Goal: Task Accomplishment & Management: Manage account settings

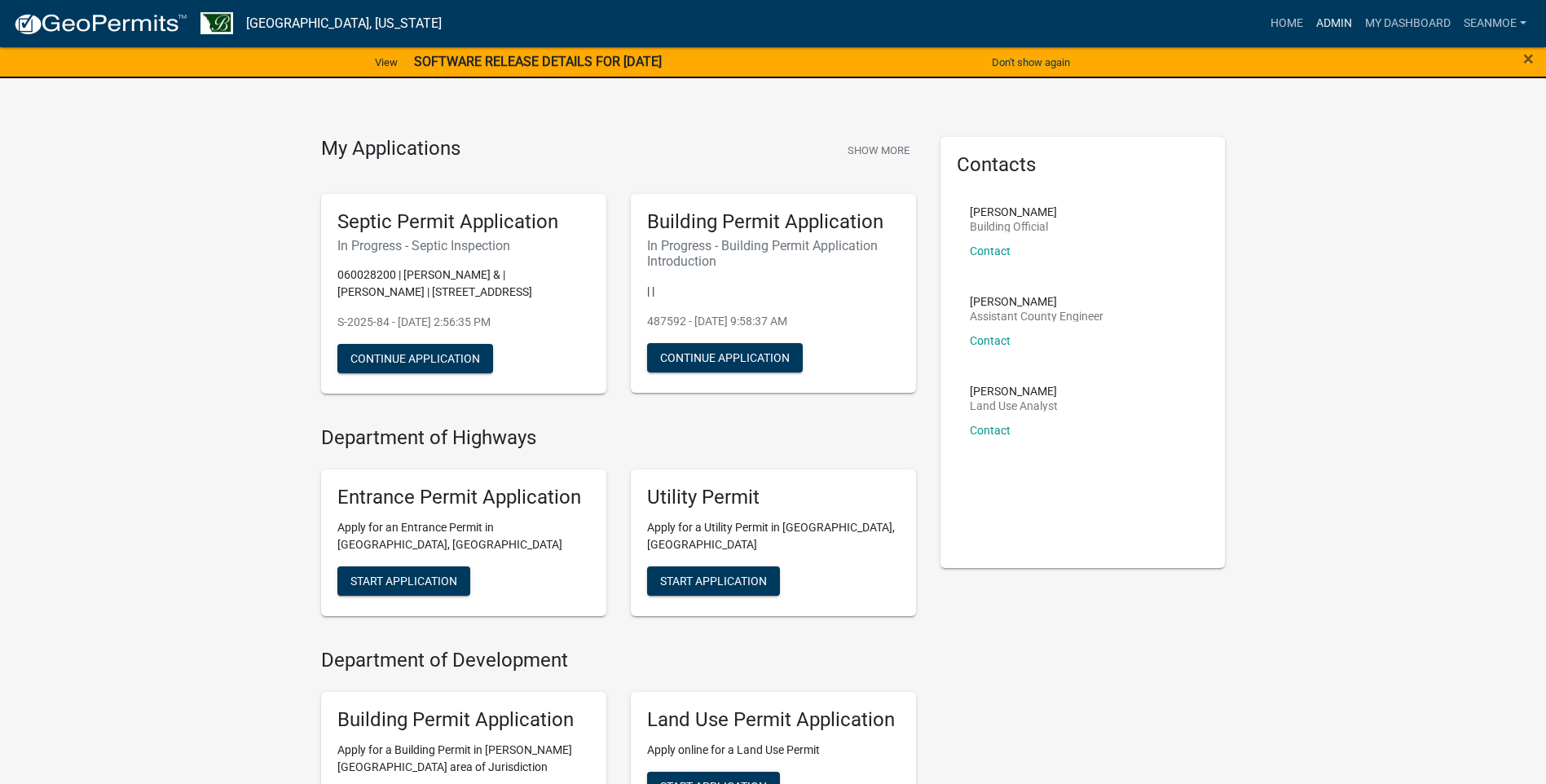
click at [1330, 21] on link "Admin" at bounding box center [1335, 24] width 49 height 31
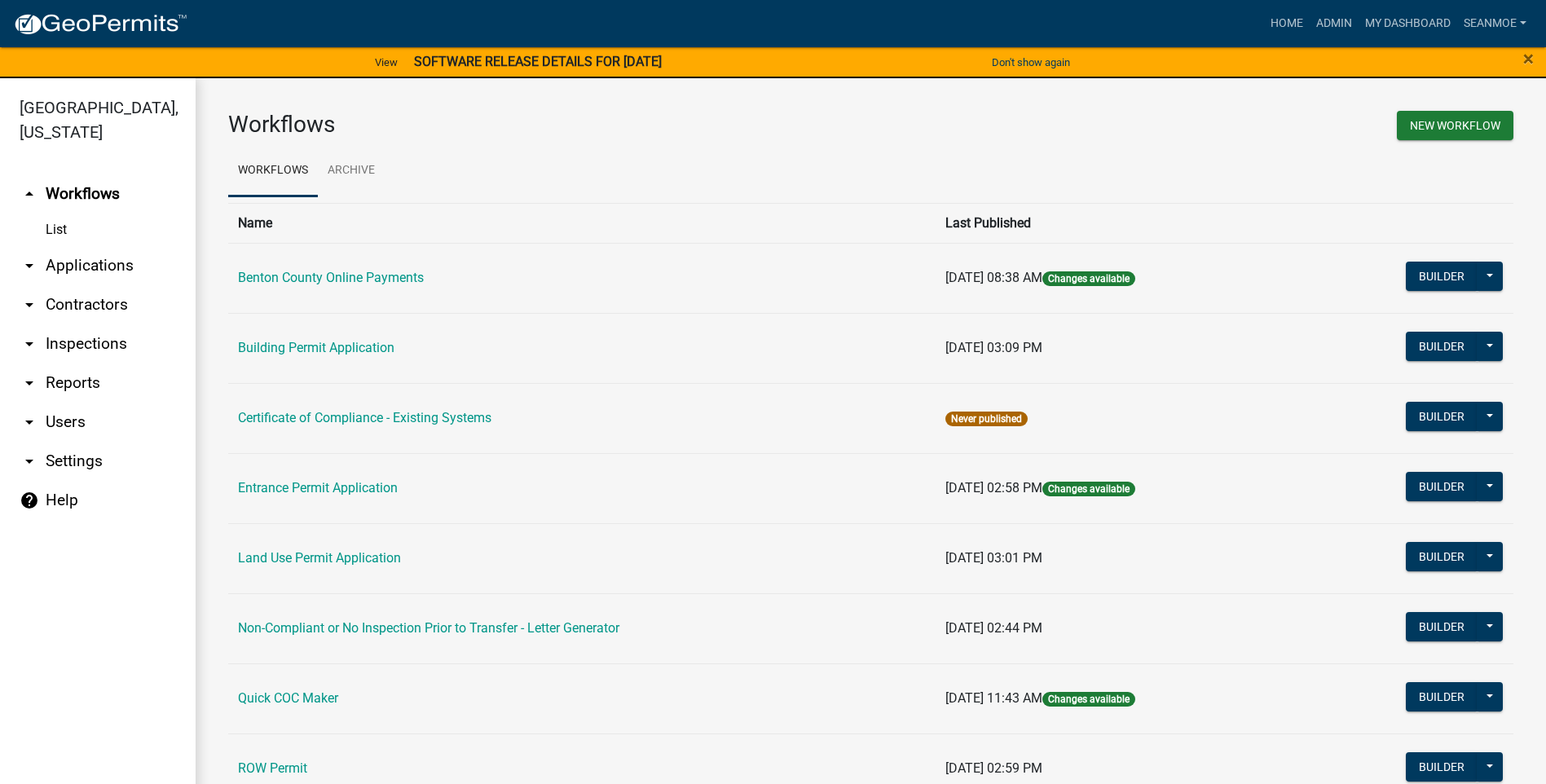
click at [104, 269] on link "arrow_drop_down Applications" at bounding box center [97, 265] width 196 height 39
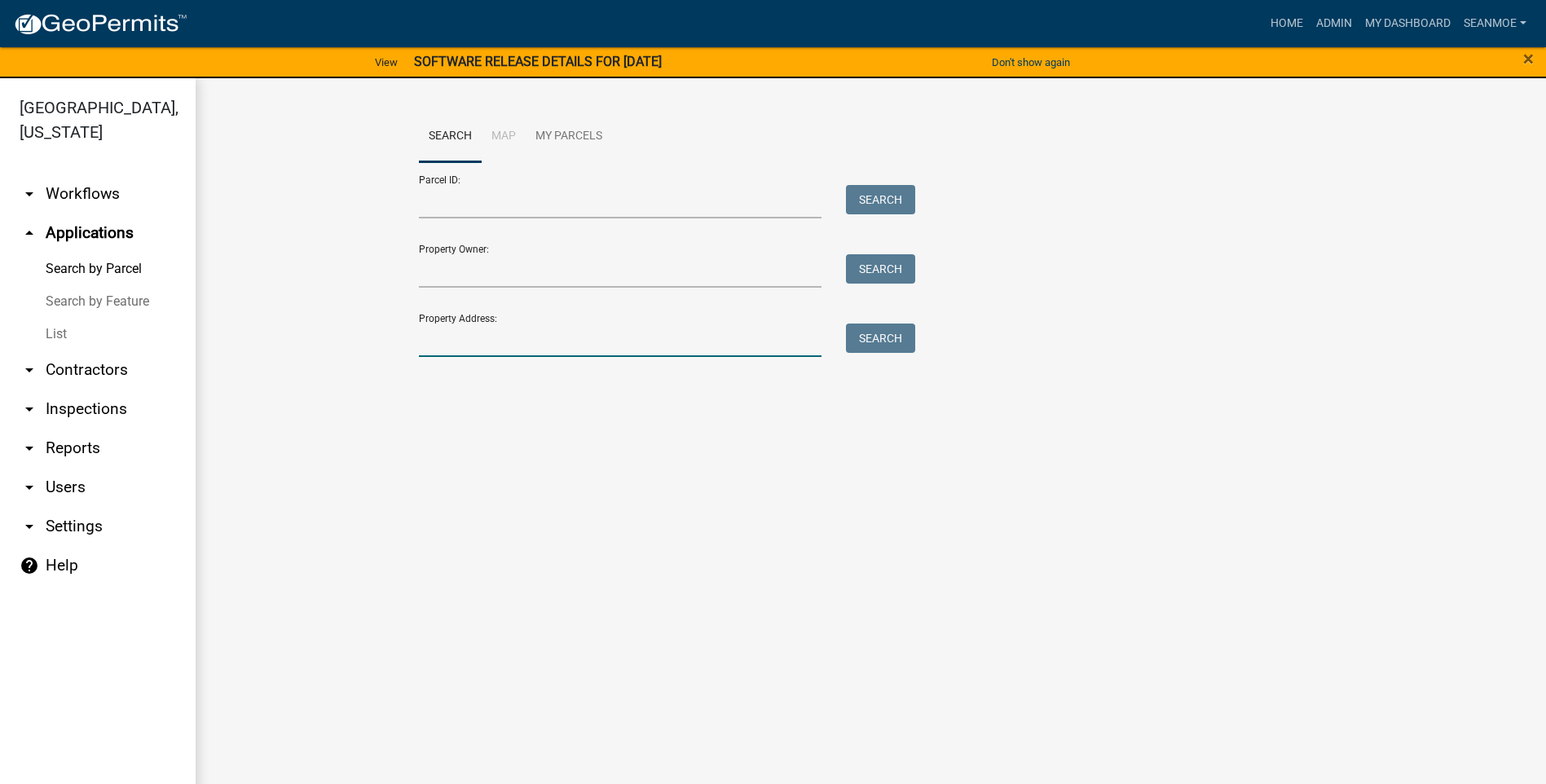
click at [506, 345] on input "Property Address:" at bounding box center [620, 340] width 404 height 34
type input "16818"
click at [865, 337] on button "Search" at bounding box center [881, 338] width 70 height 29
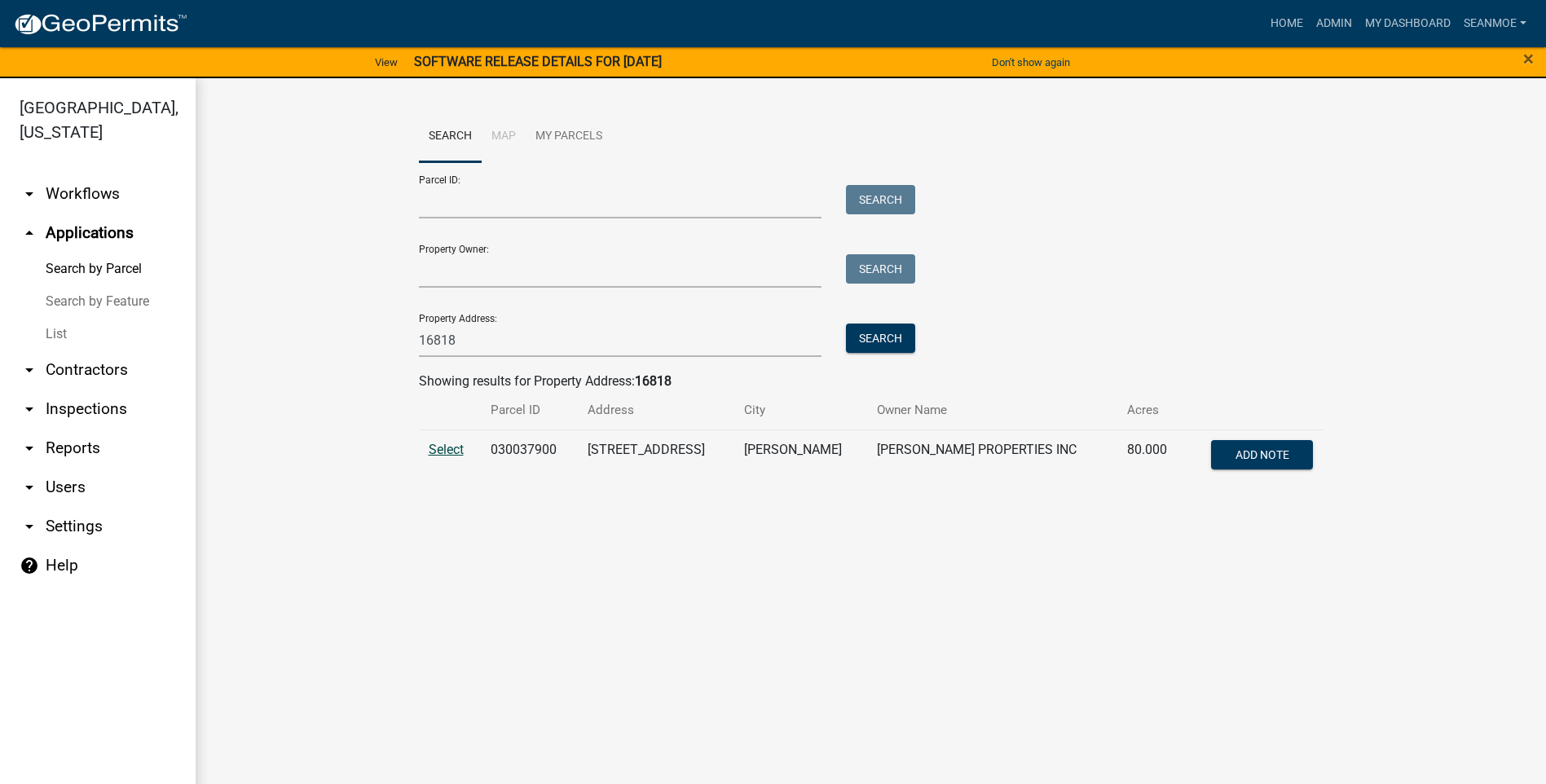
click at [447, 452] on span "Select" at bounding box center [446, 449] width 35 height 16
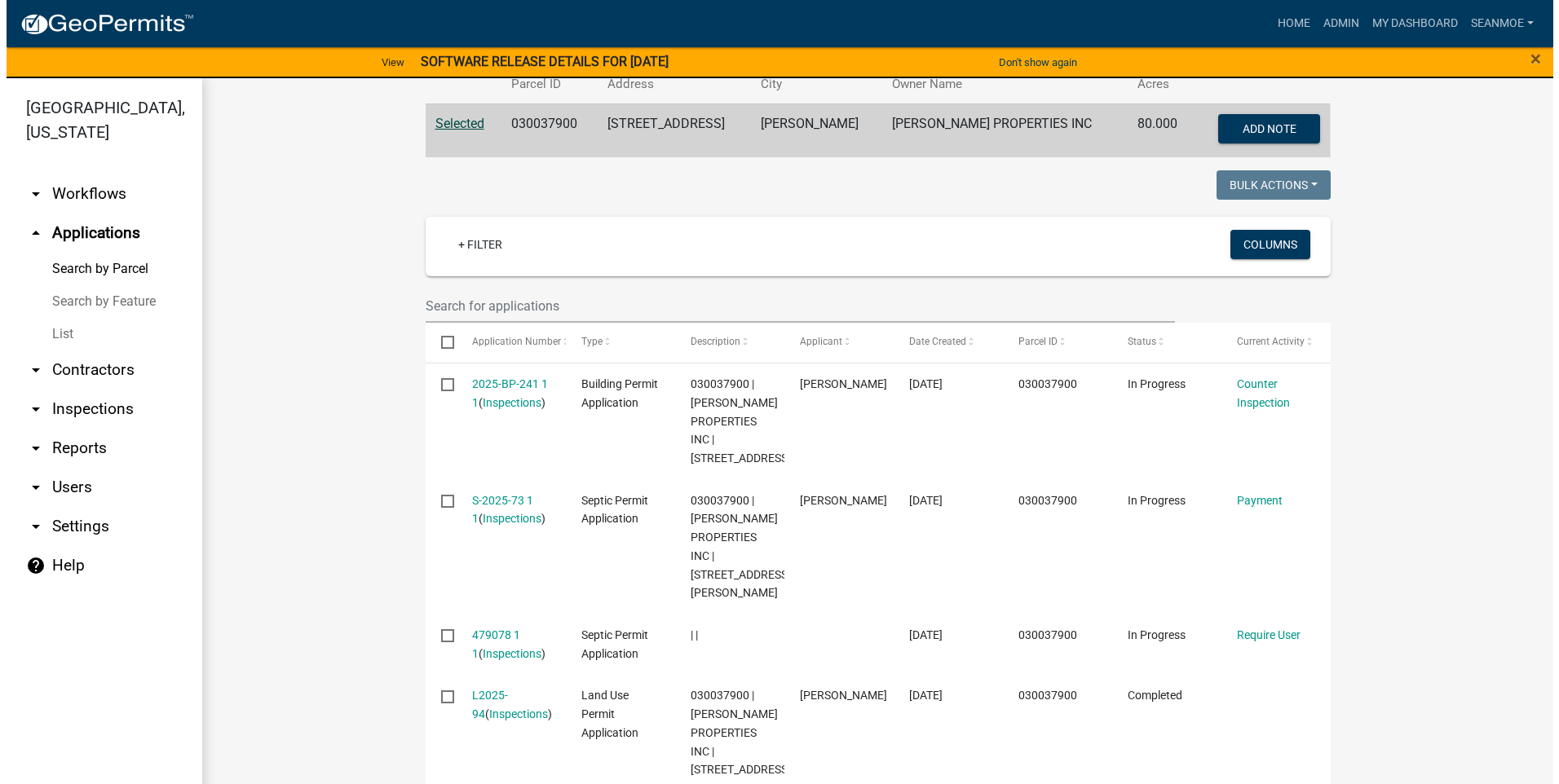
scroll to position [407, 0]
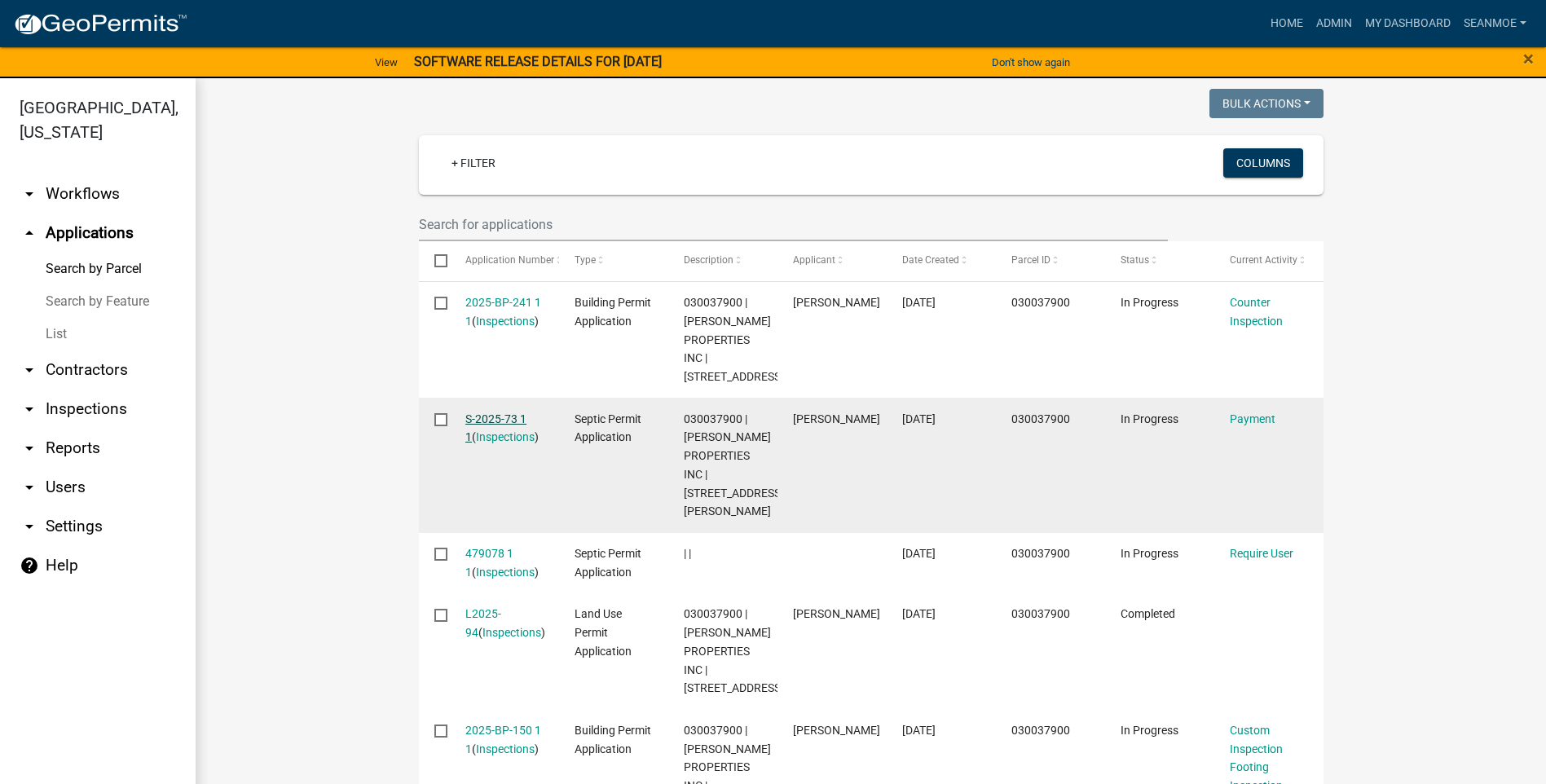
click at [495, 420] on link "S-2025-73 1 1" at bounding box center [496, 428] width 61 height 32
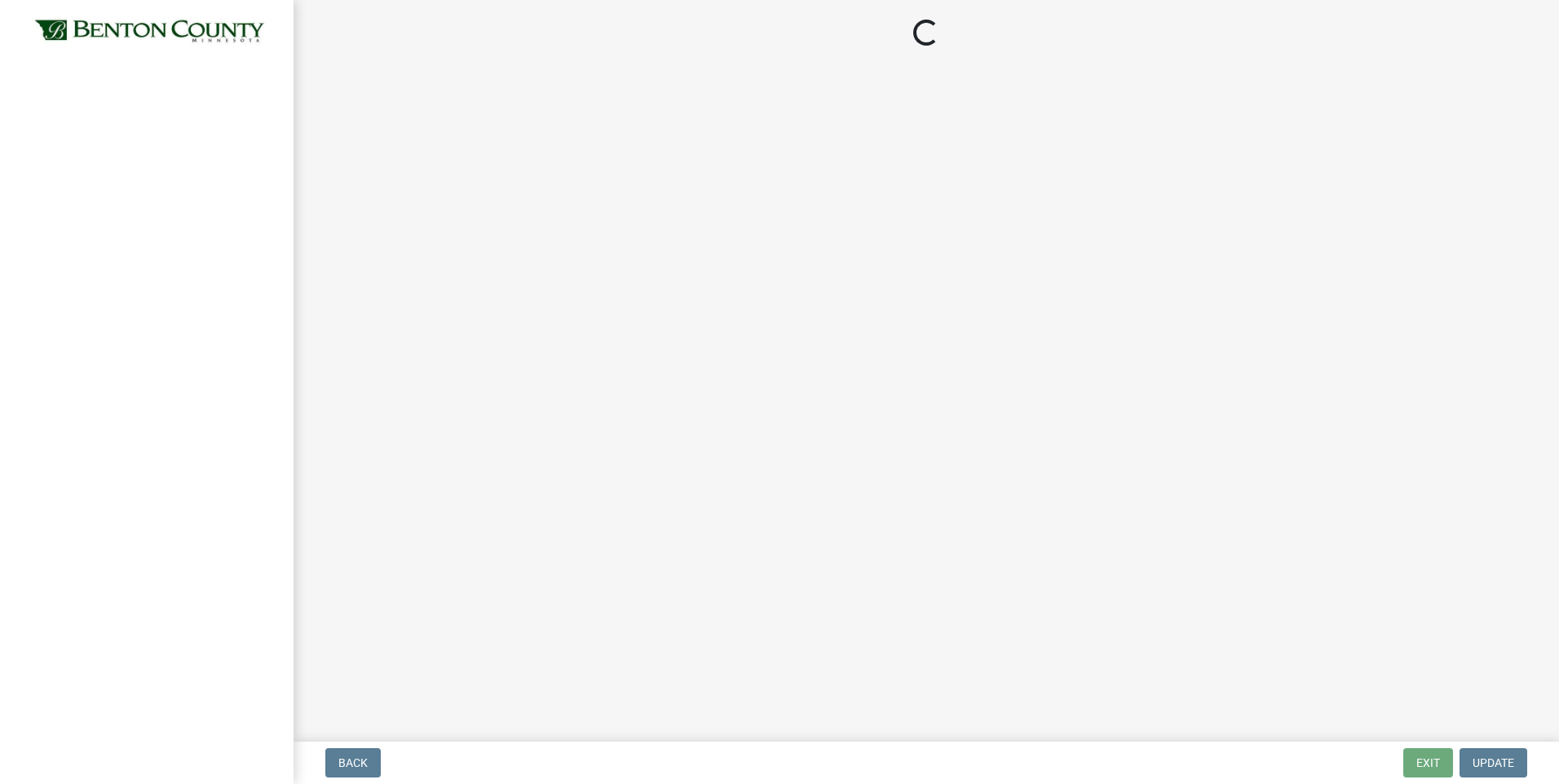
select select "3: 3"
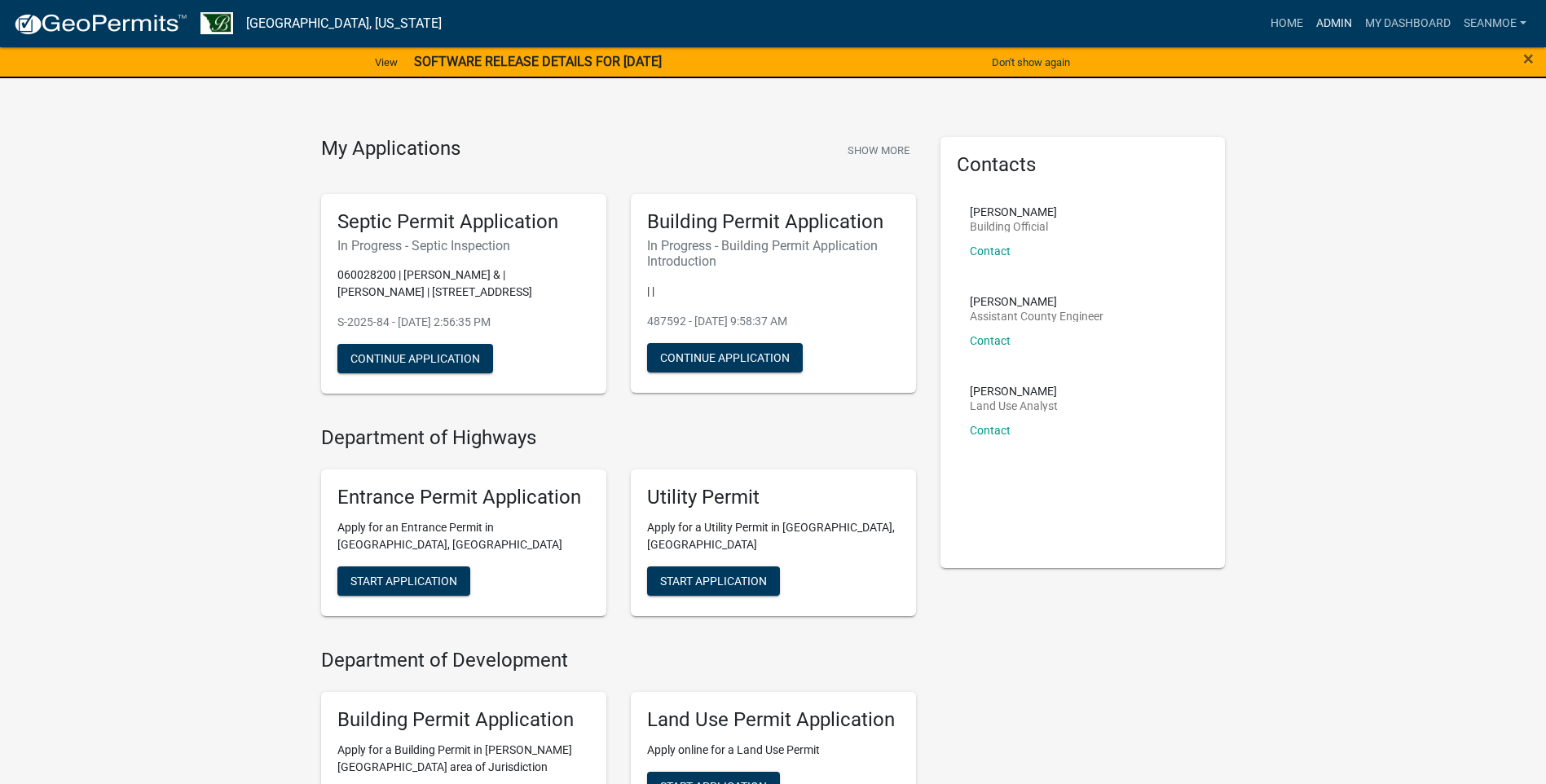
click at [1345, 21] on link "Admin" at bounding box center [1335, 24] width 49 height 31
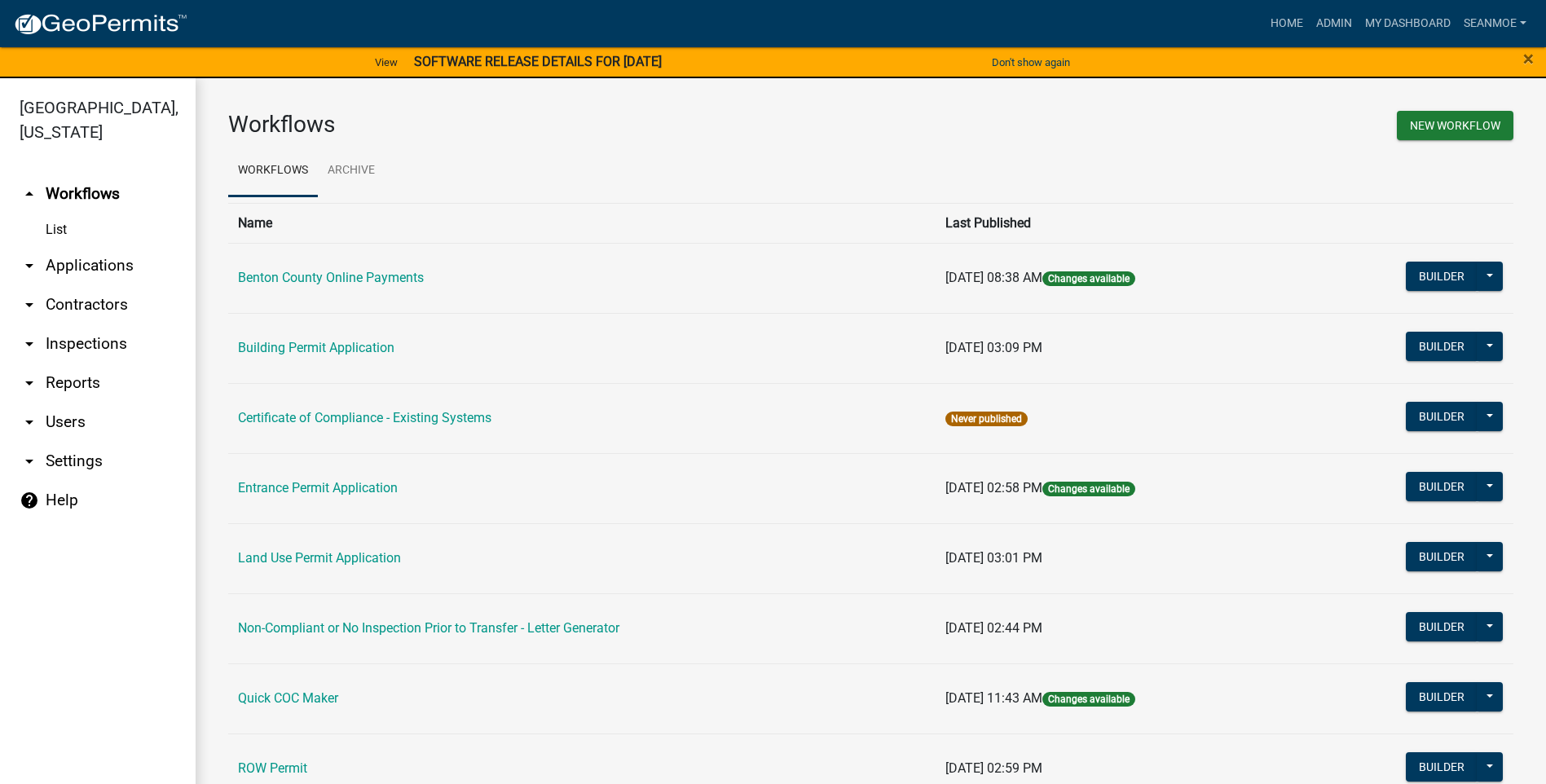
click at [99, 268] on link "arrow_drop_down Applications" at bounding box center [97, 265] width 196 height 39
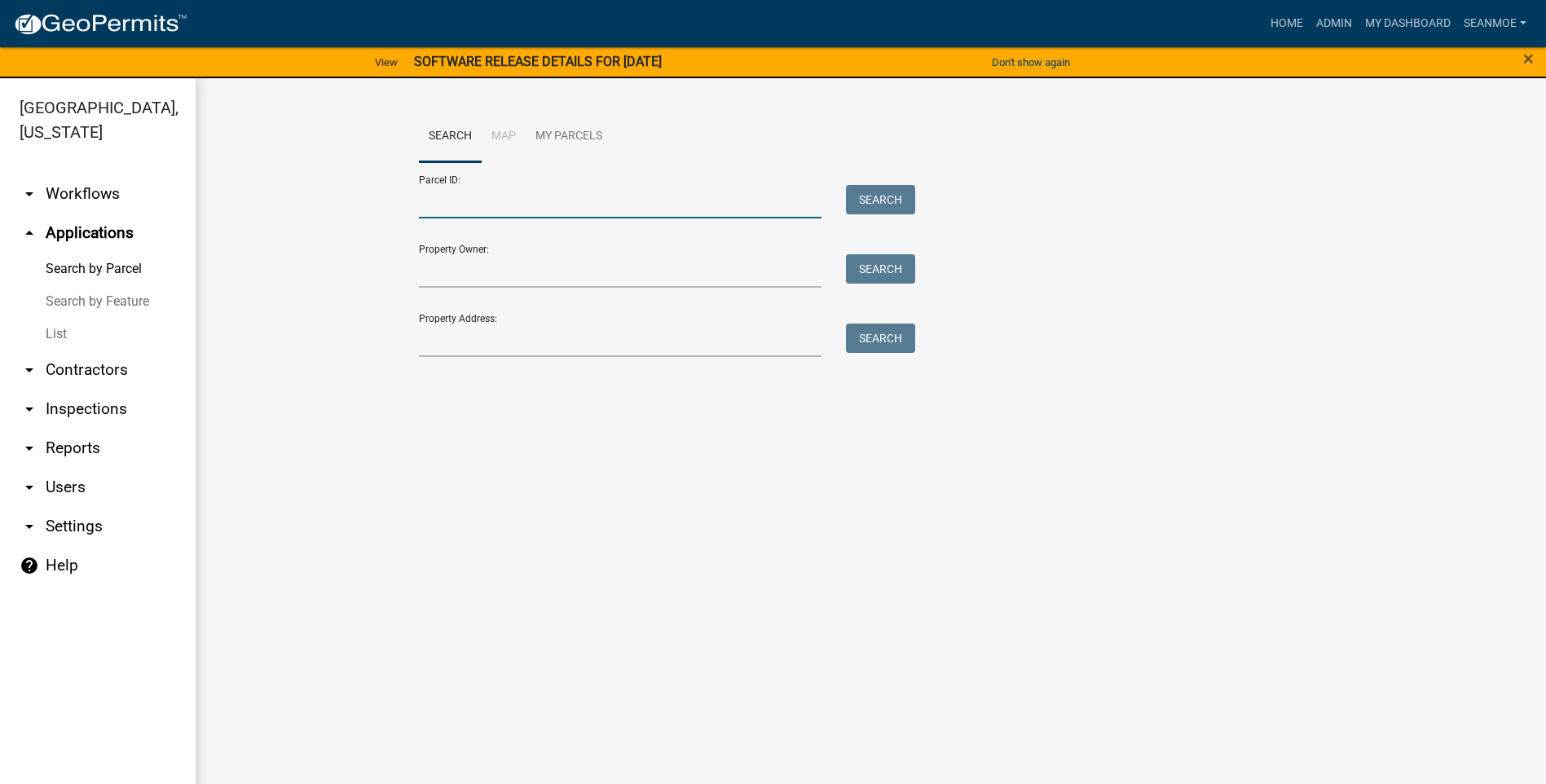
click at [485, 202] on input "Parcel ID:" at bounding box center [620, 202] width 404 height 34
type input "100004700"
click at [890, 201] on button "Search" at bounding box center [881, 200] width 70 height 29
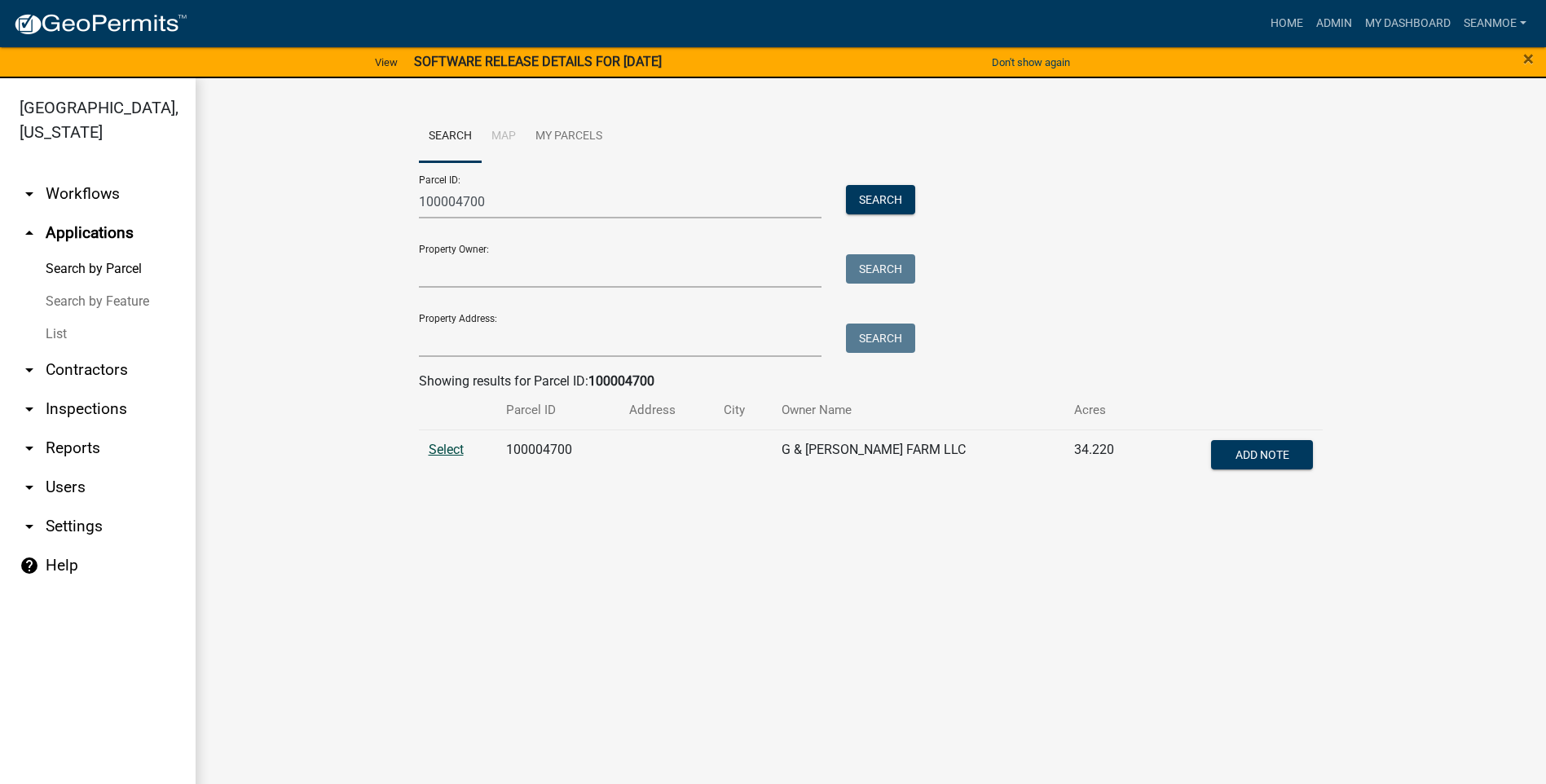
click at [449, 450] on span "Select" at bounding box center [446, 449] width 35 height 16
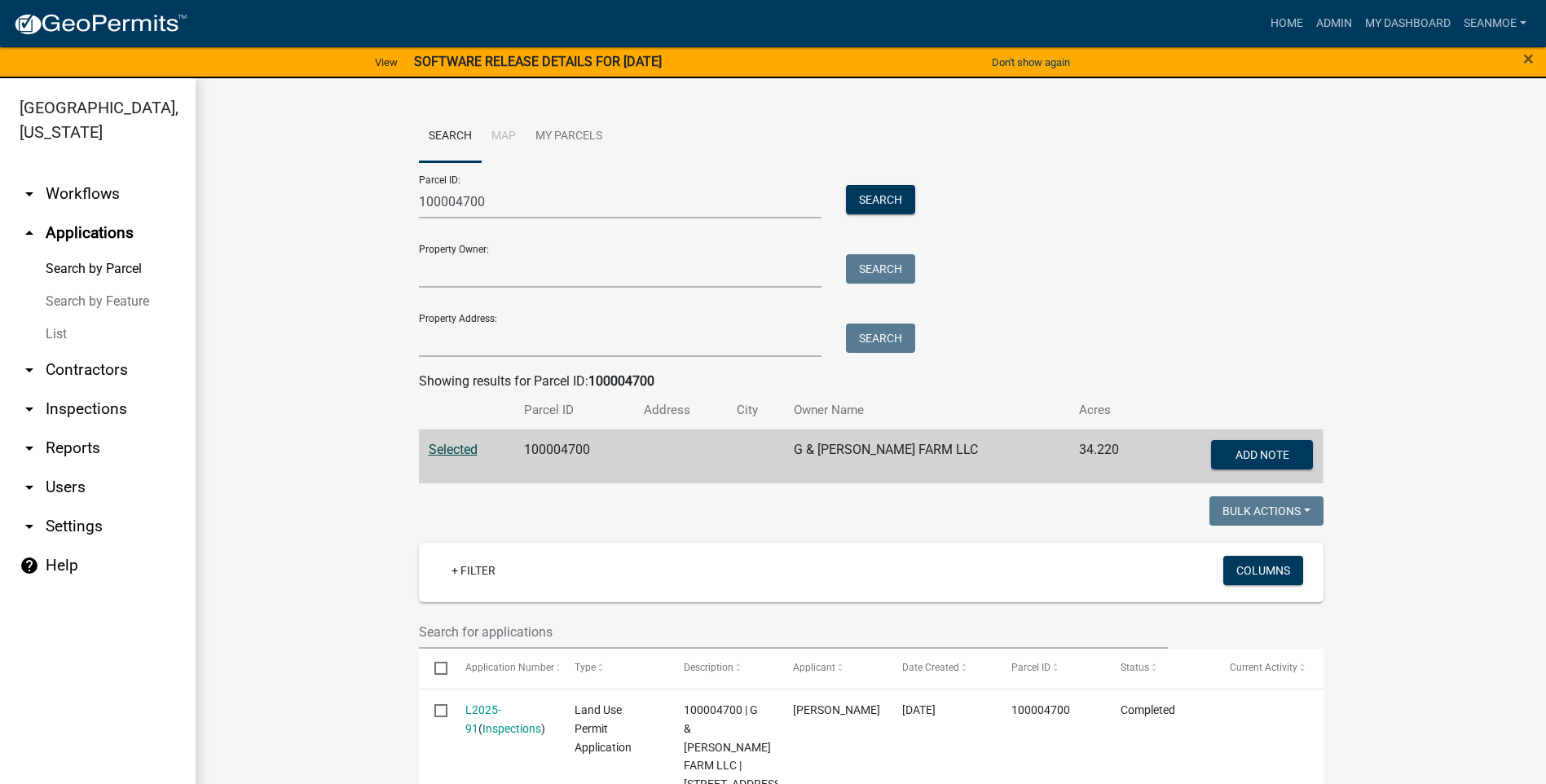
click at [115, 270] on link "Search by Parcel" at bounding box center [97, 269] width 196 height 33
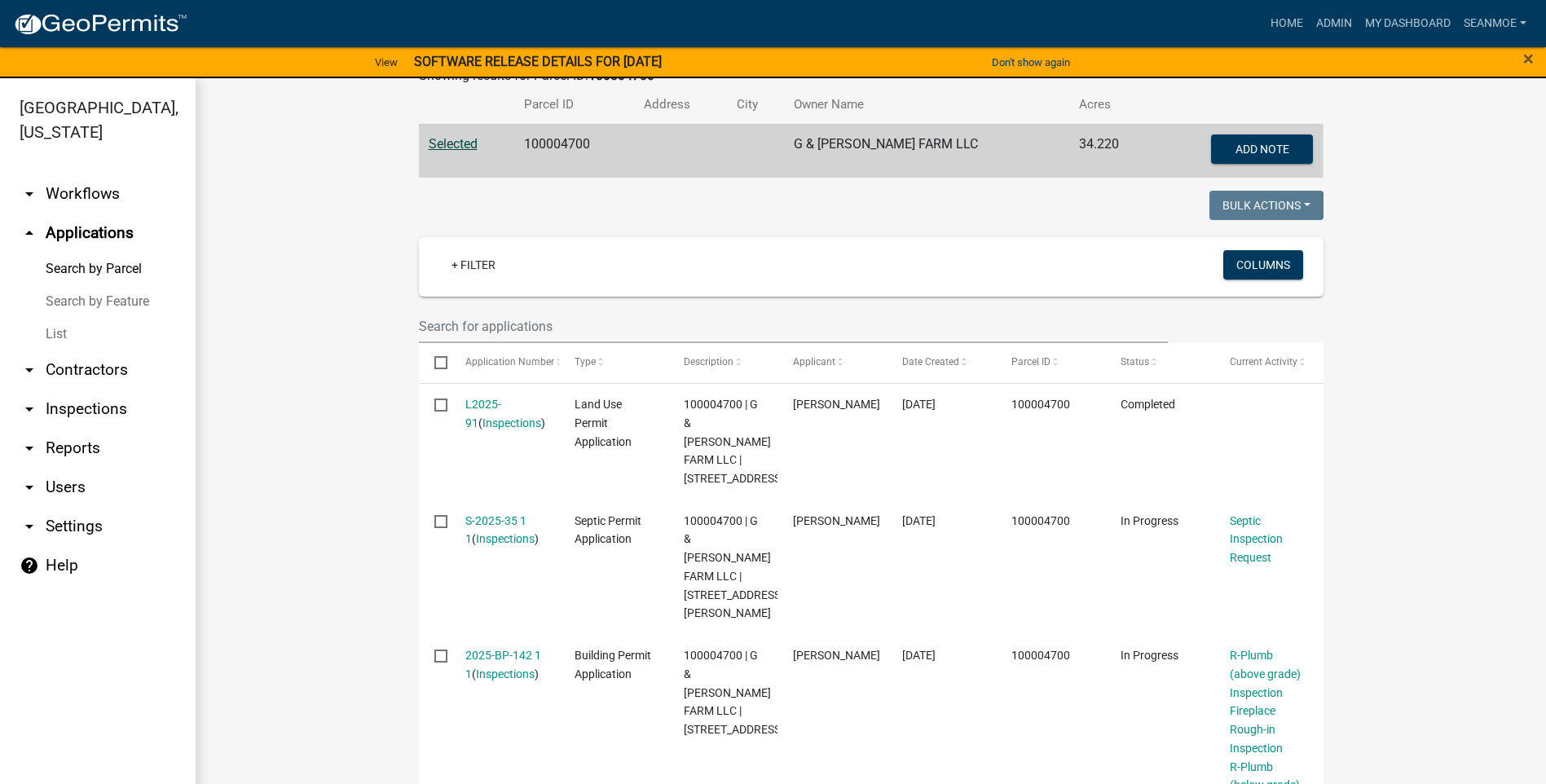
scroll to position [407, 0]
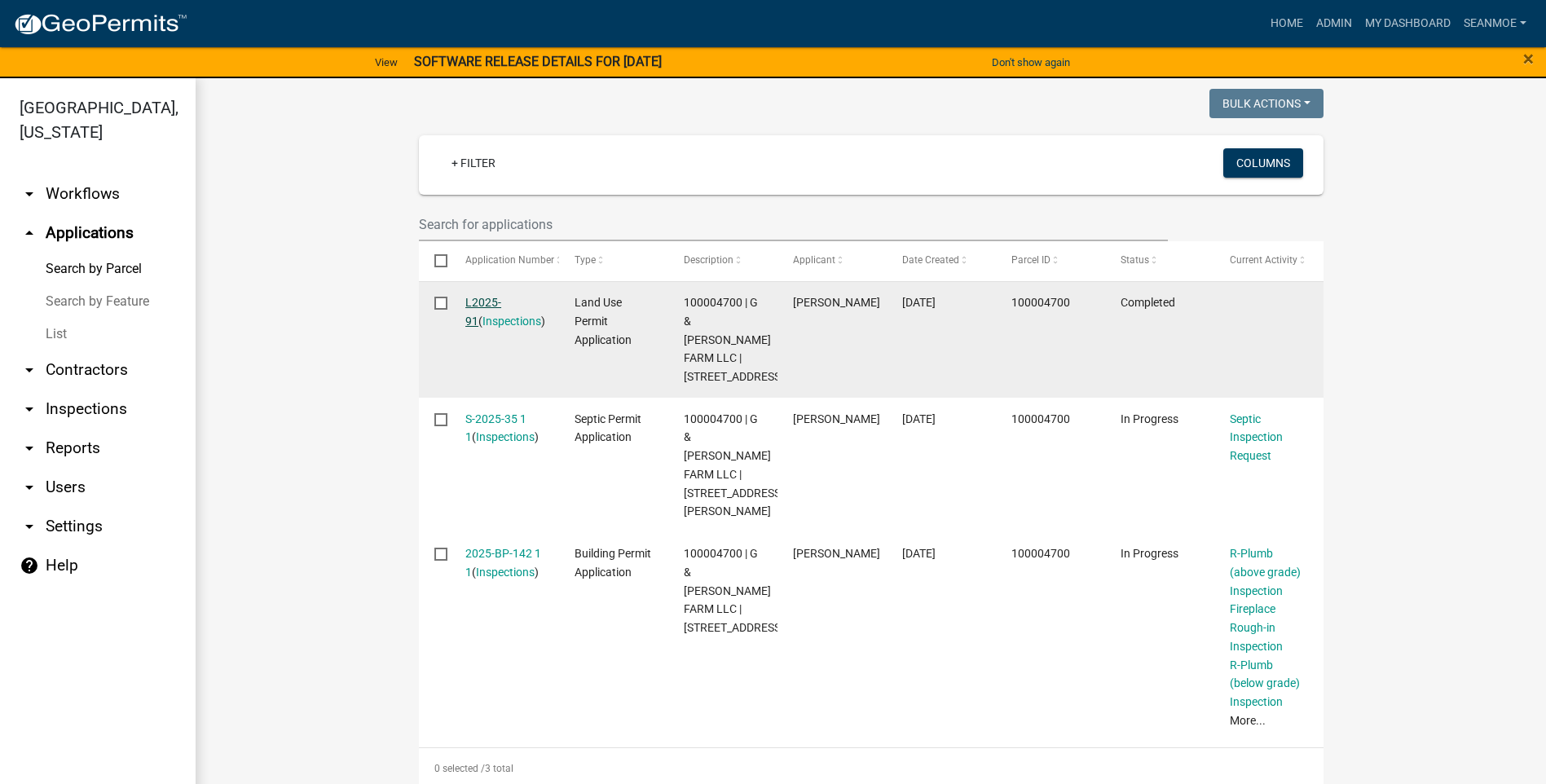
click at [492, 305] on link "L2025-91" at bounding box center [483, 311] width 36 height 32
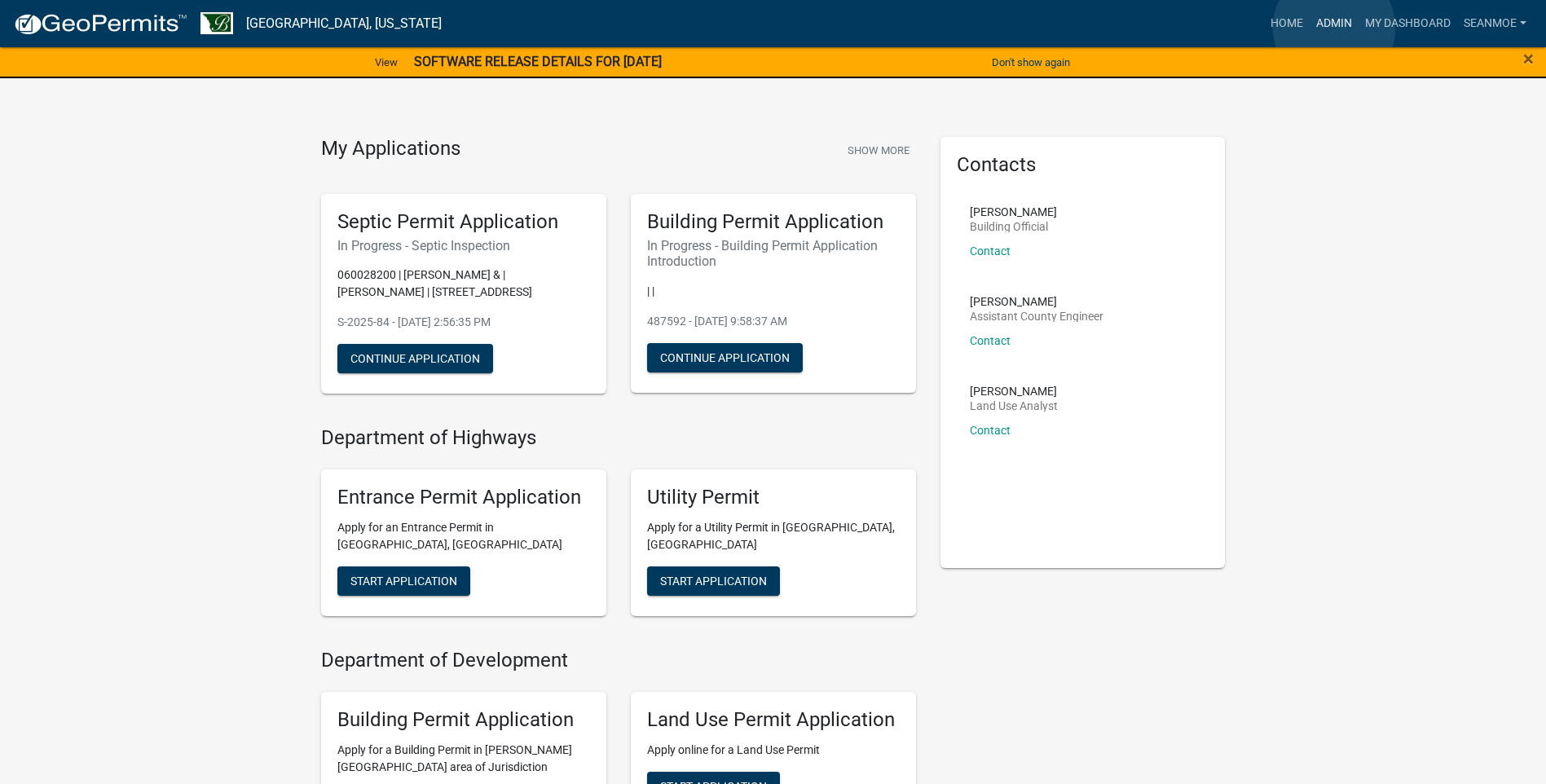
click at [1335, 28] on link "Admin" at bounding box center [1335, 24] width 49 height 31
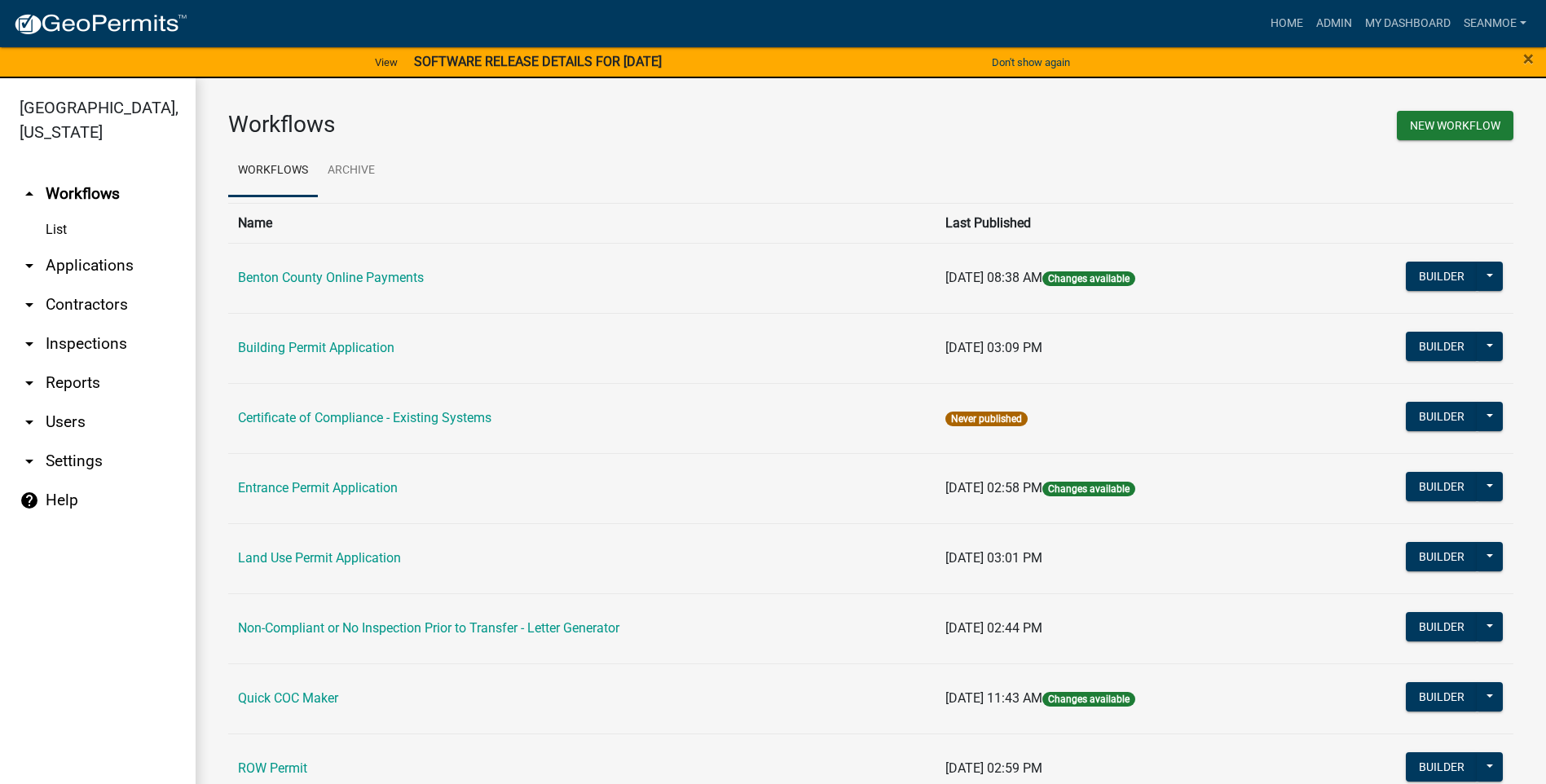
click at [88, 265] on link "arrow_drop_down Applications" at bounding box center [97, 265] width 196 height 39
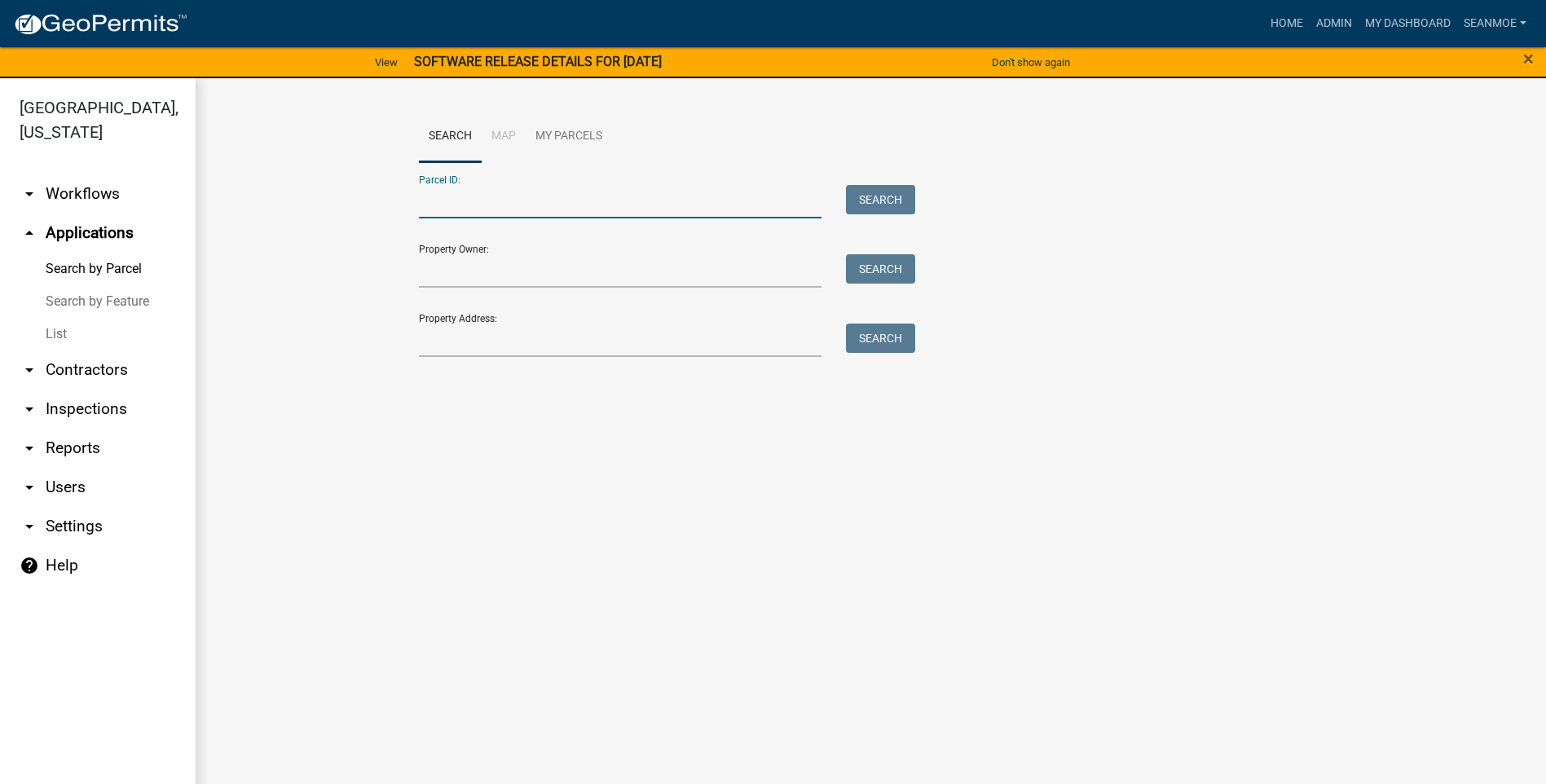
click at [548, 199] on input "Parcel ID:" at bounding box center [620, 202] width 404 height 34
type input "100004700"
click at [879, 196] on button "Search" at bounding box center [881, 200] width 70 height 29
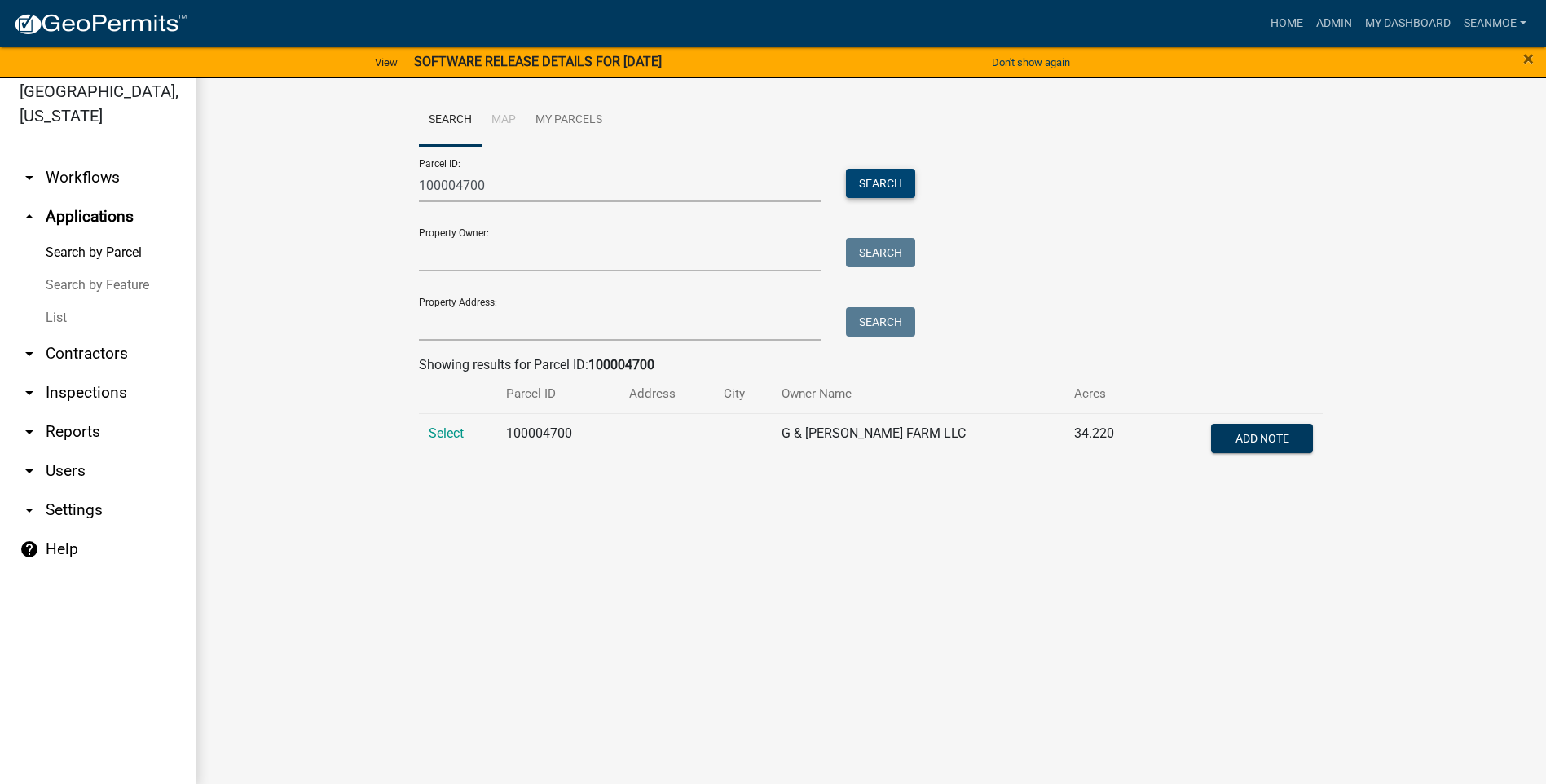
scroll to position [20, 0]
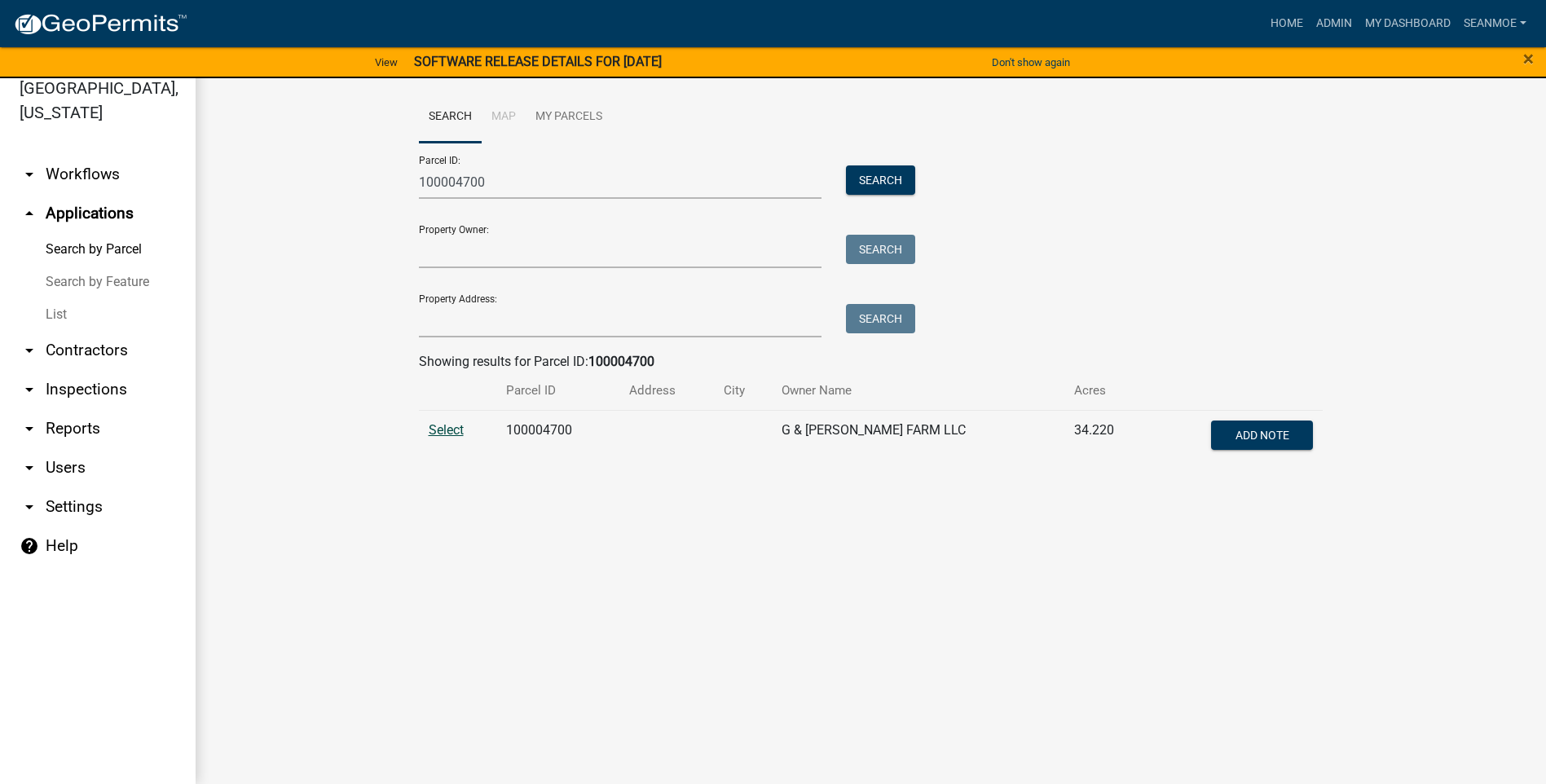
click at [450, 431] on span "Select" at bounding box center [446, 429] width 35 height 16
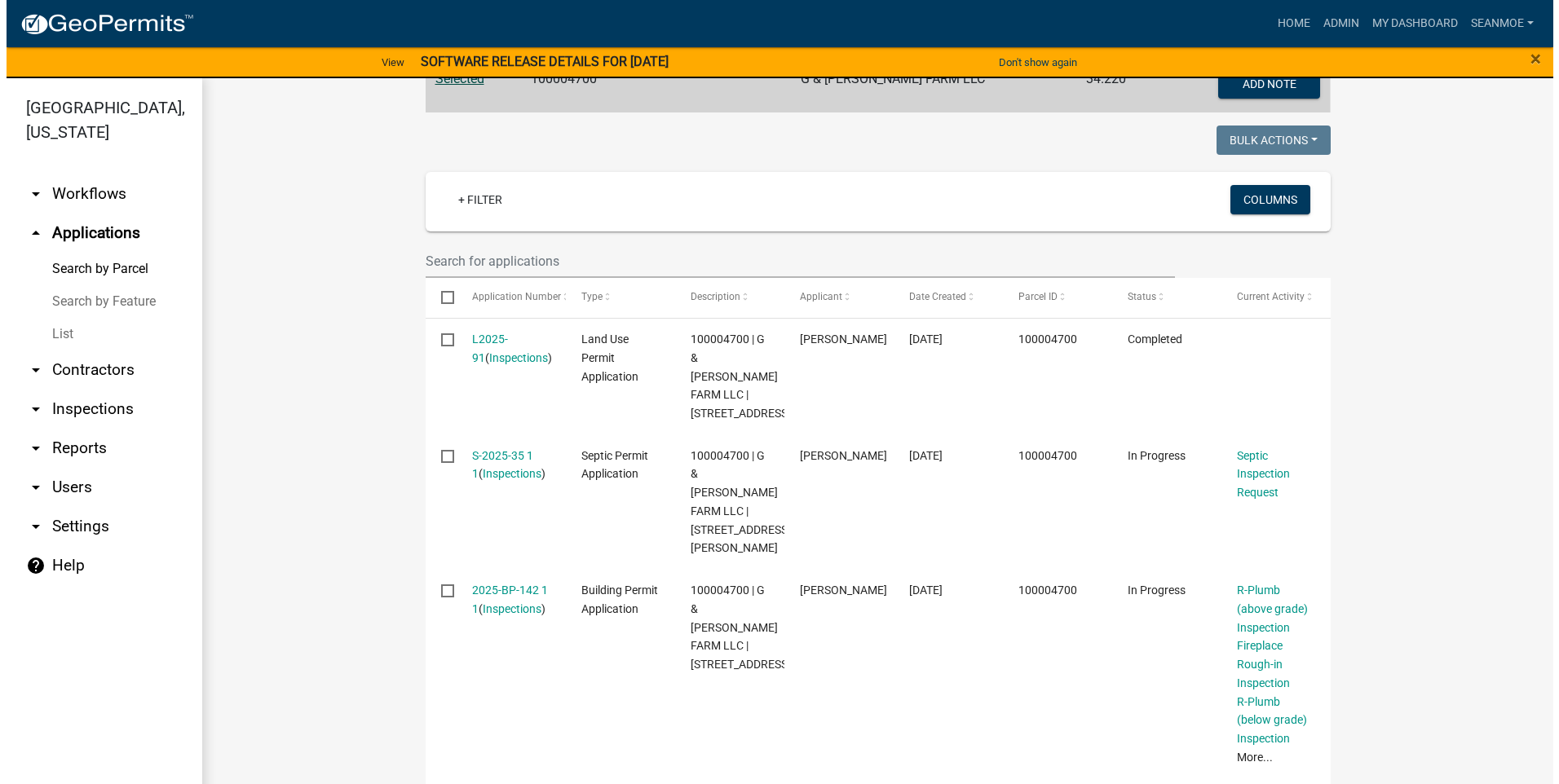
scroll to position [407, 0]
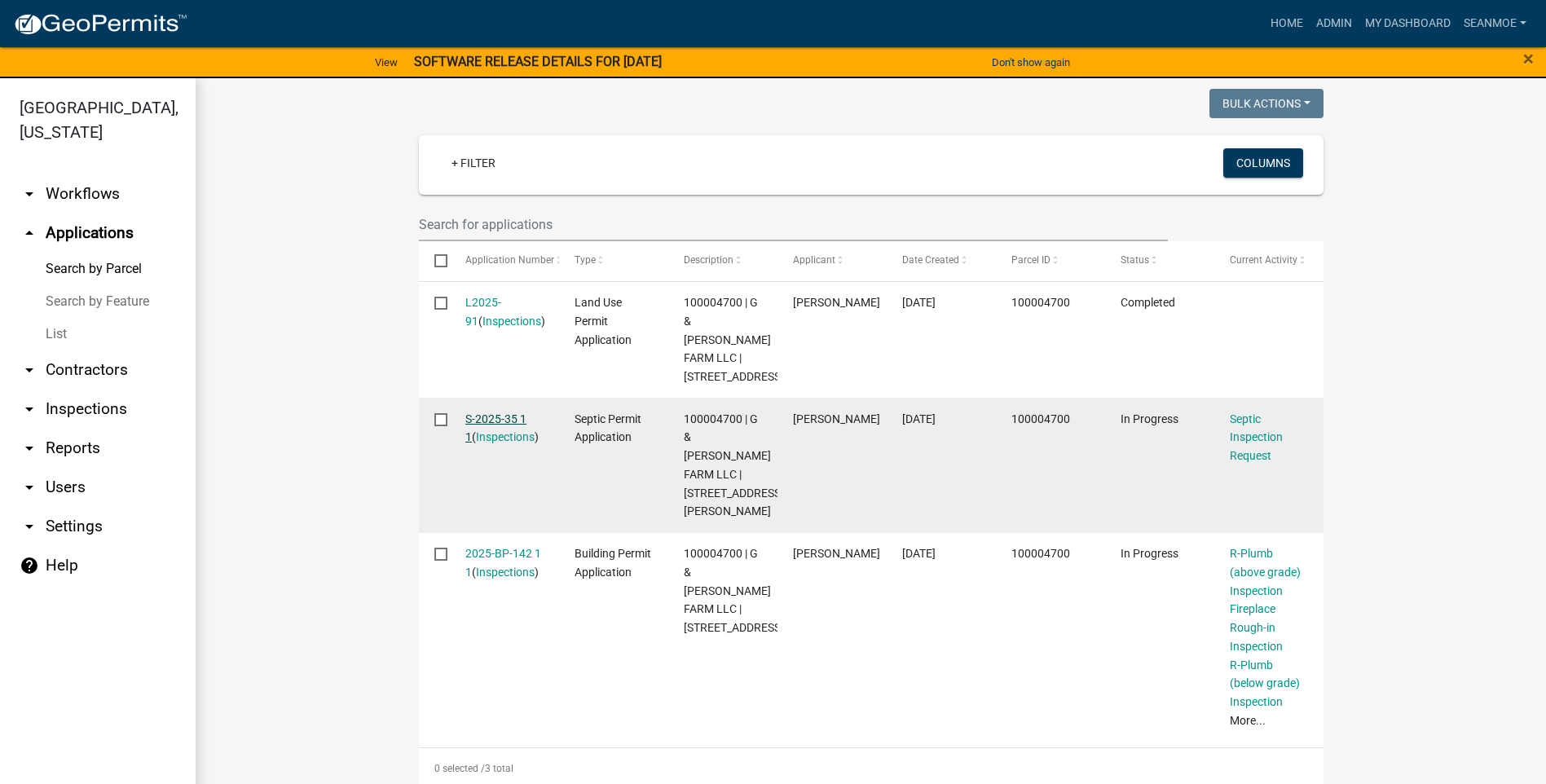
click at [491, 439] on link "S-2025-35 1 1" at bounding box center [496, 428] width 61 height 32
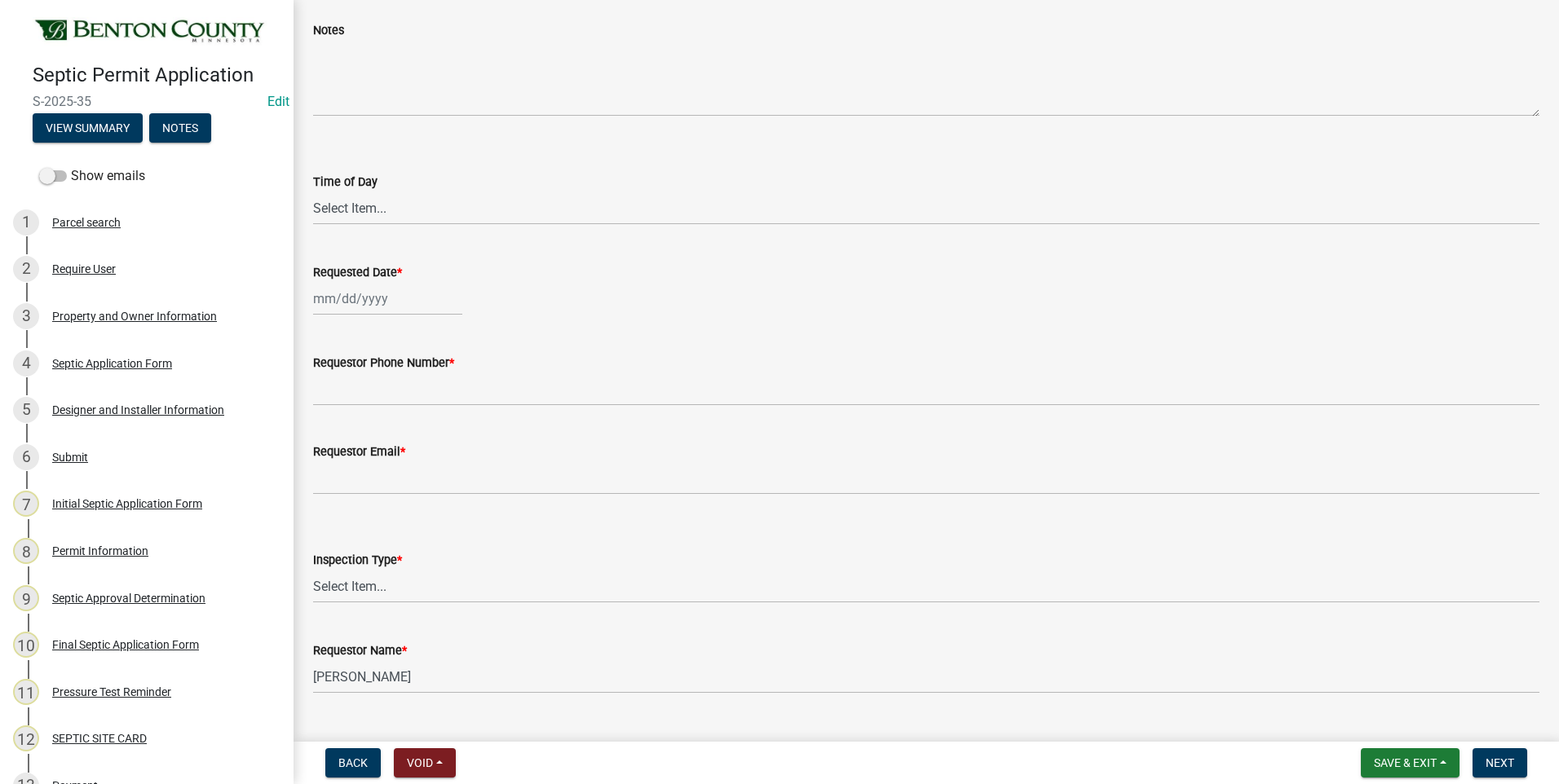
scroll to position [261, 0]
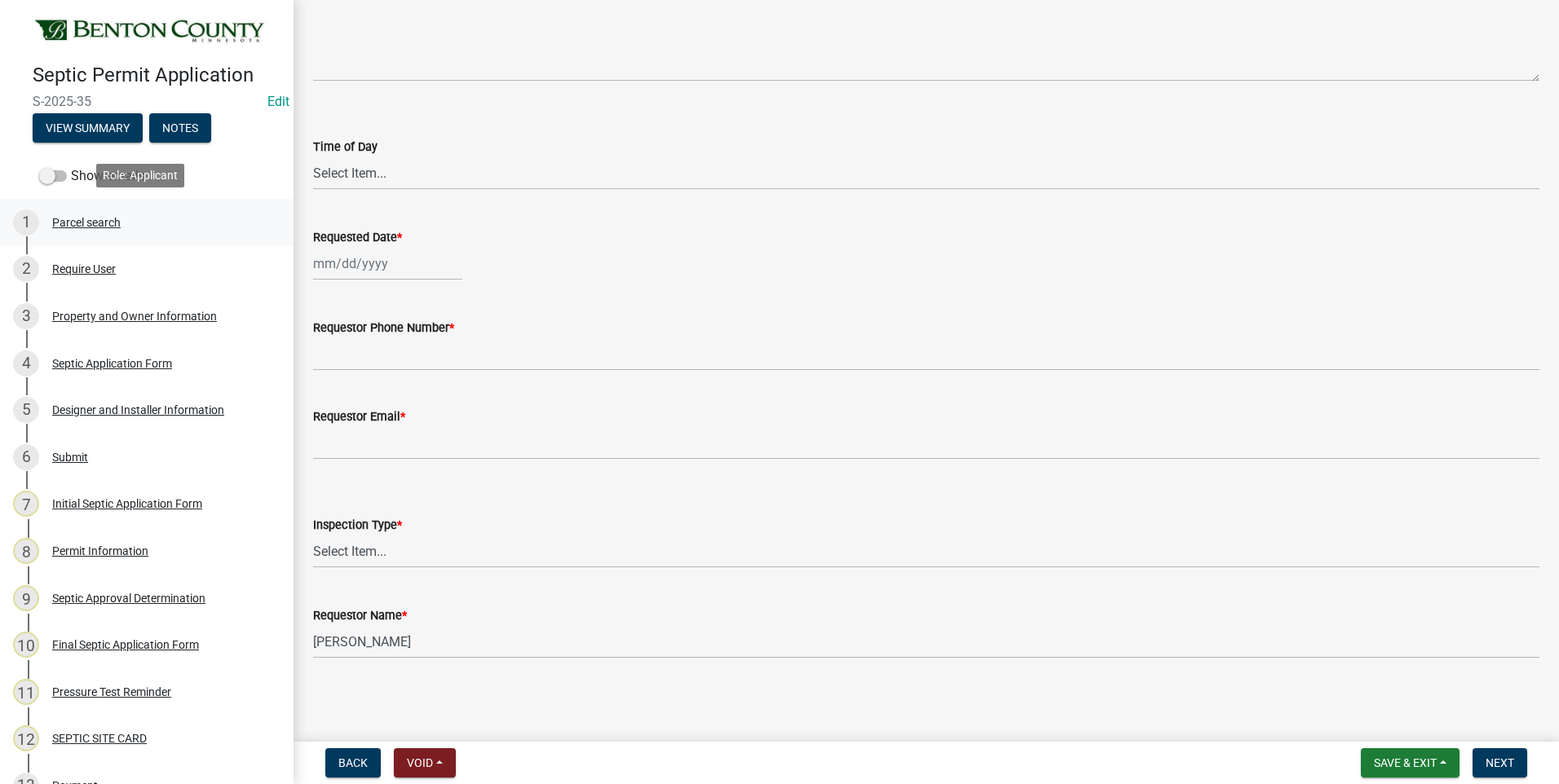
click at [84, 217] on div "Parcel search" at bounding box center [87, 223] width 69 height 11
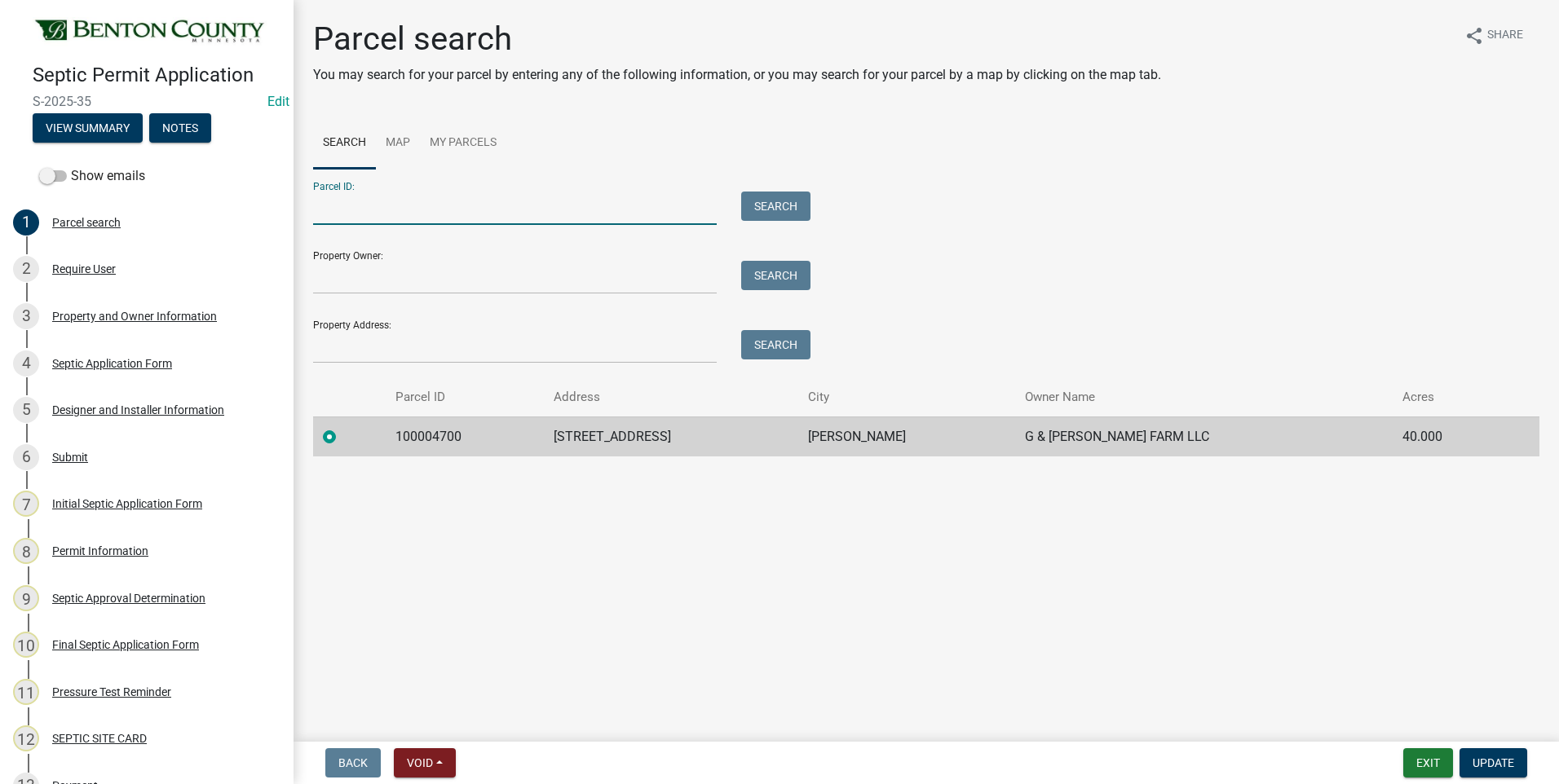
click at [491, 209] on input "Parcel ID:" at bounding box center [515, 208] width 404 height 34
type input "100071400"
click at [788, 206] on button "Search" at bounding box center [775, 206] width 70 height 29
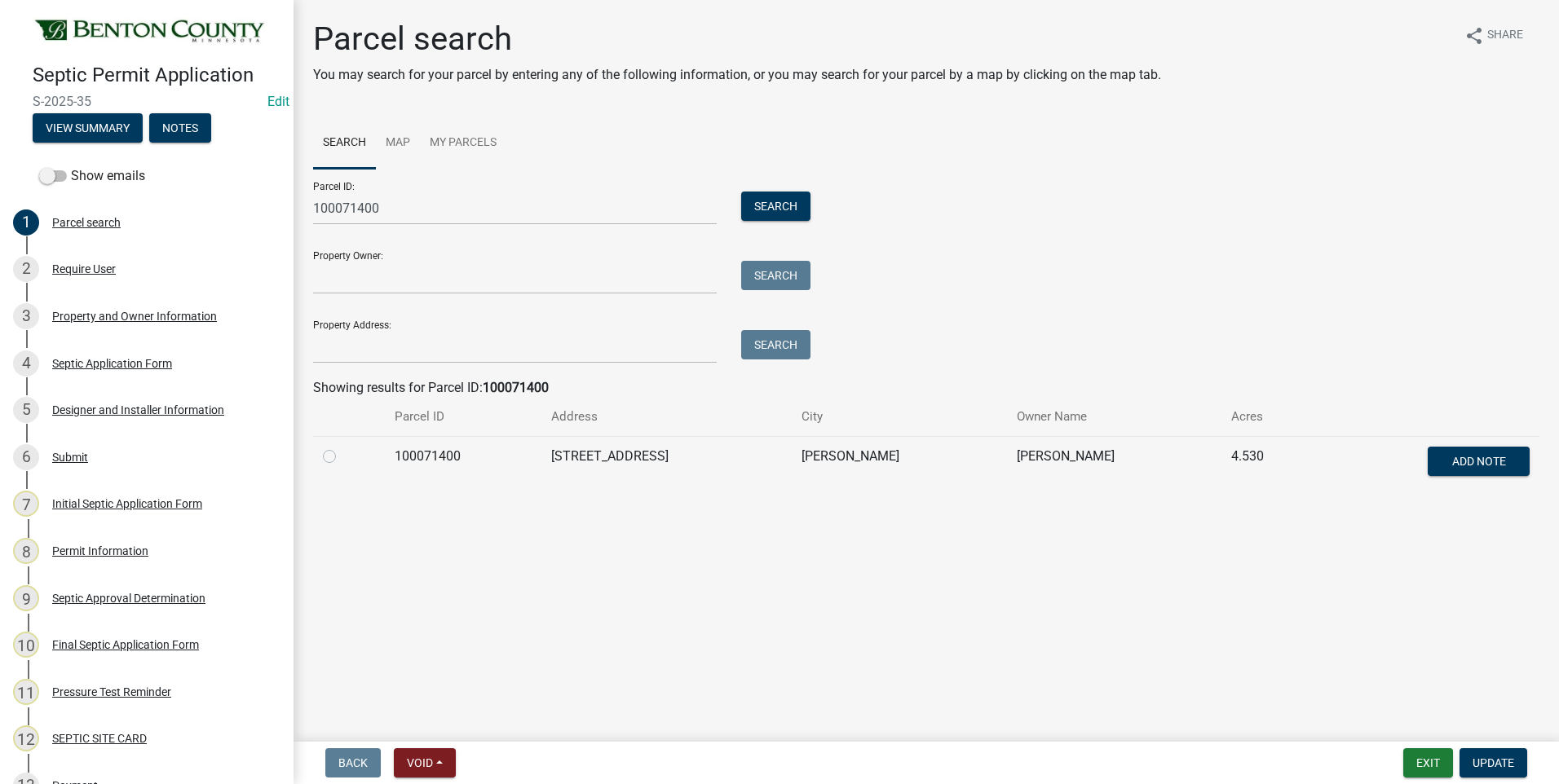
click at [343, 446] on label at bounding box center [343, 446] width 0 height 0
click at [343, 455] on input "radio" at bounding box center [348, 451] width 11 height 11
radio input "true"
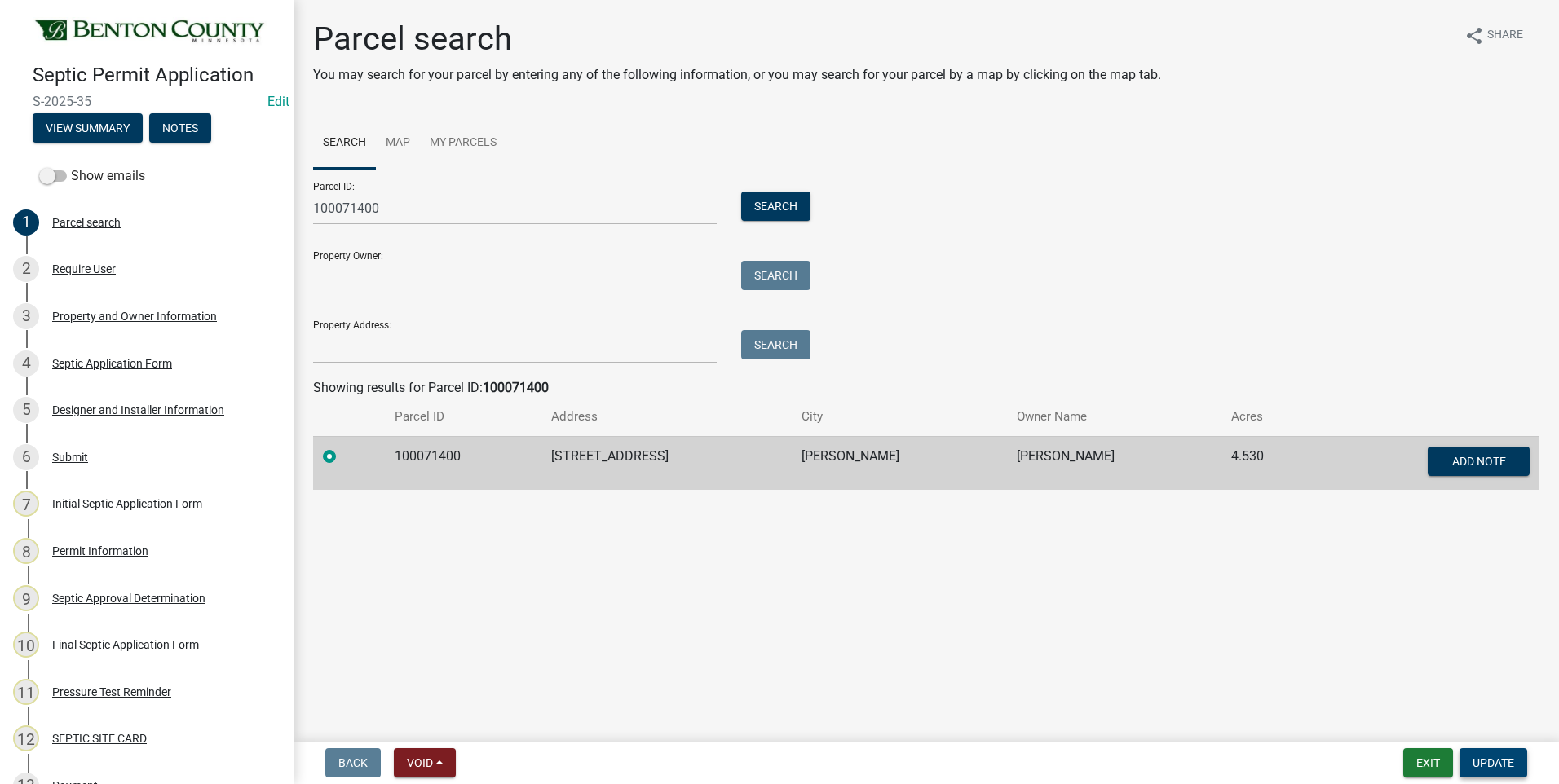
click at [1502, 764] on span "Update" at bounding box center [1493, 763] width 42 height 13
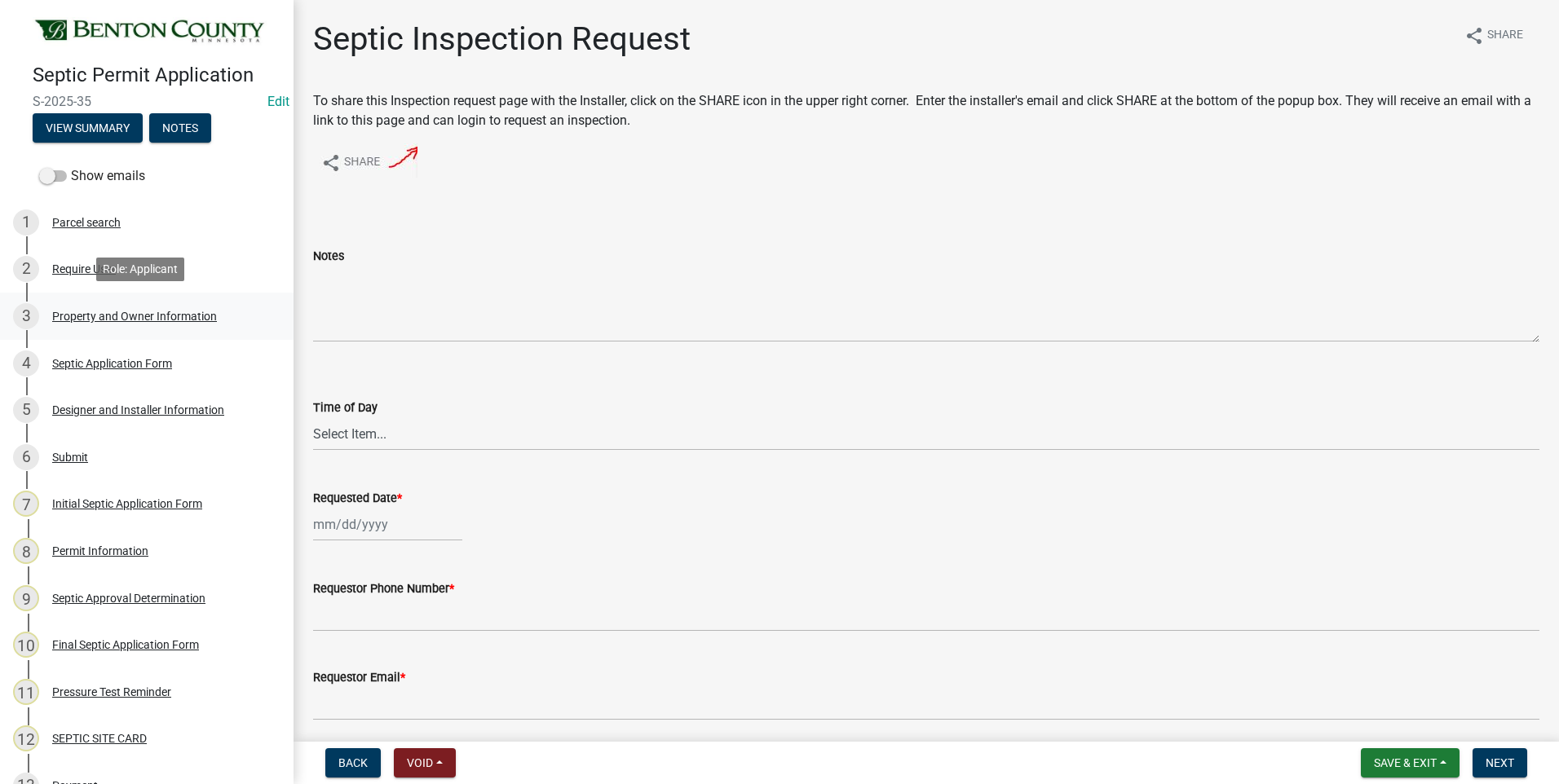
click at [127, 316] on div "Property and Owner Information" at bounding box center [134, 316] width 165 height 11
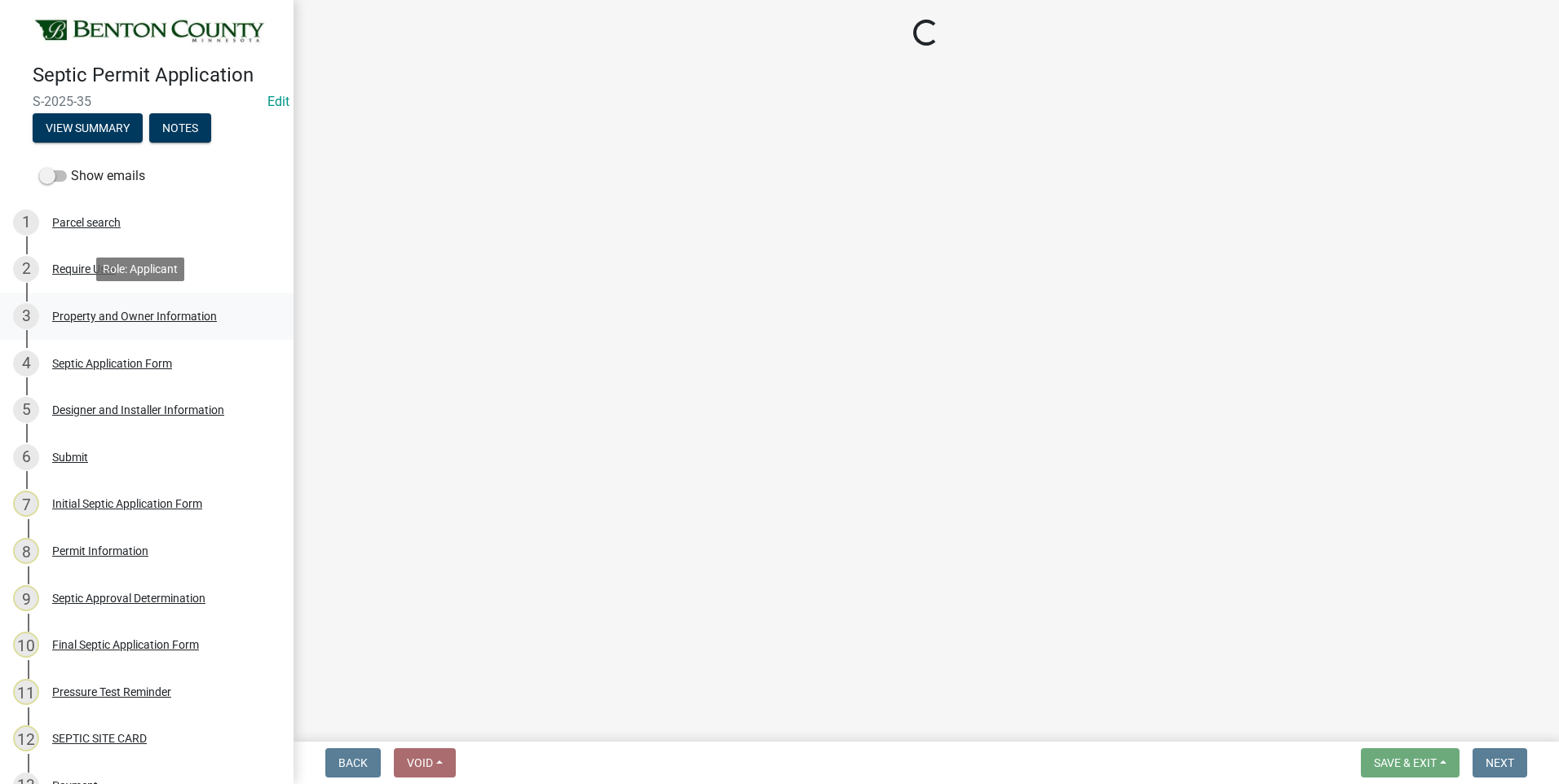
select select "3dace726-2193-4b77-872b-2fbbc186c502"
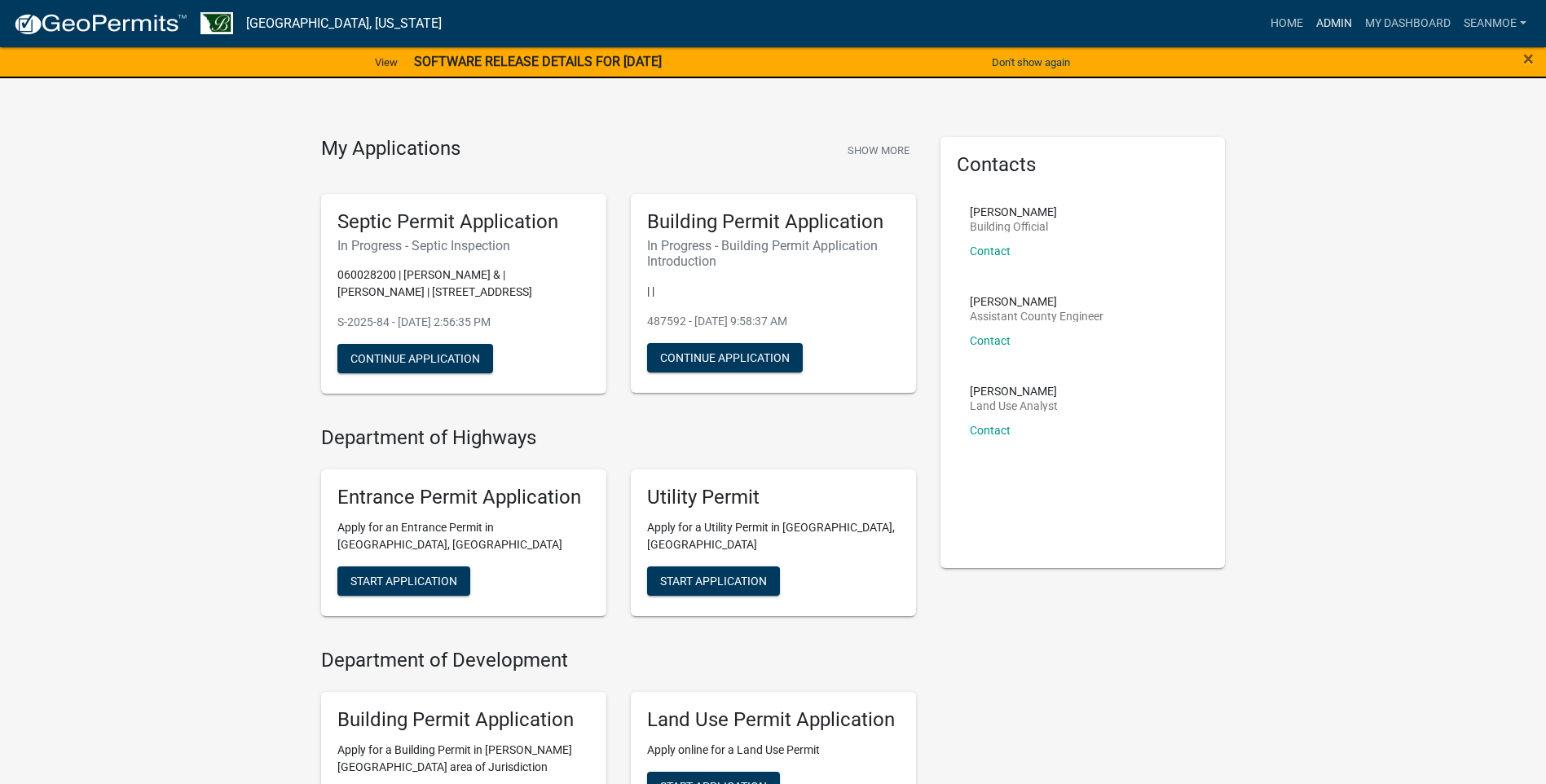
click at [1337, 22] on link "Admin" at bounding box center [1335, 24] width 49 height 31
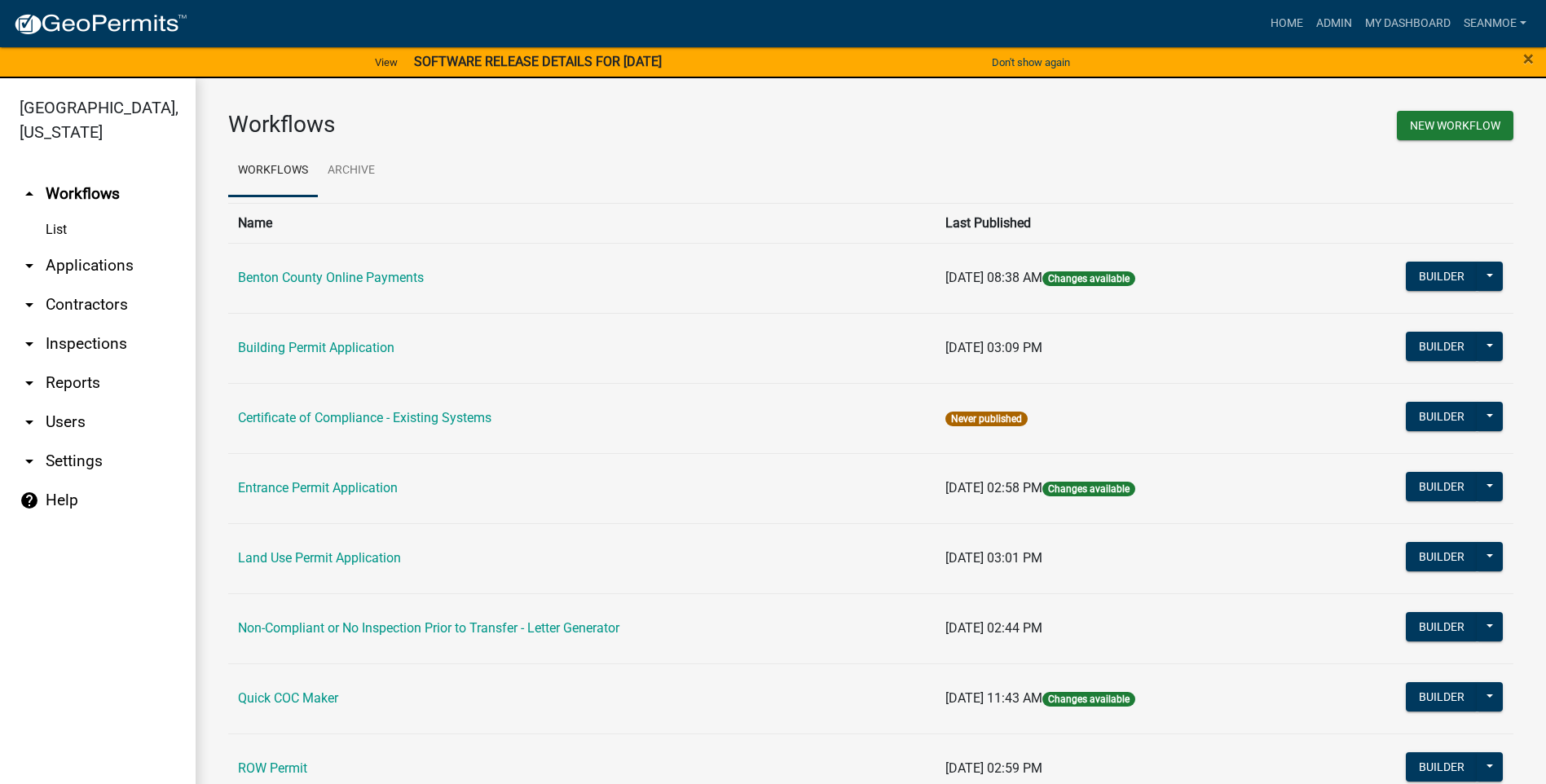
click at [102, 266] on link "arrow_drop_down Applications" at bounding box center [97, 265] width 196 height 39
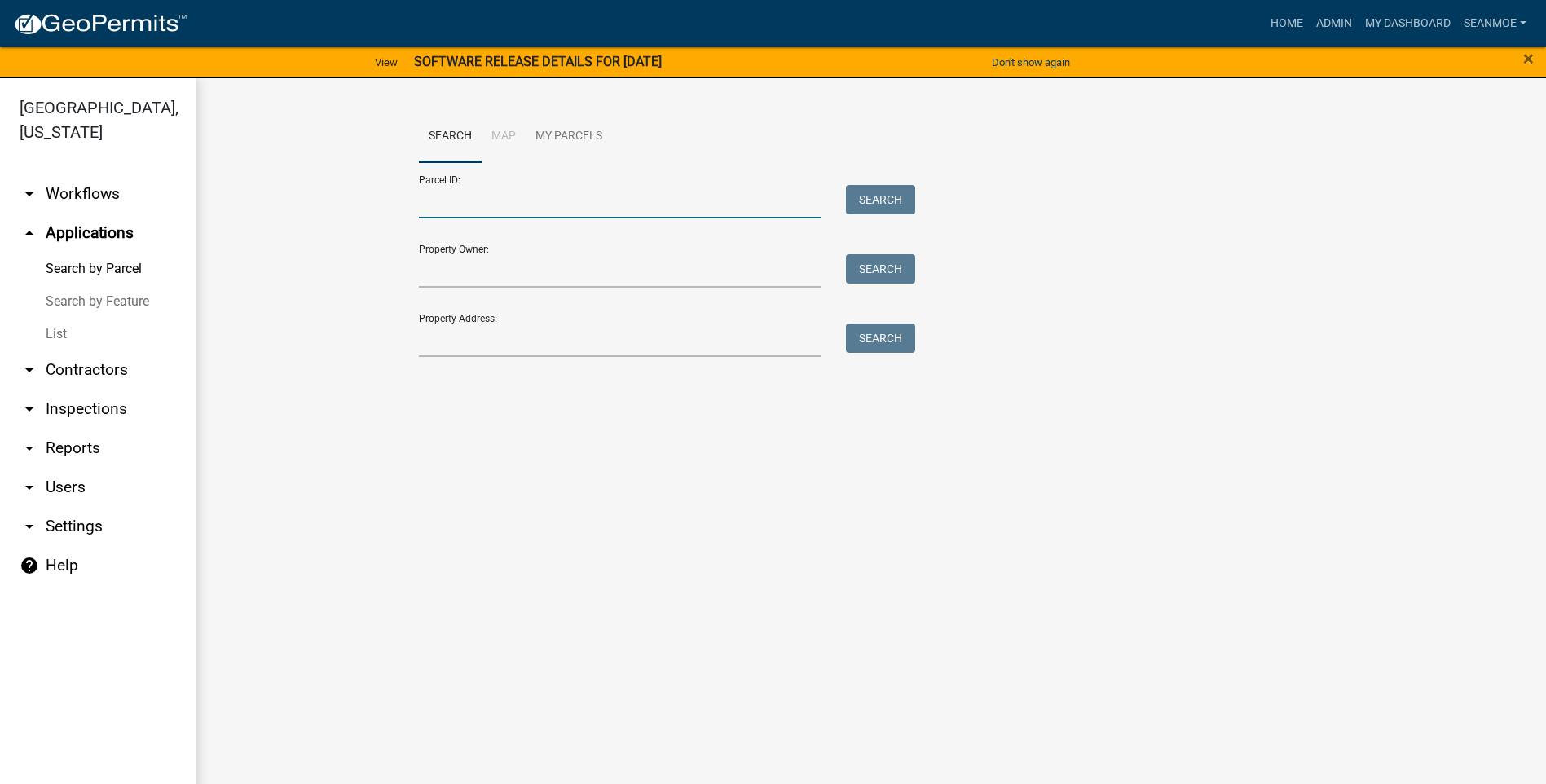
click at [487, 200] on input "Parcel ID:" at bounding box center [620, 202] width 404 height 34
type input "100004700"
click at [891, 204] on button "Search" at bounding box center [881, 200] width 70 height 29
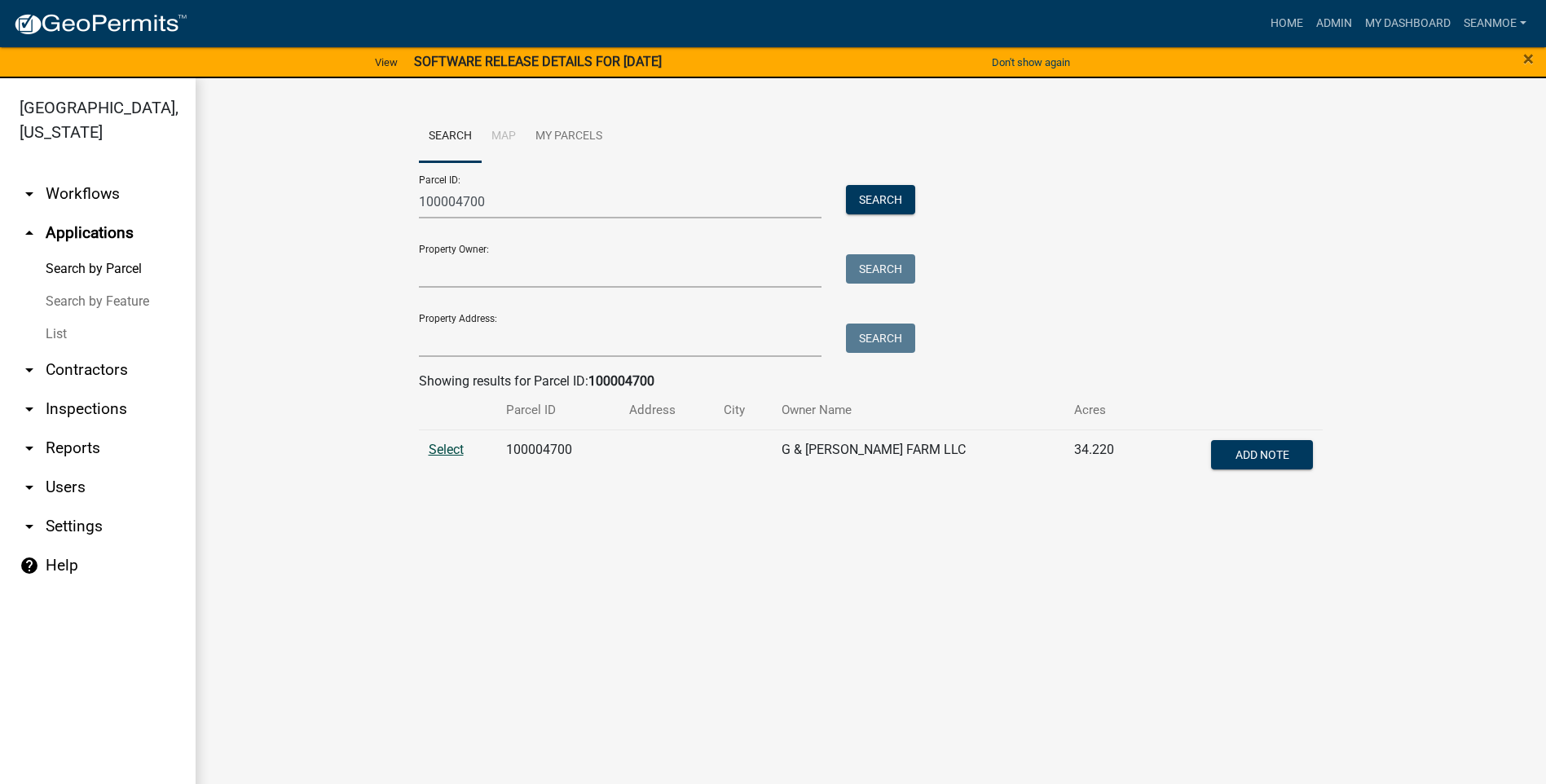
click at [446, 445] on span "Select" at bounding box center [446, 449] width 35 height 16
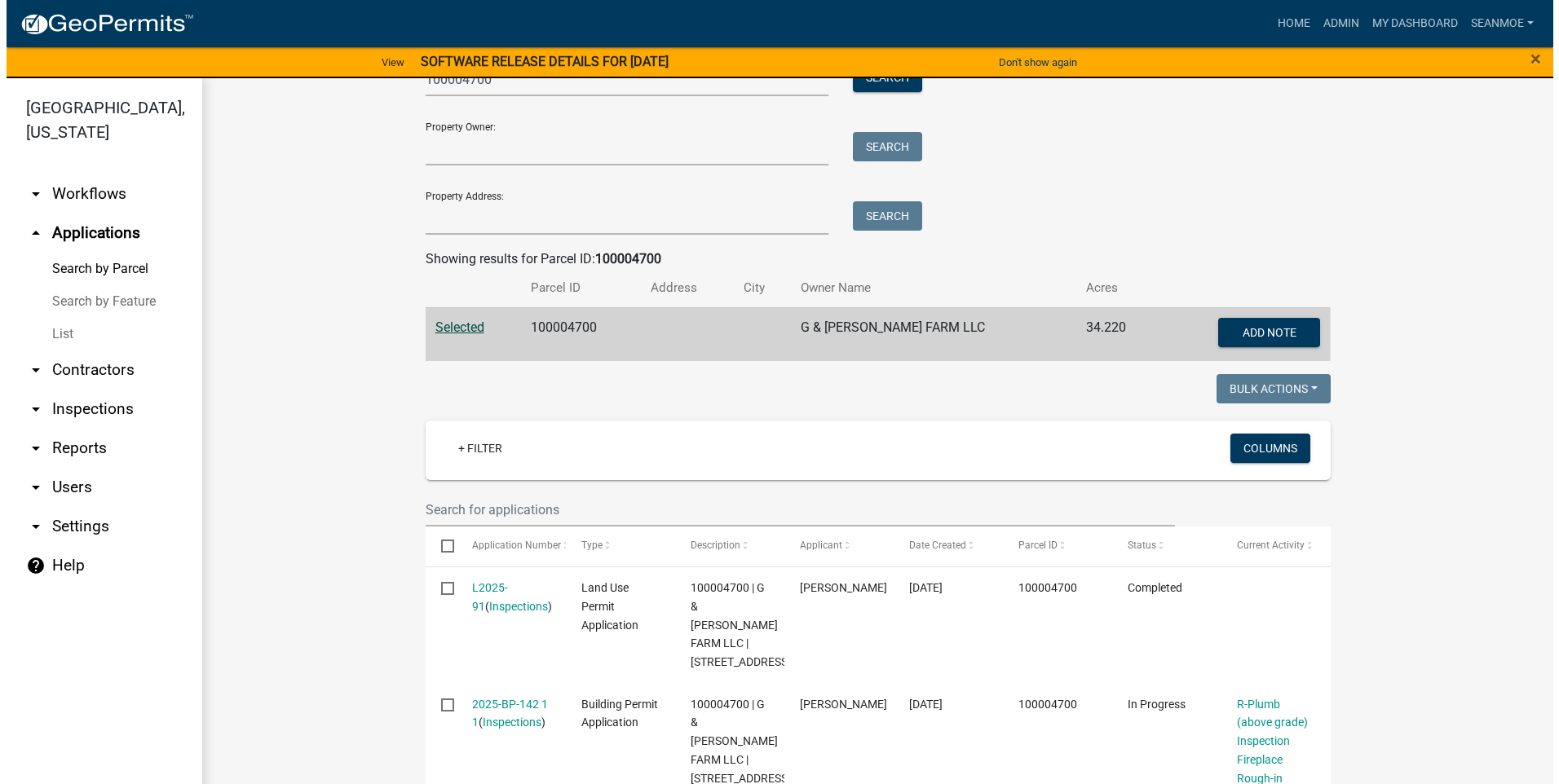
scroll to position [309, 0]
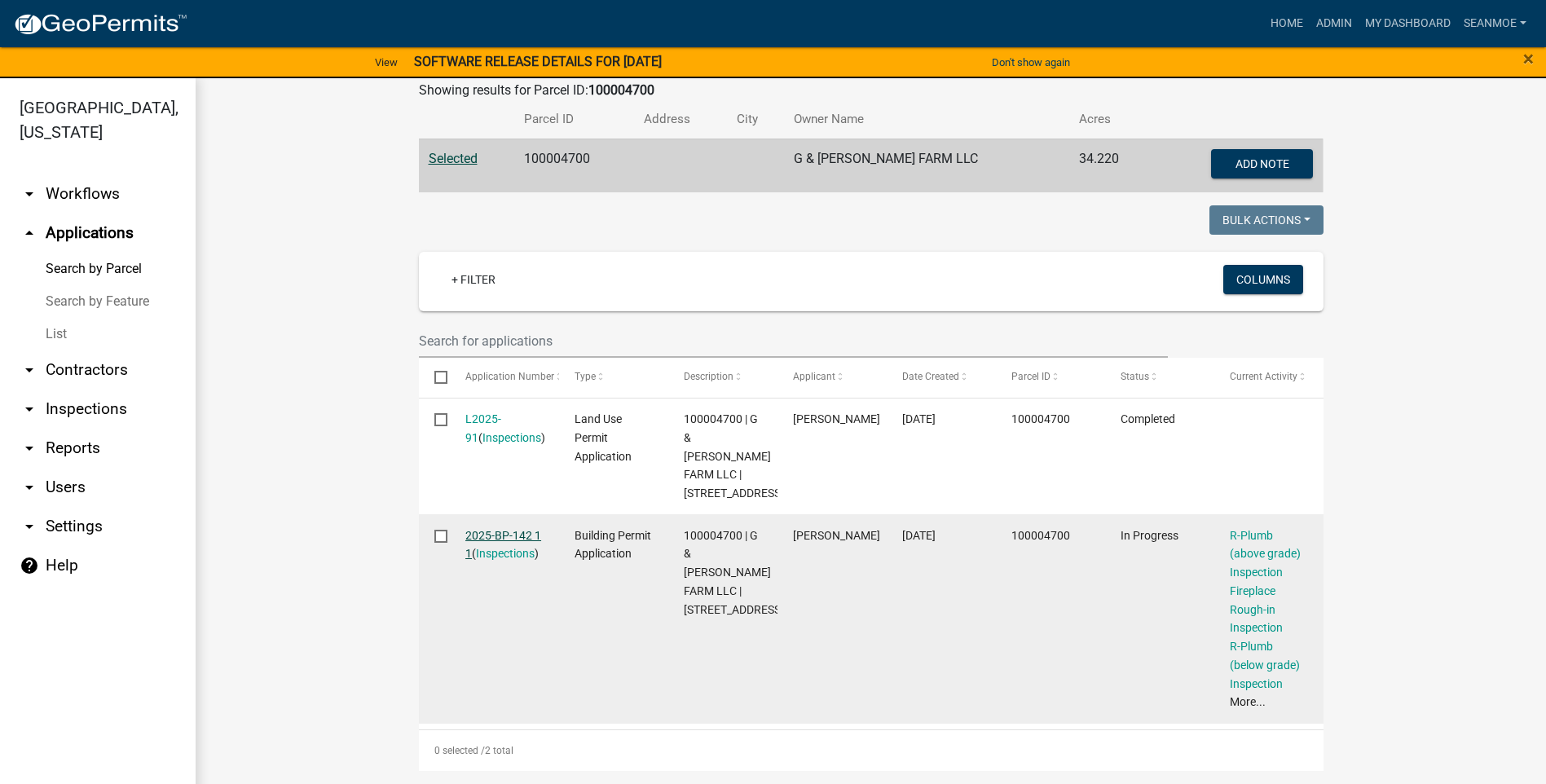
click at [495, 537] on link "2025-BP-142 1 1" at bounding box center [503, 545] width 76 height 32
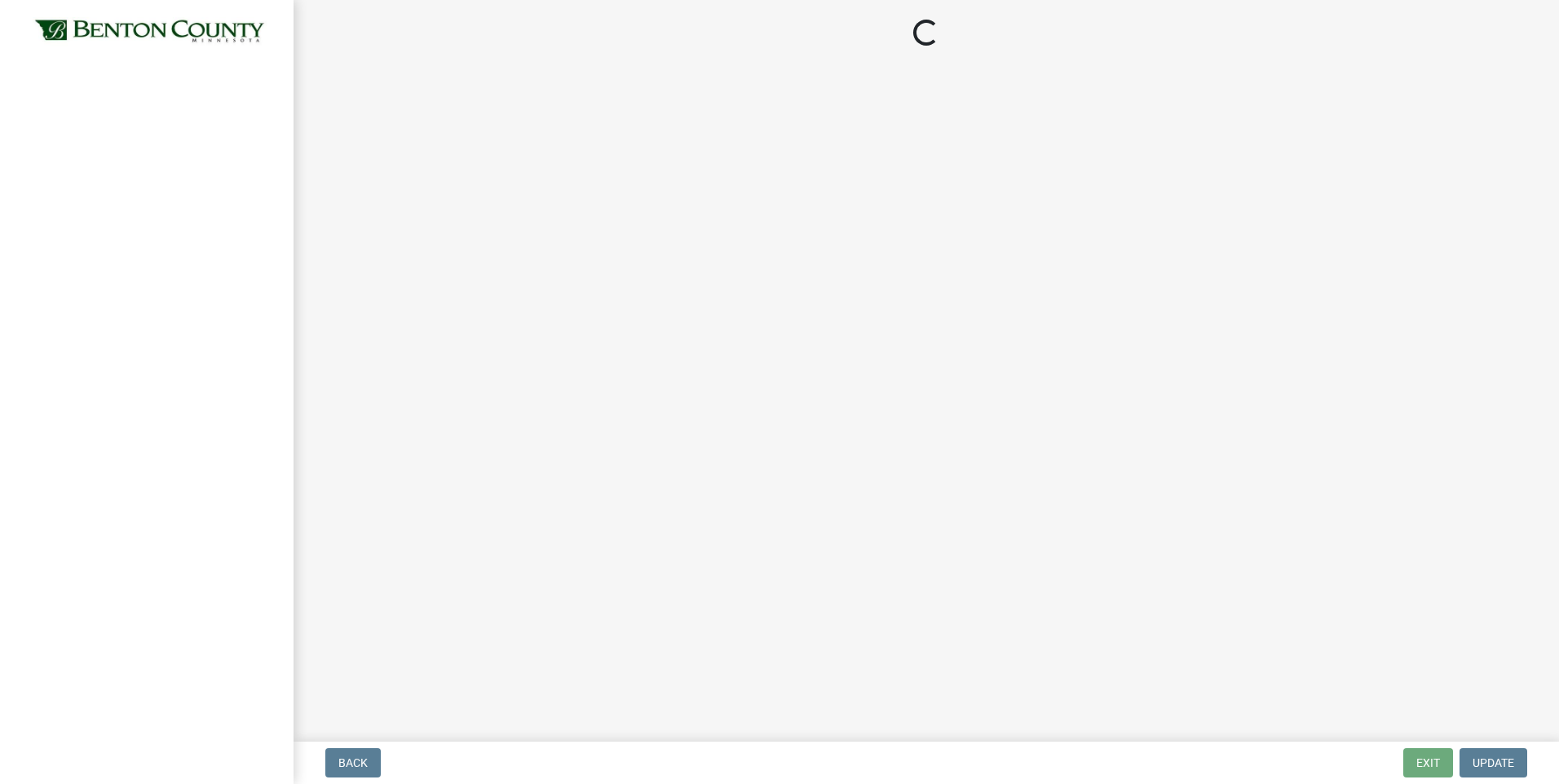
select select "17bfa135-5610-45df-8ce7-87530b7d86d4"
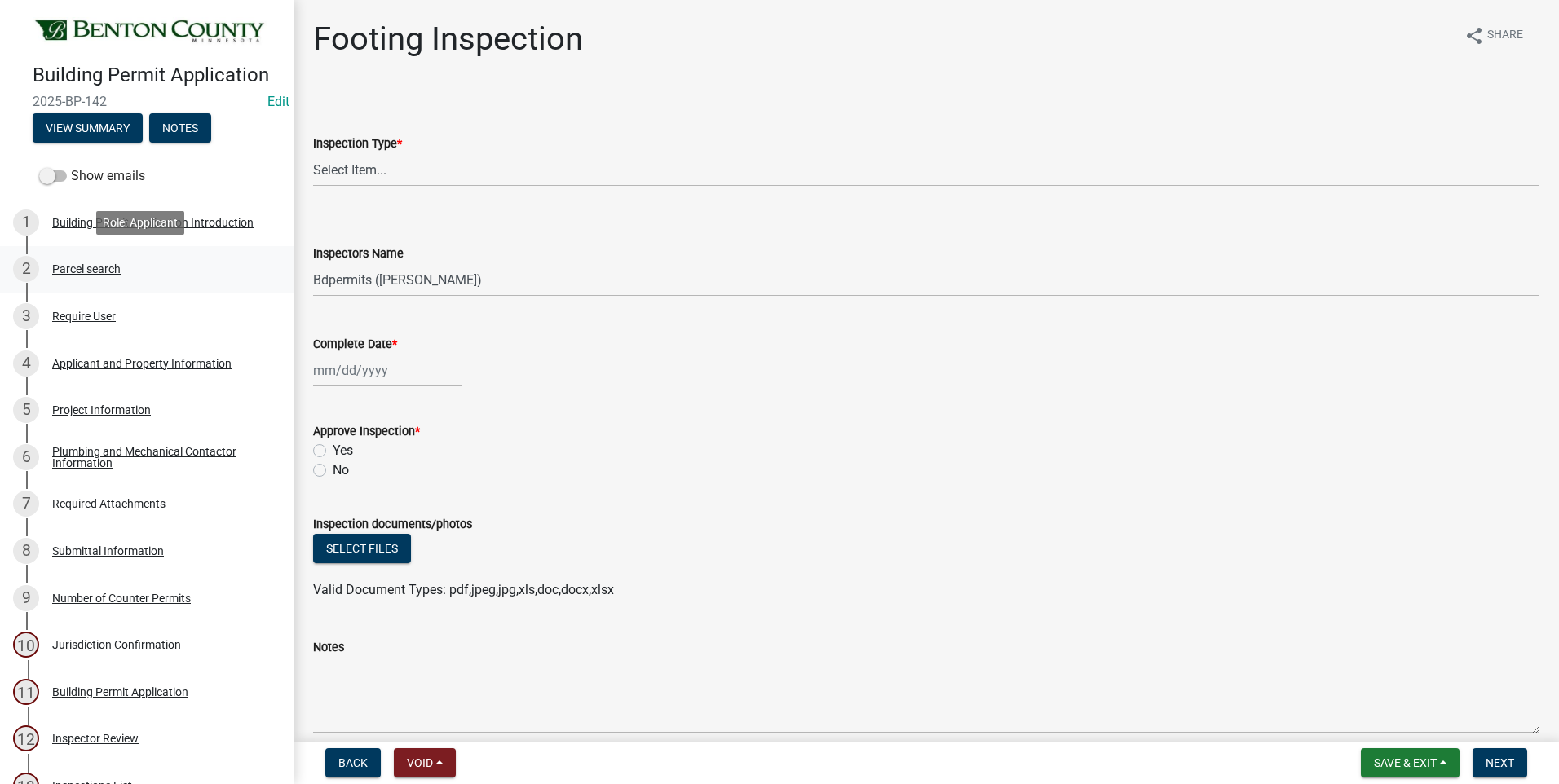
click at [81, 270] on div "Parcel search" at bounding box center [87, 269] width 69 height 11
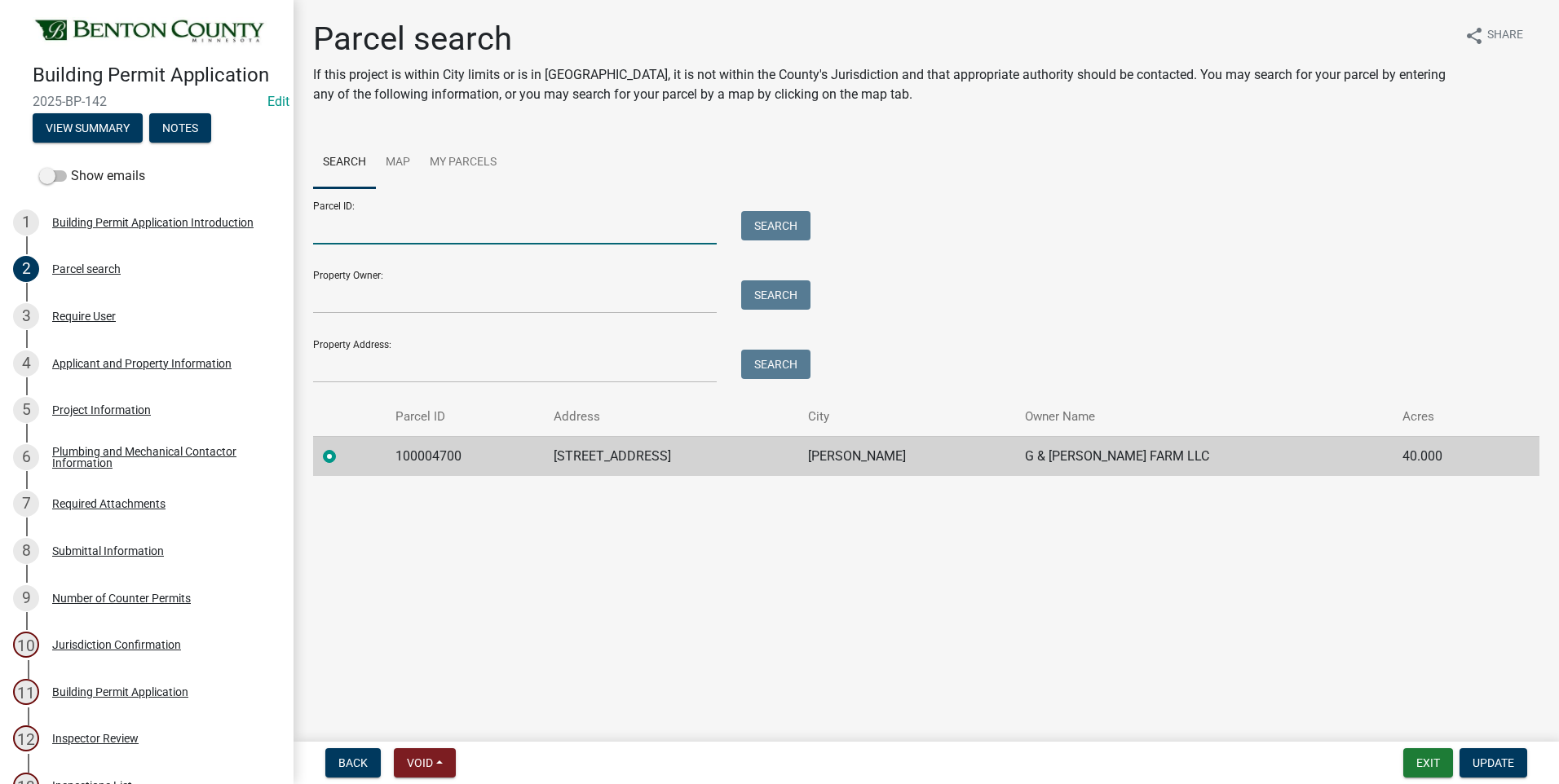
click at [448, 228] on input "Parcel ID:" at bounding box center [515, 228] width 404 height 34
type input "100071400"
click at [1491, 759] on span "Update" at bounding box center [1493, 763] width 42 height 13
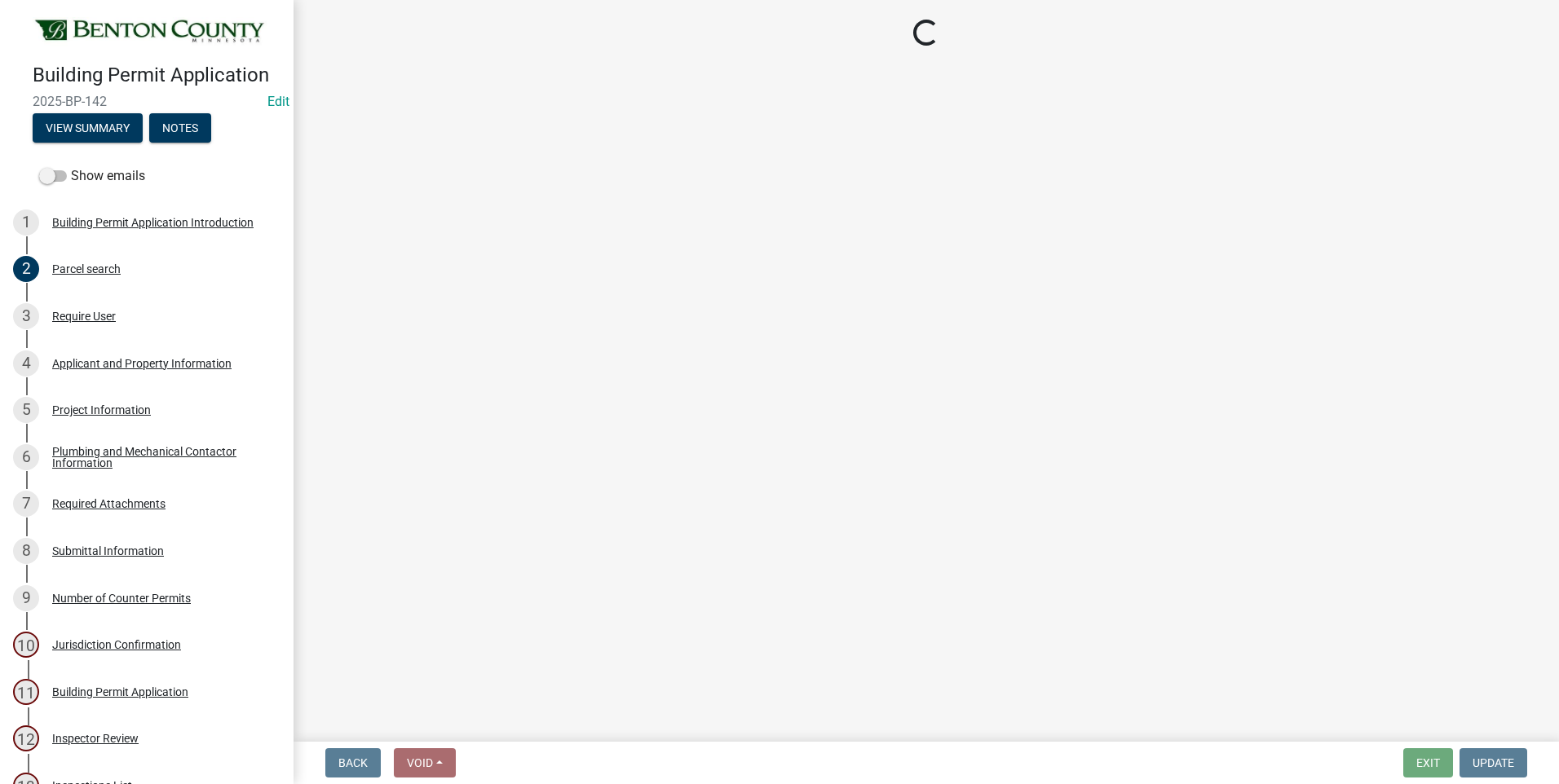
select select "17bfa135-5610-45df-8ce7-87530b7d86d4"
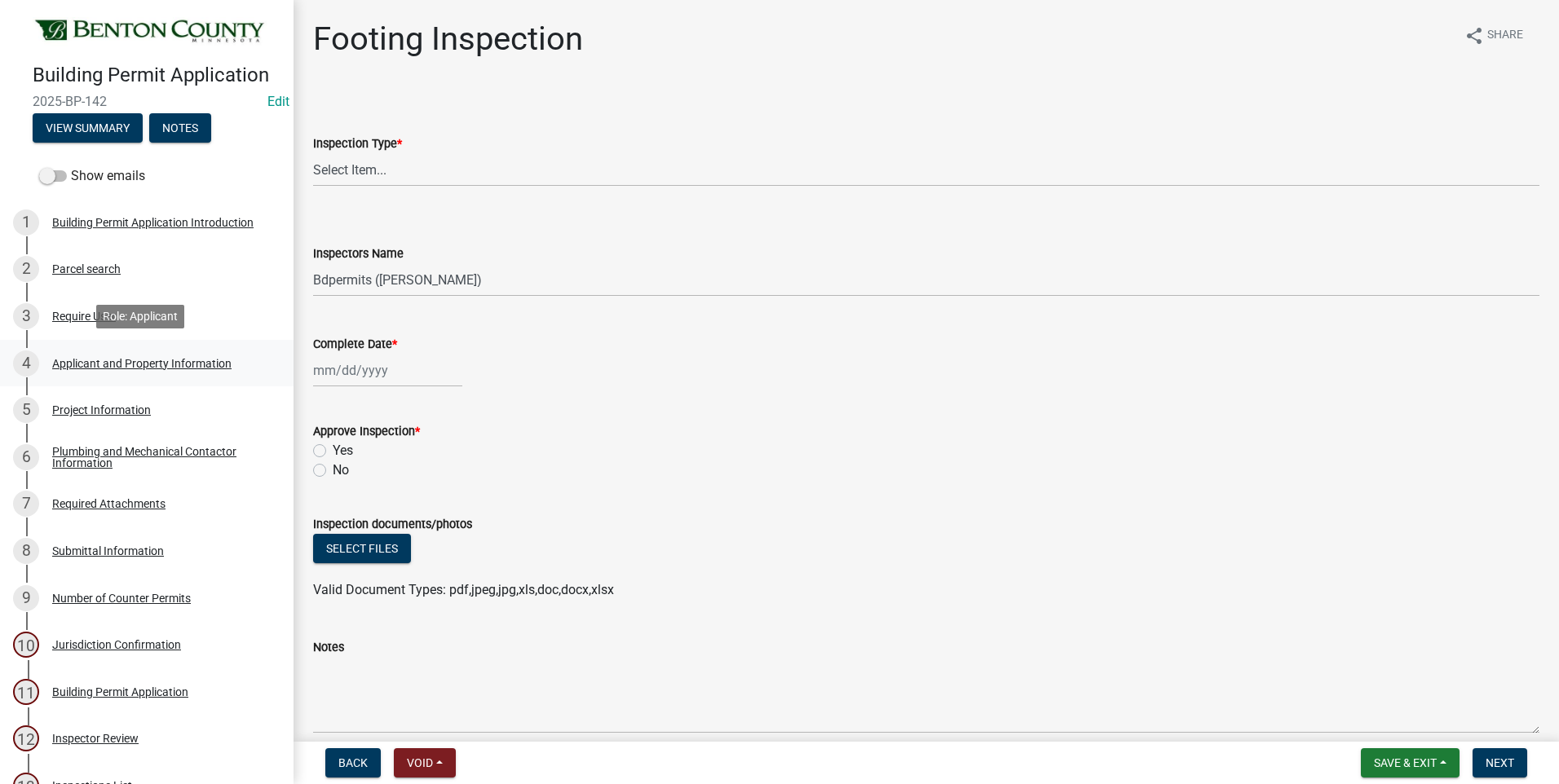
click at [134, 358] on div "Applicant and Property Information" at bounding box center [142, 364] width 180 height 11
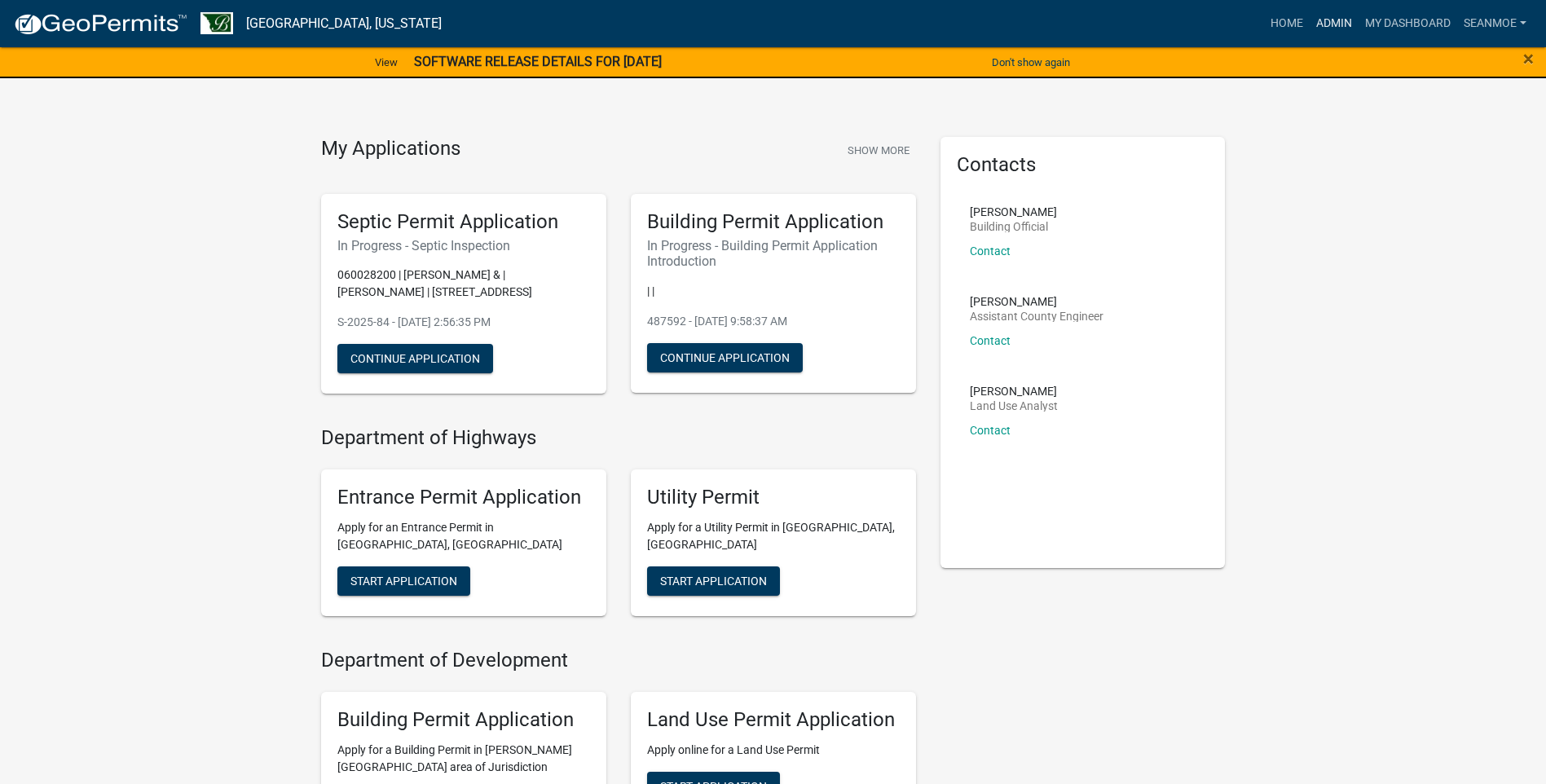
click at [1335, 22] on link "Admin" at bounding box center [1335, 24] width 49 height 31
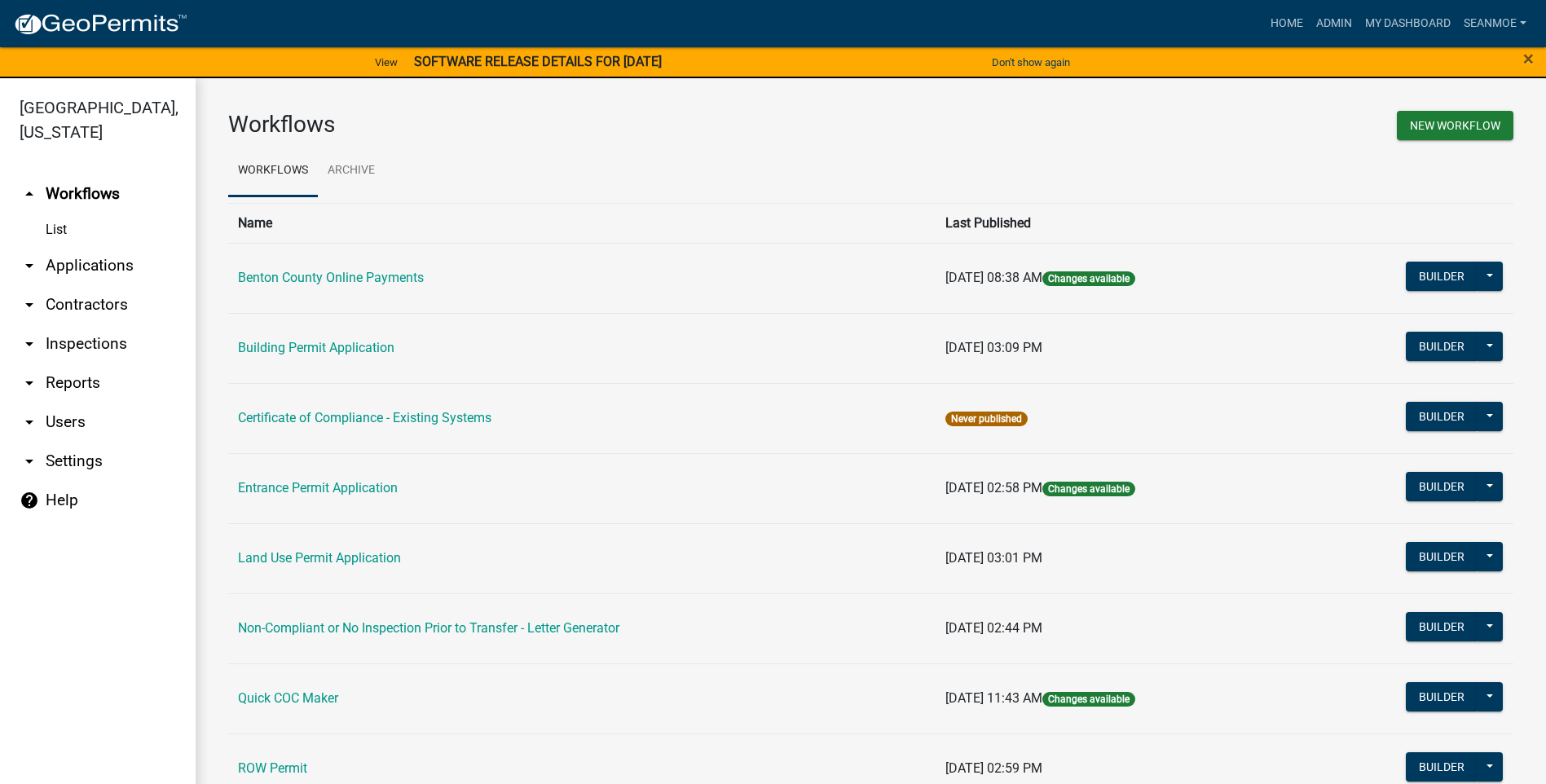
click at [104, 261] on link "arrow_drop_down Applications" at bounding box center [97, 265] width 196 height 39
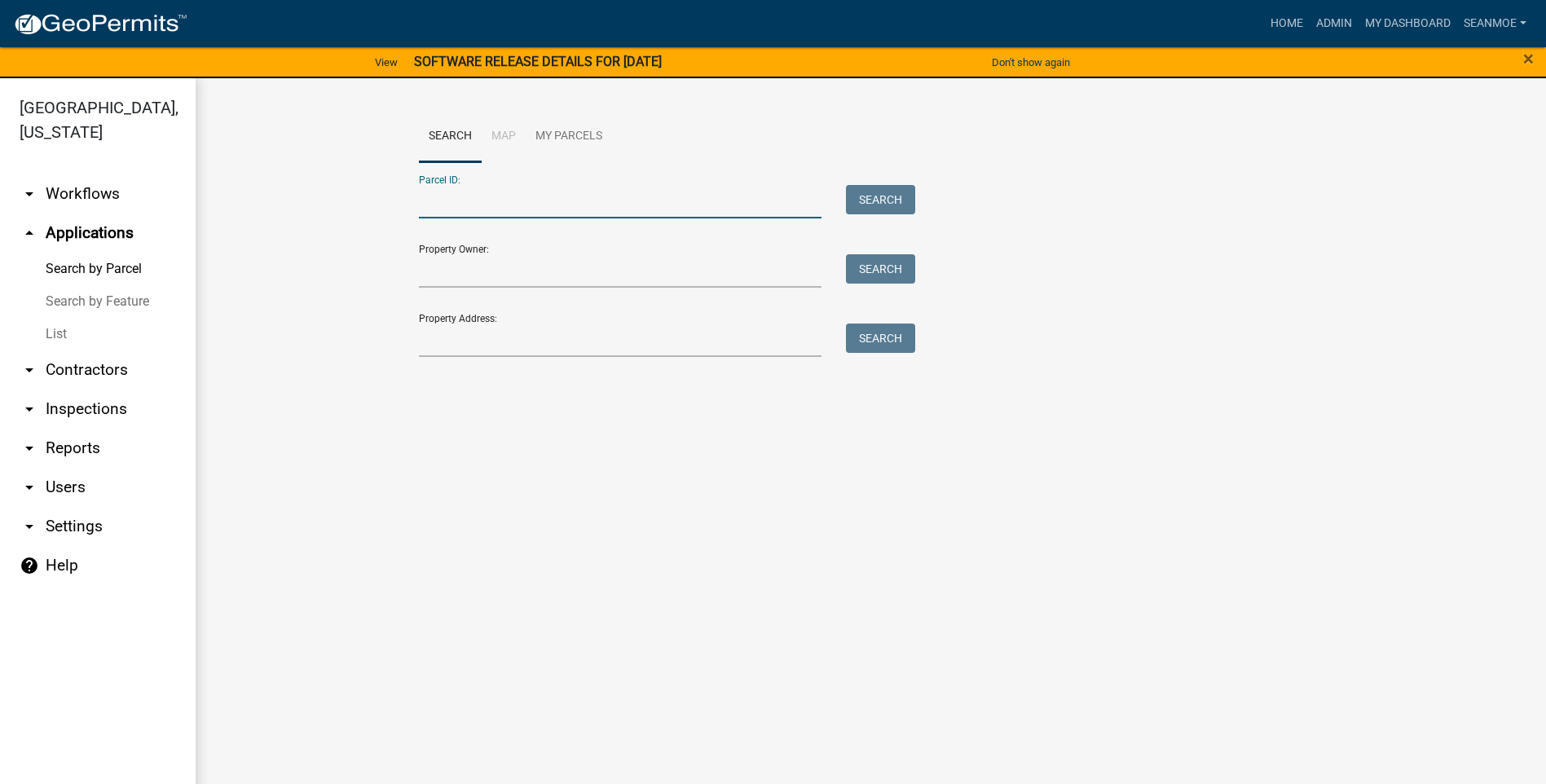
click at [457, 204] on input "Parcel ID:" at bounding box center [620, 202] width 404 height 34
type input "100004700"
click at [894, 197] on button "Search" at bounding box center [881, 200] width 70 height 29
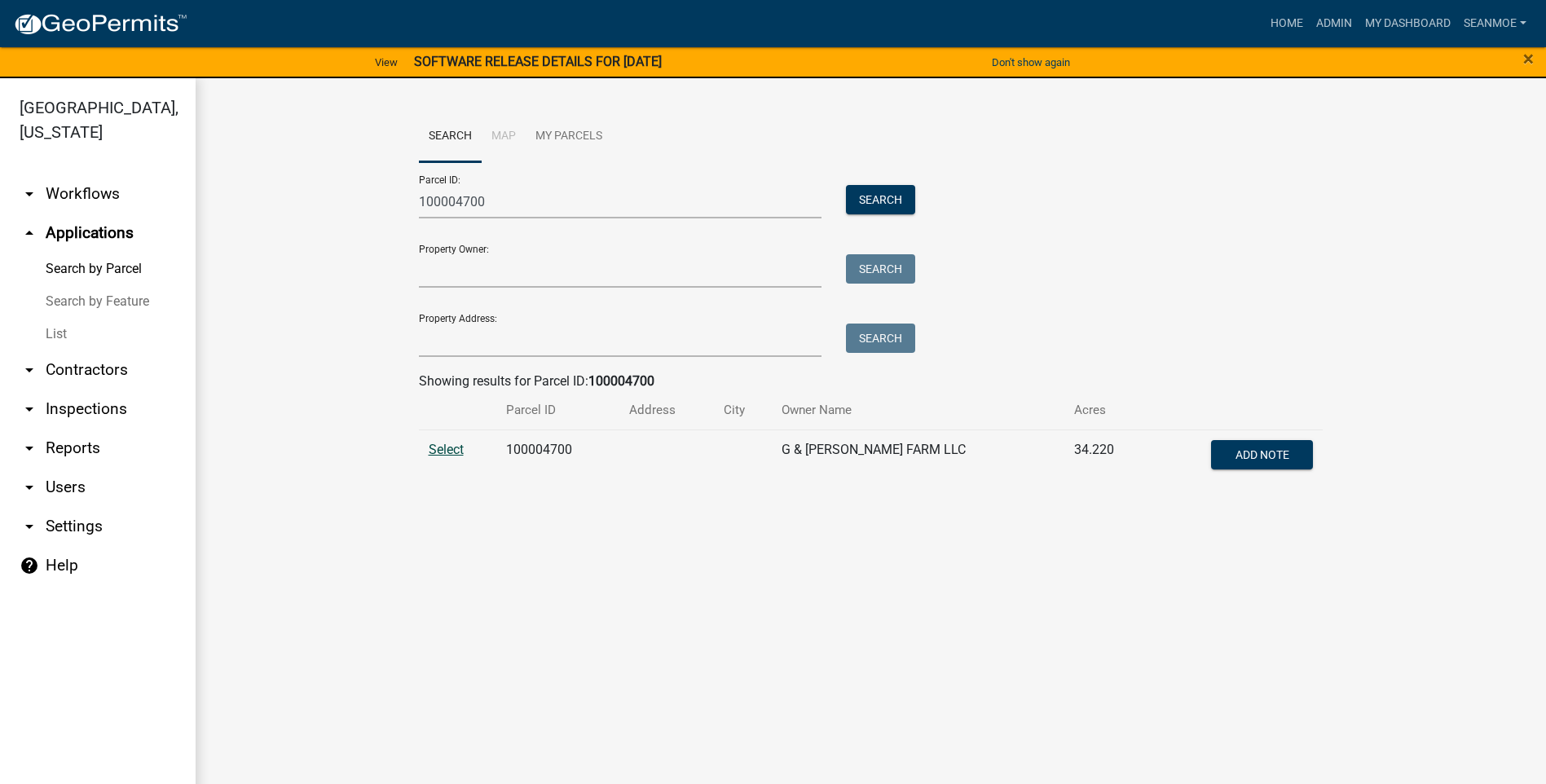
click at [447, 451] on span "Select" at bounding box center [446, 449] width 35 height 16
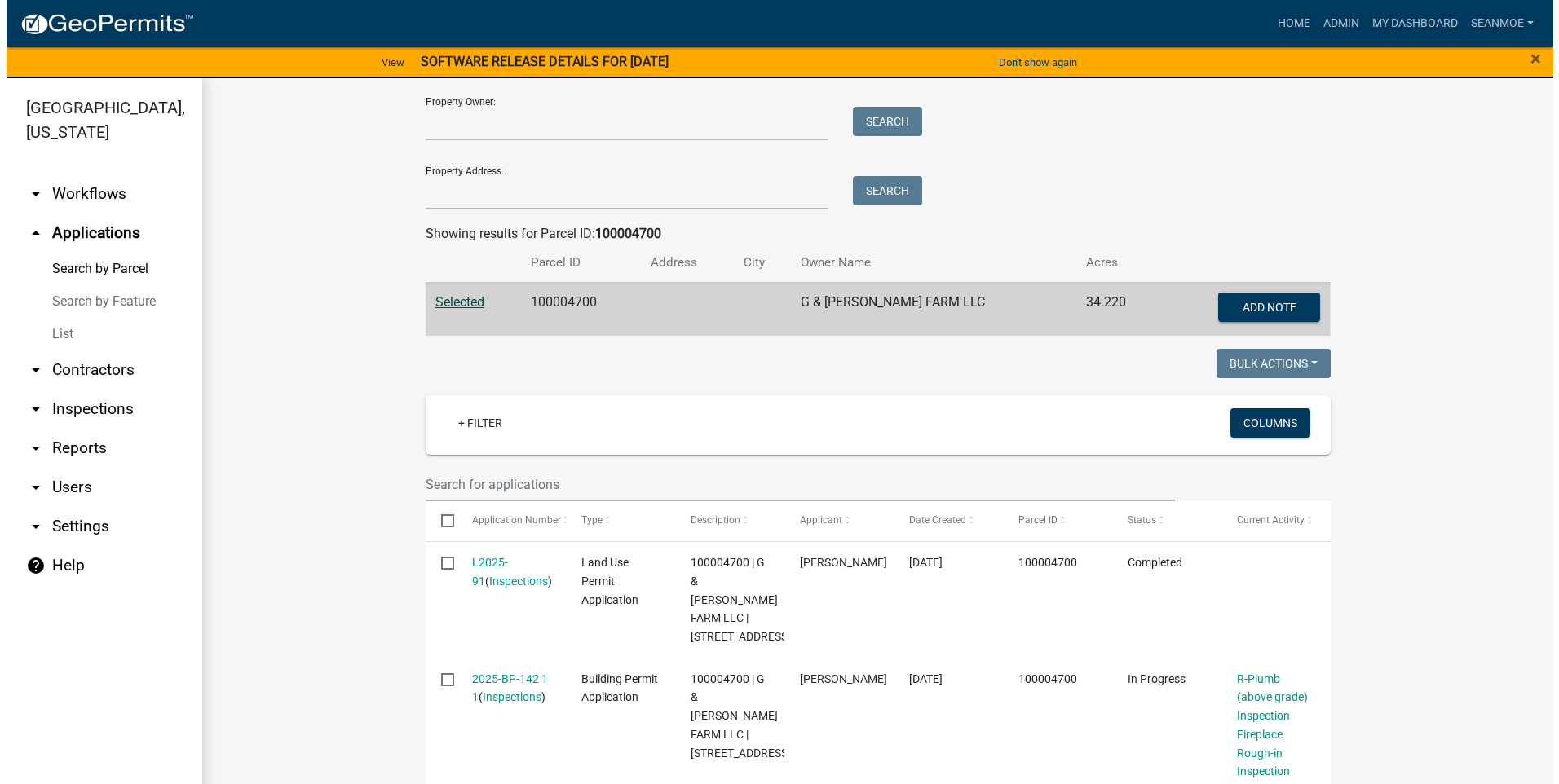
scroll to position [309, 0]
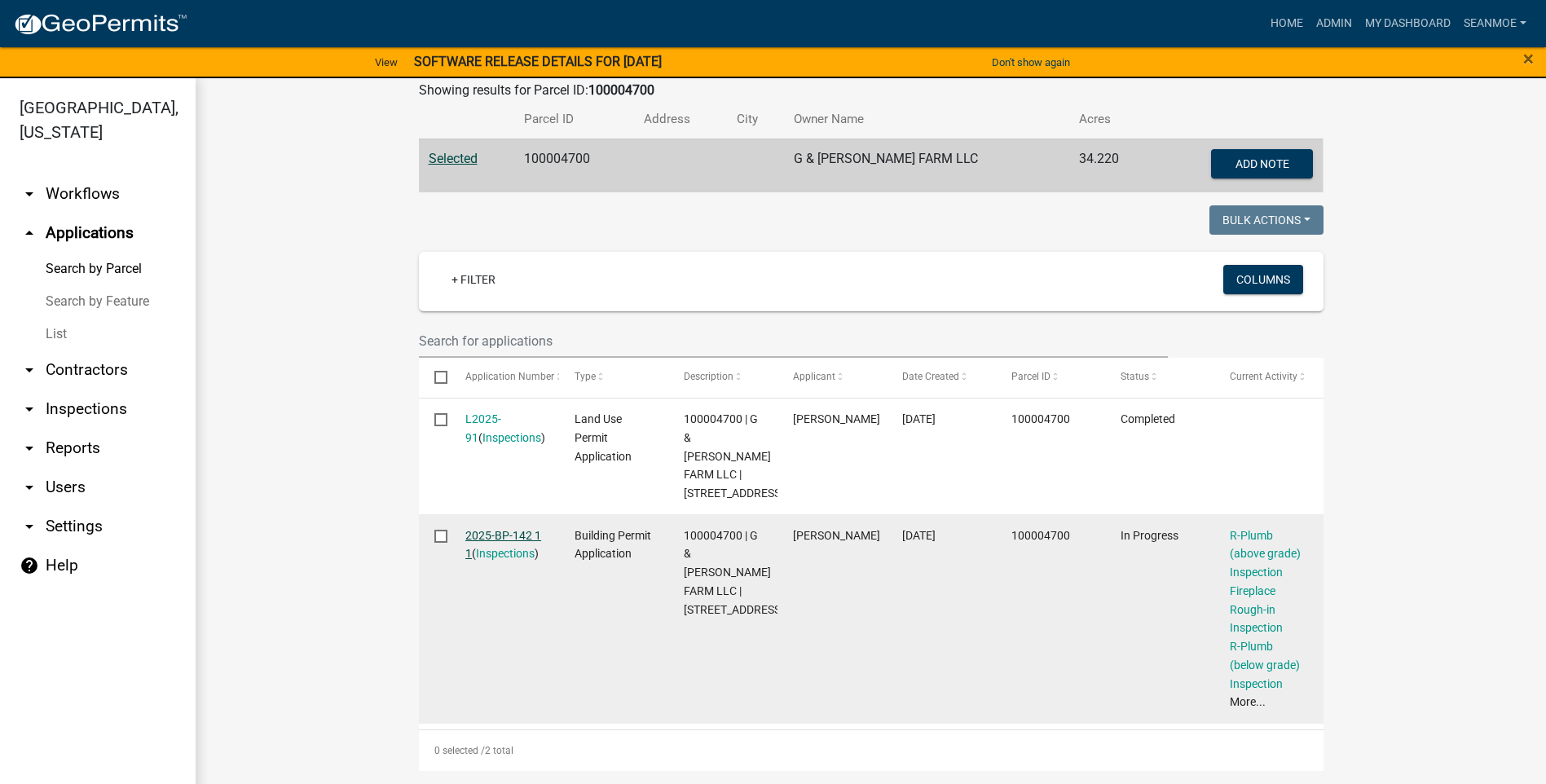
click at [501, 536] on link "2025-BP-142 1 1" at bounding box center [503, 545] width 76 height 32
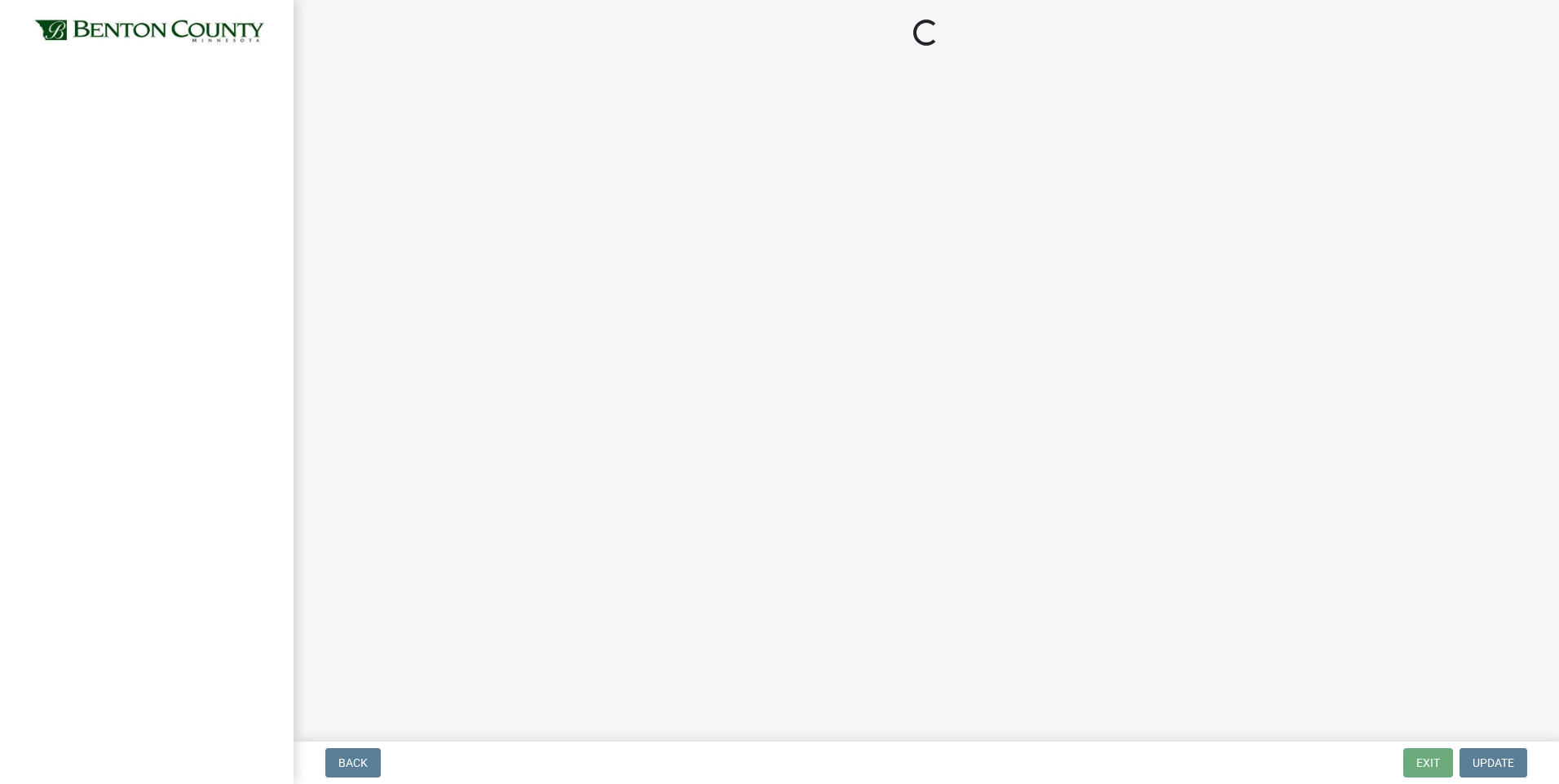
select select "17bfa135-5610-45df-8ce7-87530b7d86d4"
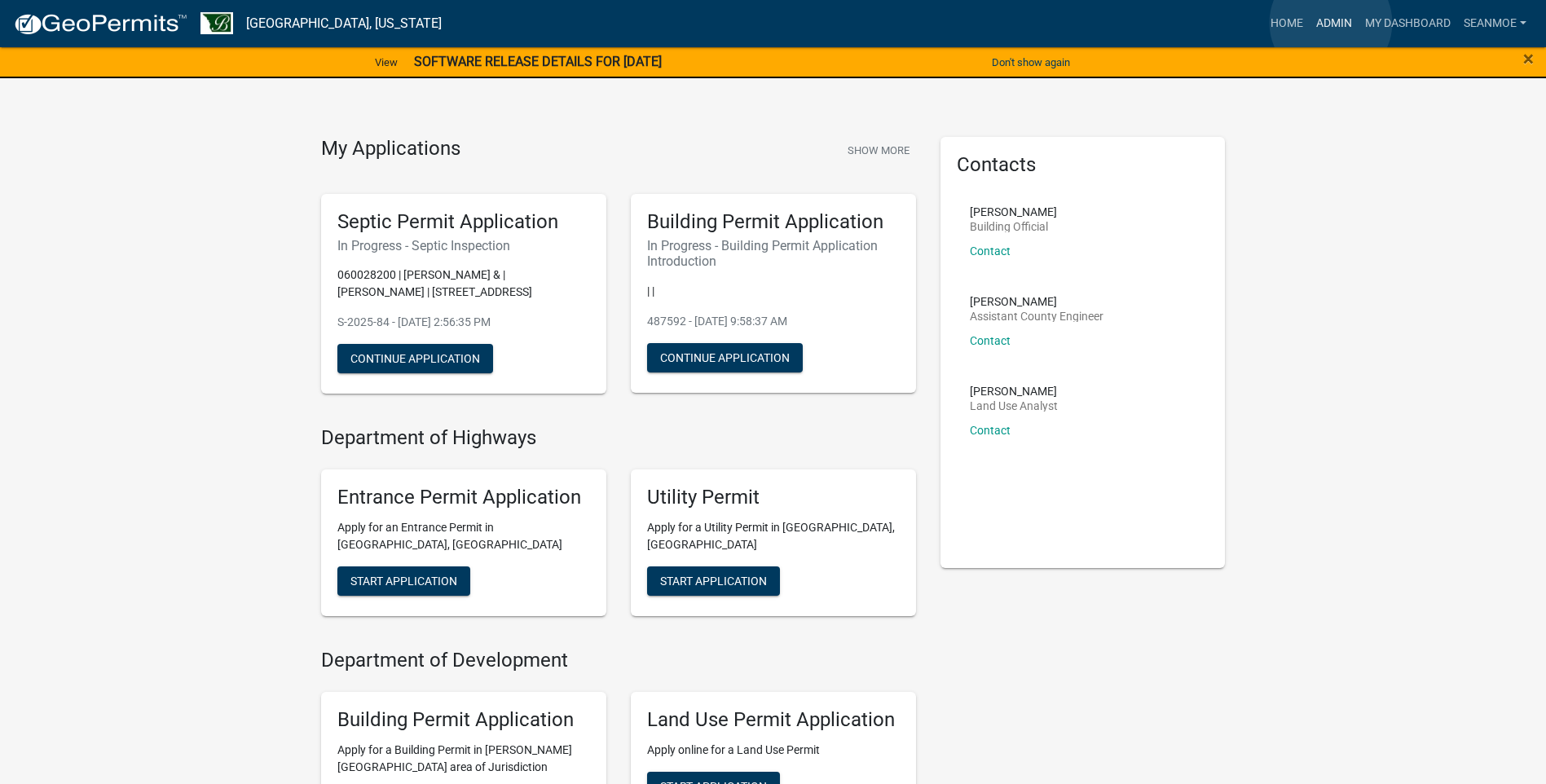
click at [1331, 23] on link "Admin" at bounding box center [1335, 24] width 49 height 31
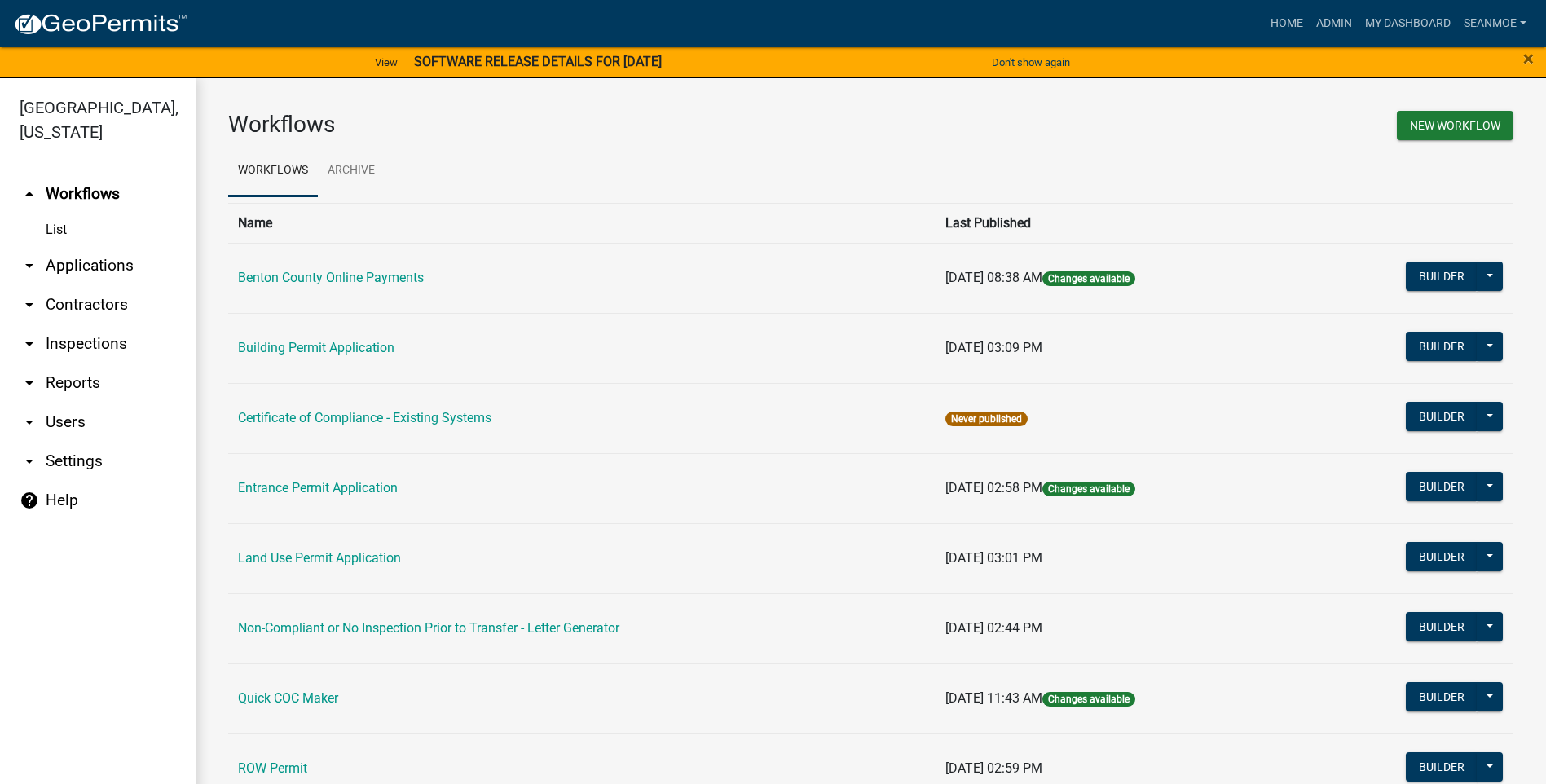
click at [73, 266] on link "arrow_drop_down Applications" at bounding box center [97, 265] width 196 height 39
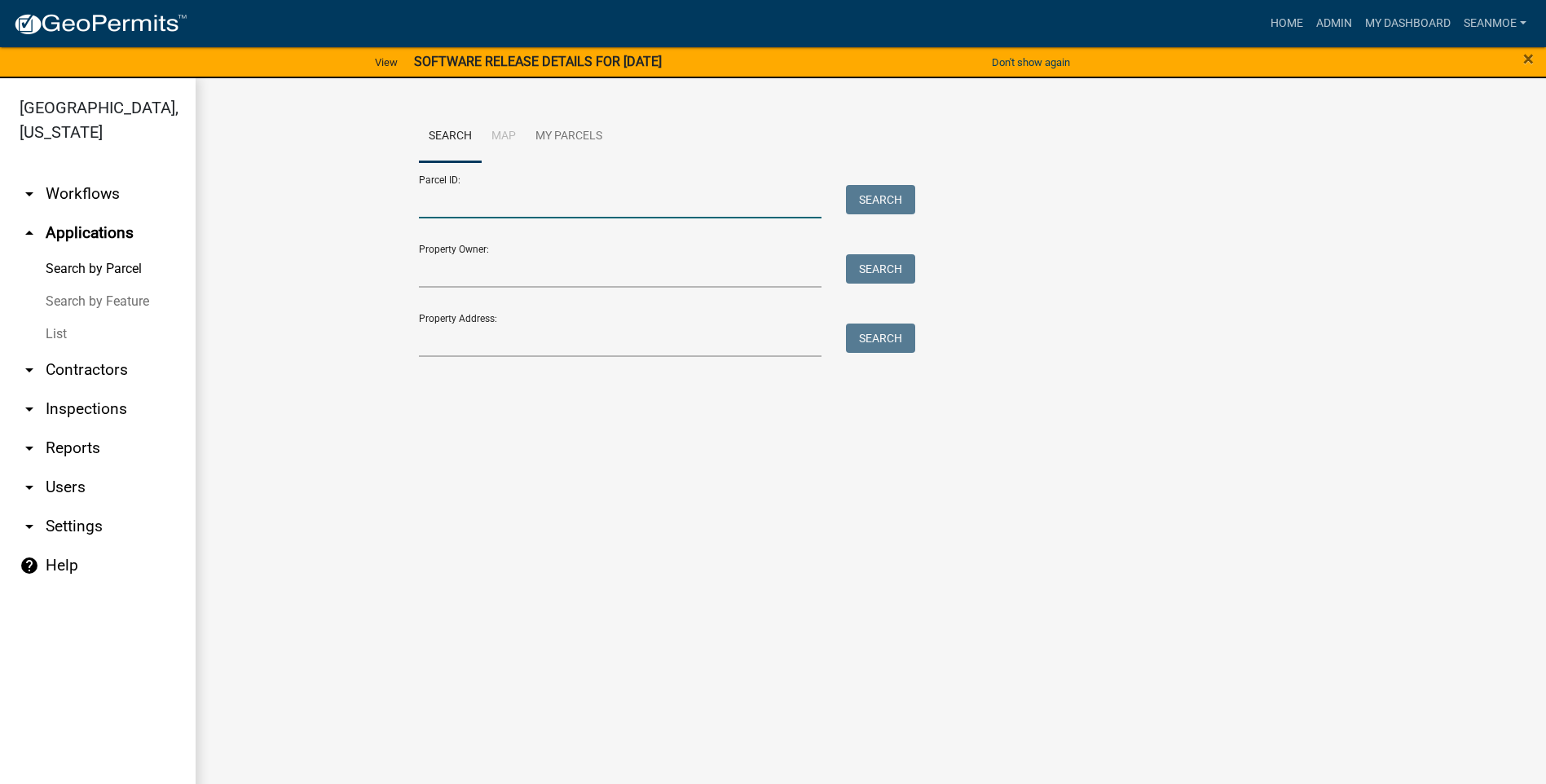
click at [501, 209] on input "Parcel ID:" at bounding box center [620, 202] width 404 height 34
type input "100004700"
click at [890, 193] on button "Search" at bounding box center [881, 200] width 70 height 29
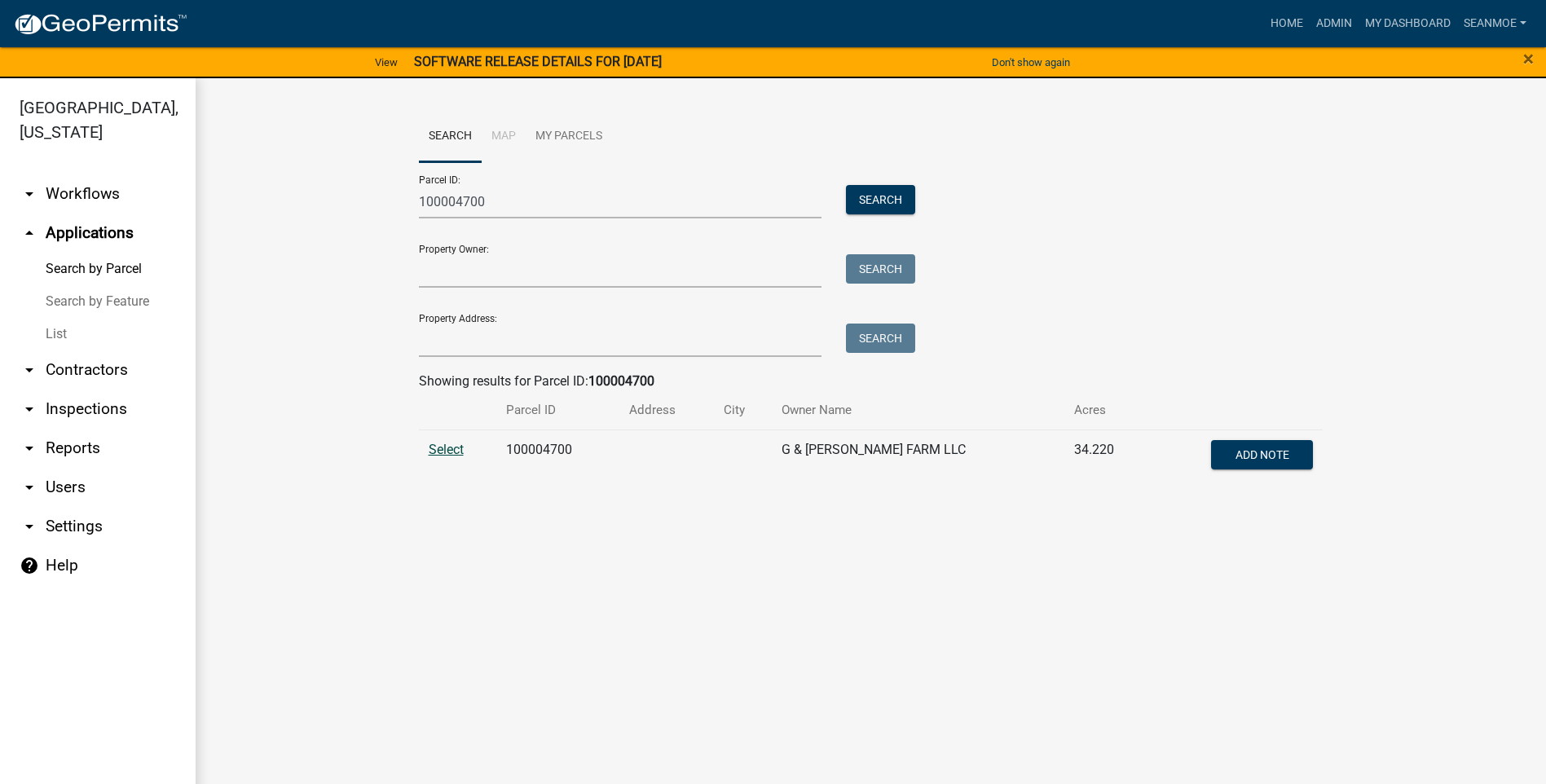
click at [452, 451] on span "Select" at bounding box center [446, 449] width 35 height 16
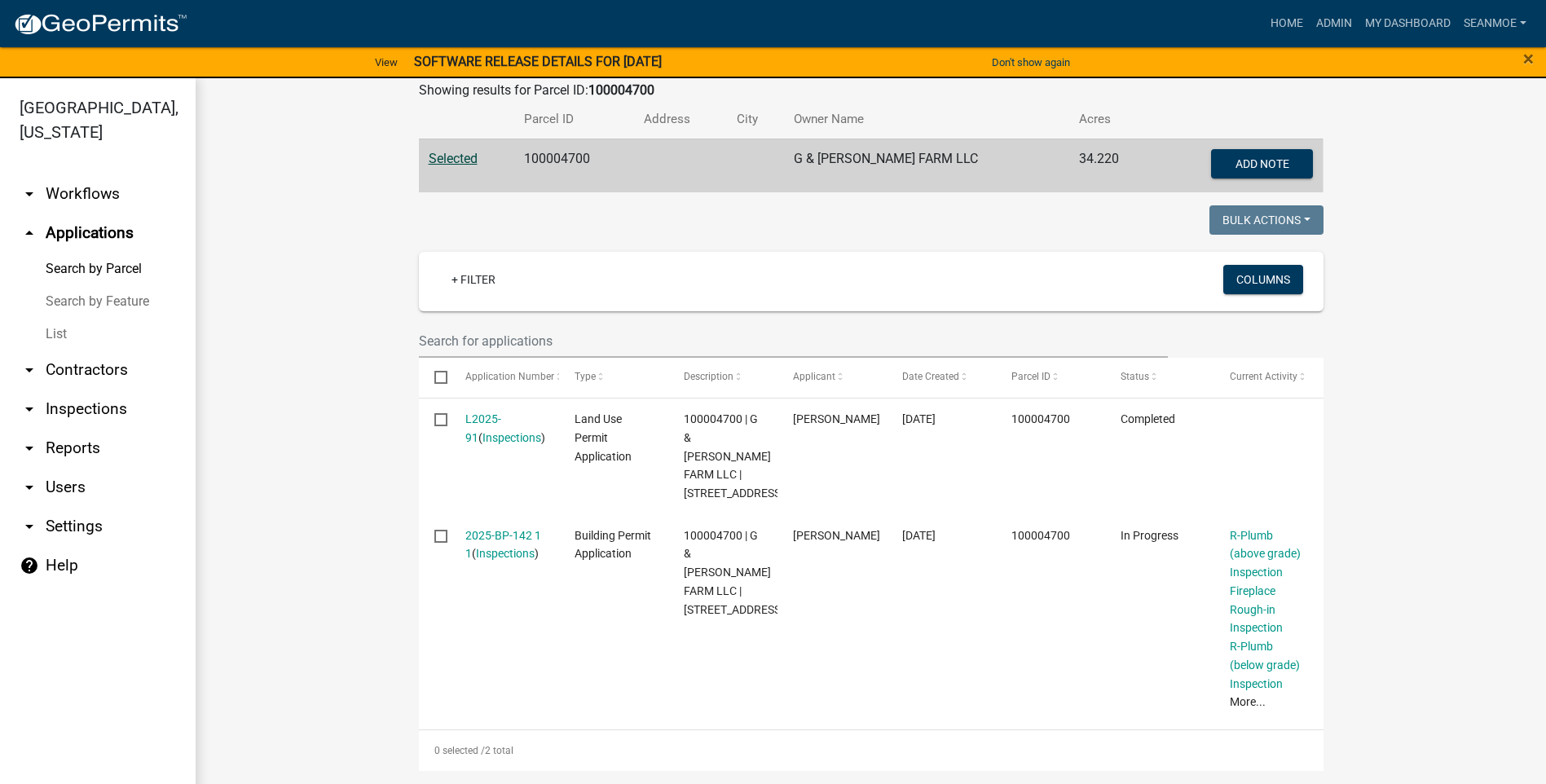
scroll to position [309, 0]
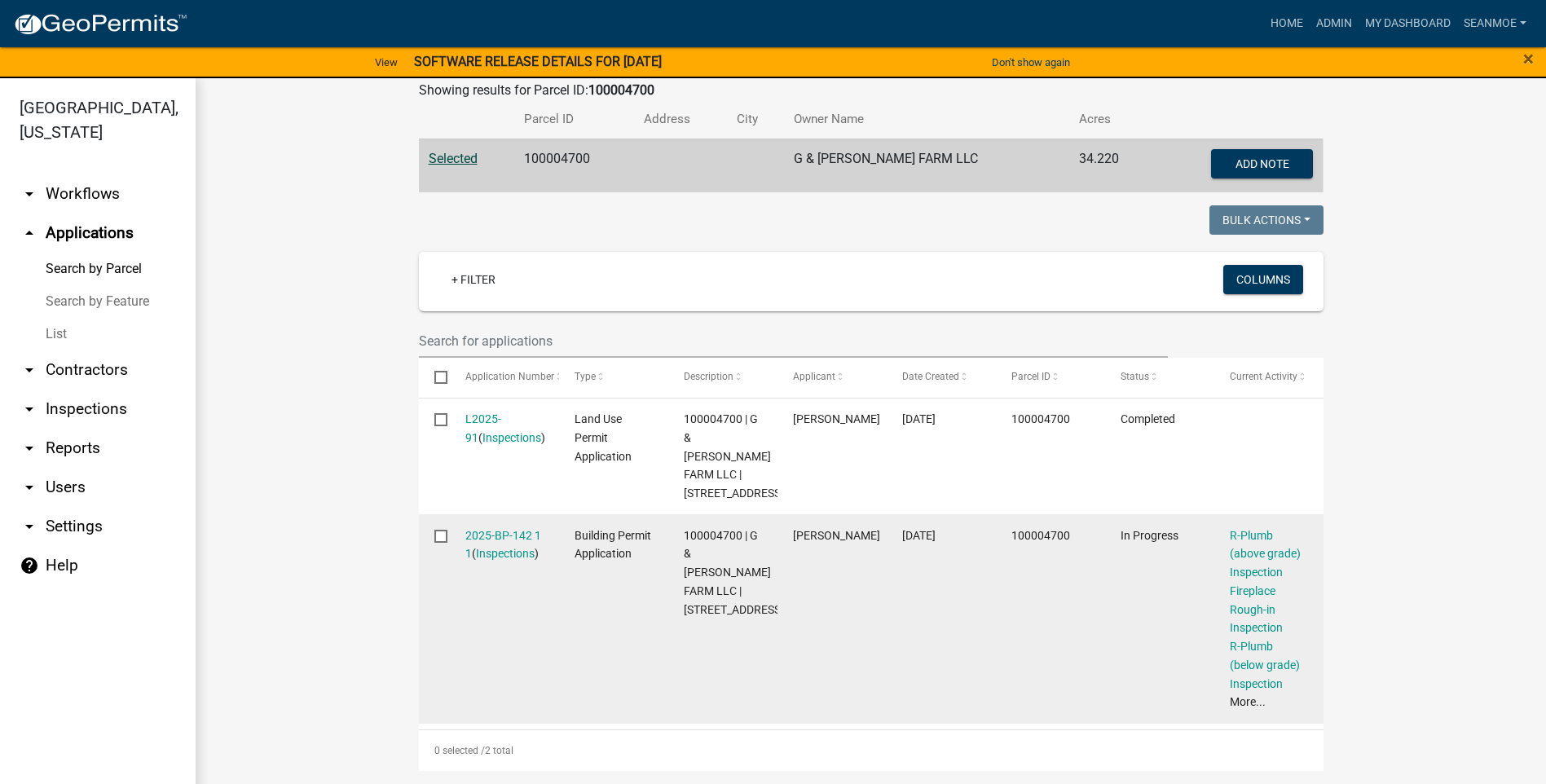
click at [434, 536] on input "checkbox" at bounding box center [439, 535] width 11 height 11
checkbox input "true"
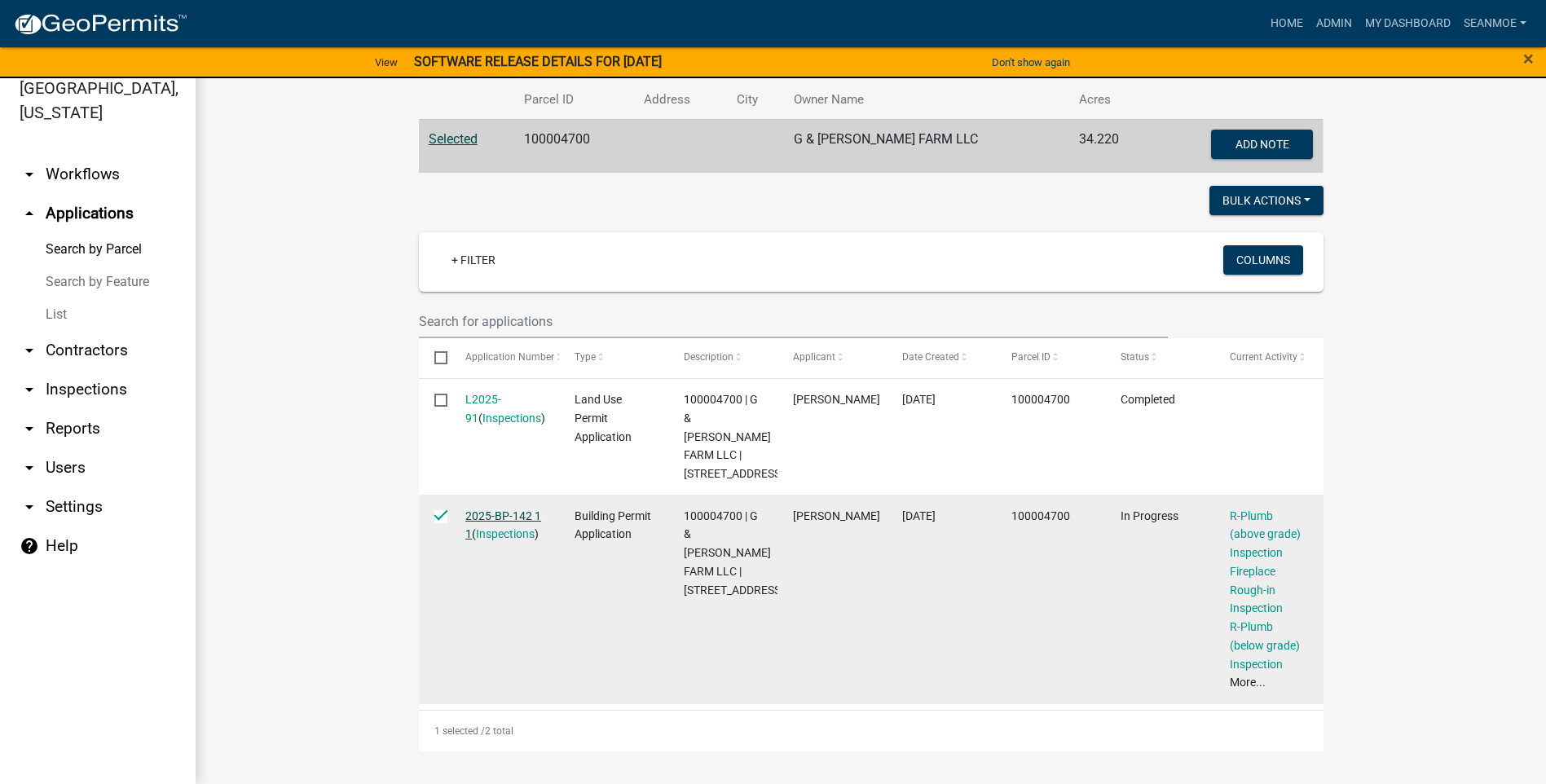
click at [503, 514] on link "2025-BP-142 1 1" at bounding box center [503, 525] width 76 height 32
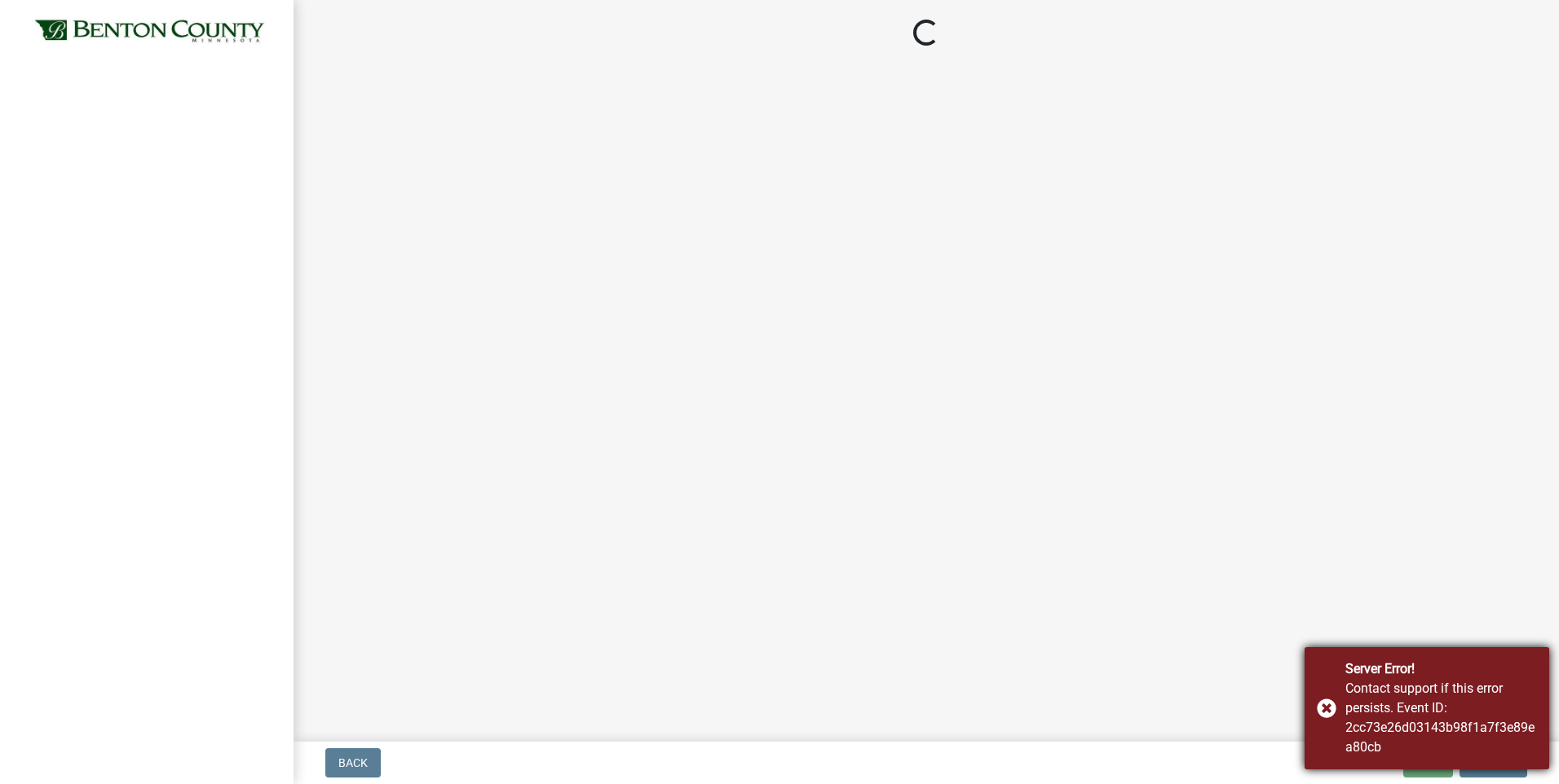
click at [1332, 706] on div "Server Error! Contact support if this error persists. Event ID: 2cc73e26d03143b…" at bounding box center [1427, 708] width 244 height 122
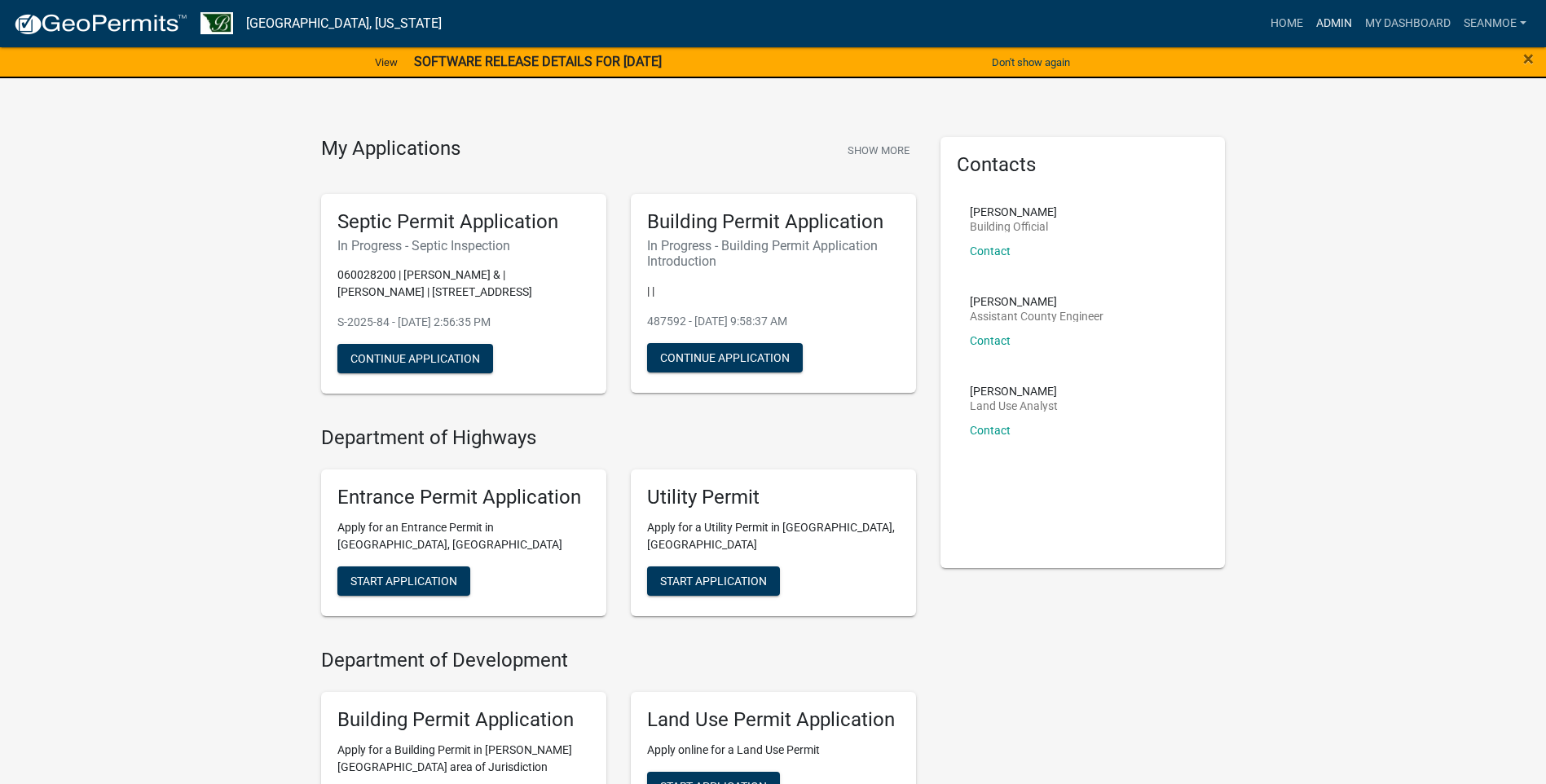
click at [1339, 21] on link "Admin" at bounding box center [1335, 24] width 49 height 31
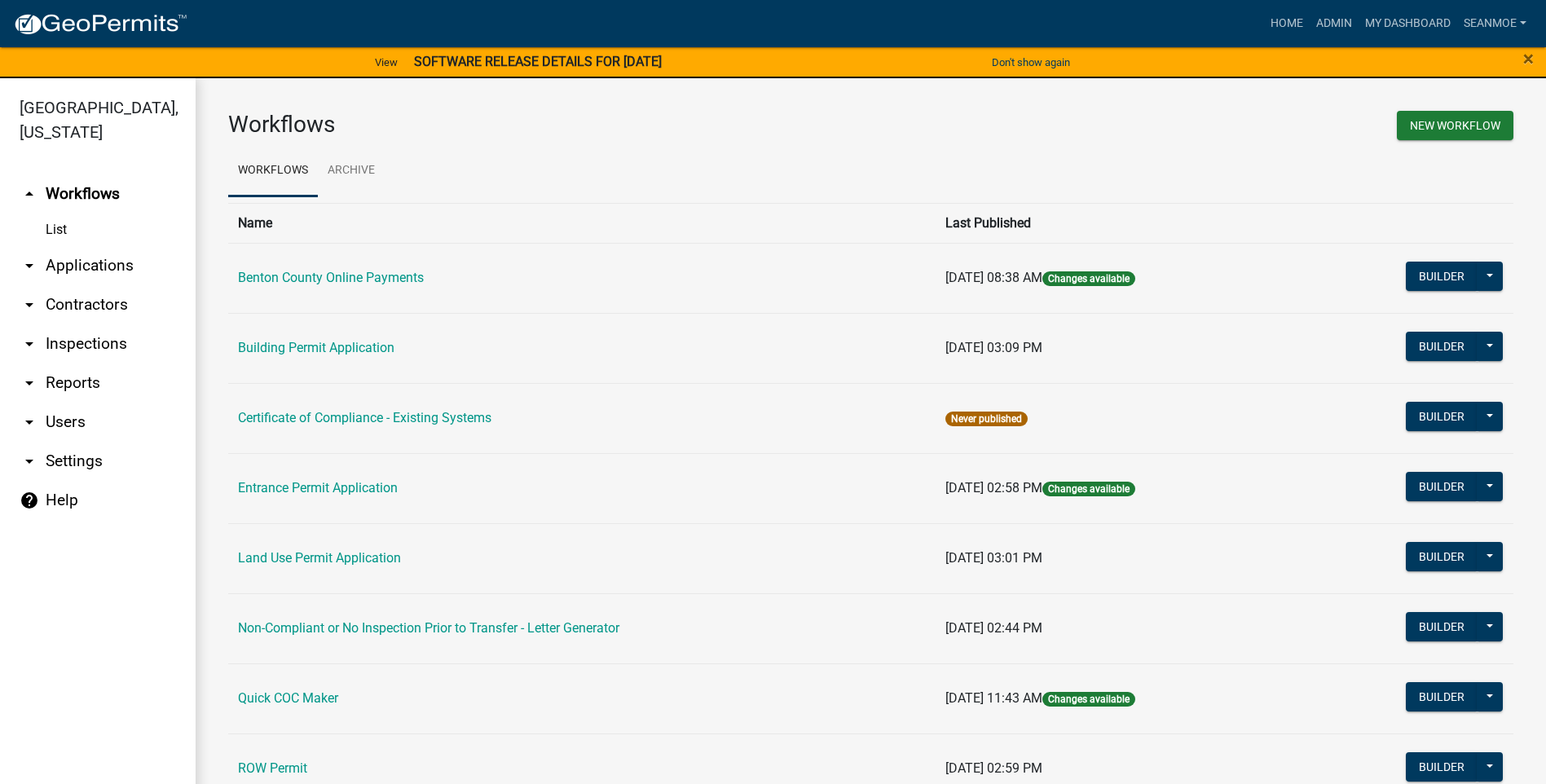
click at [89, 261] on link "arrow_drop_down Applications" at bounding box center [97, 265] width 196 height 39
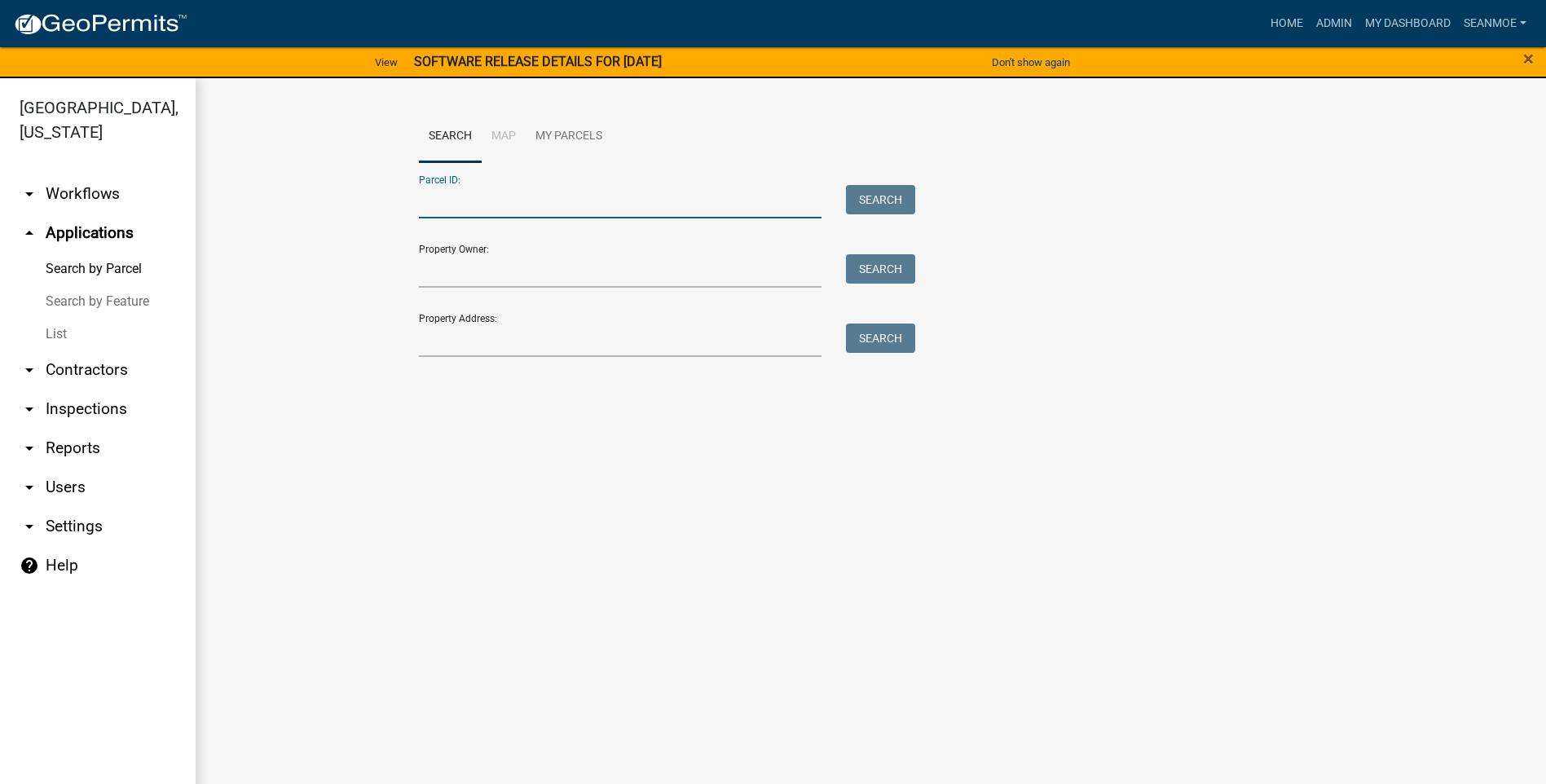
click at [564, 207] on input "Parcel ID:" at bounding box center [620, 202] width 404 height 34
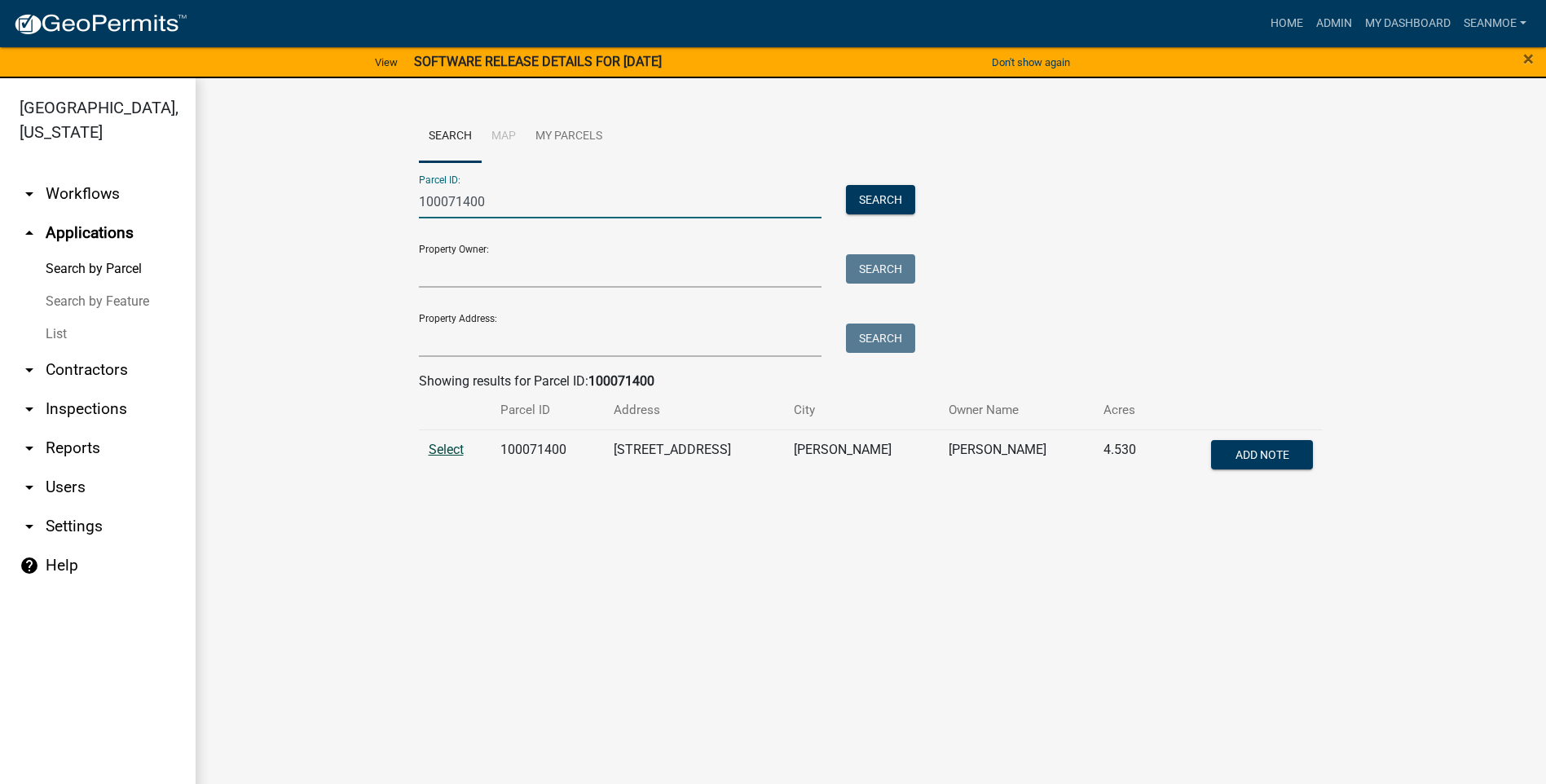
click at [451, 452] on span "Select" at bounding box center [446, 449] width 35 height 16
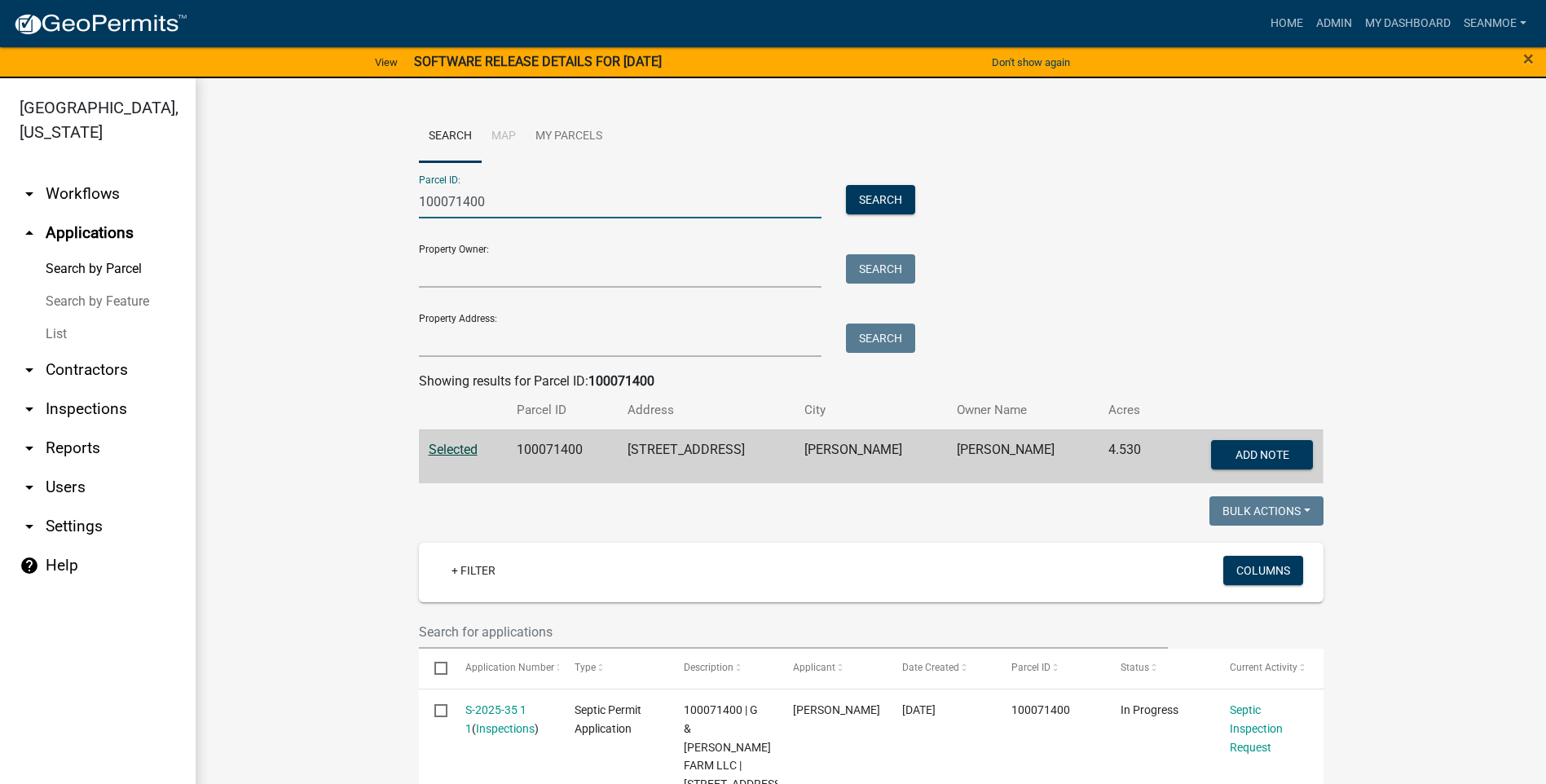
drag, startPoint x: 484, startPoint y: 198, endPoint x: 386, endPoint y: 199, distance: 98.0
click at [386, 199] on wm-workflow-application-search-view "Search Map My Parcels Parcel ID: 100071400 Search Property Owner: Search Proper…" at bounding box center [871, 491] width 1285 height 760
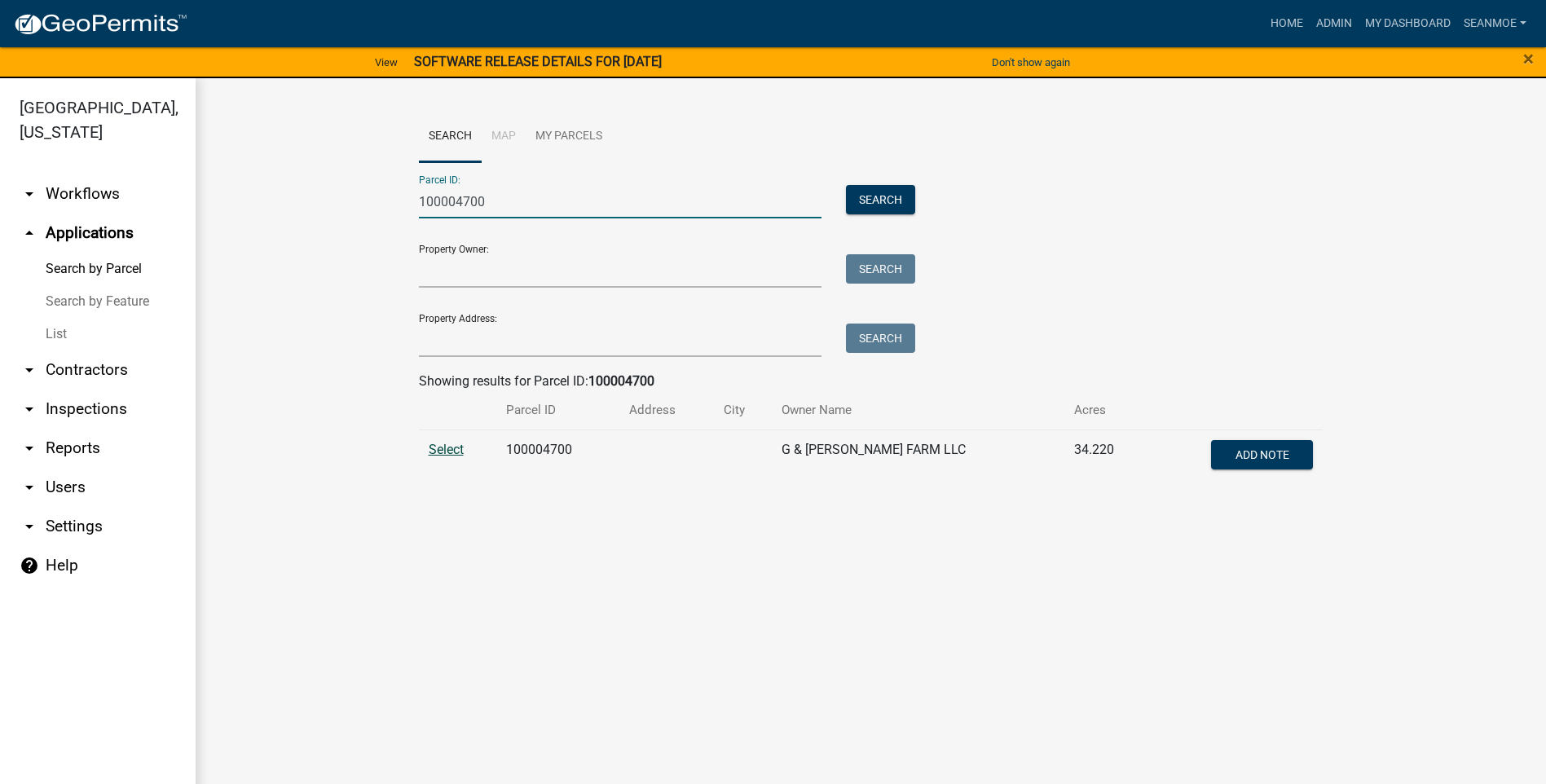
type input "100004700"
click at [446, 451] on span "Select" at bounding box center [446, 449] width 35 height 16
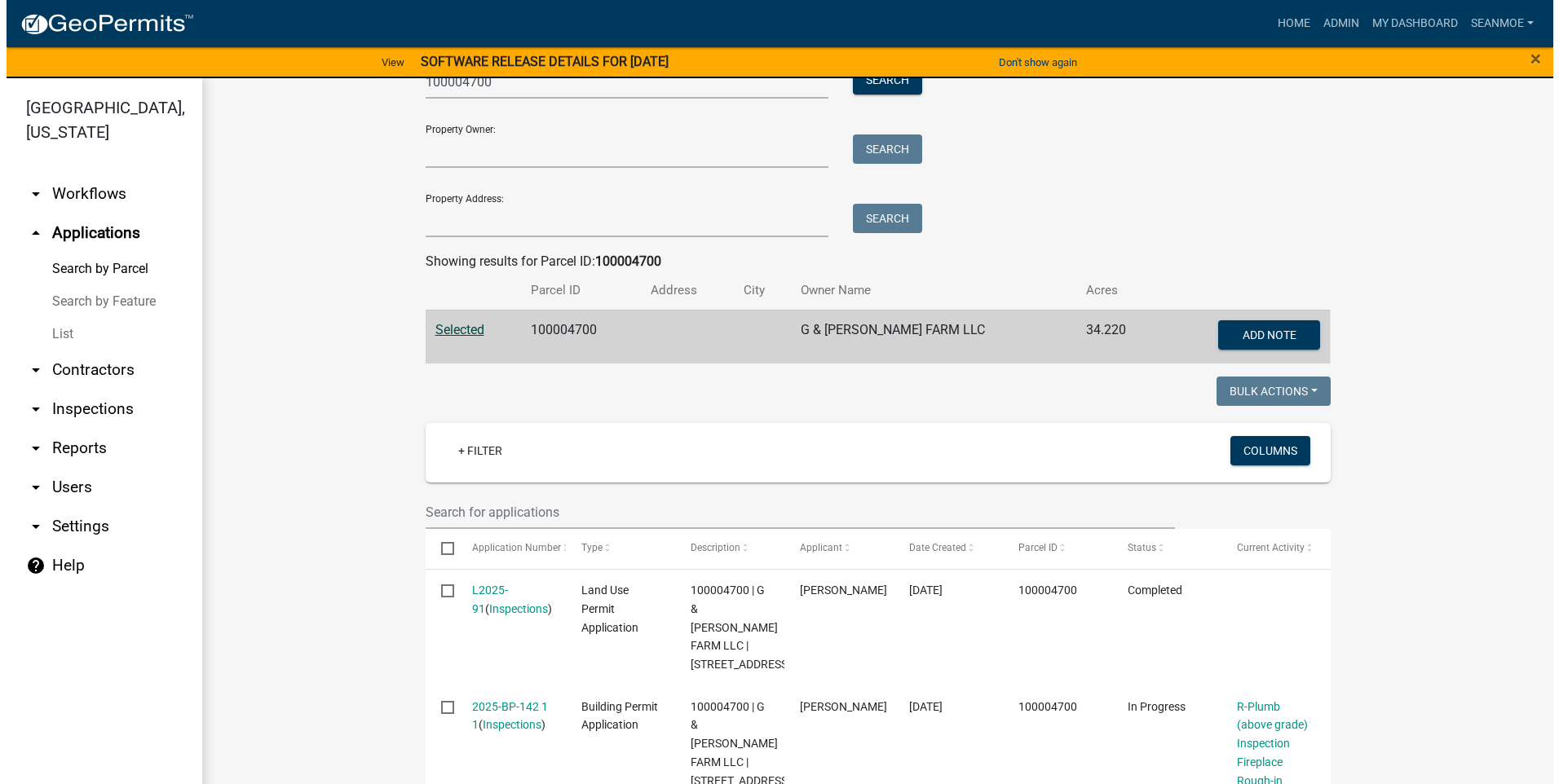
scroll to position [309, 0]
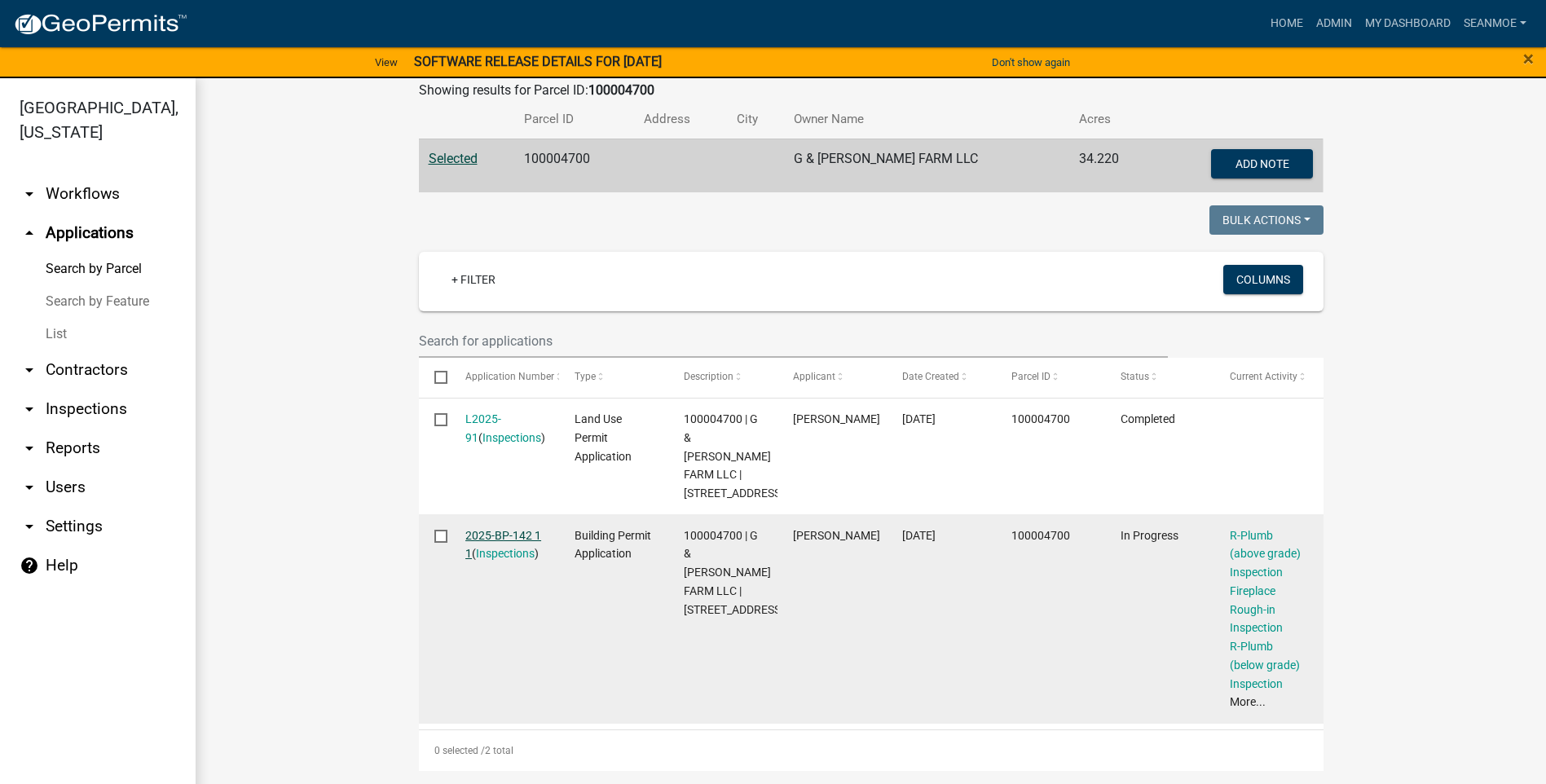
click at [509, 535] on link "2025-BP-142 1 1" at bounding box center [503, 545] width 76 height 32
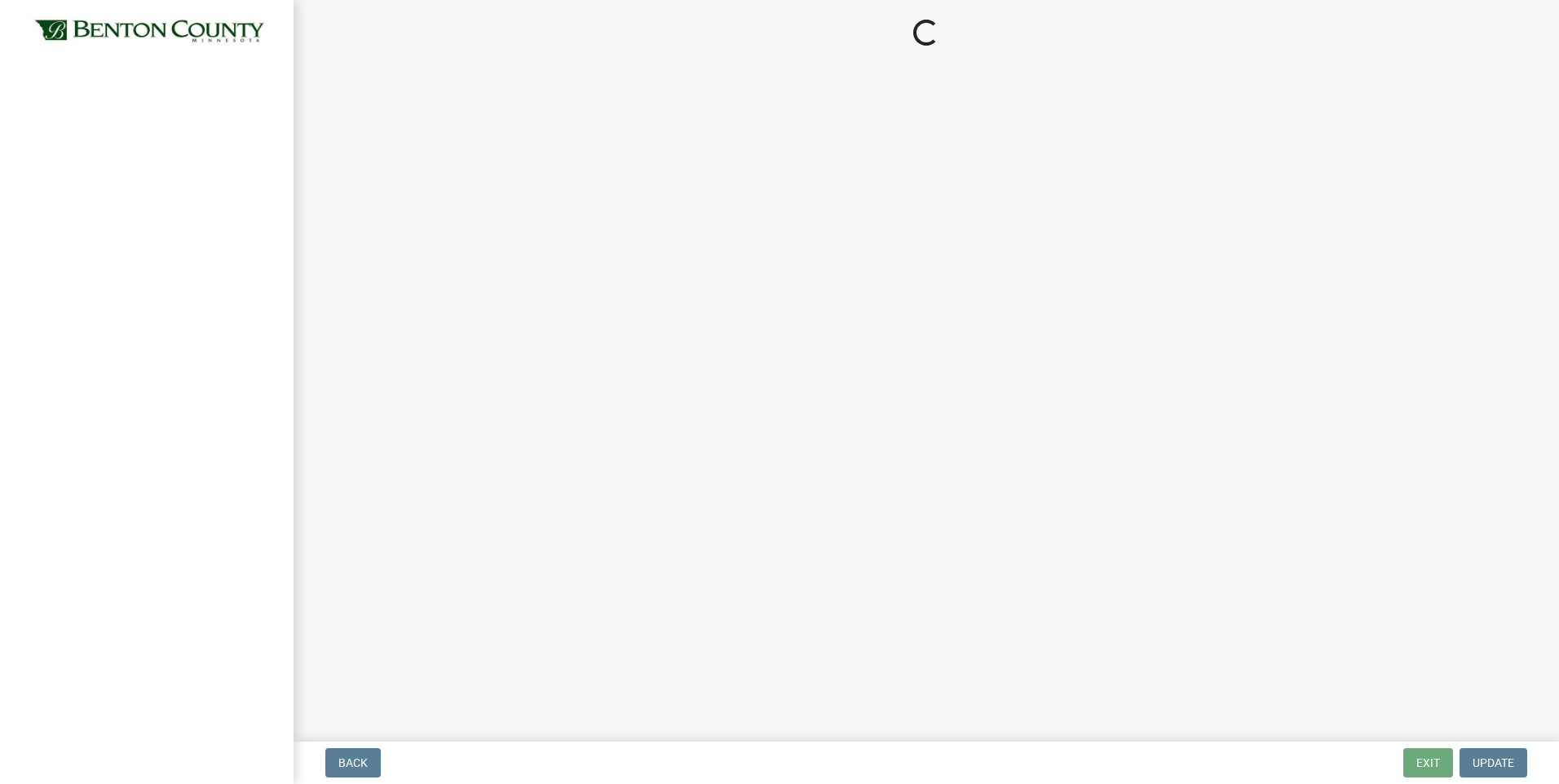
select select "17bfa135-5610-45df-8ce7-87530b7d86d4"
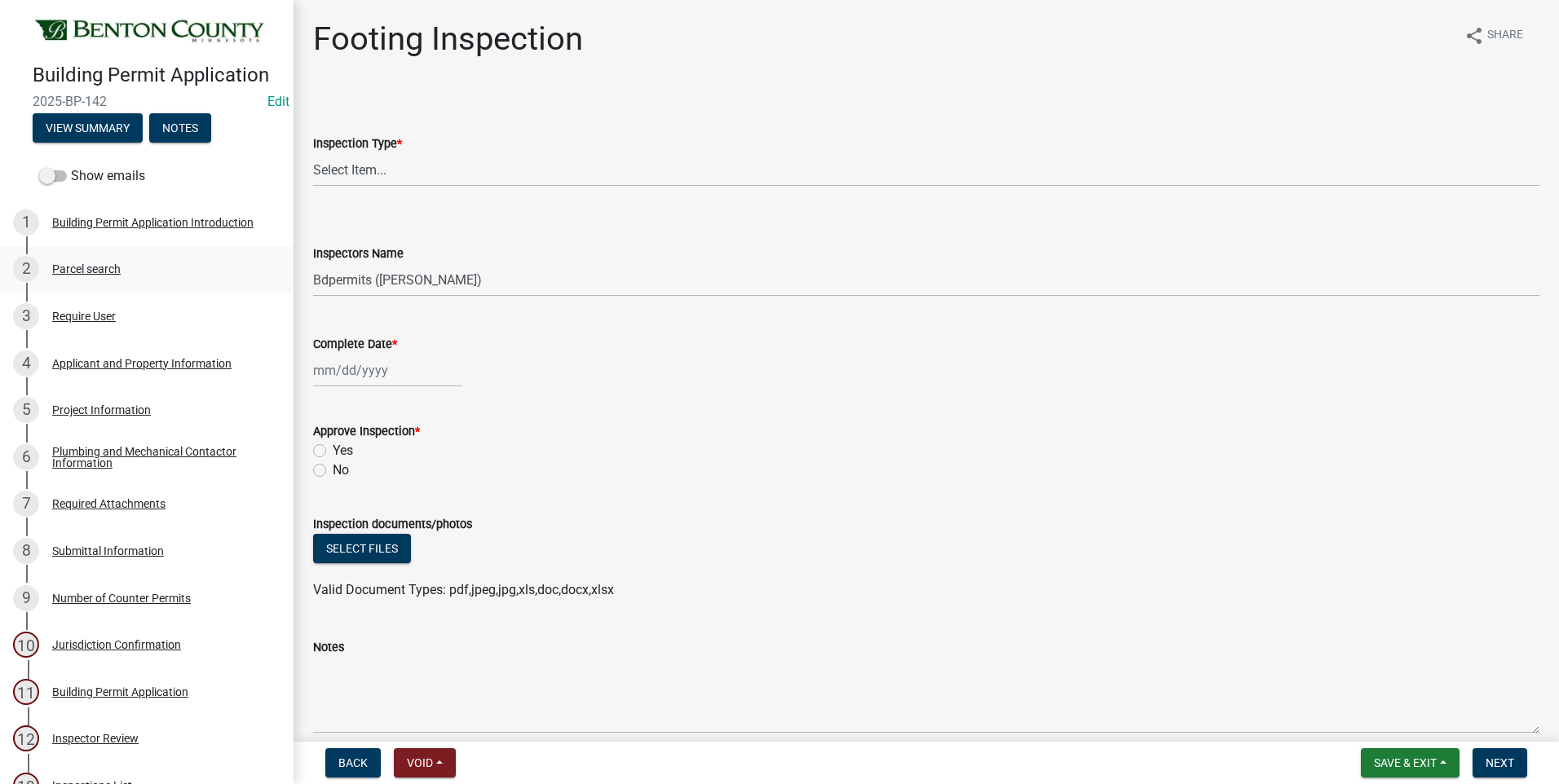
click at [91, 263] on div "Parcel search" at bounding box center [87, 269] width 69 height 11
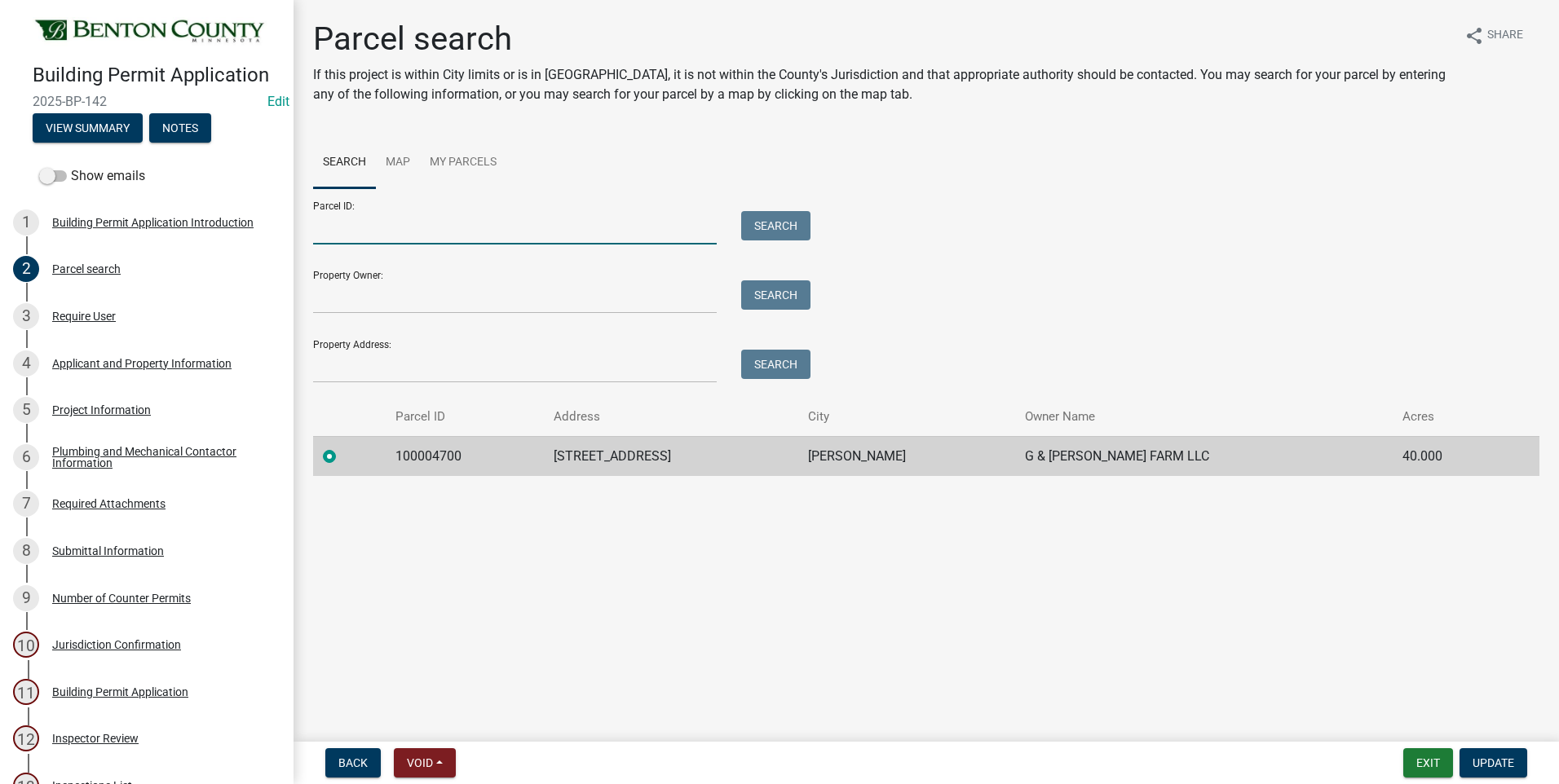
click at [415, 233] on input "Parcel ID:" at bounding box center [515, 228] width 404 height 34
type input "100071400"
click at [362, 302] on input "Property Owner:" at bounding box center [515, 297] width 404 height 34
click at [415, 223] on input "100071400" at bounding box center [515, 228] width 404 height 34
click at [1493, 761] on span "Update" at bounding box center [1493, 763] width 42 height 13
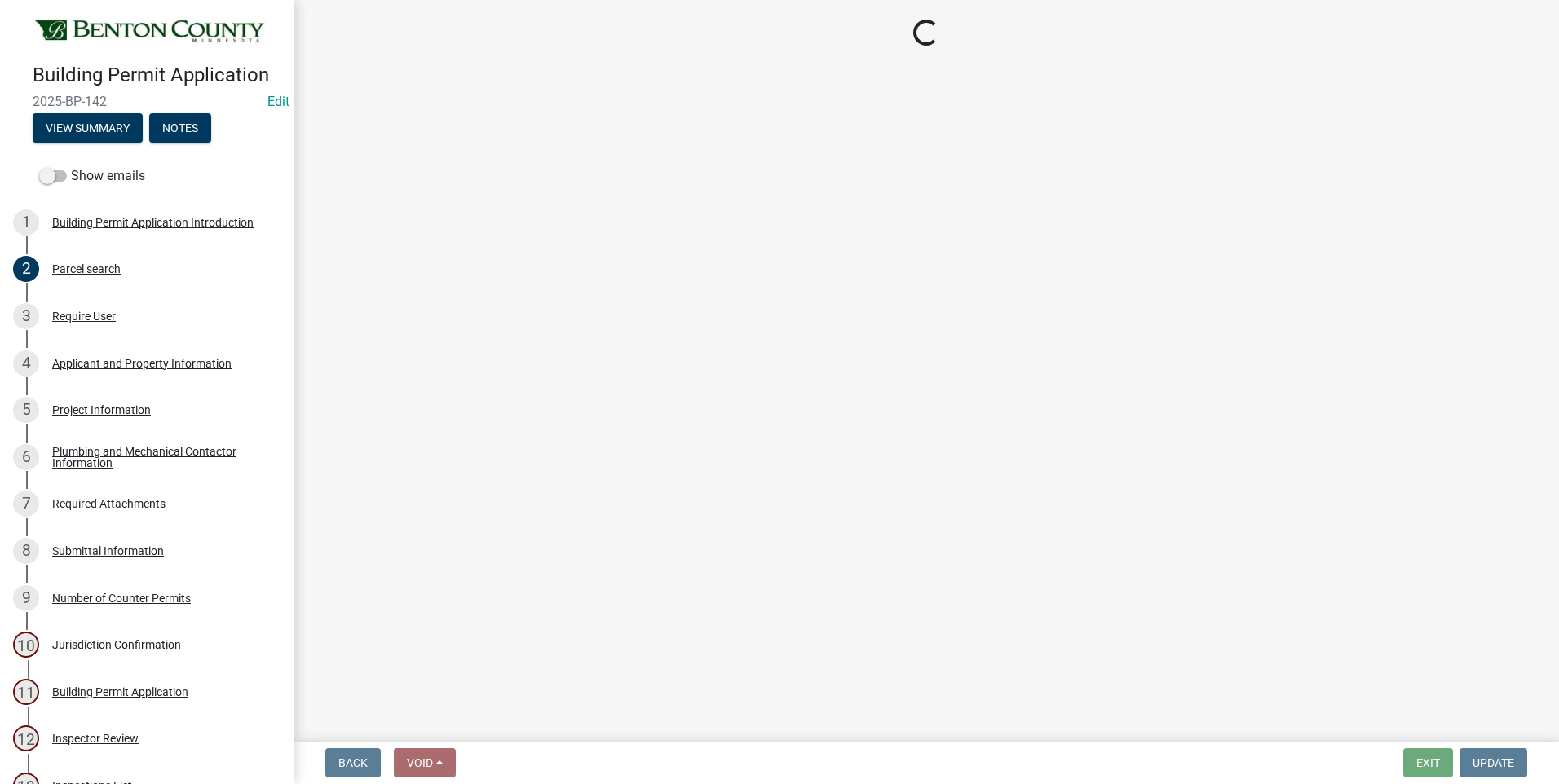
select select "17bfa135-5610-45df-8ce7-87530b7d86d4"
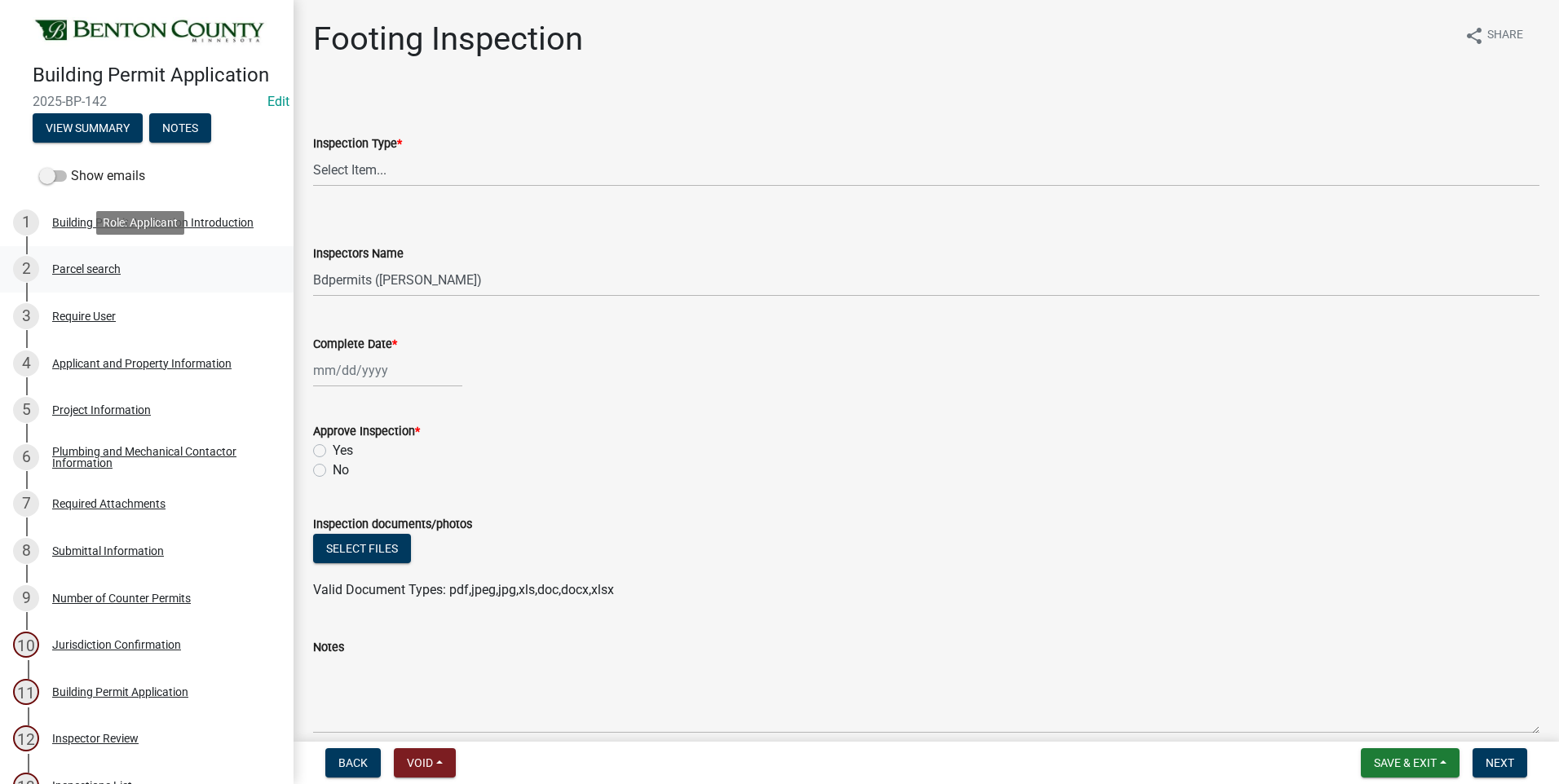
click at [86, 266] on div "Parcel search" at bounding box center [87, 269] width 69 height 11
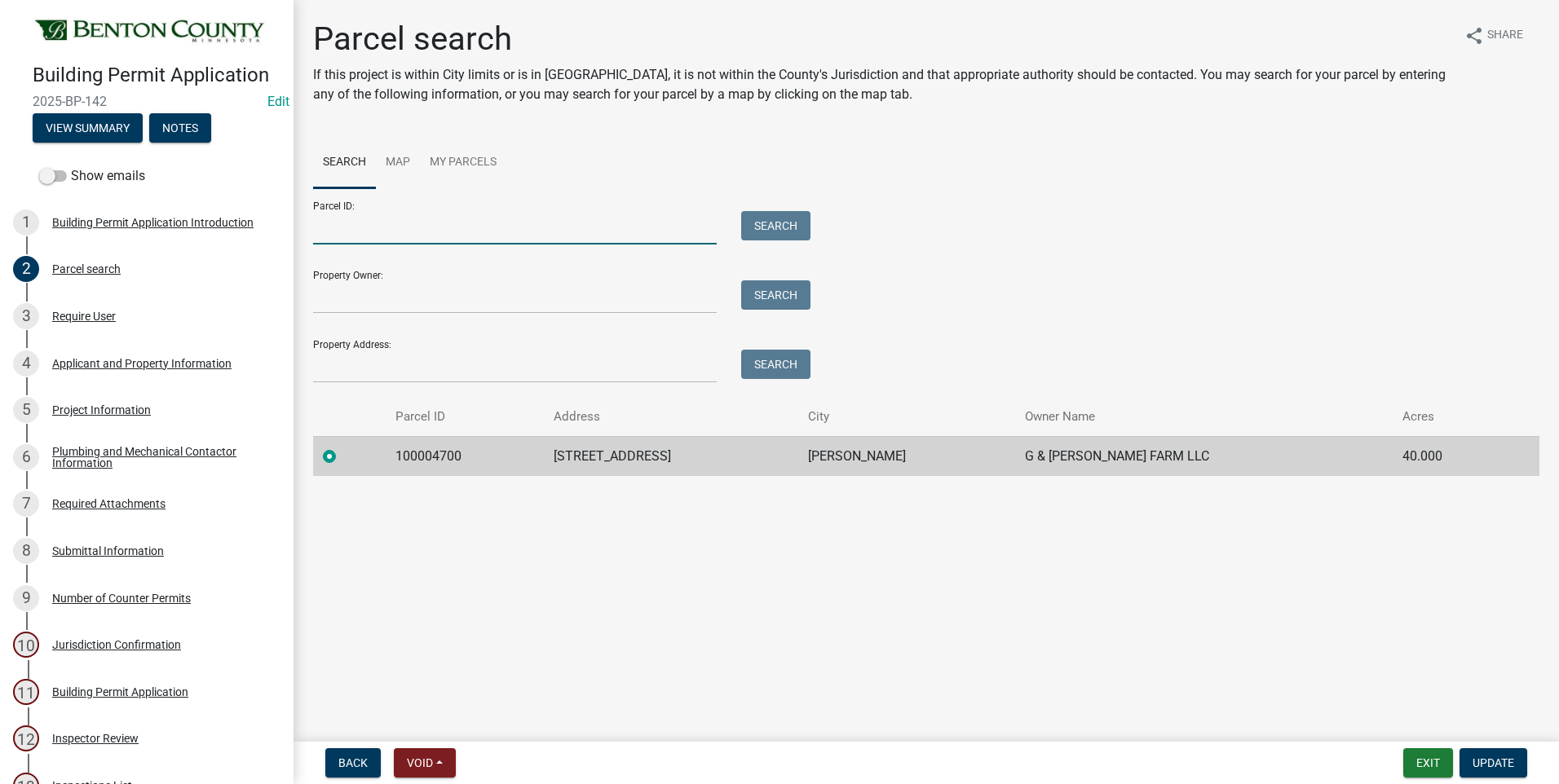
click at [447, 231] on input "Parcel ID:" at bounding box center [515, 228] width 404 height 34
type input "100071400"
click at [784, 224] on button "Search" at bounding box center [775, 226] width 70 height 29
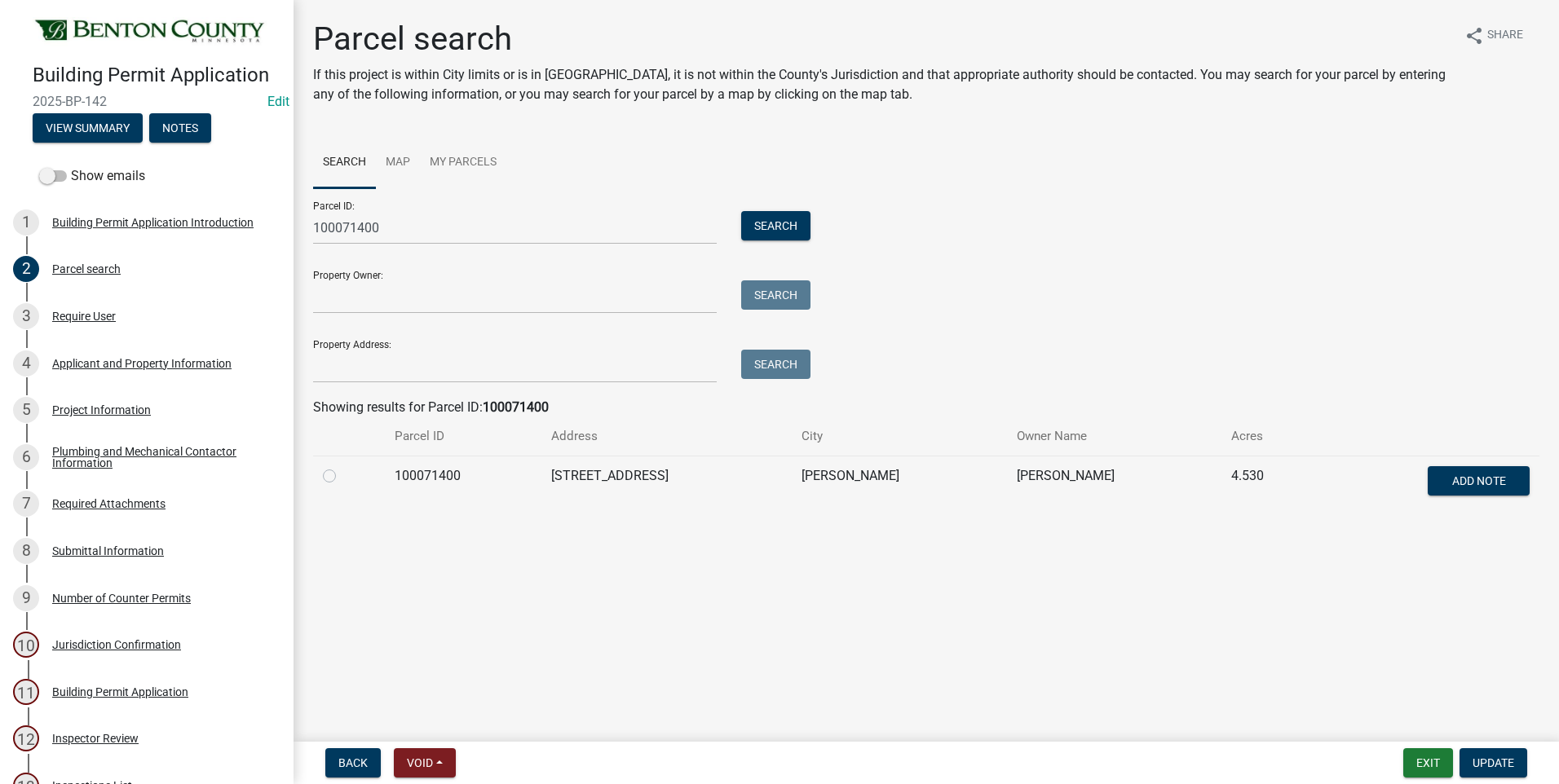
click at [343, 466] on label at bounding box center [343, 466] width 0 height 0
click at [343, 475] on input "radio" at bounding box center [348, 471] width 11 height 11
radio input "true"
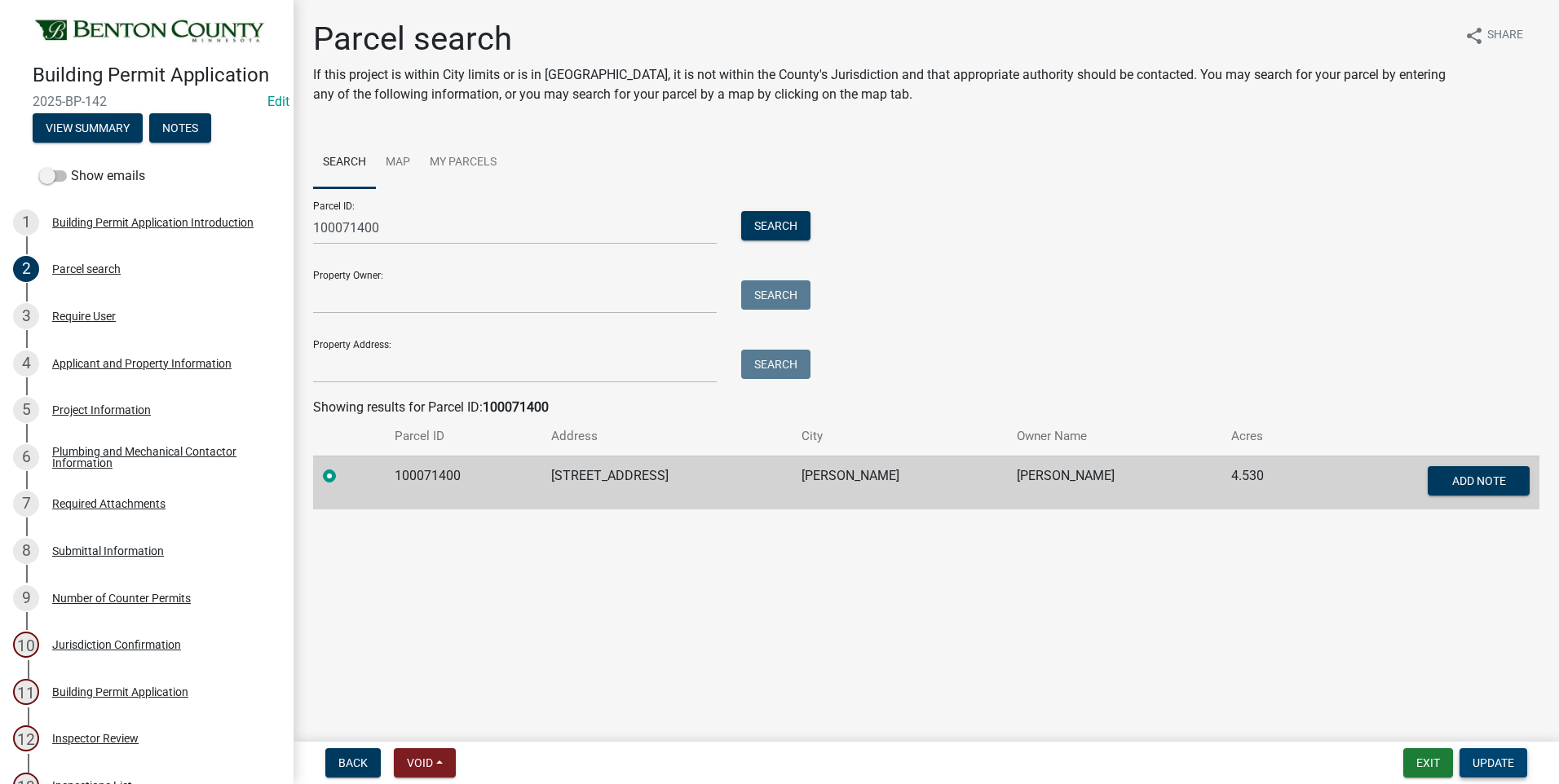
click at [1505, 762] on span "Update" at bounding box center [1493, 763] width 42 height 13
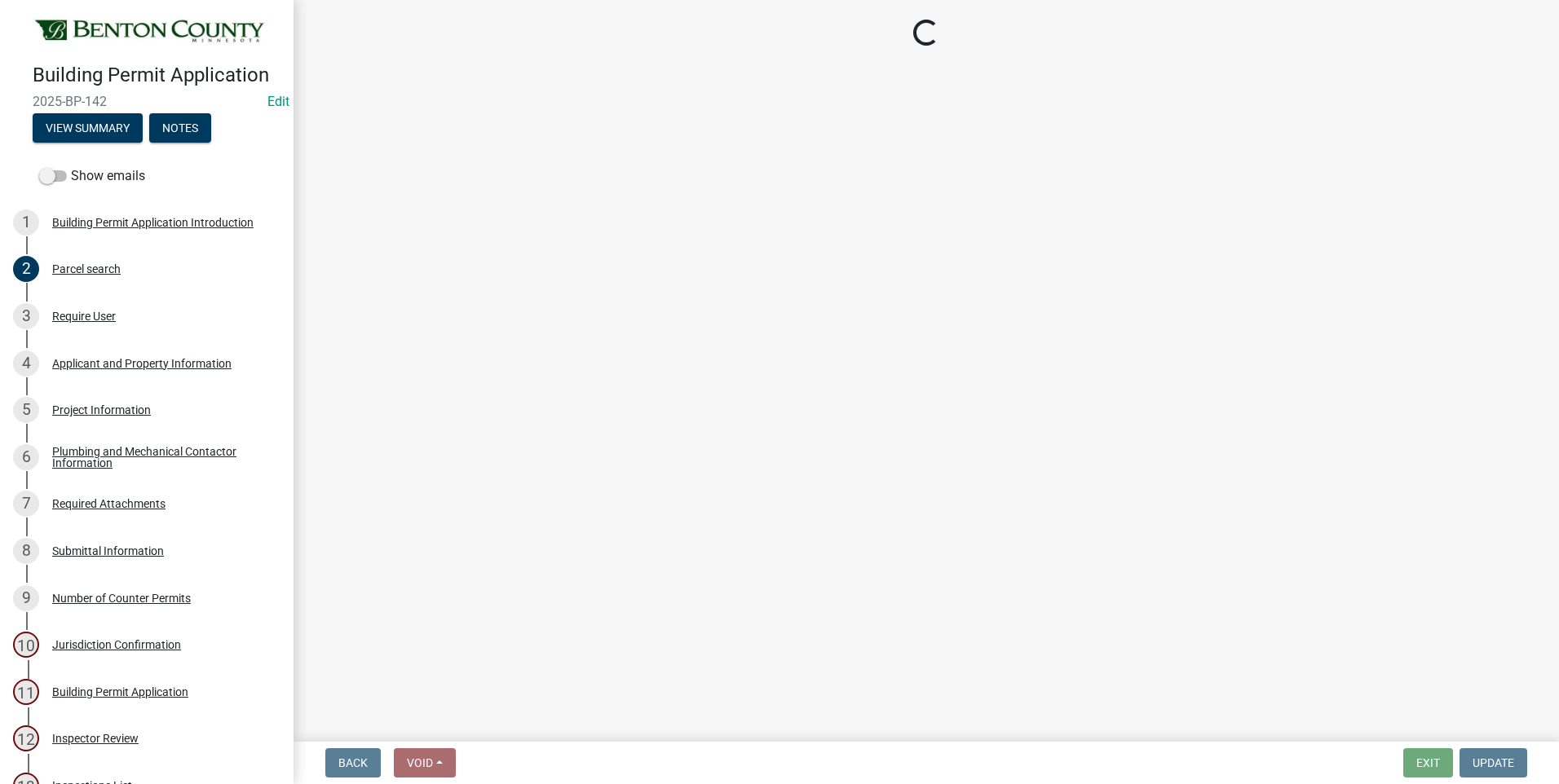
select select "17bfa135-5610-45df-8ce7-87530b7d86d4"
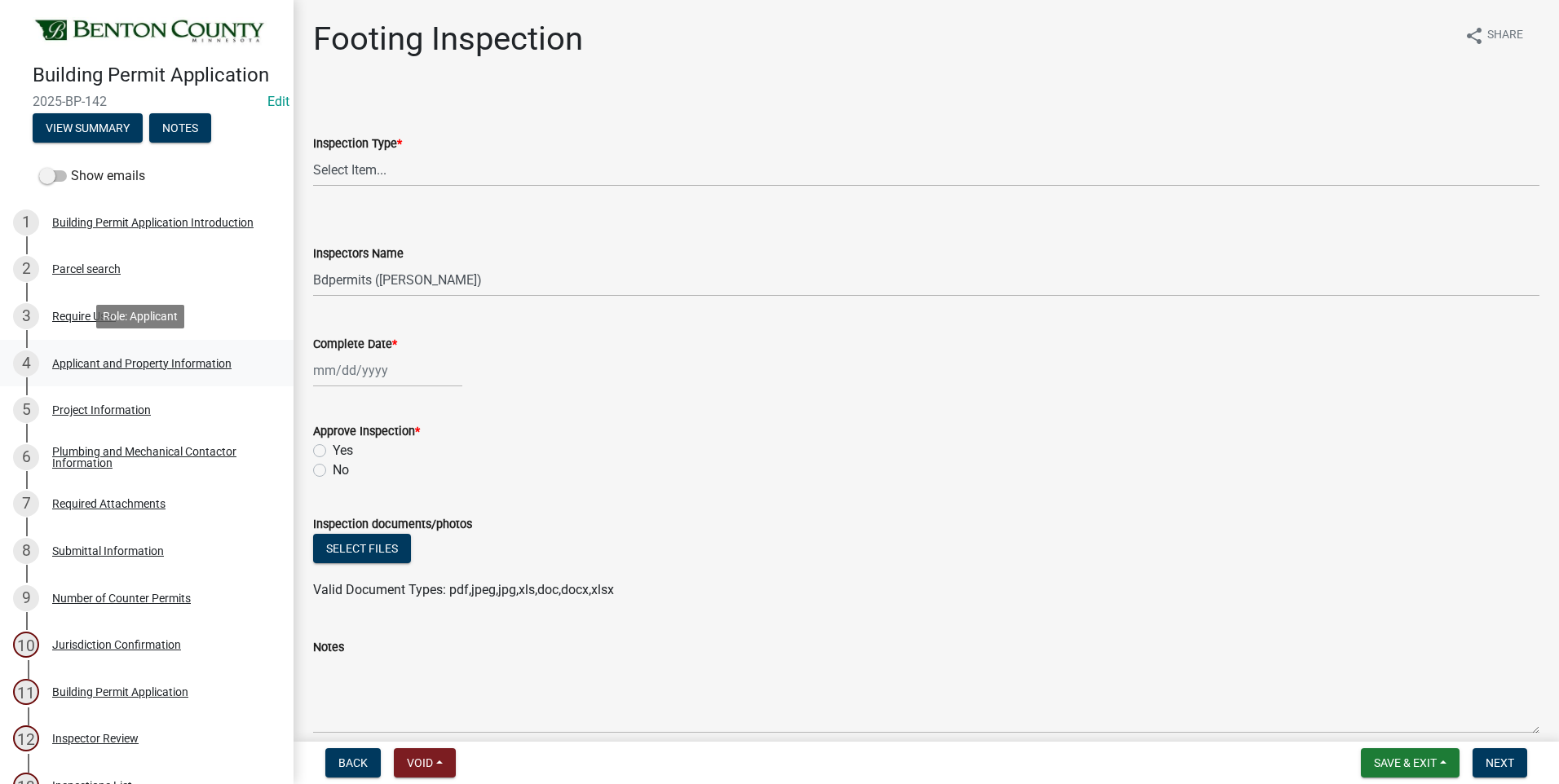
click at [67, 362] on div "Applicant and Property Information" at bounding box center [142, 364] width 180 height 11
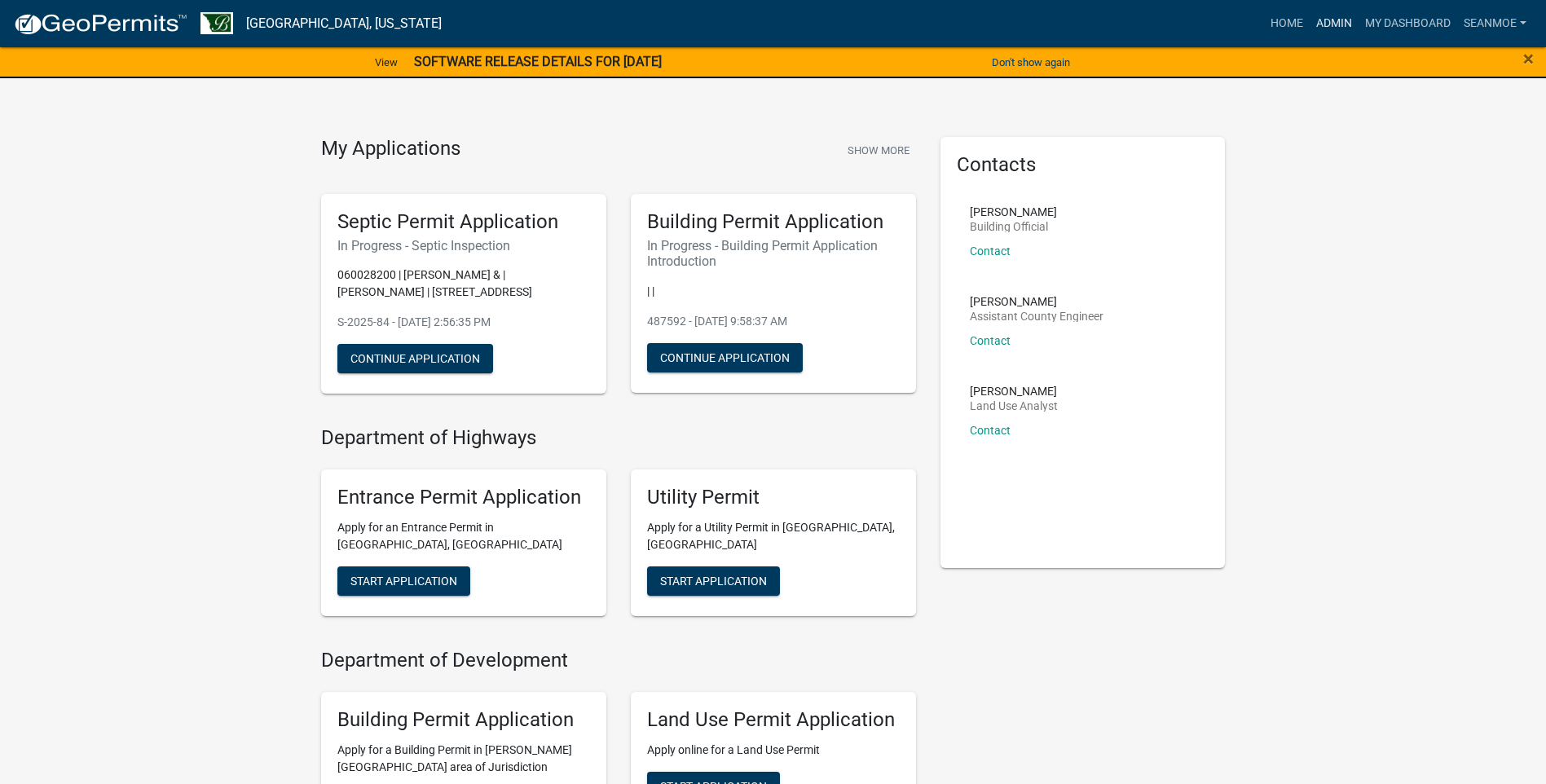
click at [1339, 25] on link "Admin" at bounding box center [1335, 24] width 49 height 31
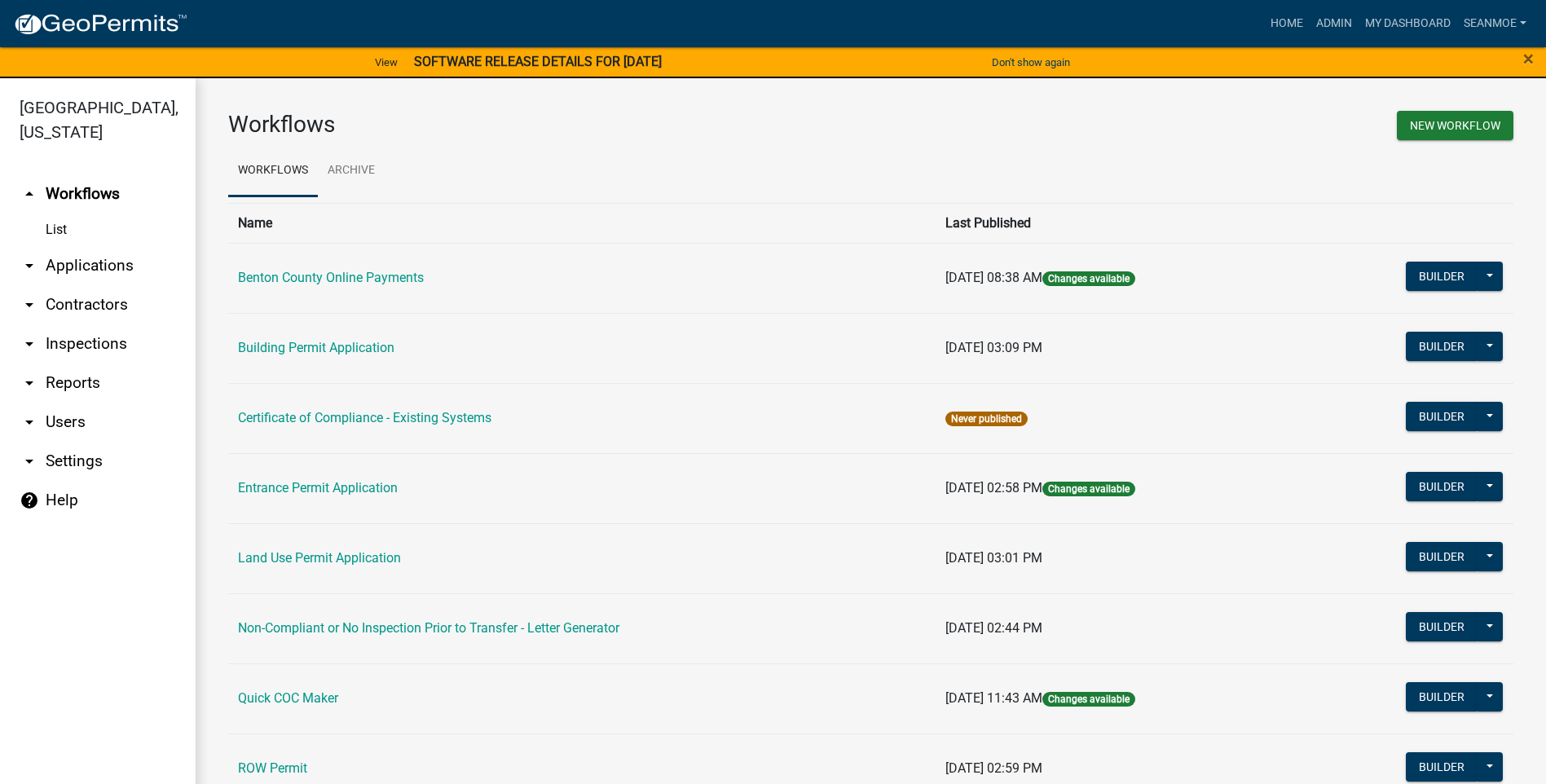
click at [78, 265] on link "arrow_drop_down Applications" at bounding box center [97, 265] width 196 height 39
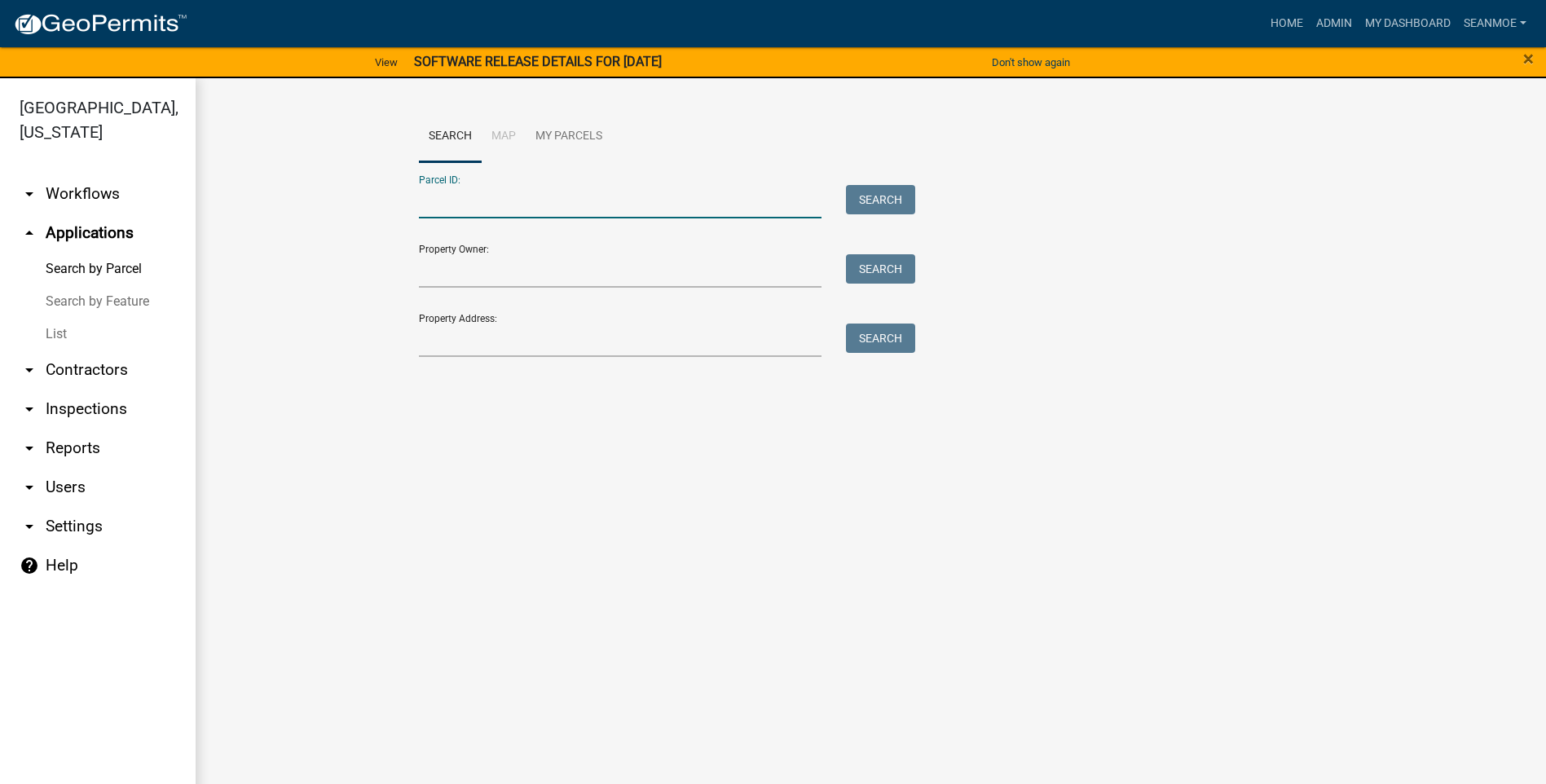
click at [482, 204] on input "Parcel ID:" at bounding box center [620, 202] width 404 height 34
type input "100004700"
type input "16818"
click at [883, 202] on button "Search" at bounding box center [881, 200] width 70 height 29
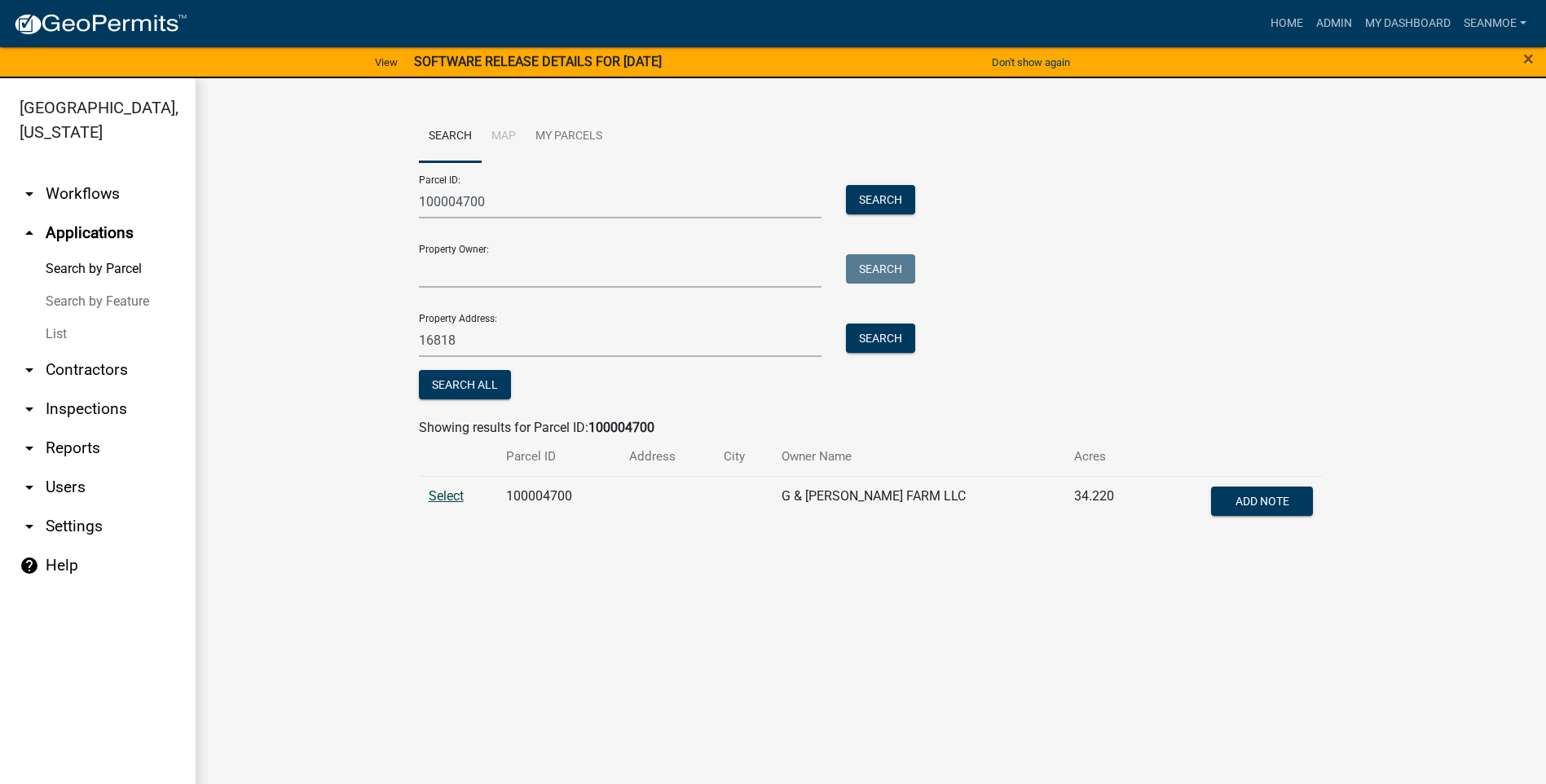
click at [447, 500] on span "Select" at bounding box center [446, 496] width 35 height 16
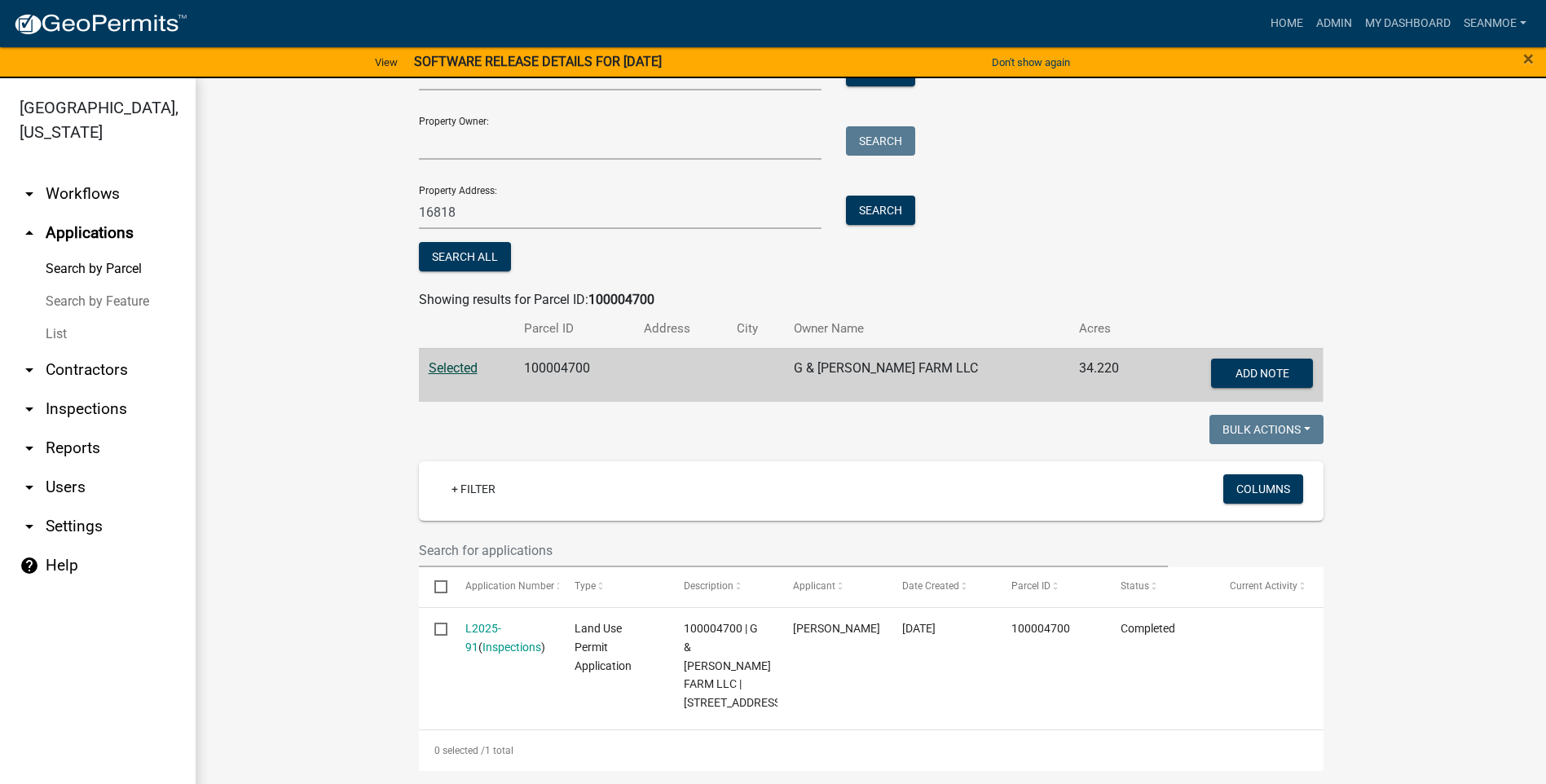
scroll to position [147, 0]
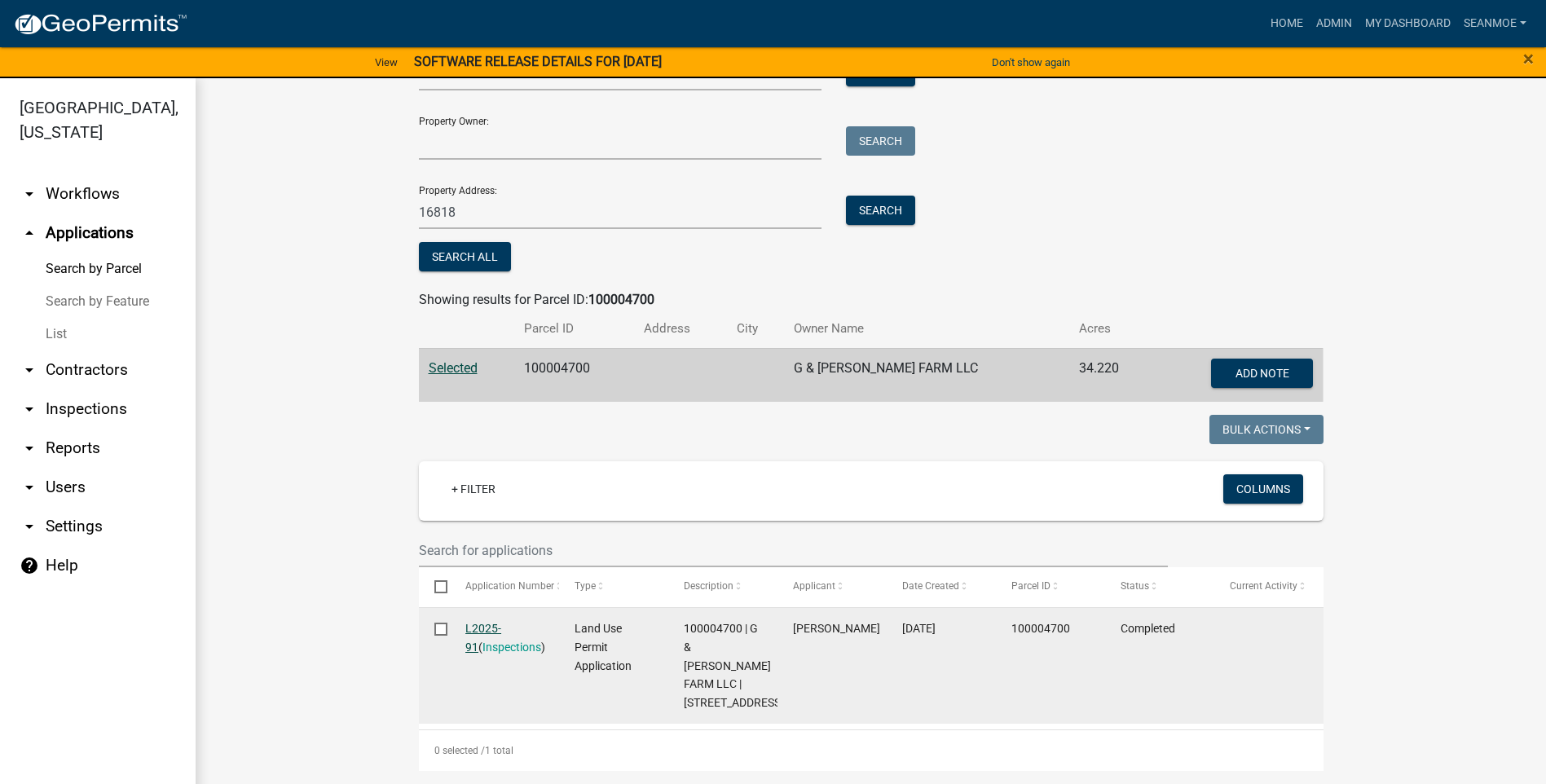
click at [493, 622] on link "L2025-91" at bounding box center [483, 637] width 36 height 32
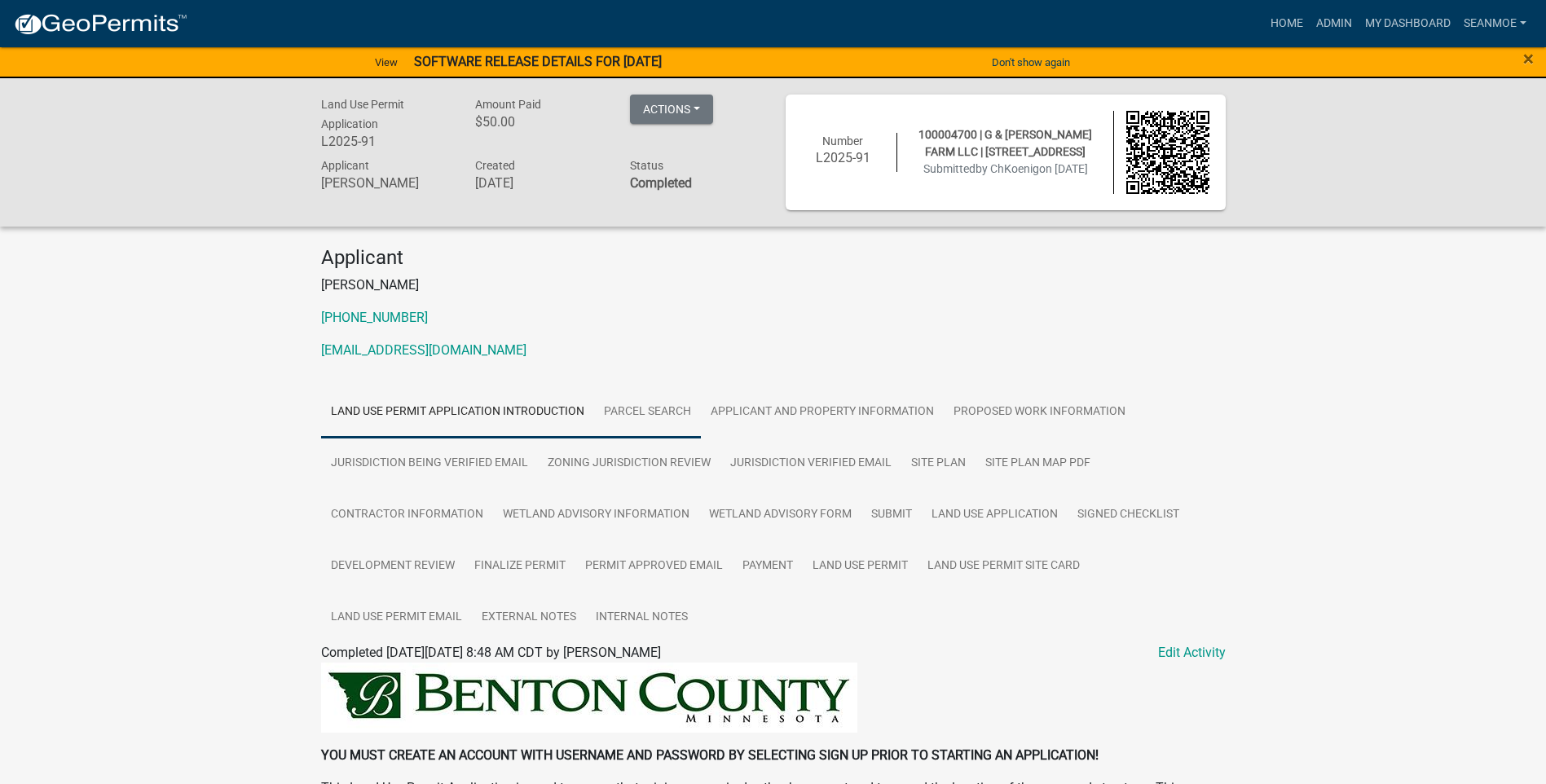
click at [677, 414] on link "Parcel search" at bounding box center [647, 413] width 107 height 52
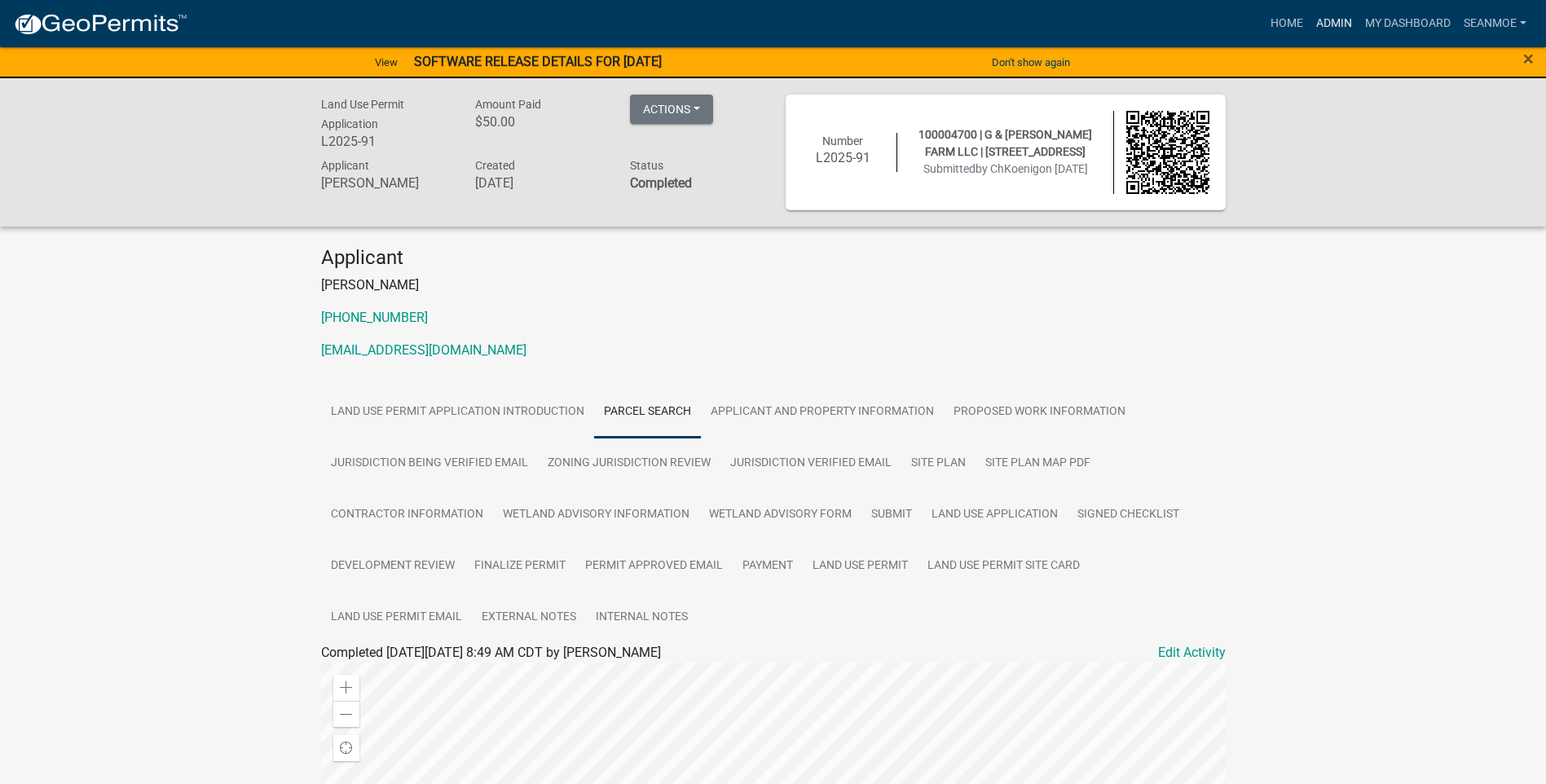
click at [1337, 25] on link "Admin" at bounding box center [1335, 24] width 49 height 31
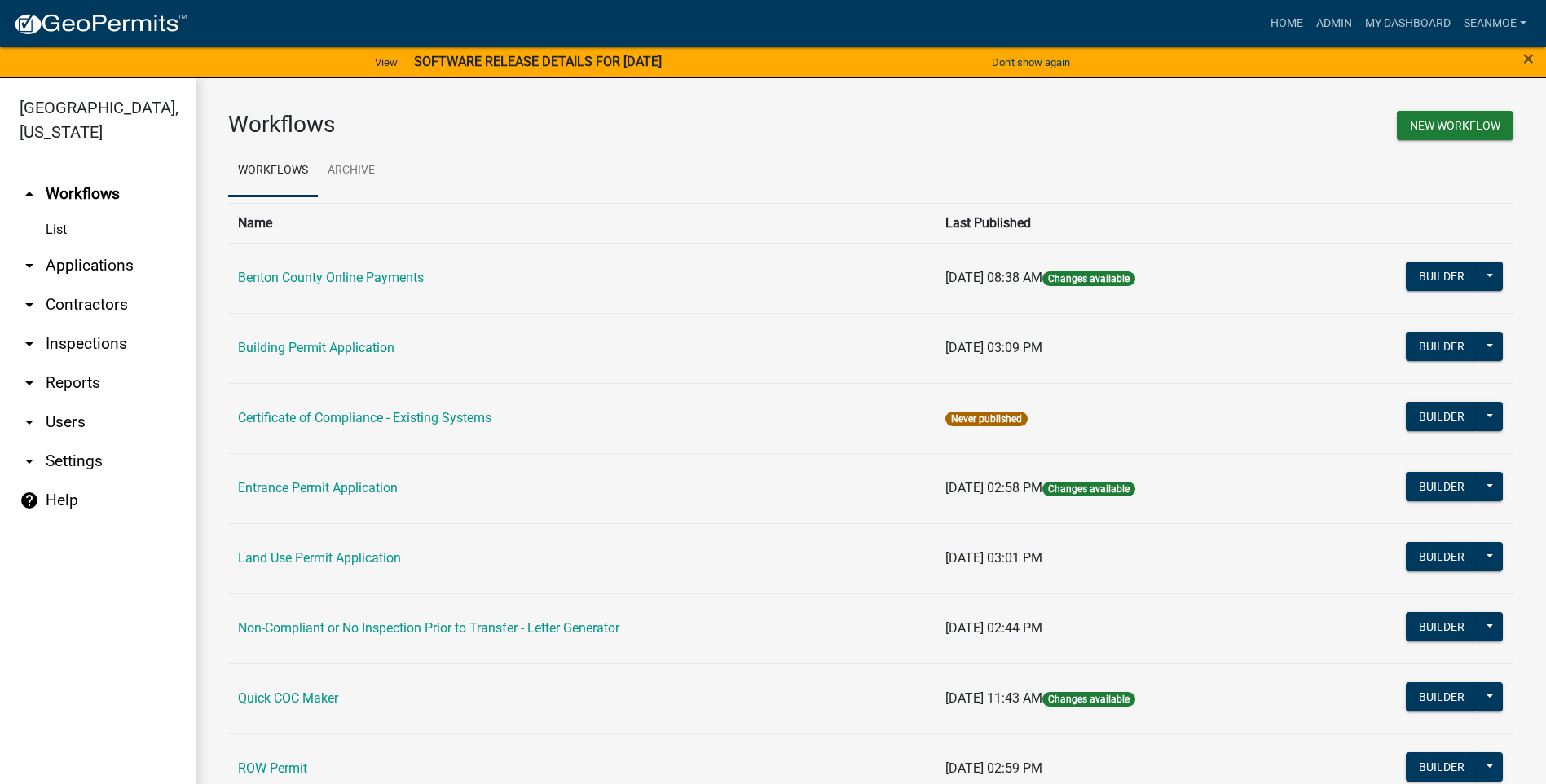
click at [89, 269] on link "arrow_drop_down Applications" at bounding box center [97, 265] width 196 height 39
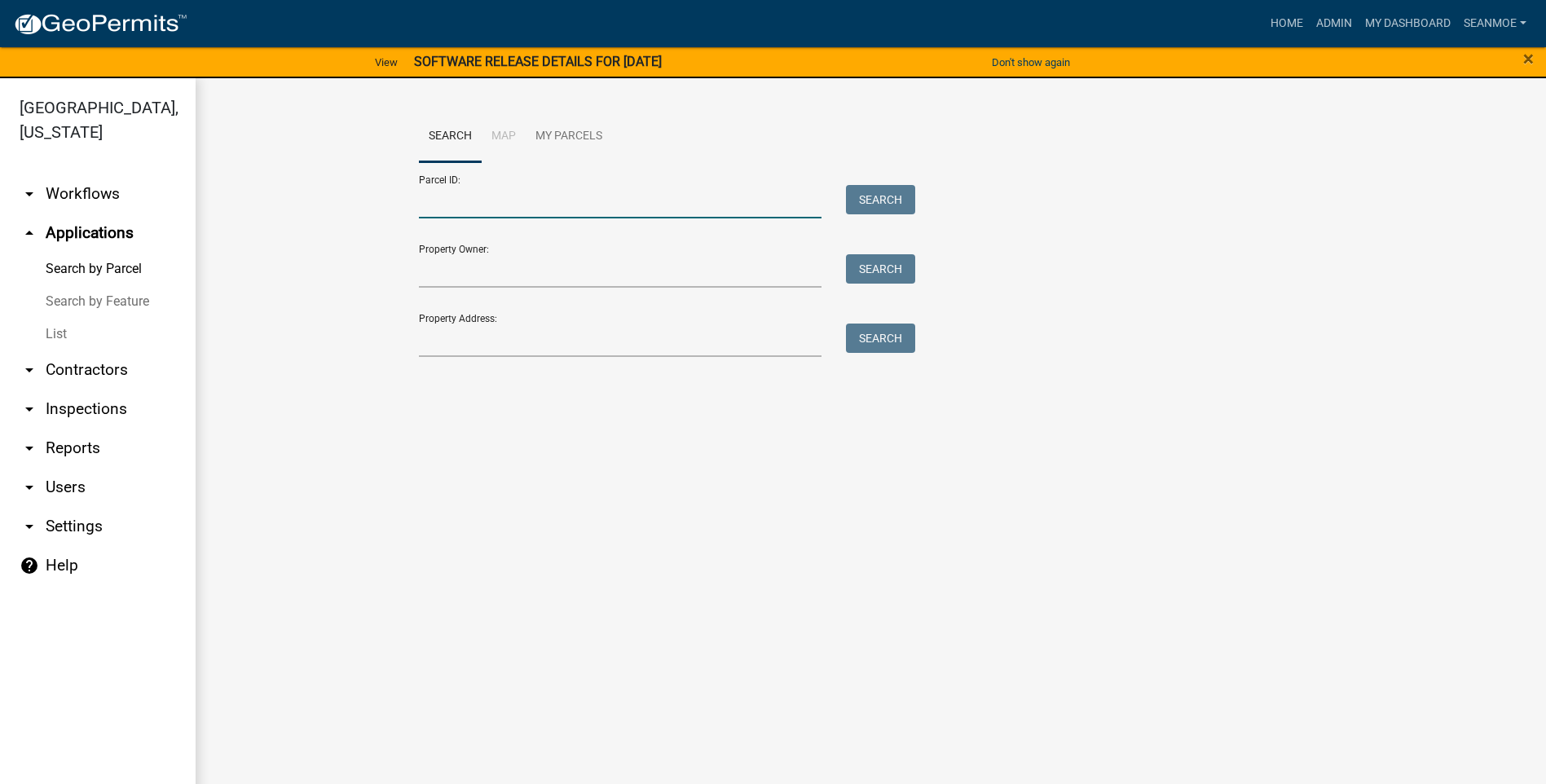
click at [487, 208] on input "Parcel ID:" at bounding box center [620, 202] width 404 height 34
type input "100004700"
type input "16818"
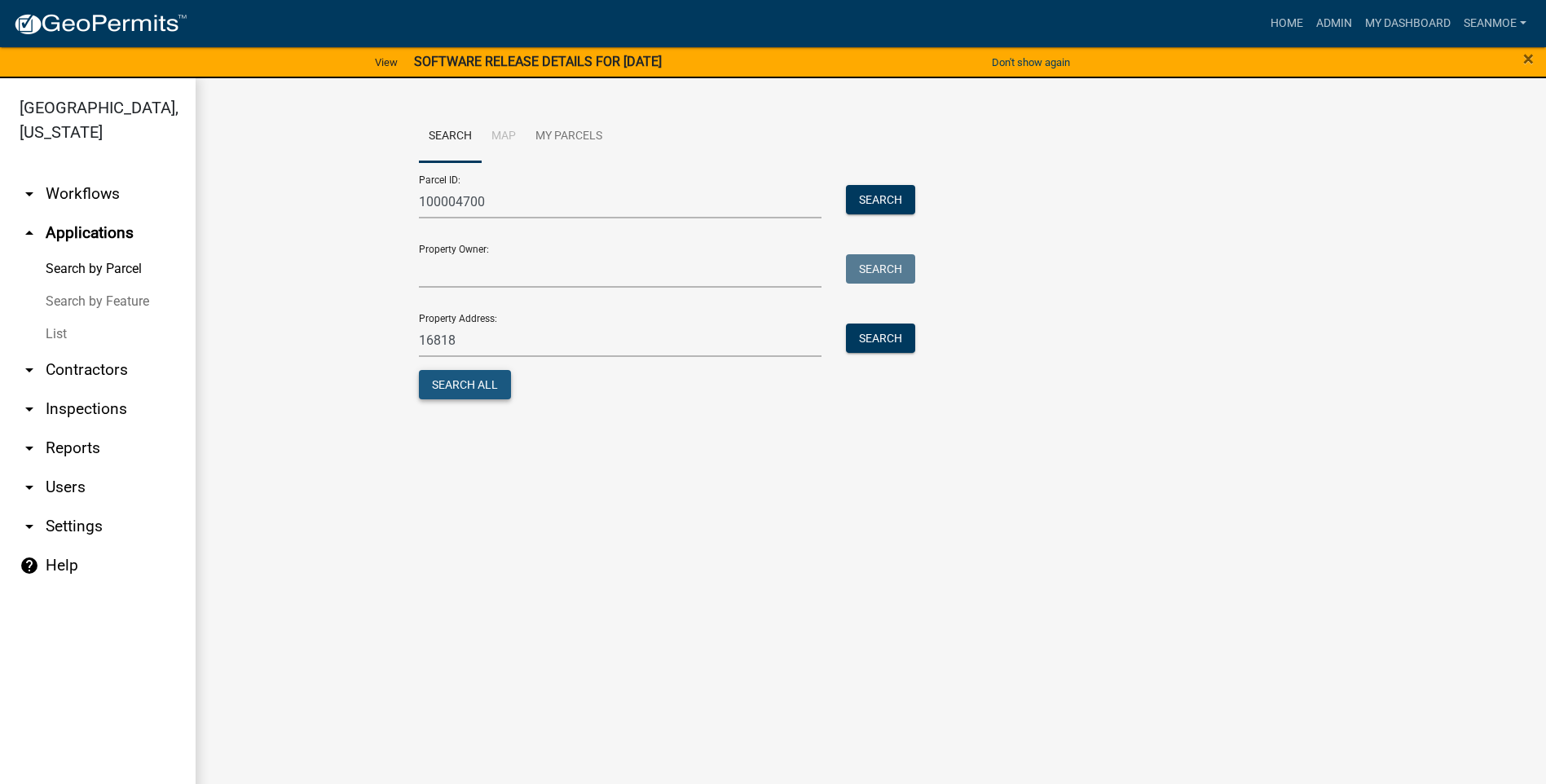
click at [463, 394] on button "Search All" at bounding box center [465, 385] width 92 height 29
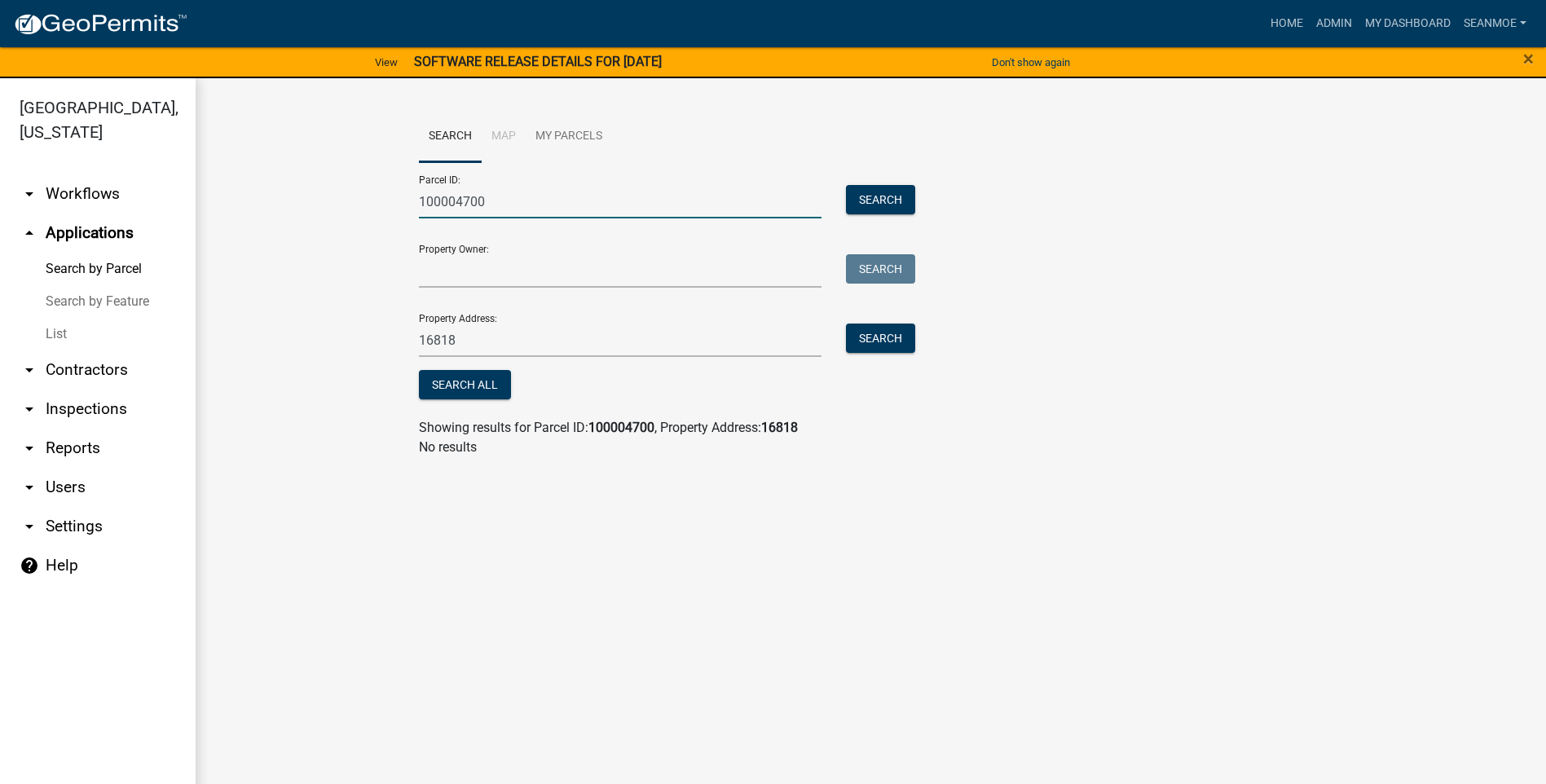
click at [524, 200] on input "100004700" at bounding box center [620, 202] width 404 height 34
drag, startPoint x: 525, startPoint y: 200, endPoint x: 375, endPoint y: 201, distance: 150.0
click at [375, 201] on wm-workflow-application-search-view "Search Map My Parcels Parcel ID: 100004700 Search Property Owner: Search Proper…" at bounding box center [871, 290] width 1285 height 360
type input "100004700"
click at [877, 207] on button "Search" at bounding box center [881, 200] width 70 height 29
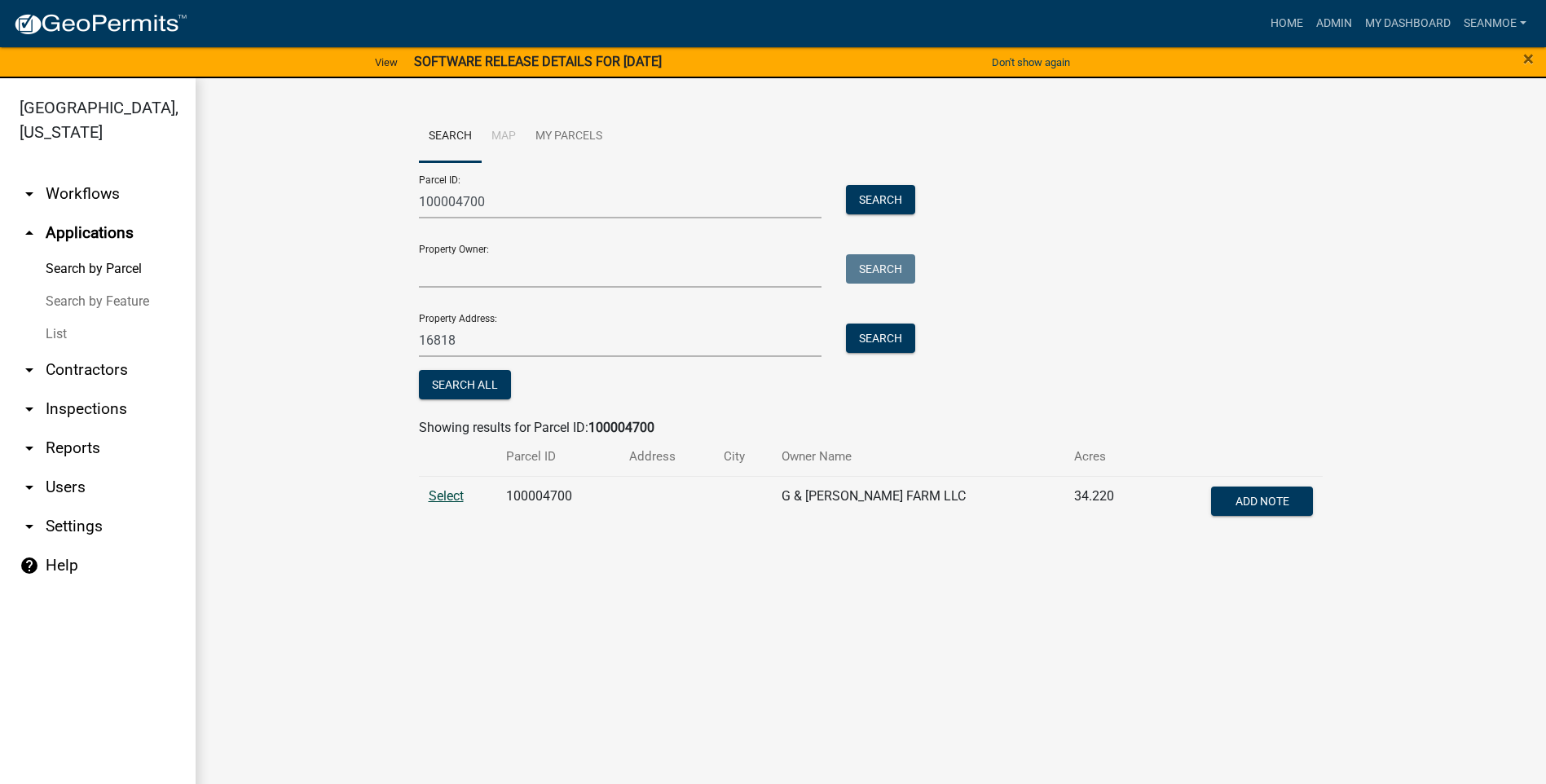
click at [439, 500] on span "Select" at bounding box center [446, 496] width 35 height 16
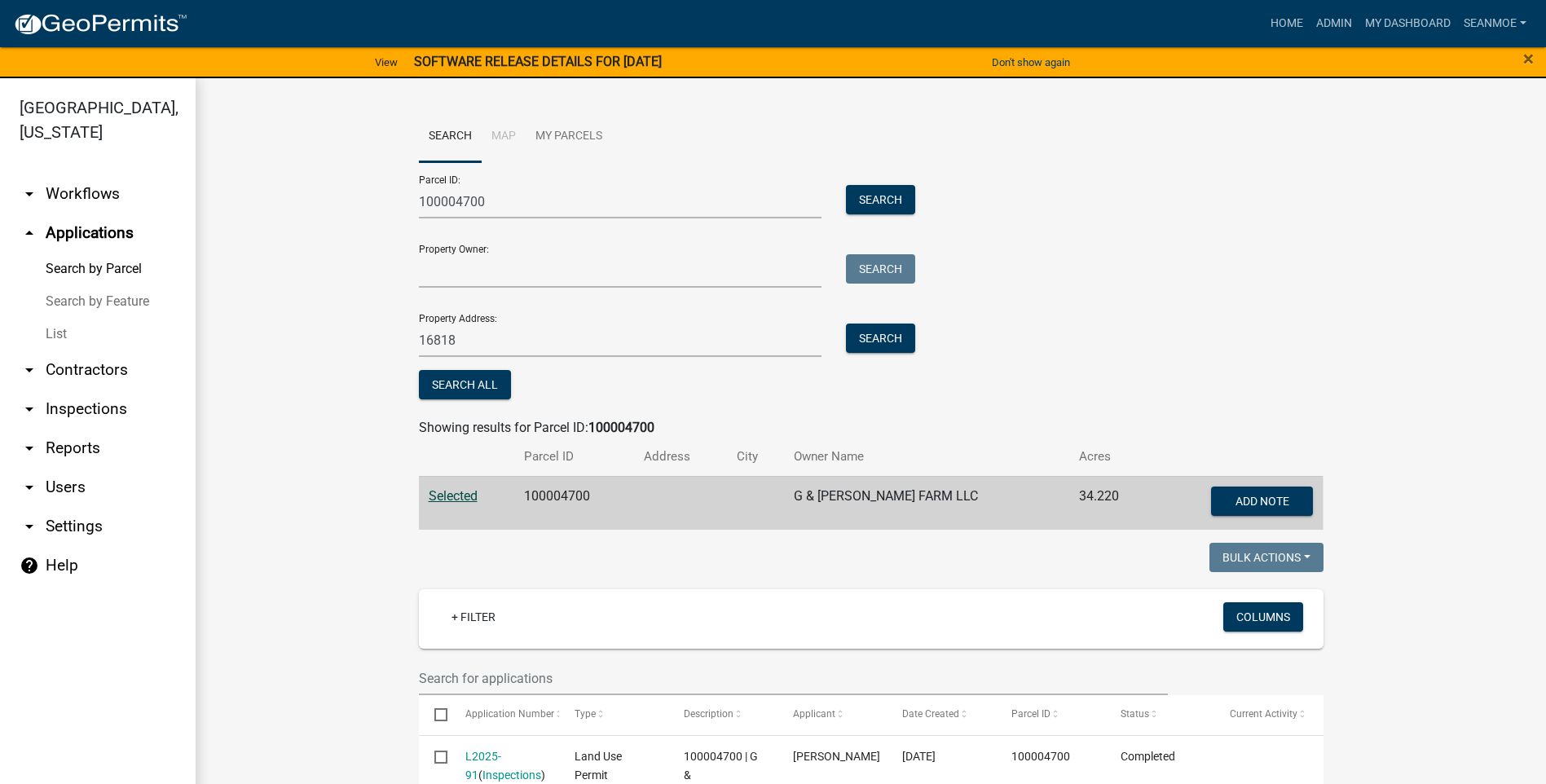
scroll to position [147, 0]
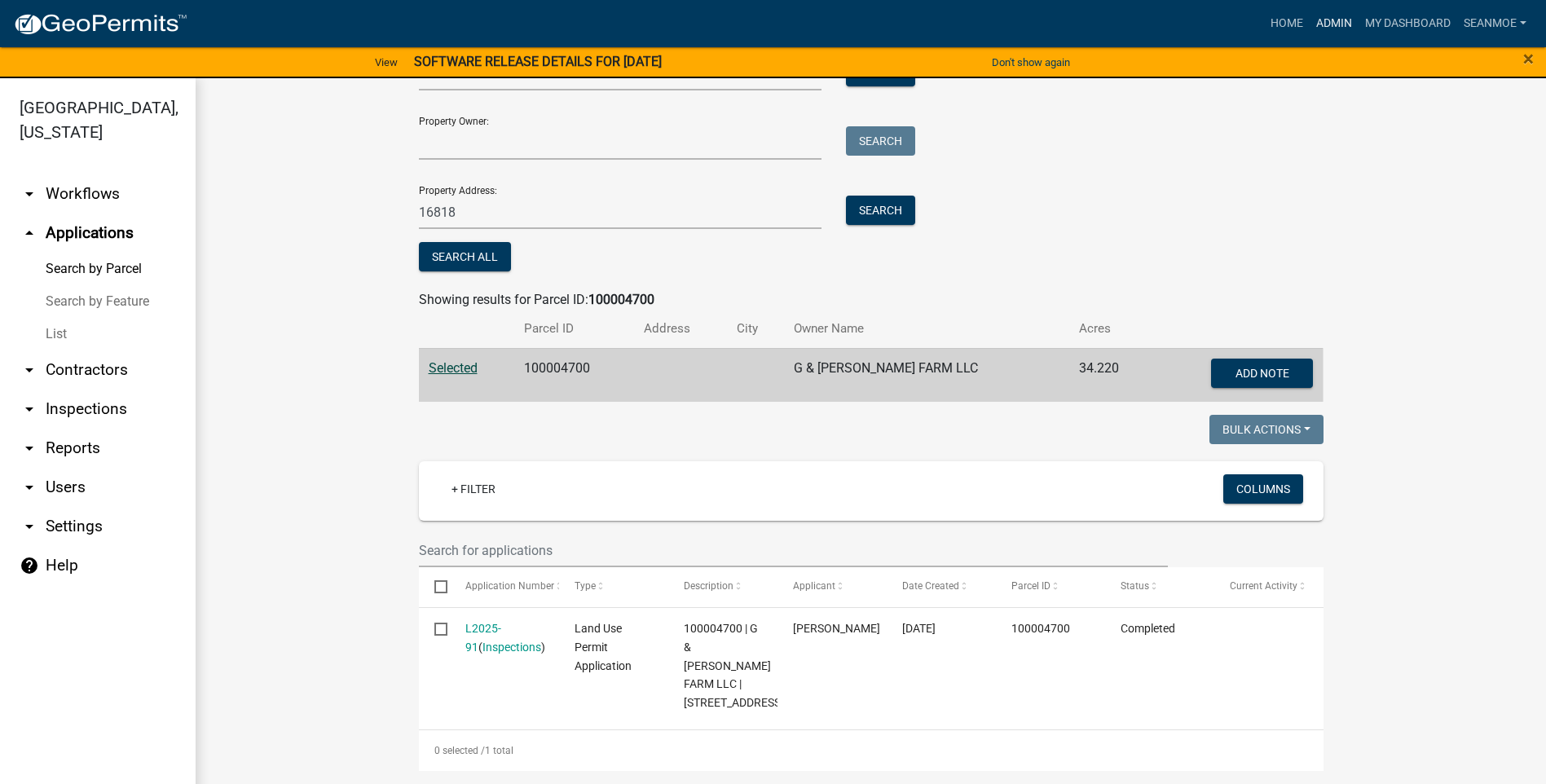
click at [1336, 22] on link "Admin" at bounding box center [1335, 24] width 49 height 31
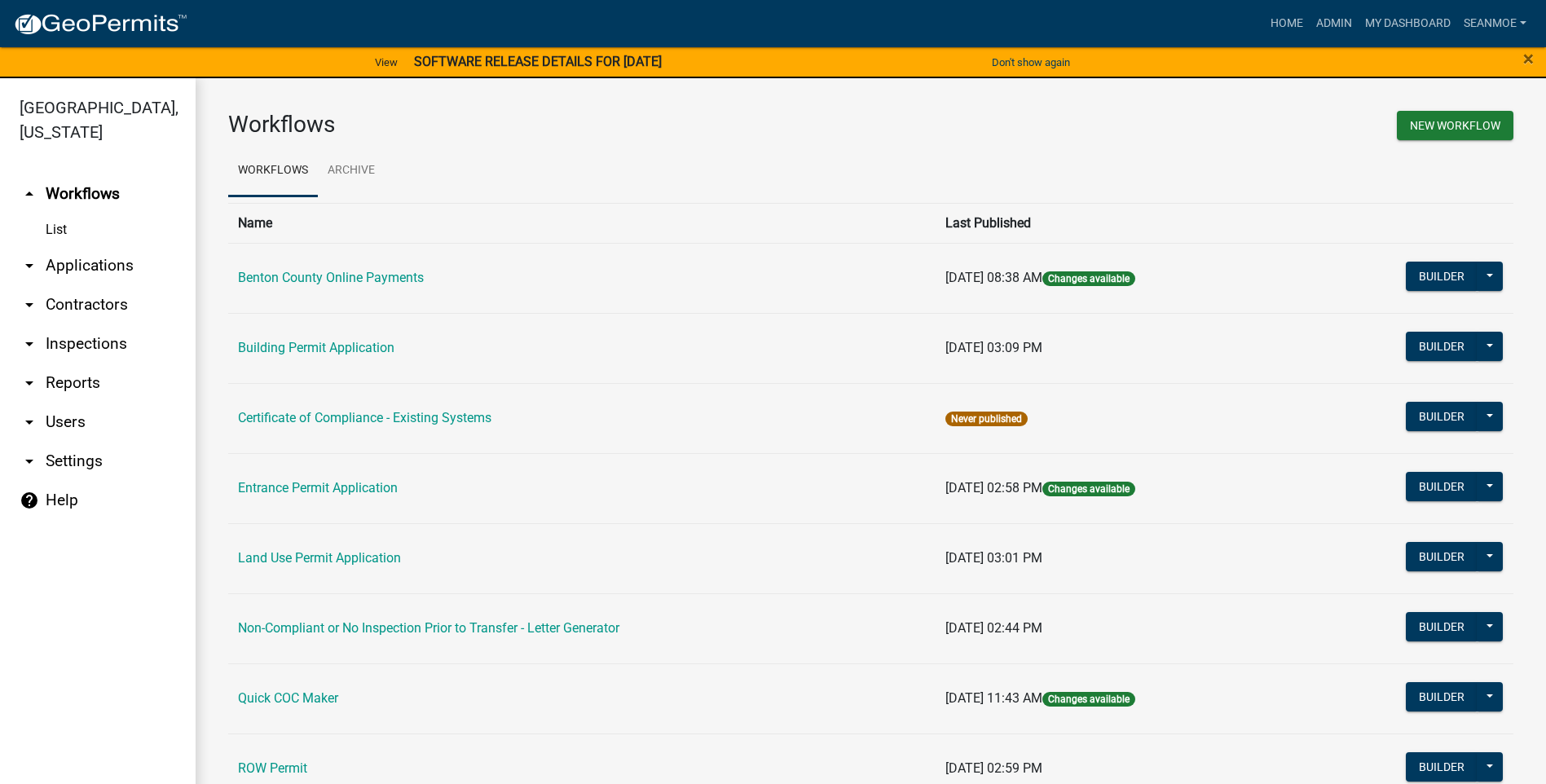
click at [104, 266] on link "arrow_drop_down Applications" at bounding box center [97, 265] width 196 height 39
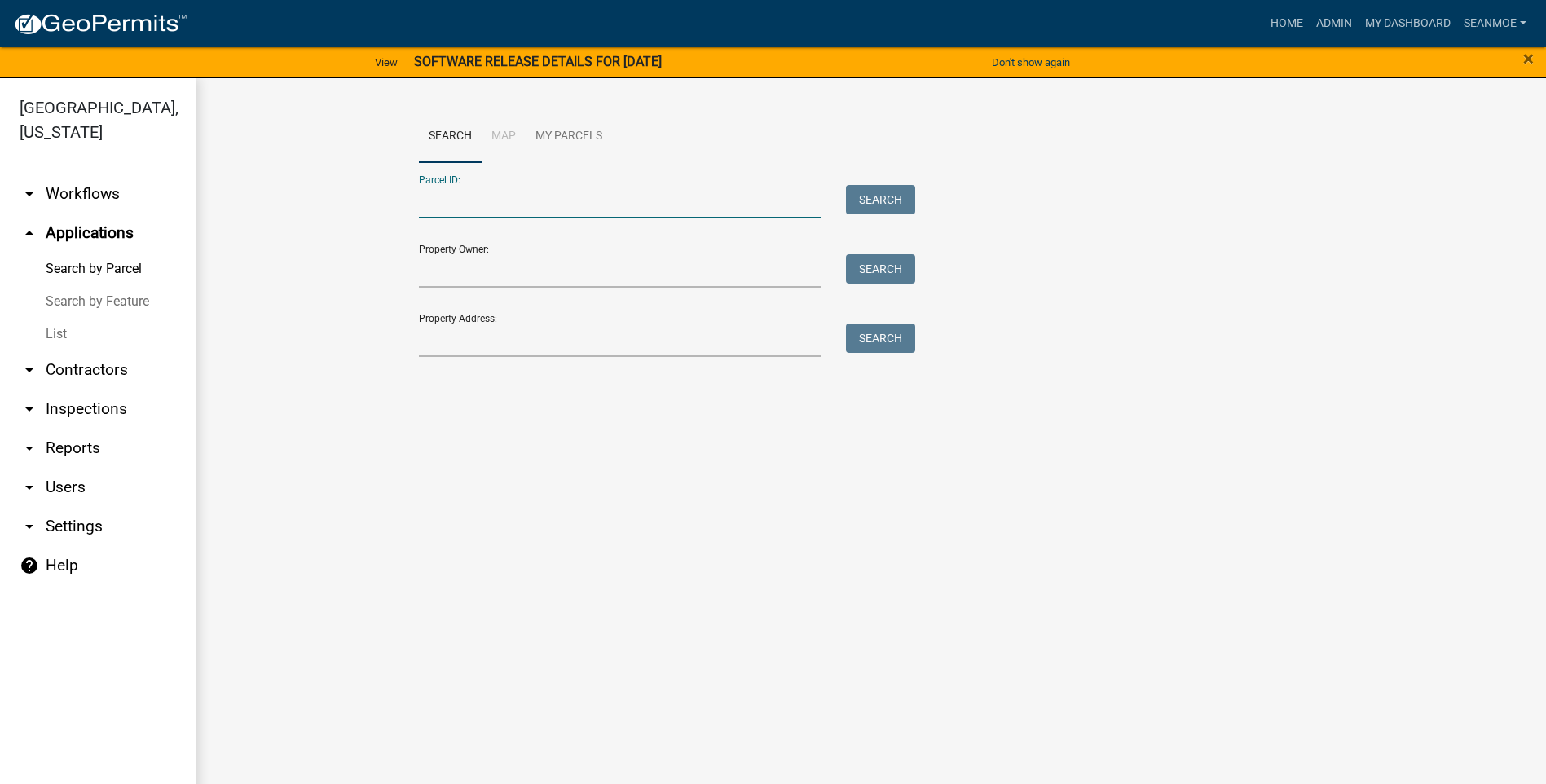
click at [546, 207] on input "Parcel ID:" at bounding box center [620, 202] width 404 height 34
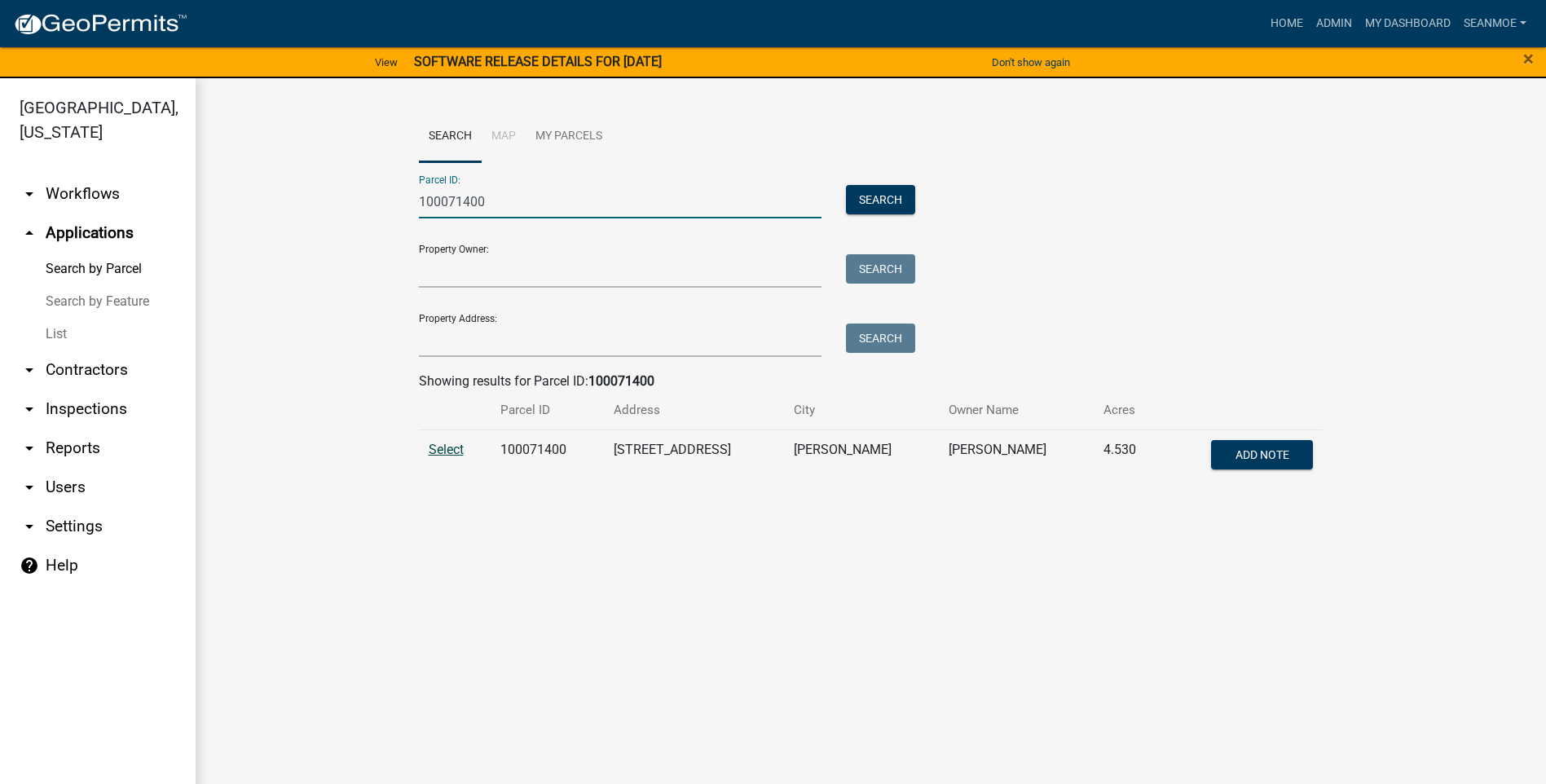
type input "100071400"
click at [447, 452] on span "Select" at bounding box center [446, 449] width 35 height 16
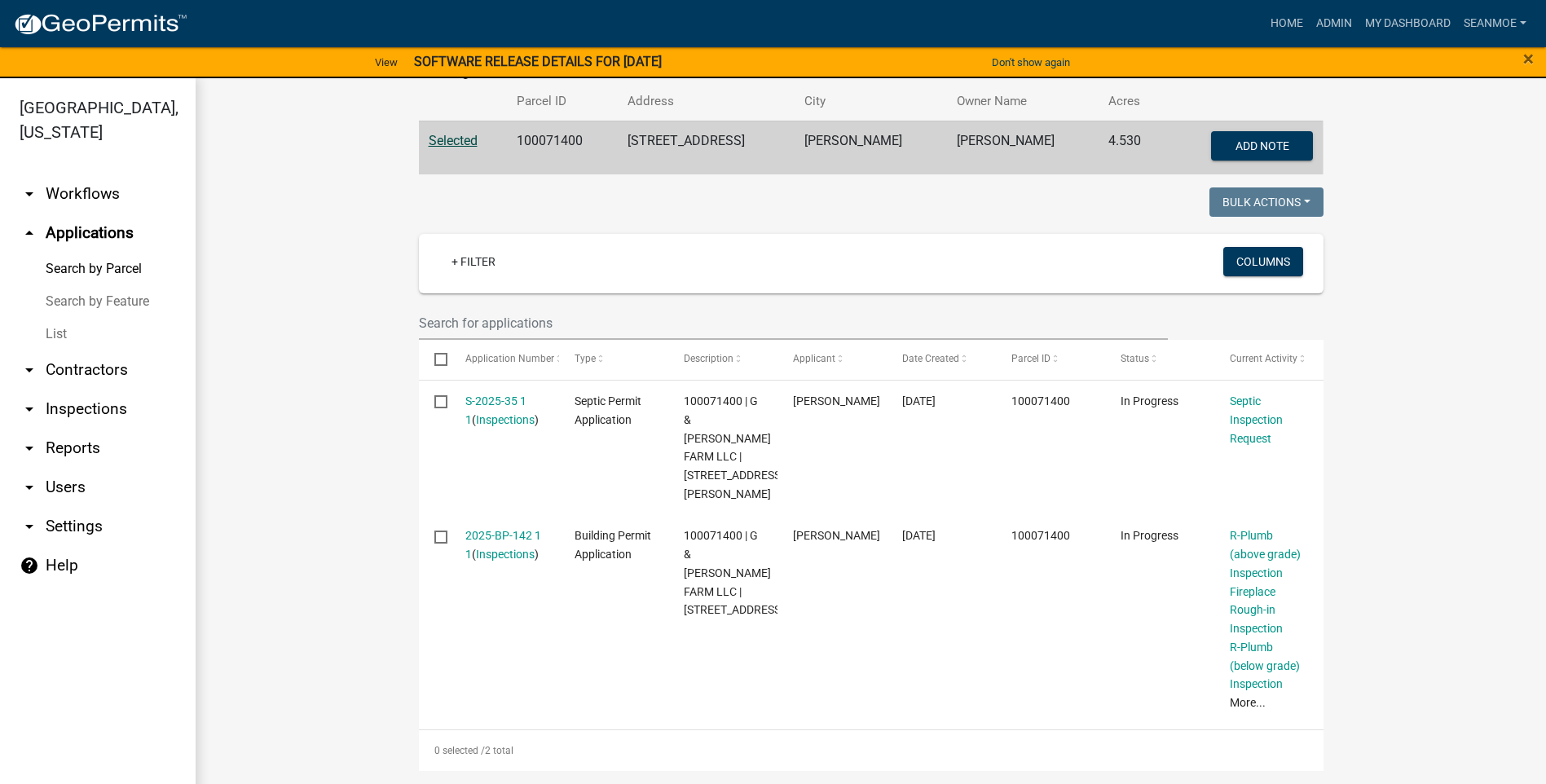
scroll to position [328, 0]
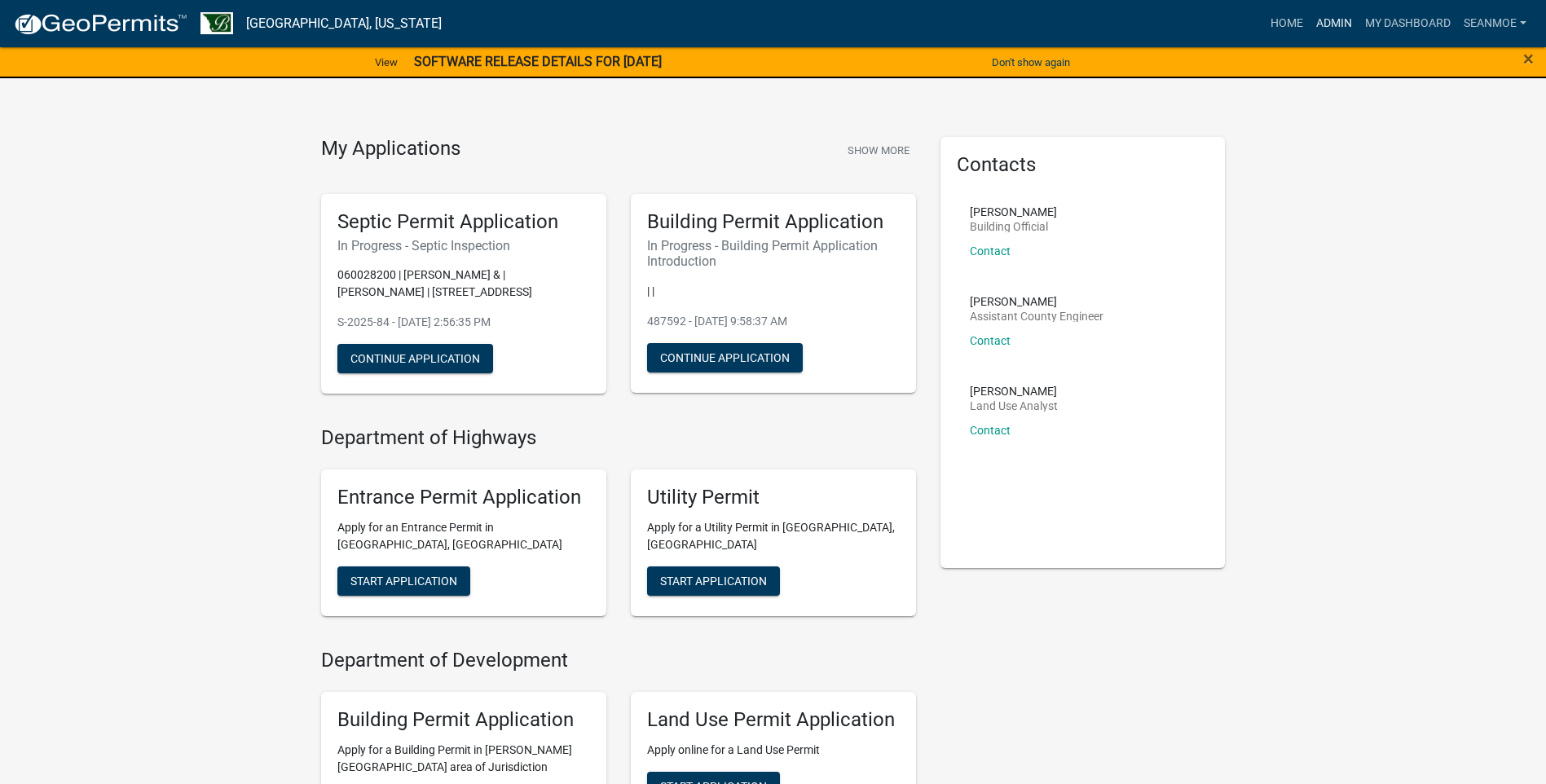
click at [1335, 25] on link "Admin" at bounding box center [1335, 24] width 49 height 31
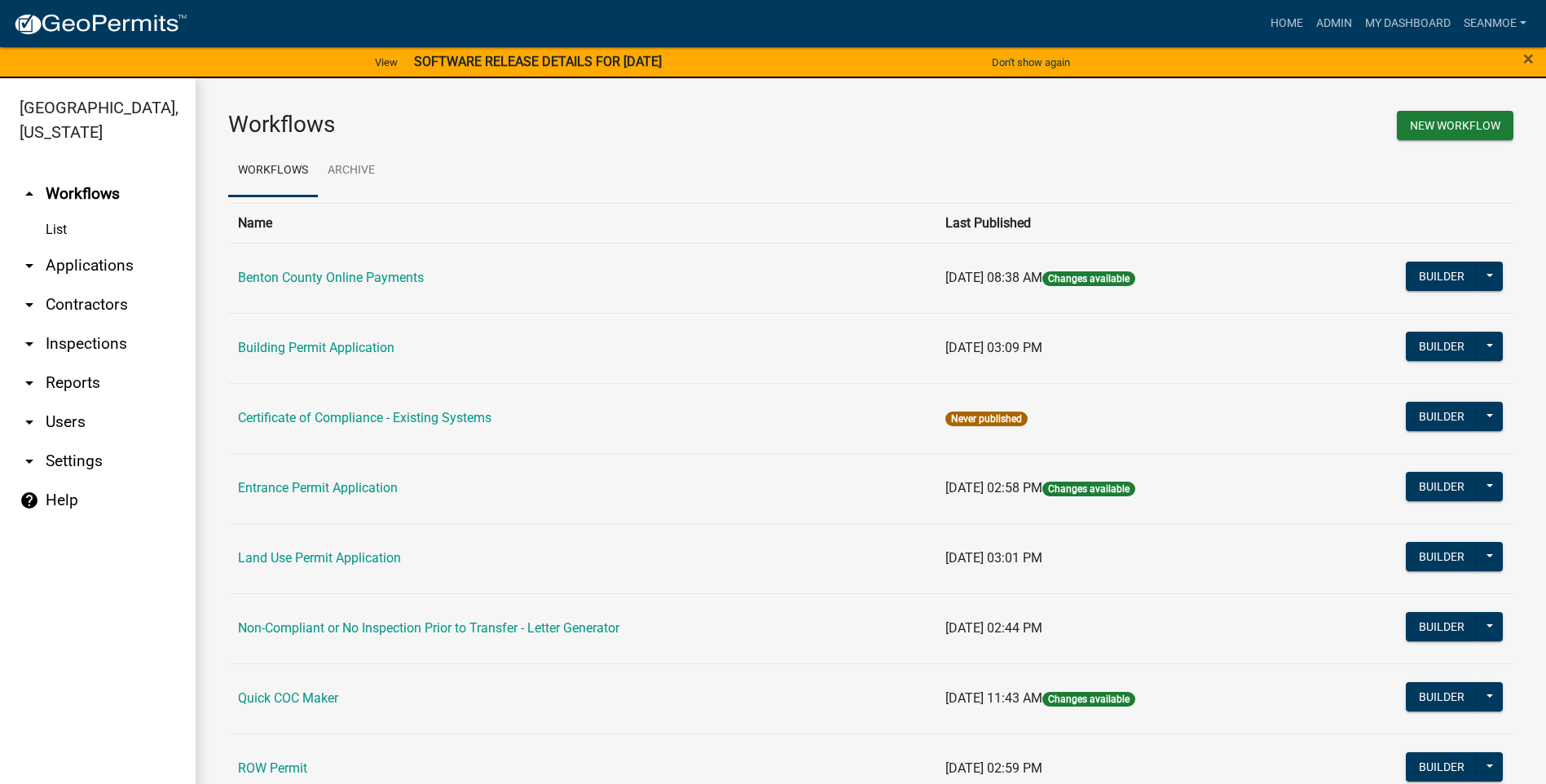
click at [88, 261] on link "arrow_drop_down Applications" at bounding box center [97, 265] width 196 height 39
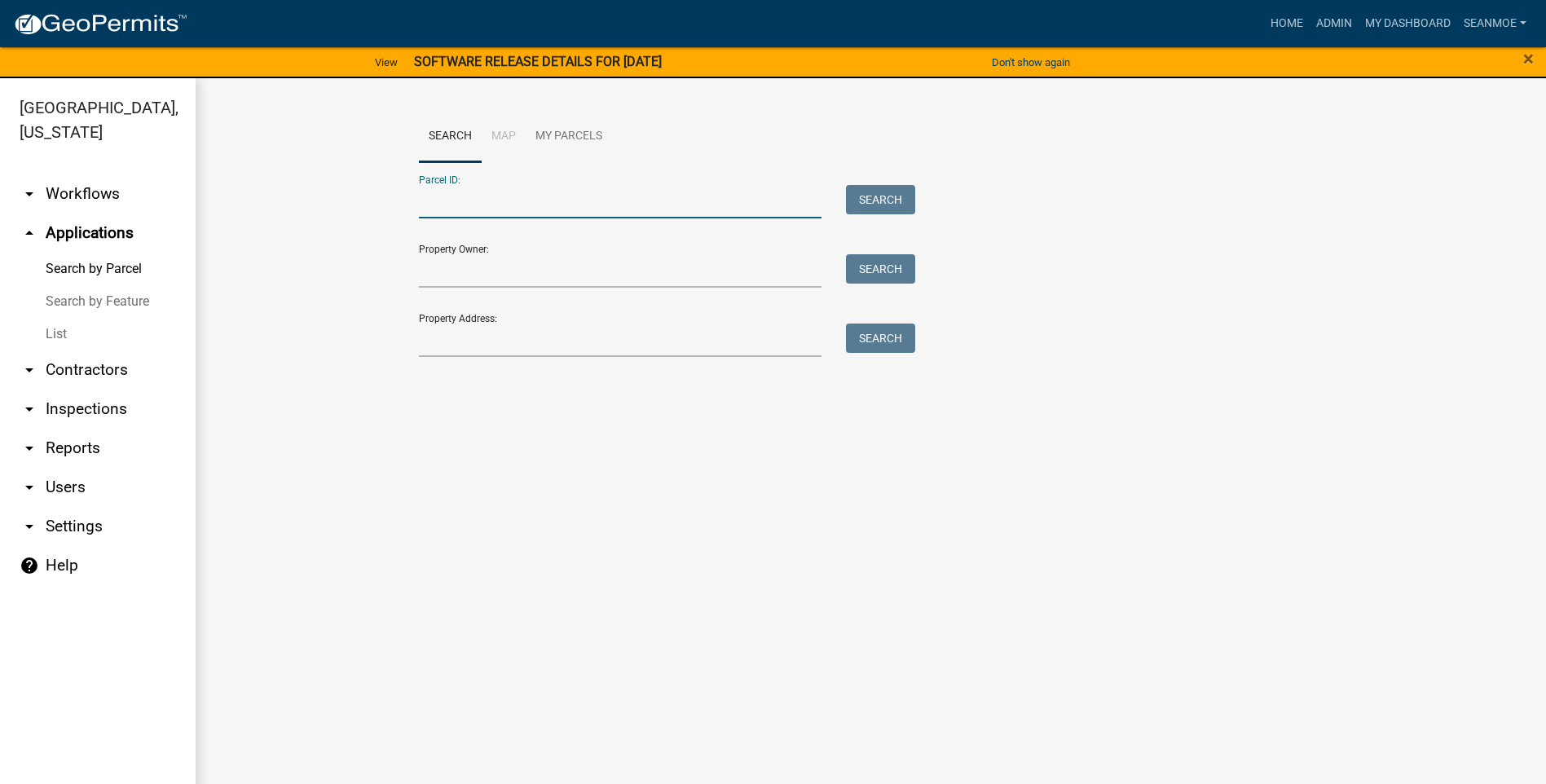
click at [576, 206] on input "Parcel ID:" at bounding box center [620, 202] width 404 height 34
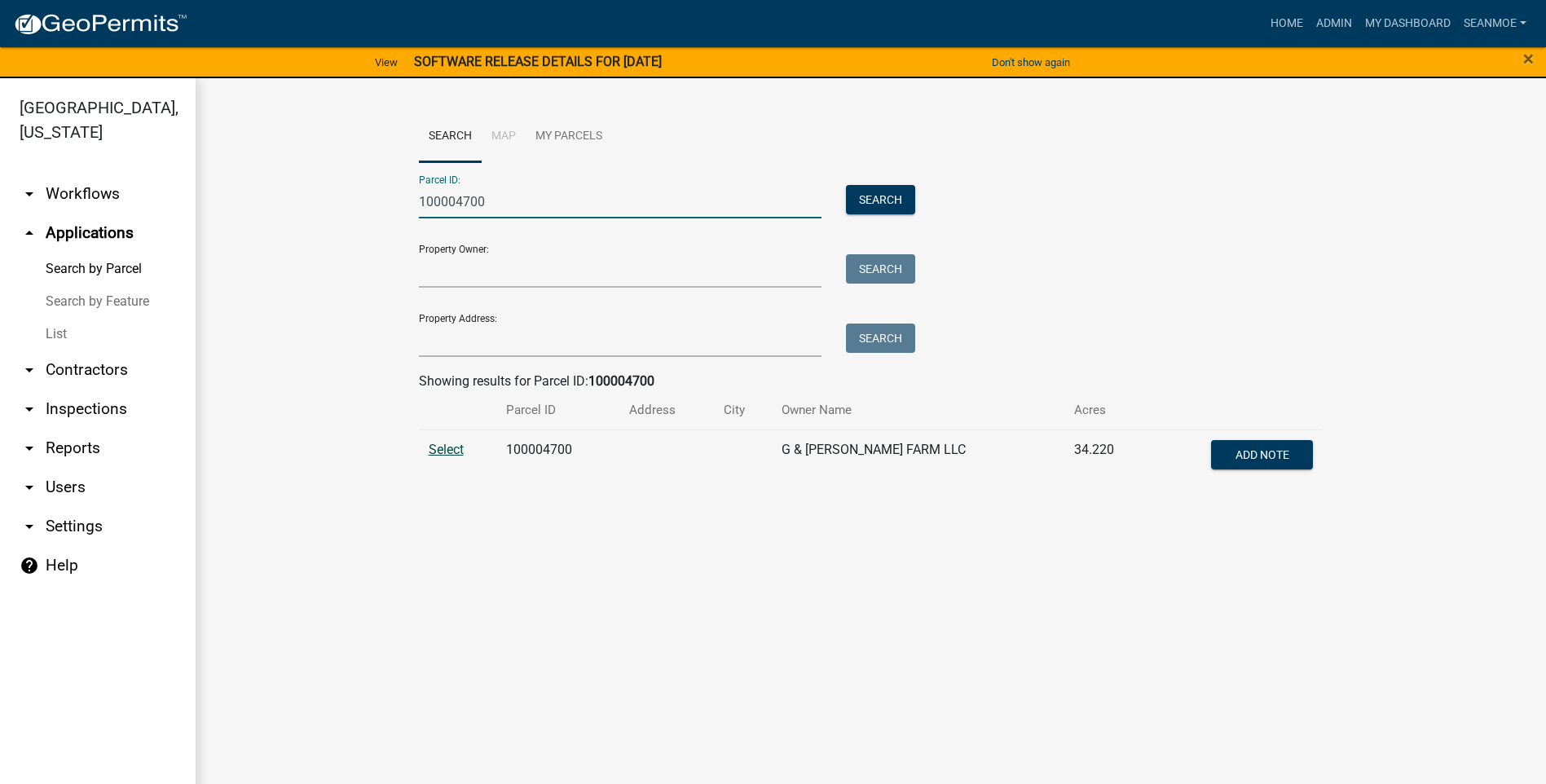
type input "100004700"
click at [445, 454] on span "Select" at bounding box center [446, 449] width 35 height 16
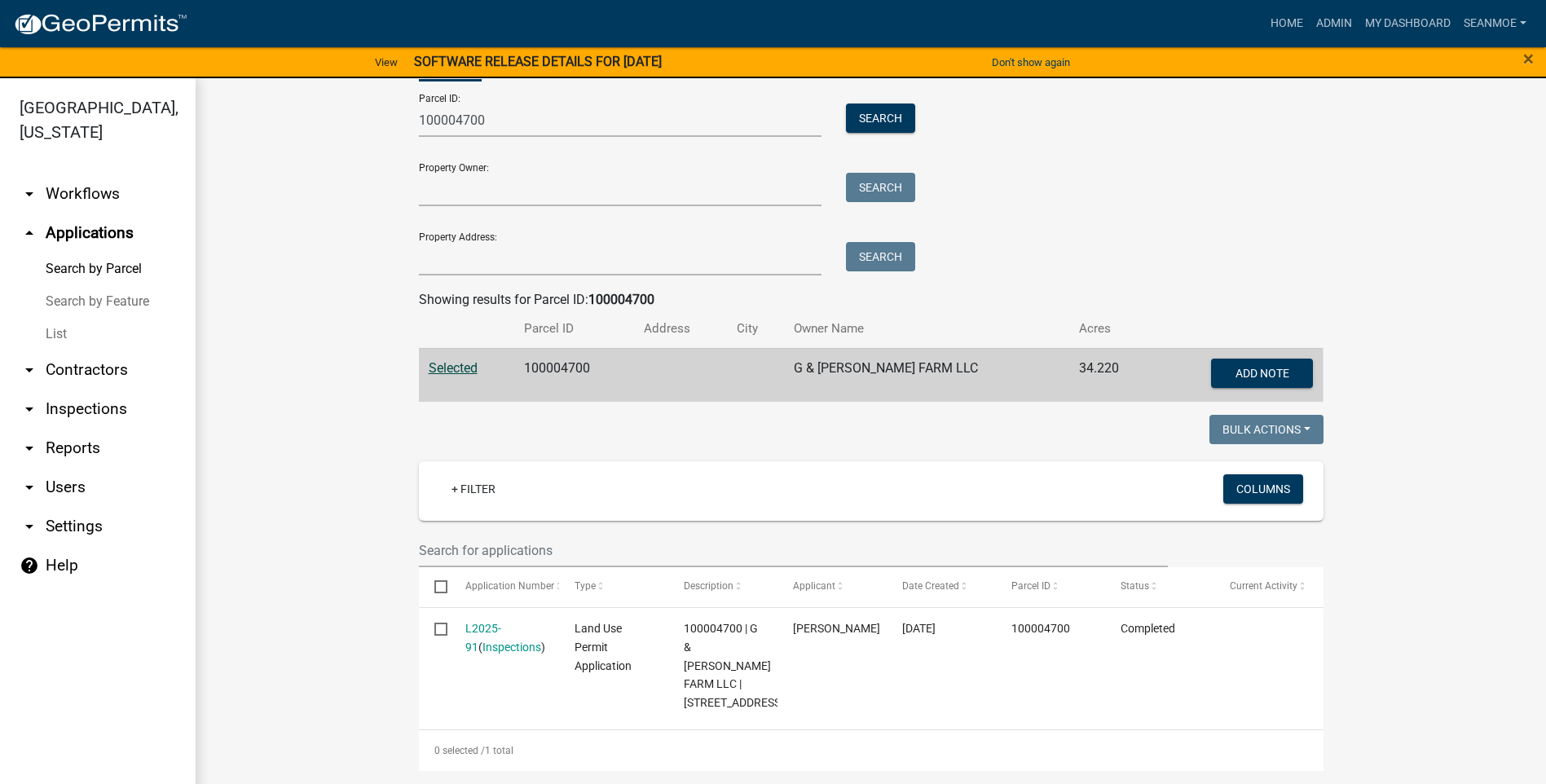
scroll to position [100, 0]
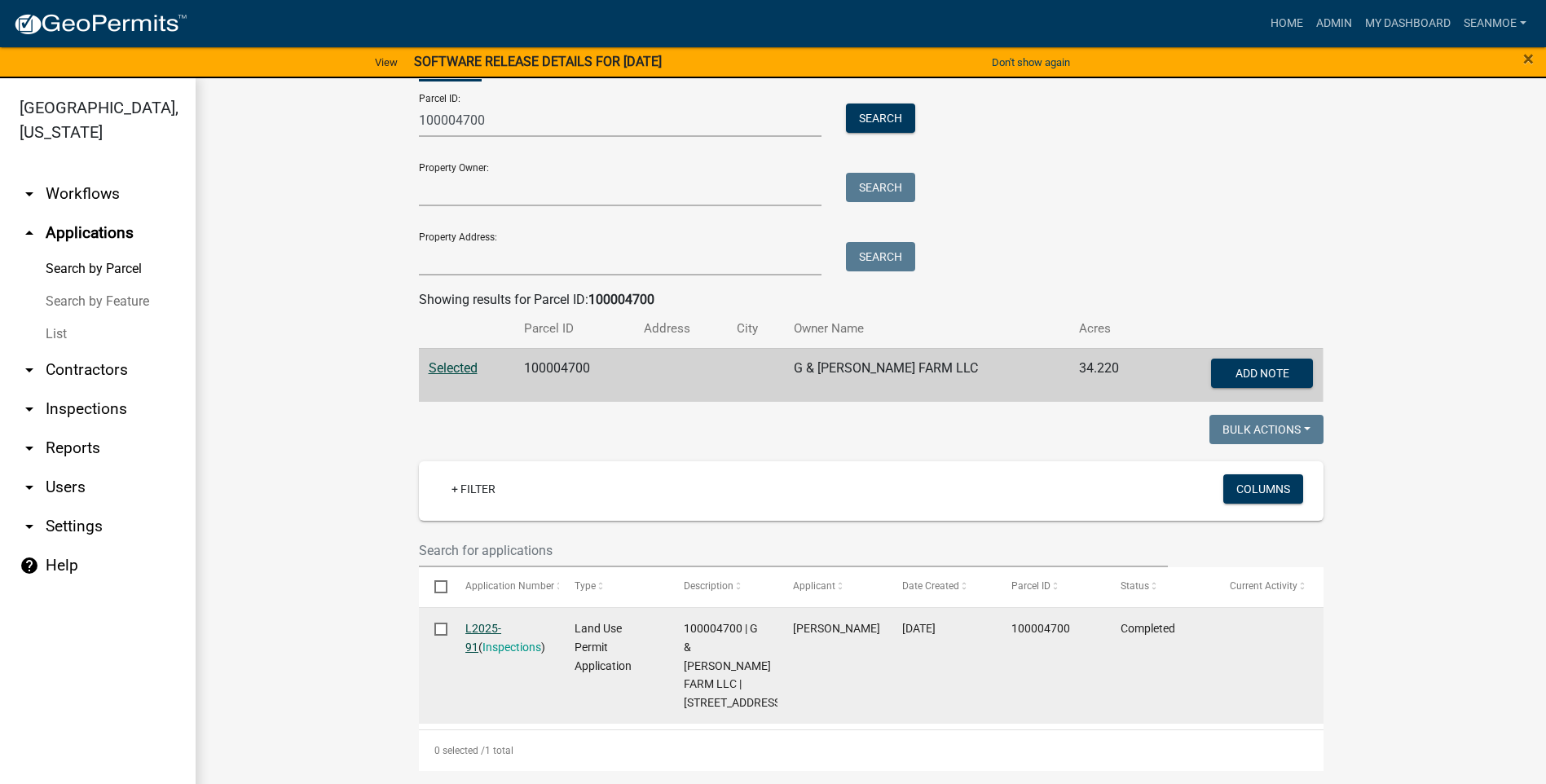
click at [499, 622] on link "L2025-91" at bounding box center [483, 637] width 36 height 32
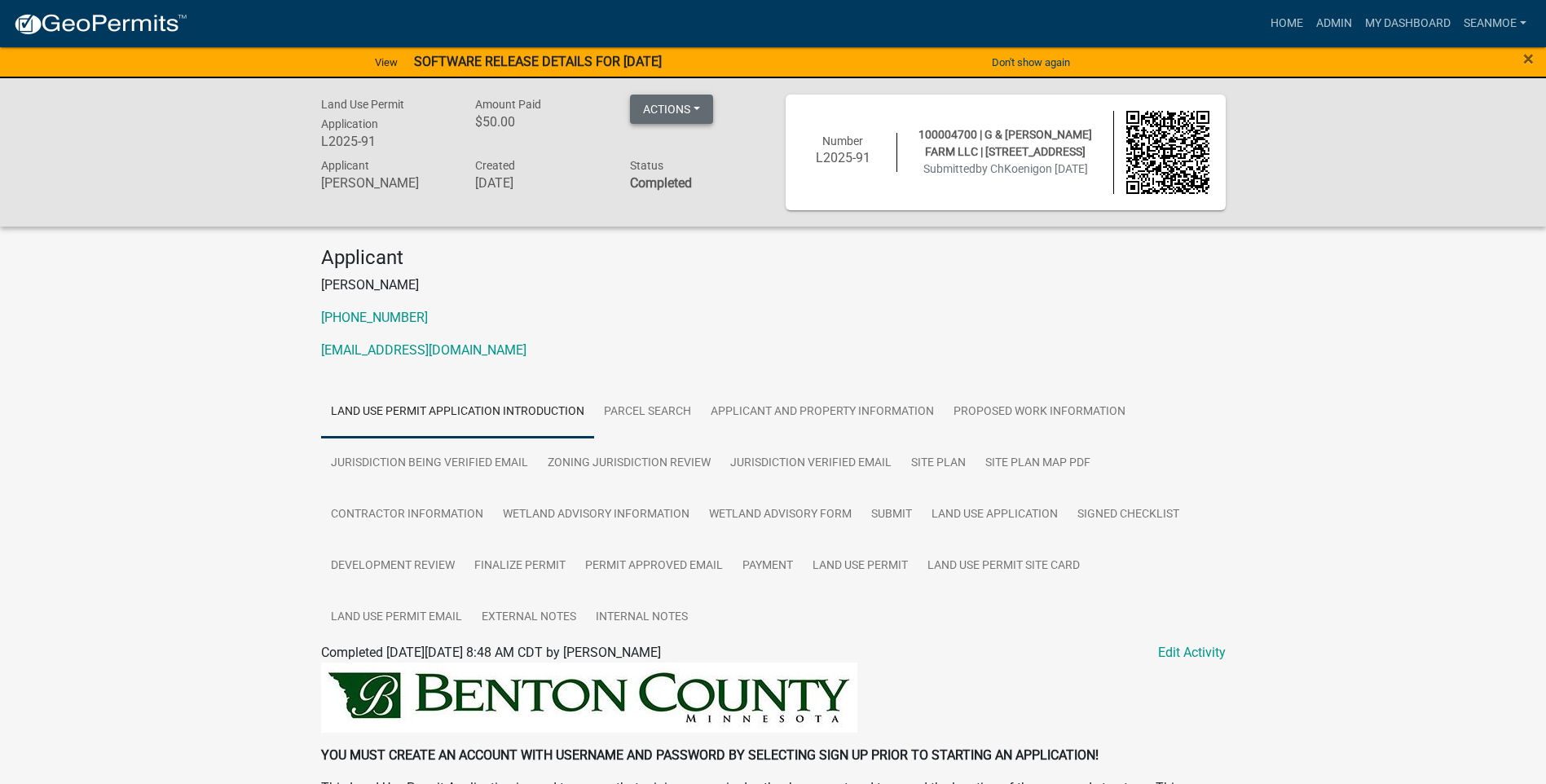
click at [699, 104] on button "Actions" at bounding box center [671, 109] width 83 height 29
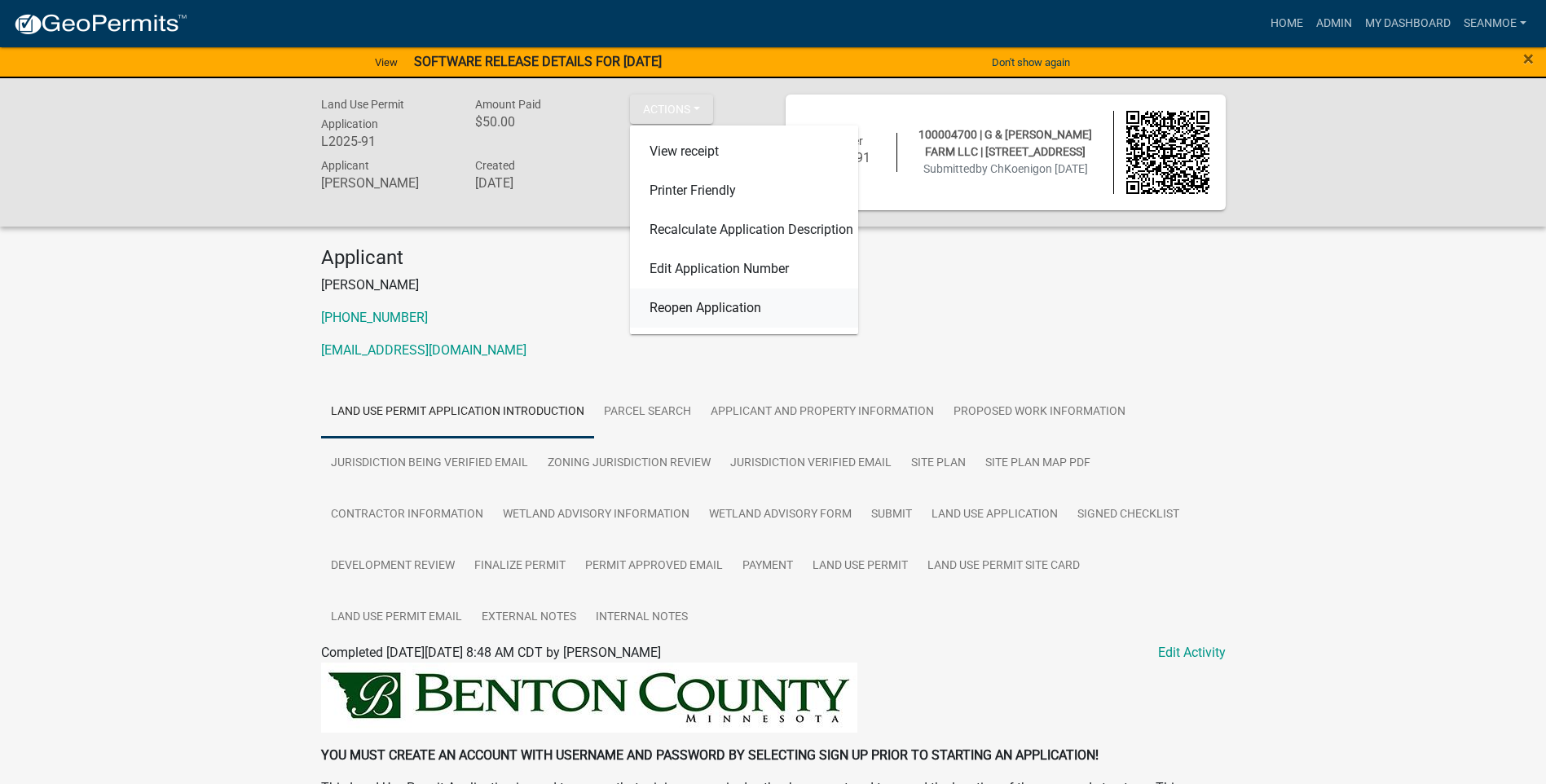
click at [736, 308] on link "Reopen Application" at bounding box center [744, 308] width 229 height 39
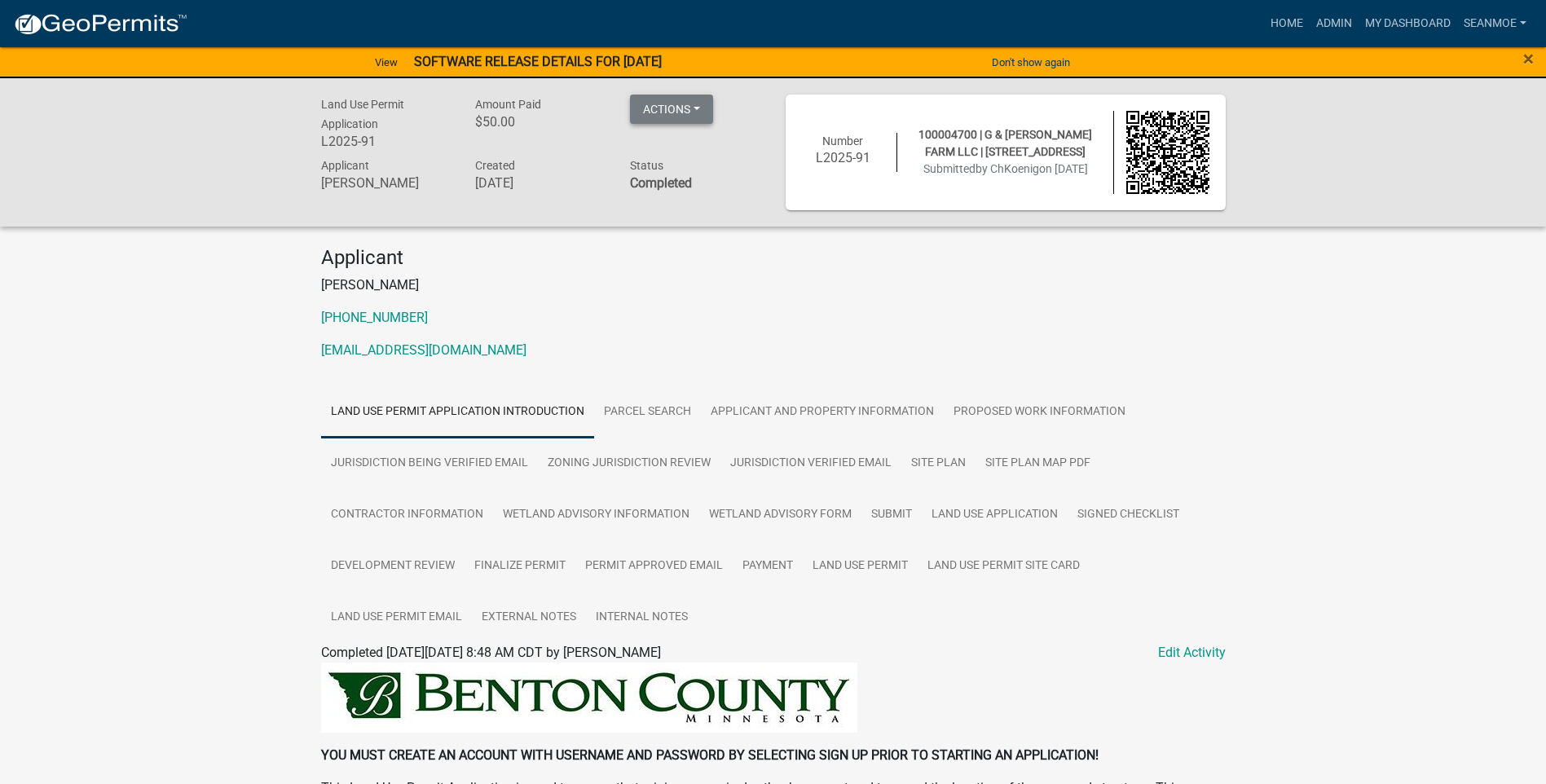
click at [687, 110] on button "Actions" at bounding box center [671, 109] width 83 height 29
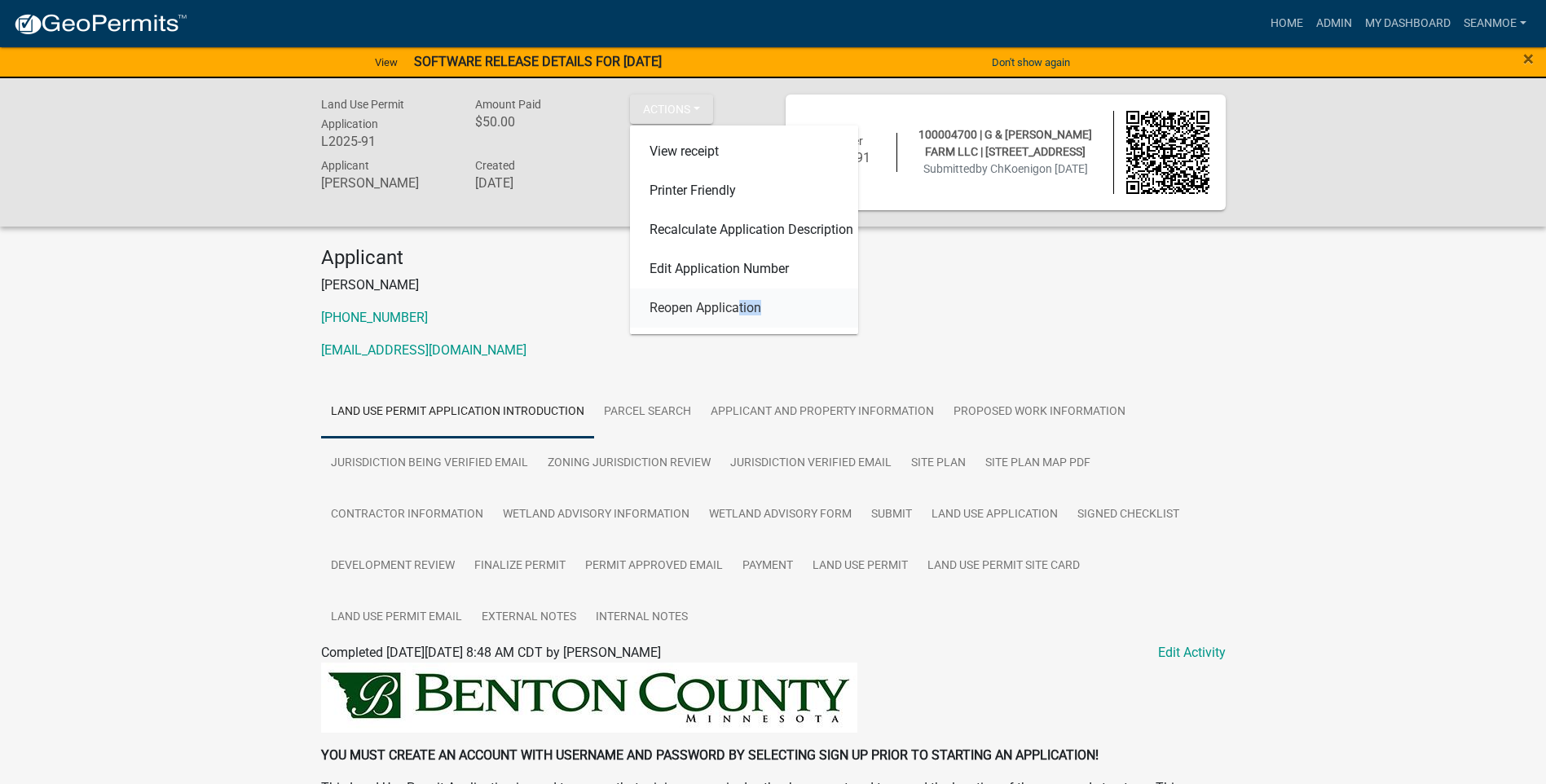
drag, startPoint x: 758, startPoint y: 309, endPoint x: 732, endPoint y: 306, distance: 26.2
click at [732, 306] on link "Reopen Application" at bounding box center [744, 308] width 229 height 39
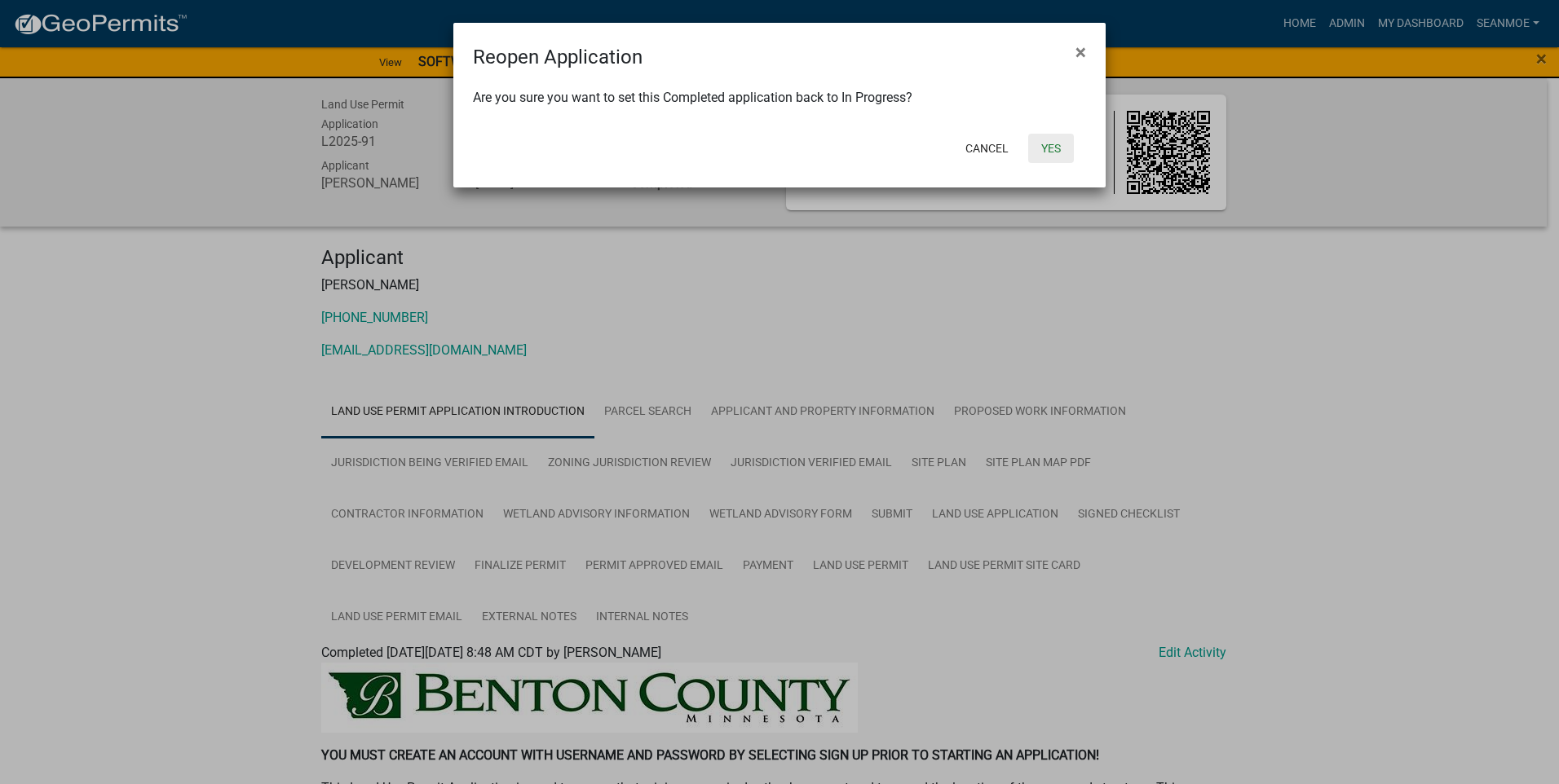
click at [1055, 152] on button "Yes" at bounding box center [1052, 148] width 46 height 29
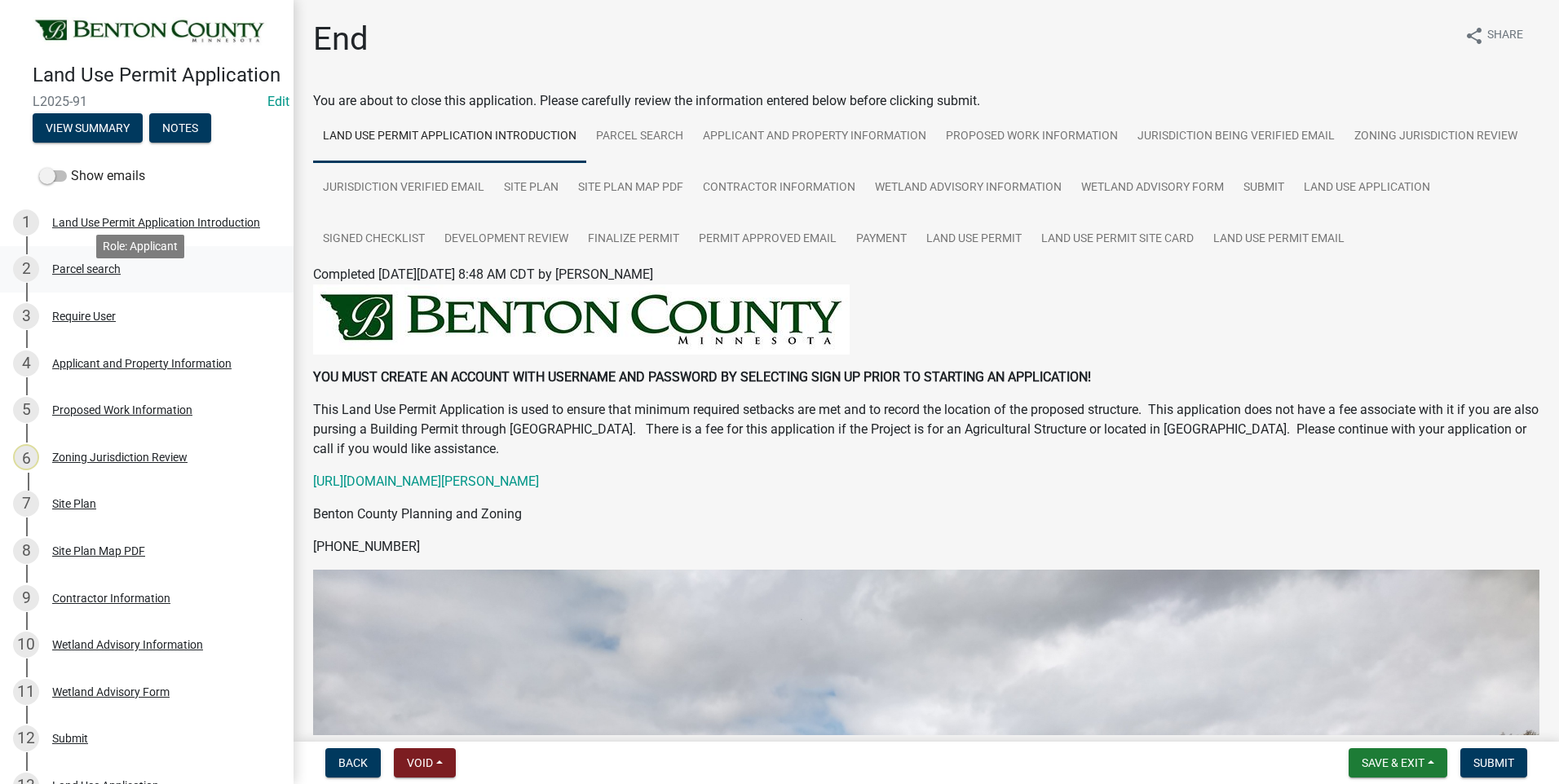
click at [84, 274] on div "Parcel search" at bounding box center [87, 269] width 69 height 11
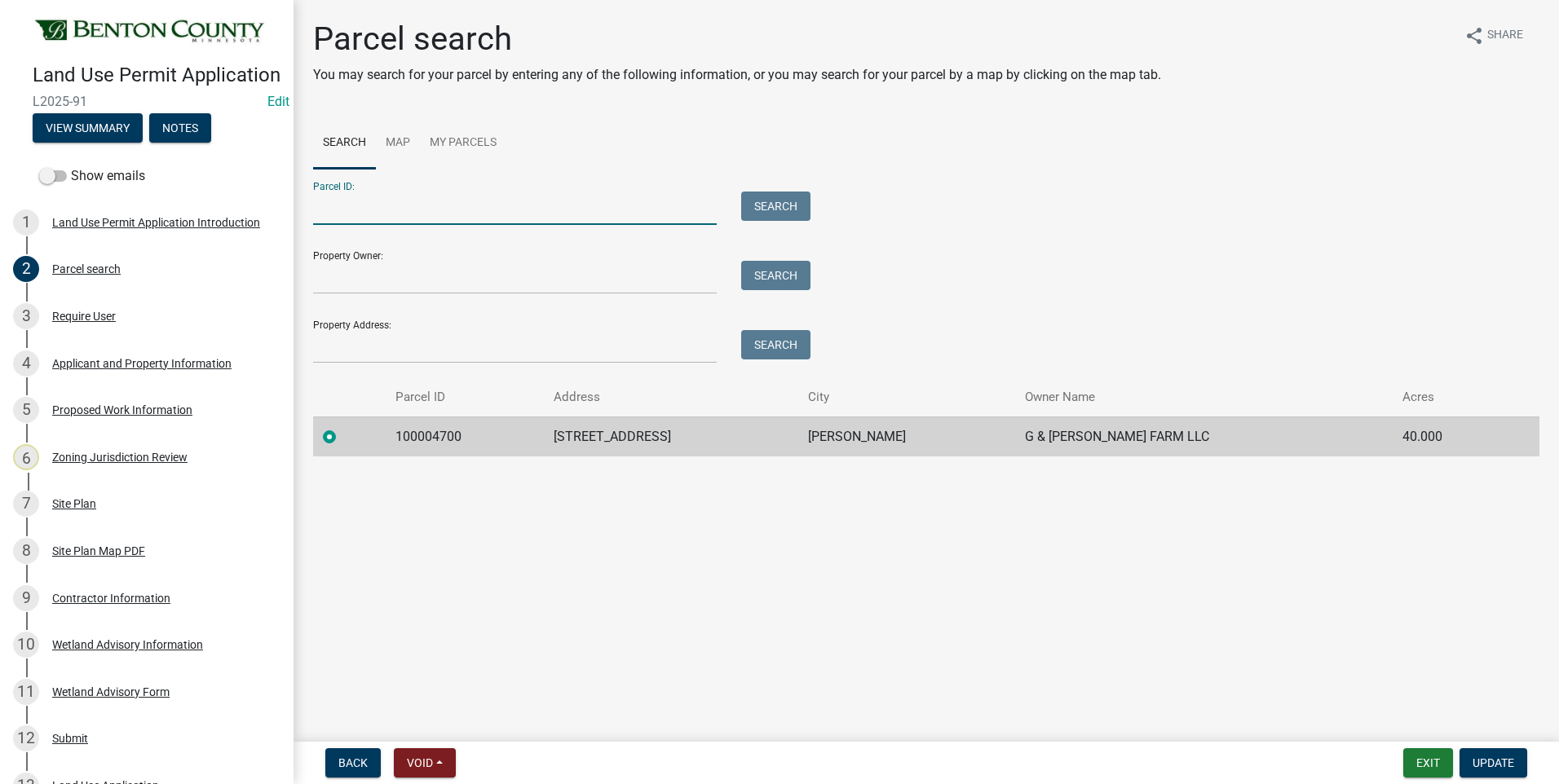
click at [451, 209] on input "Parcel ID:" at bounding box center [515, 208] width 404 height 34
type input "100071400"
click at [769, 200] on button "Search" at bounding box center [775, 206] width 70 height 29
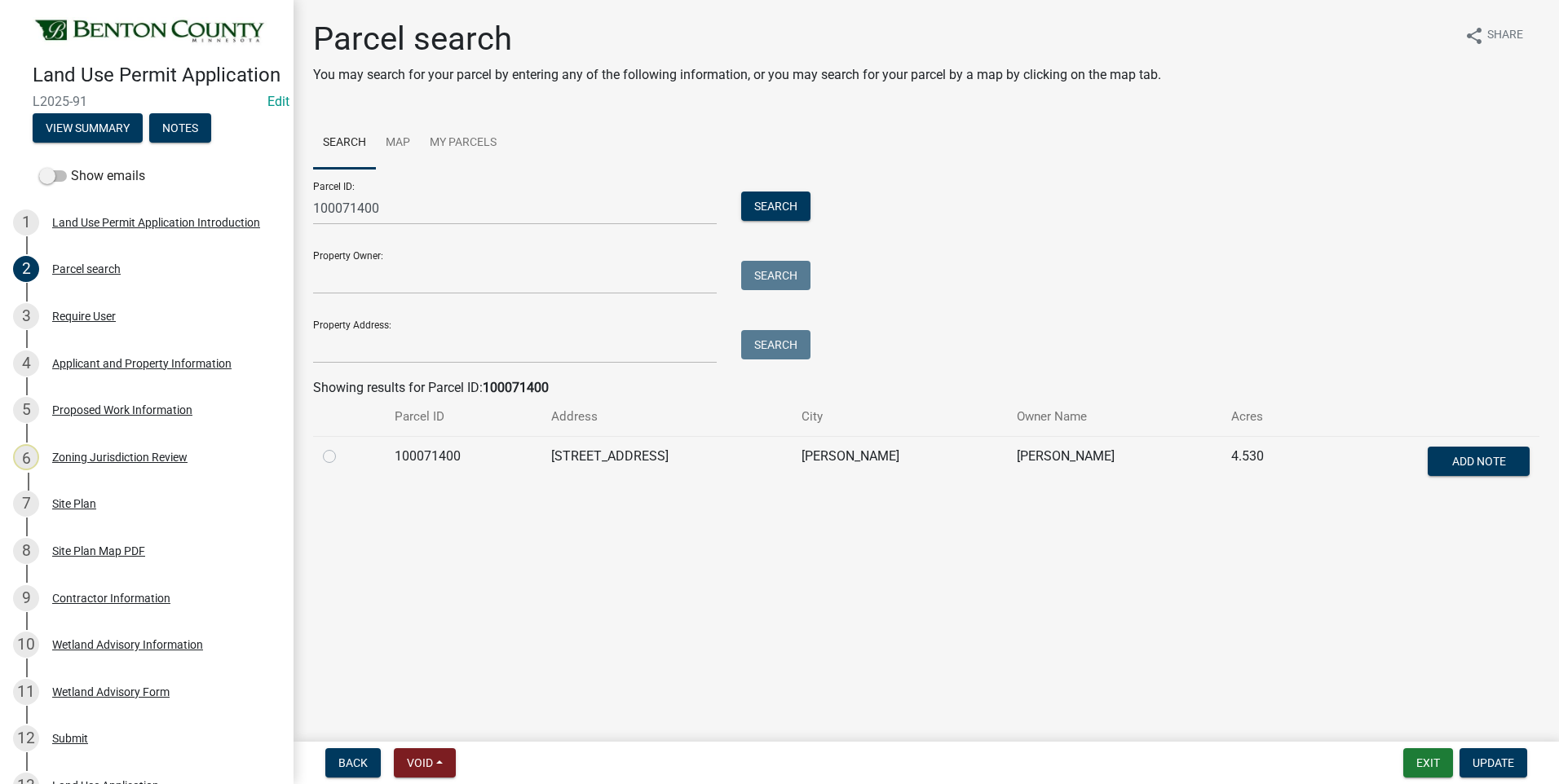
click at [343, 446] on label at bounding box center [343, 446] width 0 height 0
click at [343, 457] on input "radio" at bounding box center [348, 451] width 11 height 11
radio input "true"
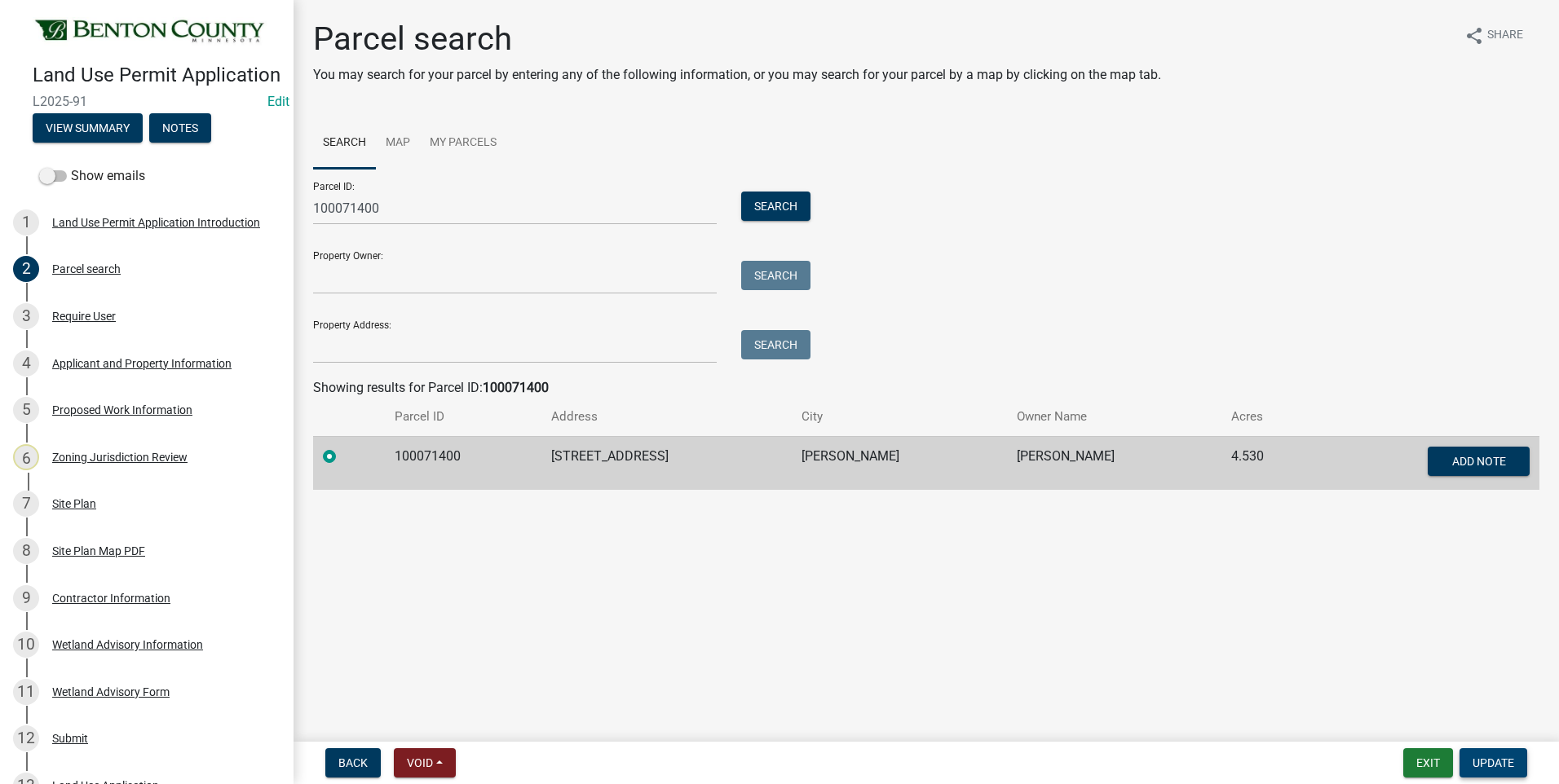
click at [1500, 766] on span "Update" at bounding box center [1493, 763] width 42 height 13
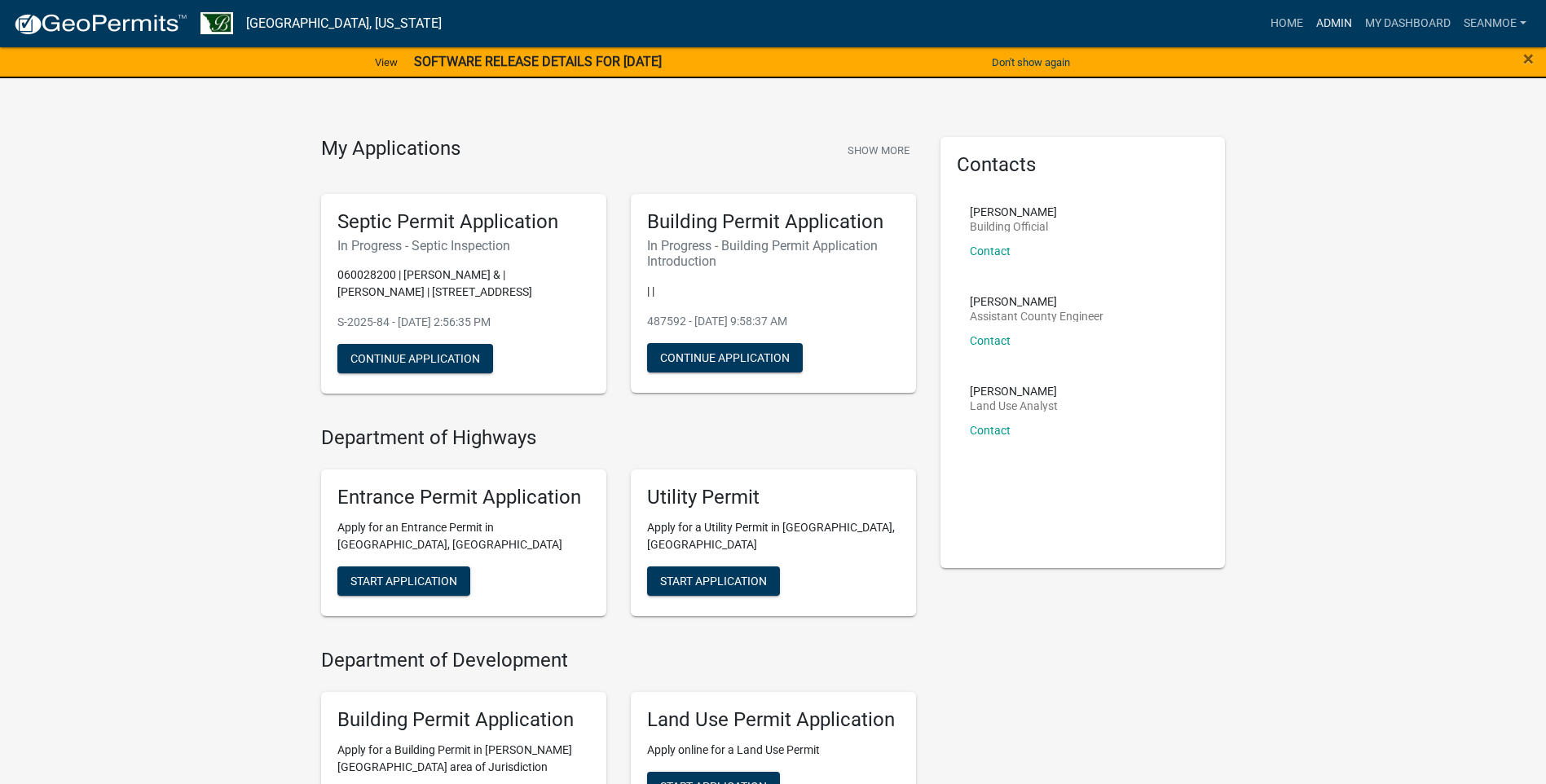
click at [1329, 24] on link "Admin" at bounding box center [1335, 24] width 49 height 31
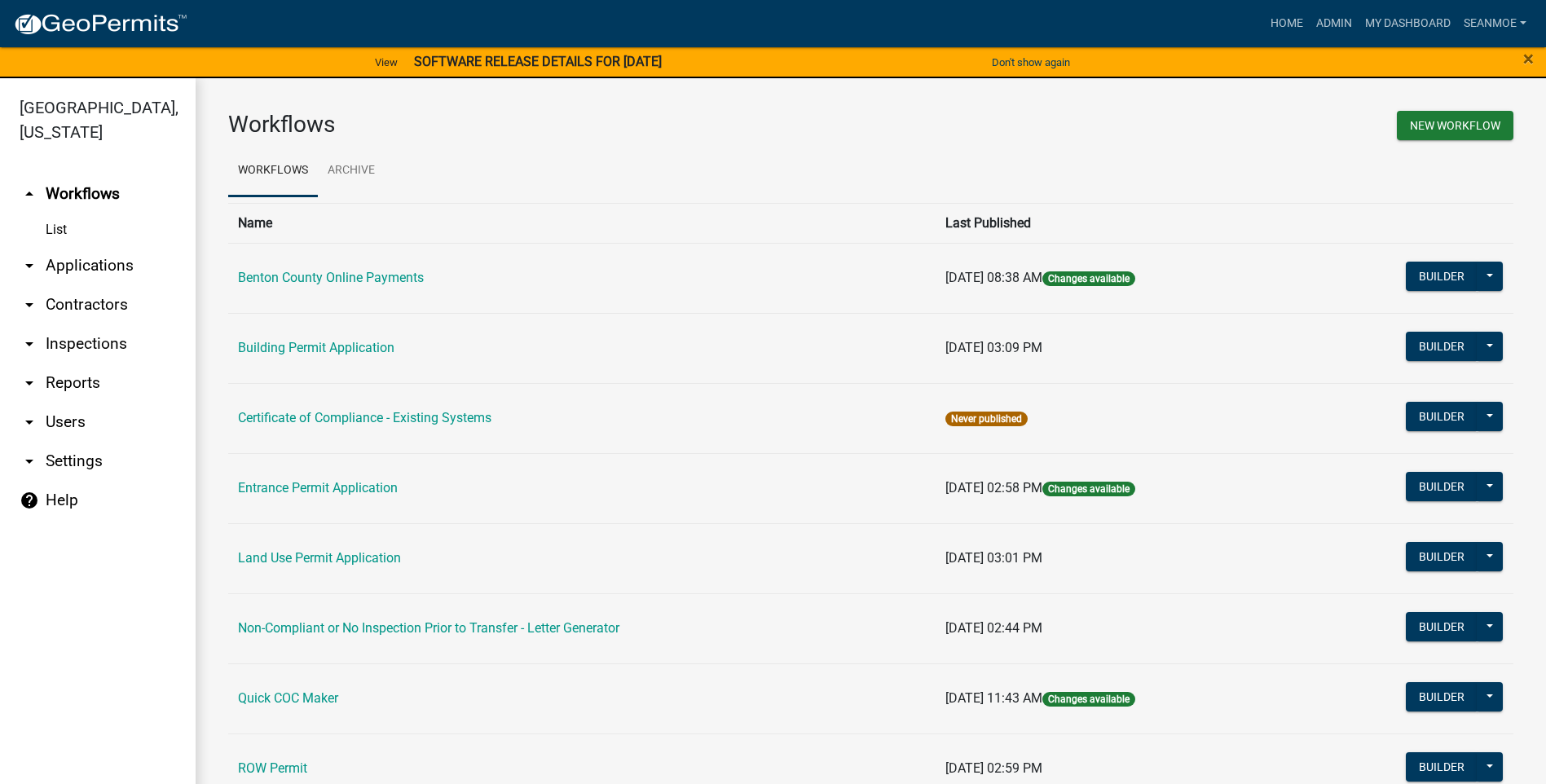
click at [89, 267] on link "arrow_drop_down Applications" at bounding box center [97, 265] width 196 height 39
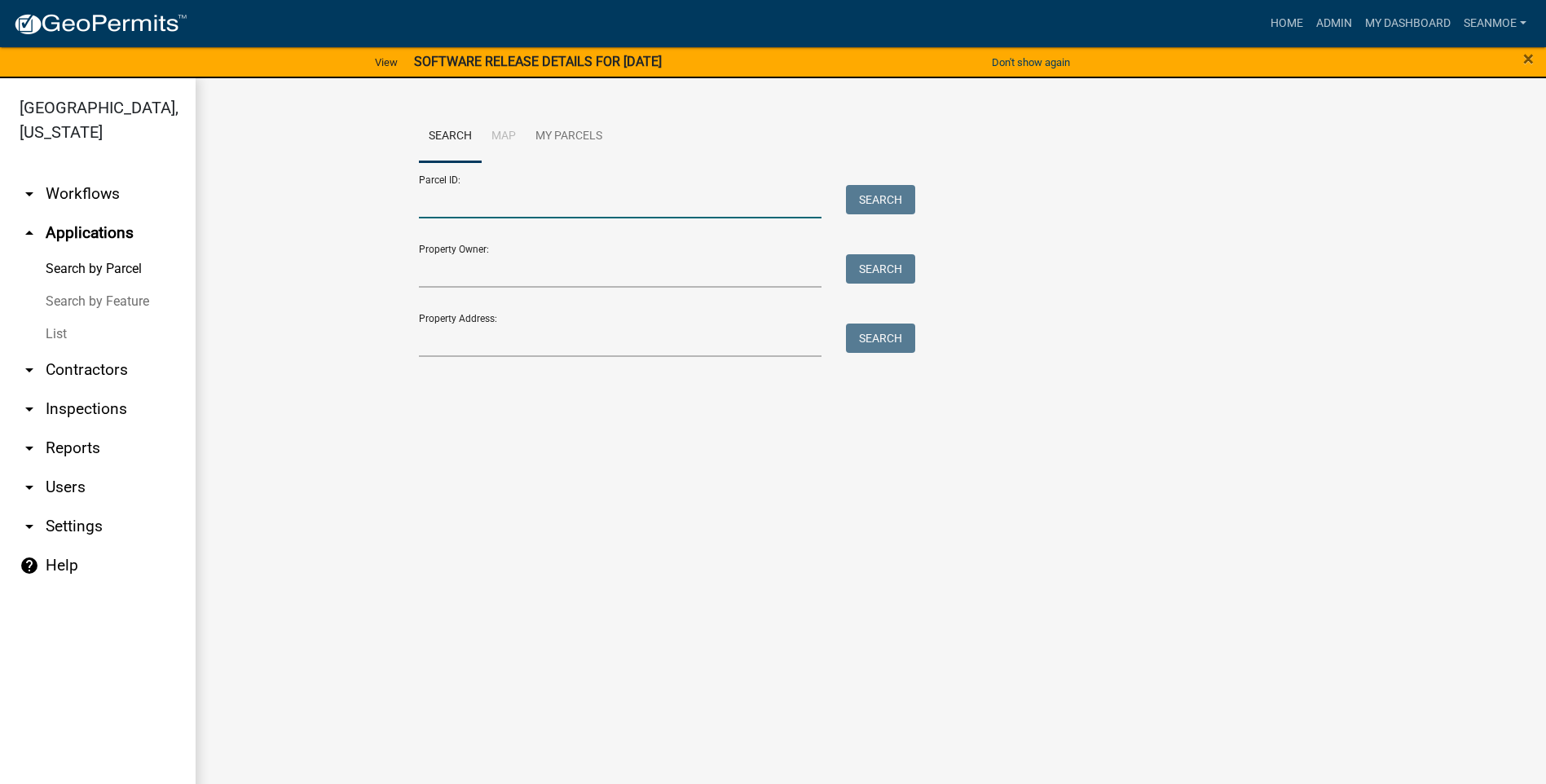
click at [500, 207] on input "Parcel ID:" at bounding box center [620, 202] width 404 height 34
type input "100004700"
type input "16818"
click at [891, 196] on button "Search" at bounding box center [881, 200] width 70 height 29
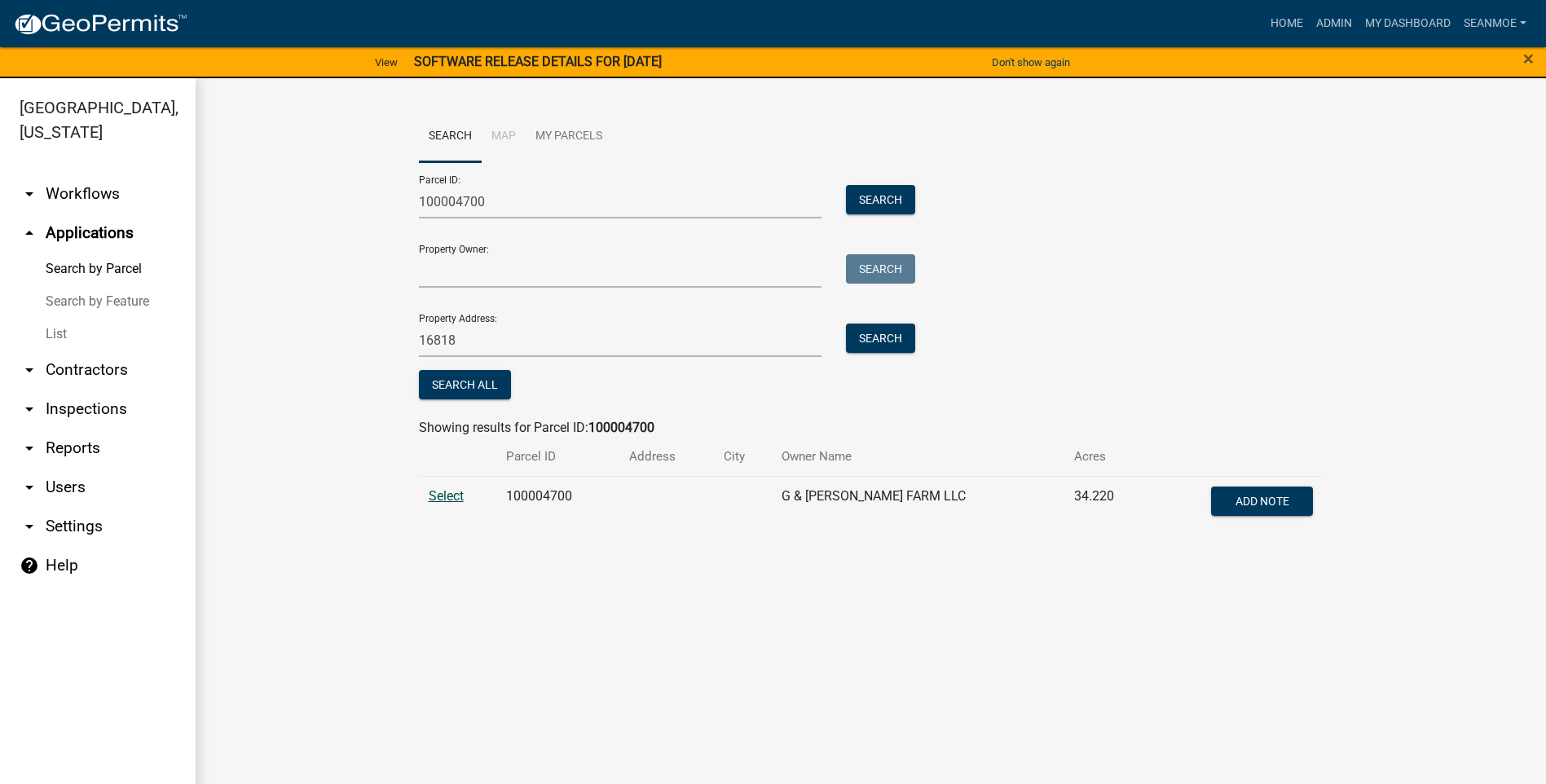
click at [450, 492] on span "Select" at bounding box center [446, 496] width 35 height 16
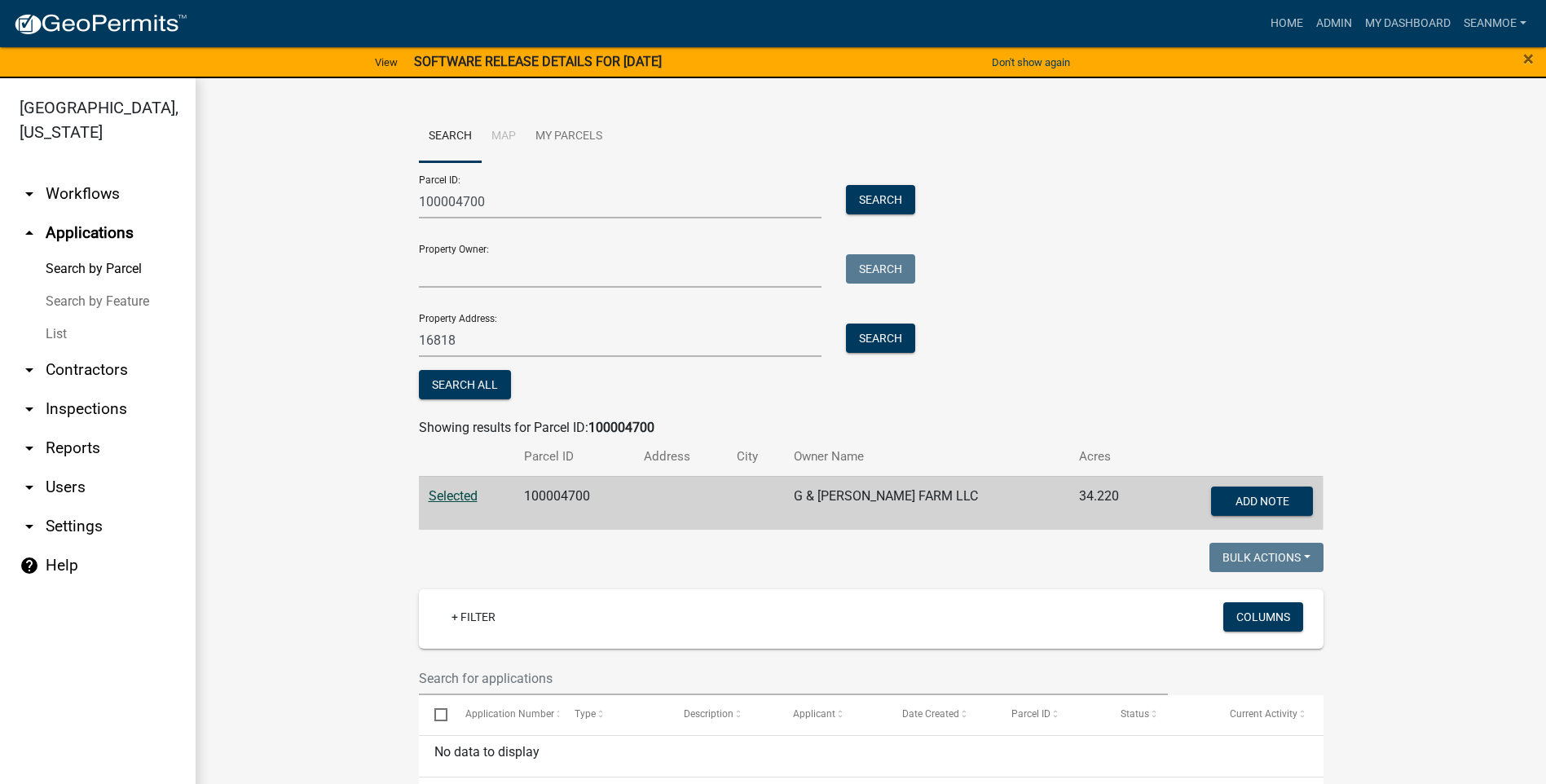
scroll to position [48, 0]
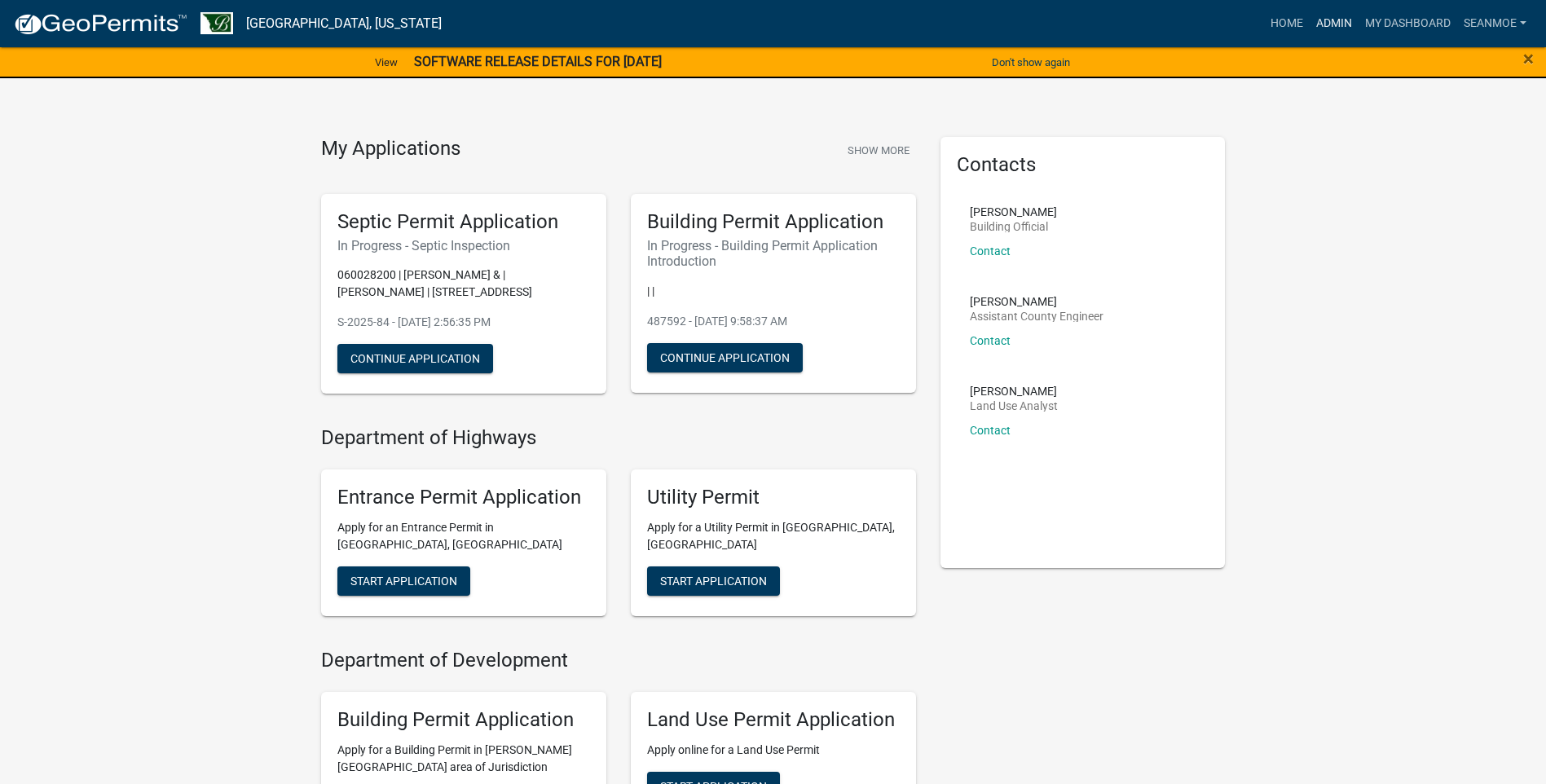
click at [1321, 21] on link "Admin" at bounding box center [1335, 24] width 49 height 31
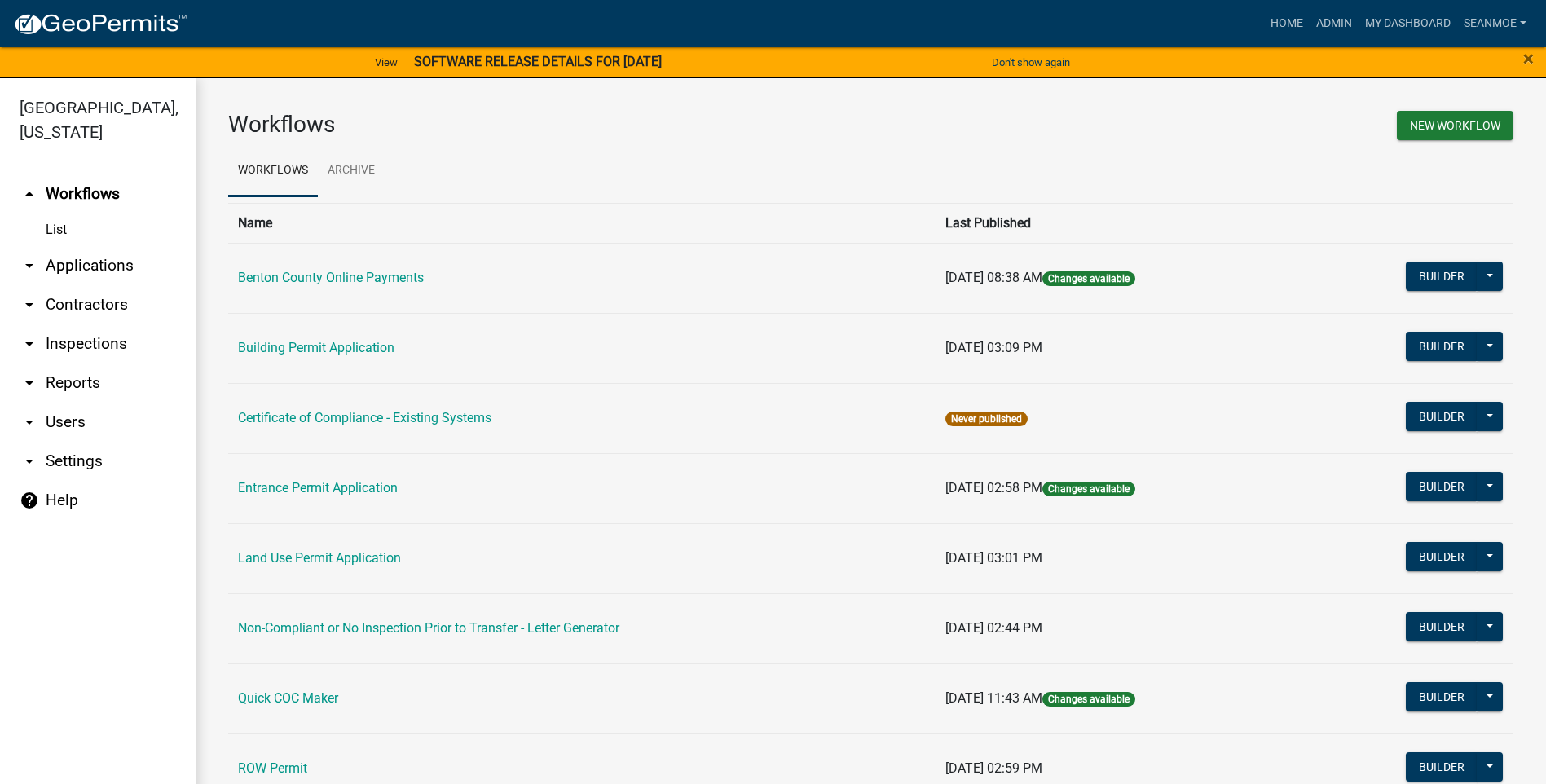
click at [90, 264] on link "arrow_drop_down Applications" at bounding box center [97, 265] width 196 height 39
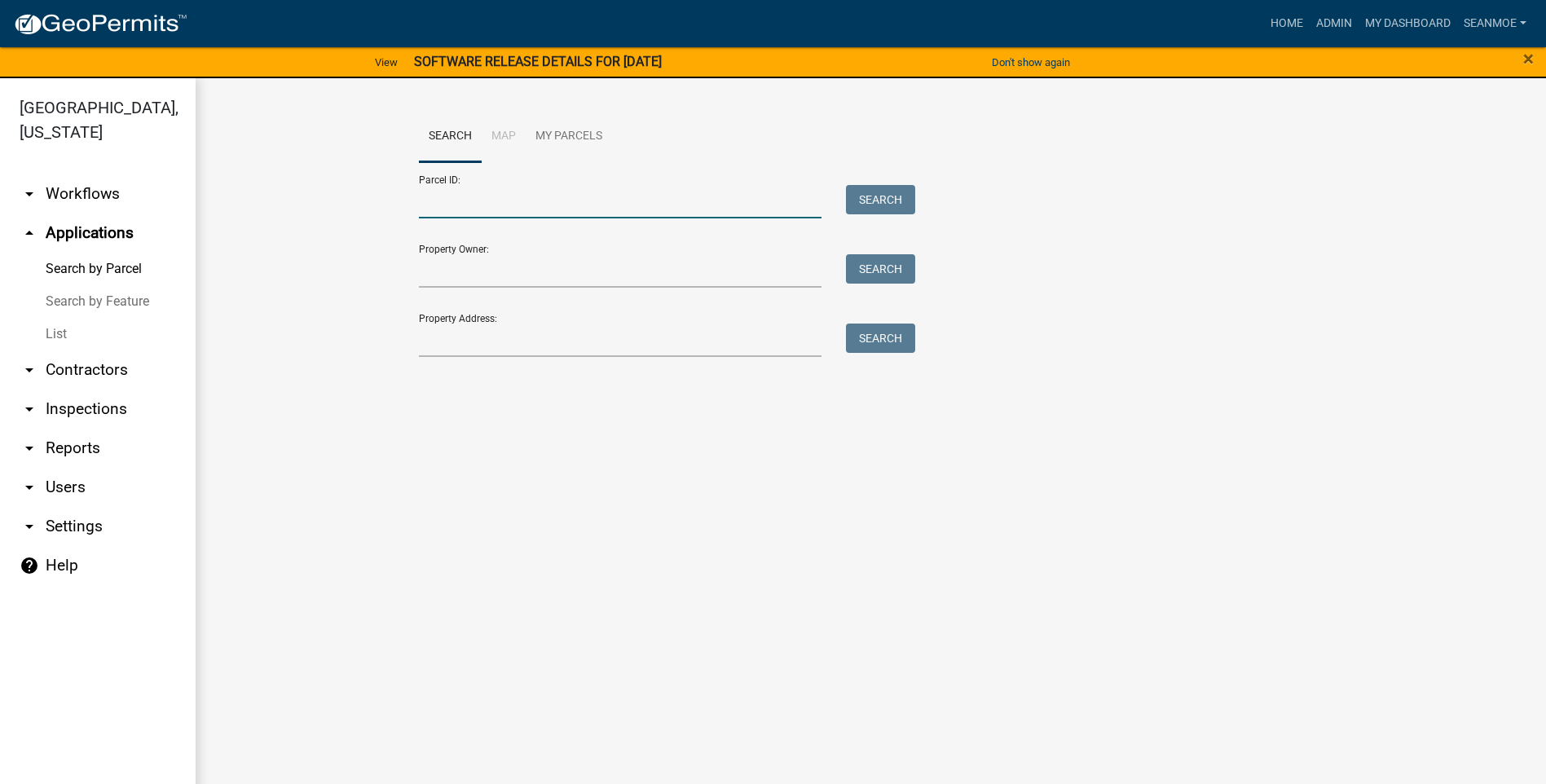
click at [554, 211] on input "Parcel ID:" at bounding box center [620, 202] width 404 height 34
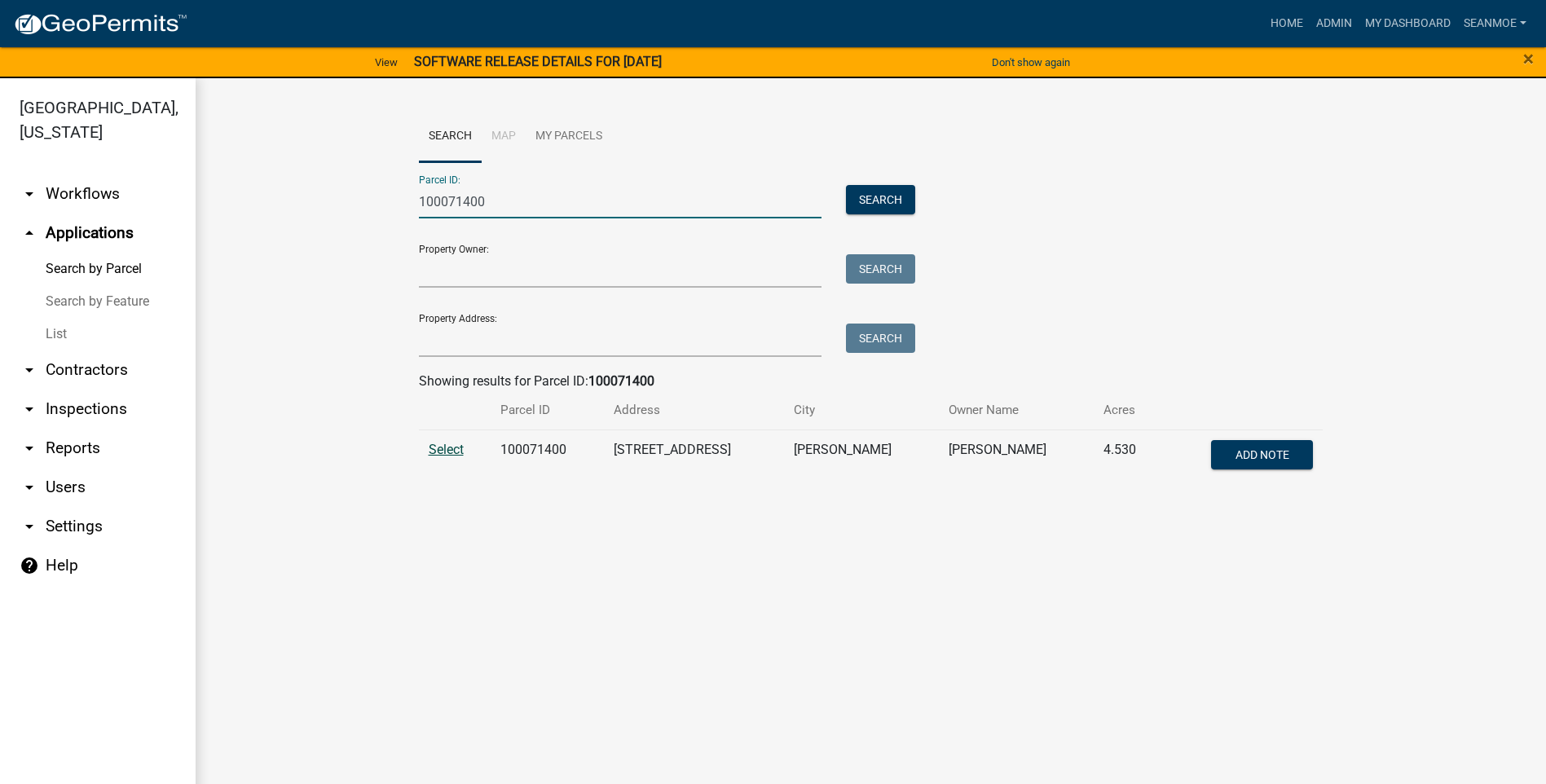
type input "100071400"
click at [440, 452] on span "Select" at bounding box center [446, 449] width 35 height 16
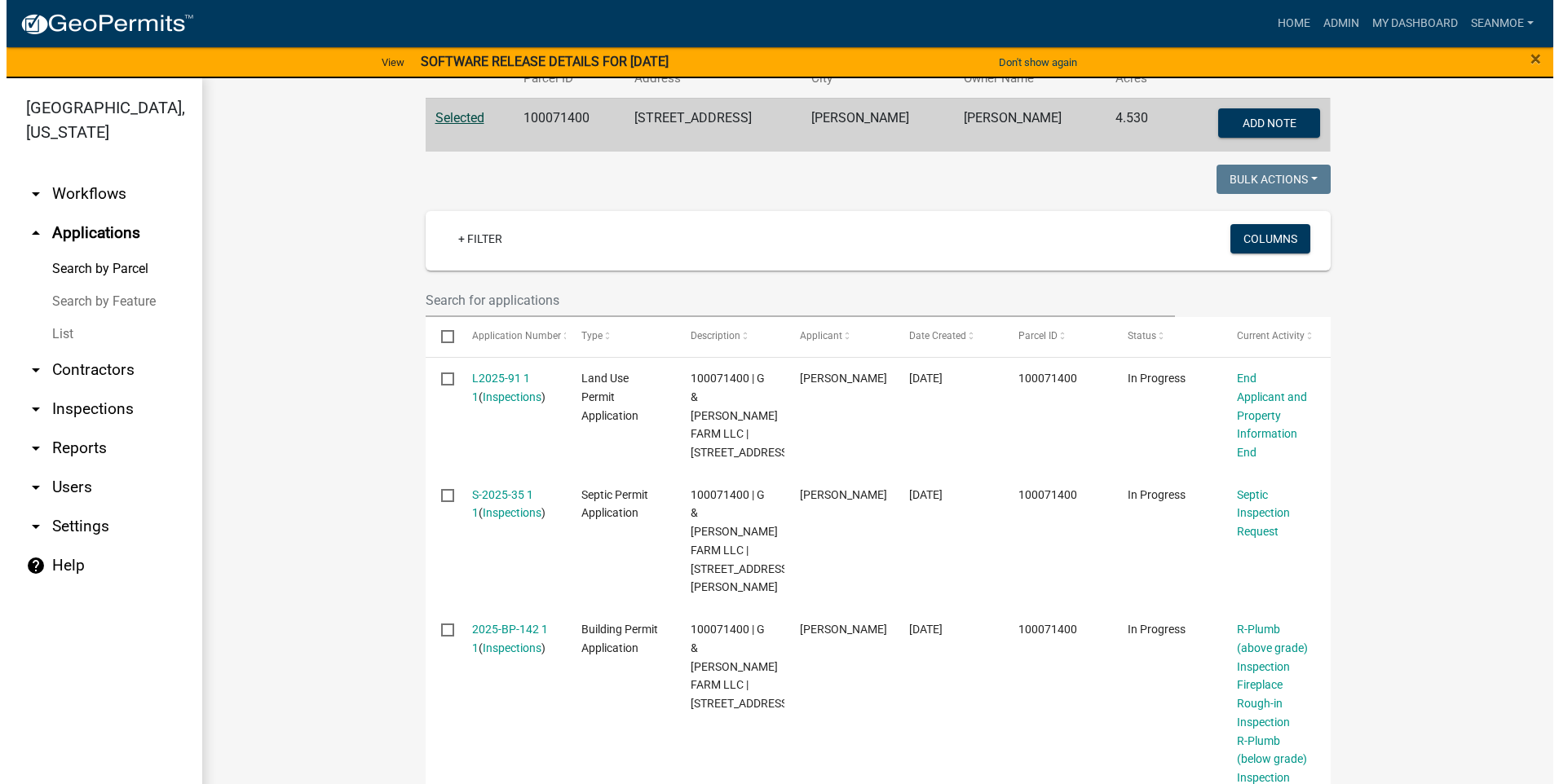
scroll to position [462, 0]
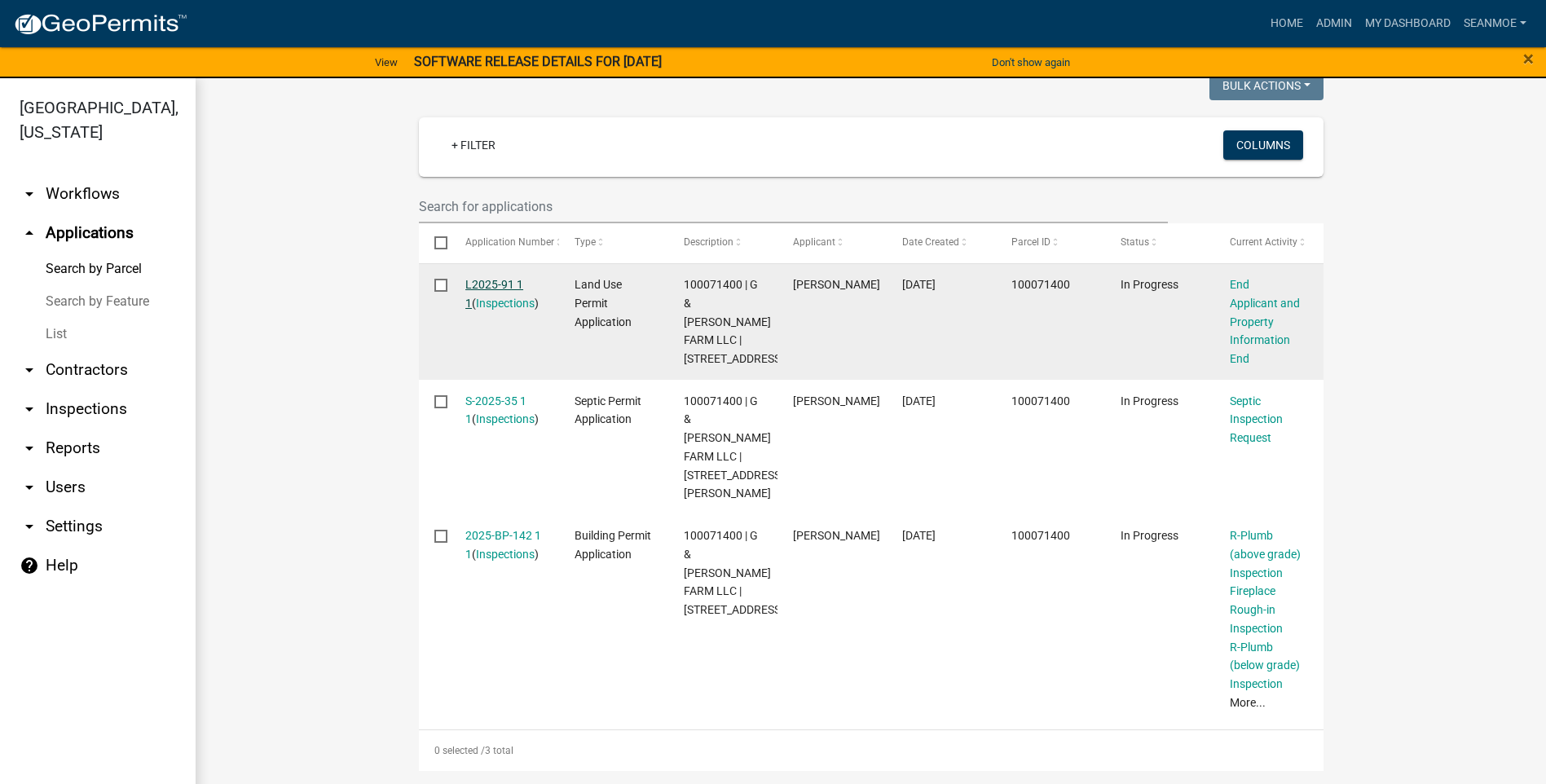
click at [506, 278] on link "L2025-91 1 1" at bounding box center [494, 293] width 58 height 32
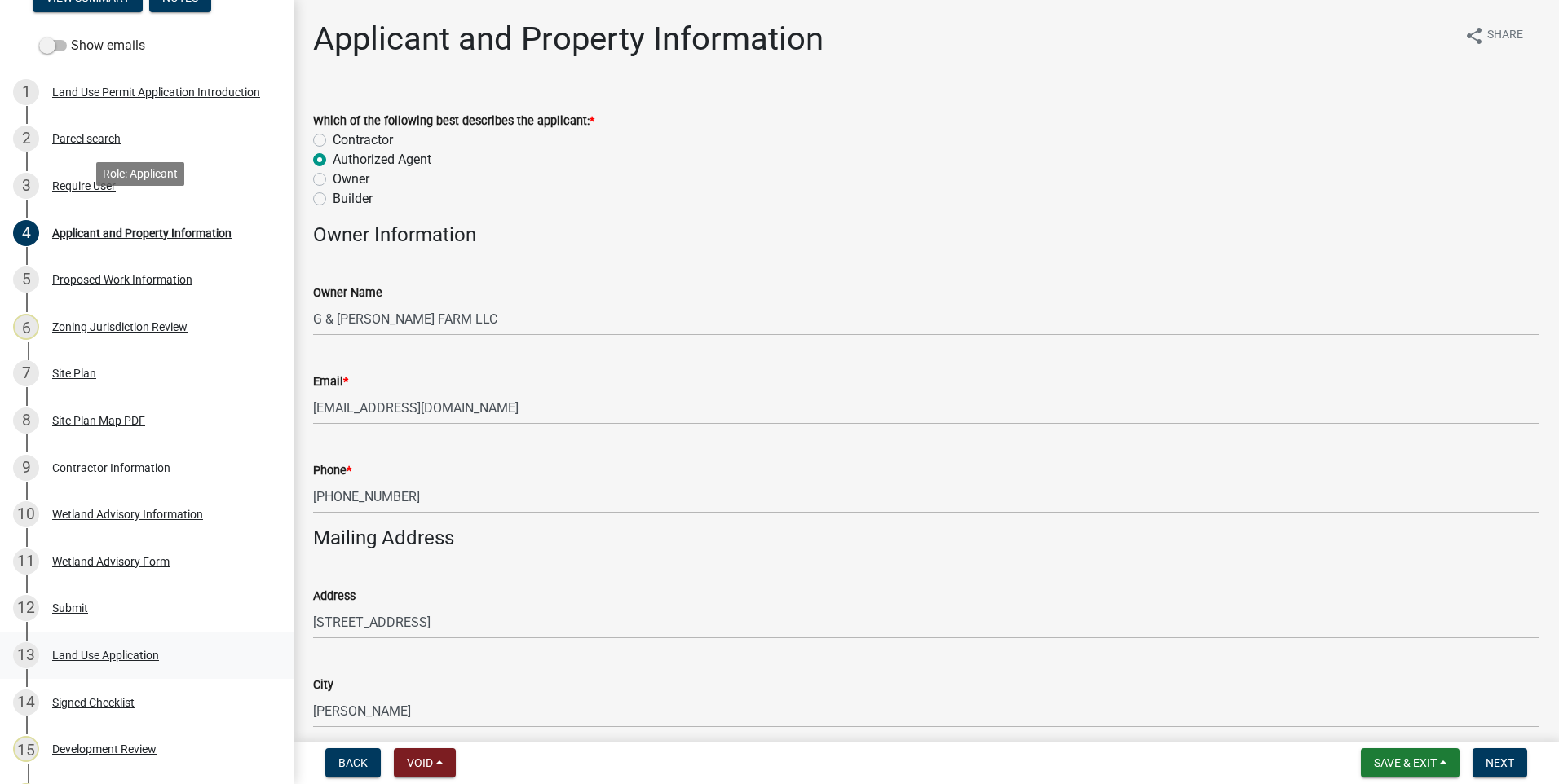
scroll to position [528, 0]
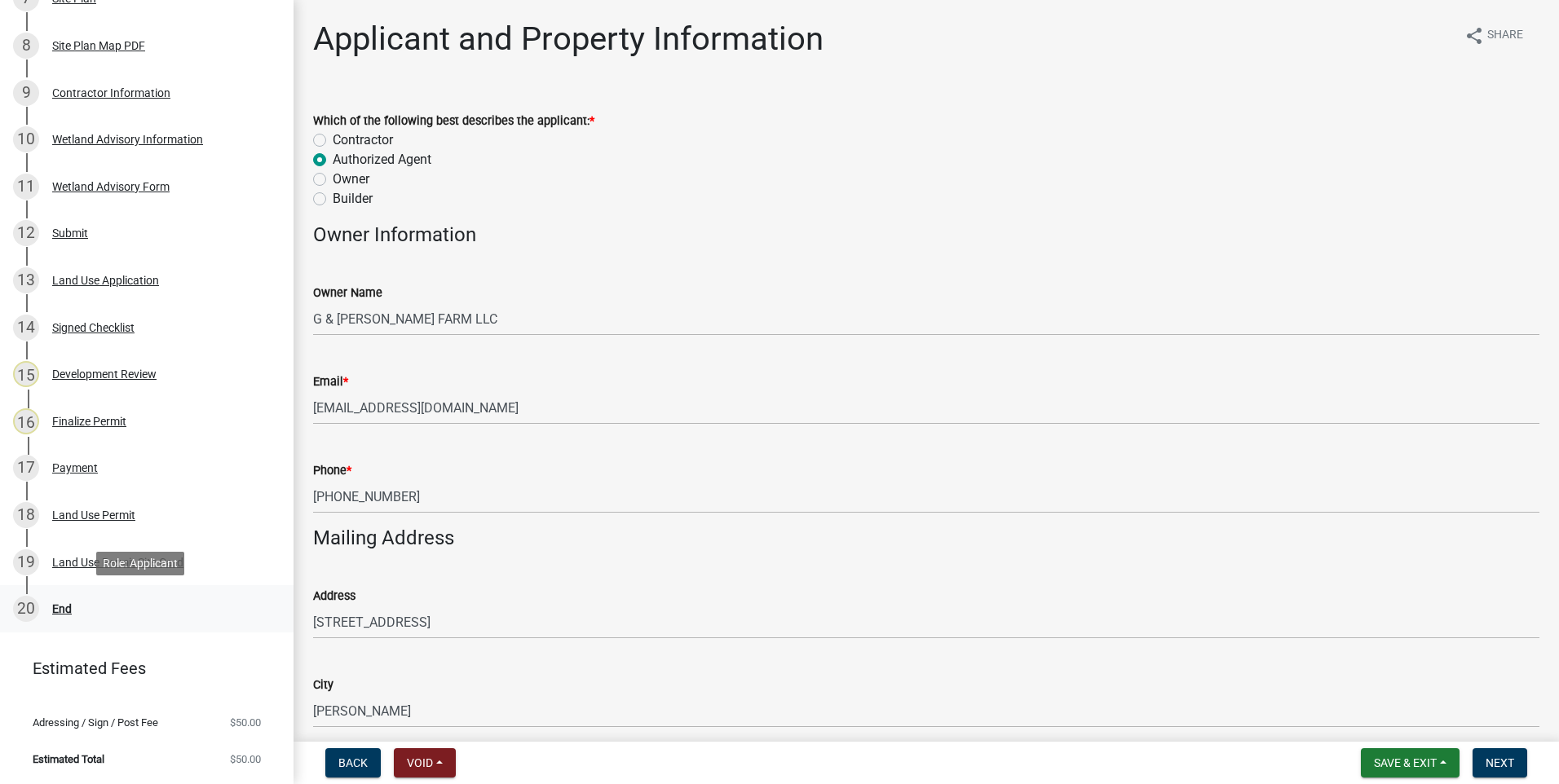
click at [57, 610] on div "End" at bounding box center [62, 609] width 20 height 11
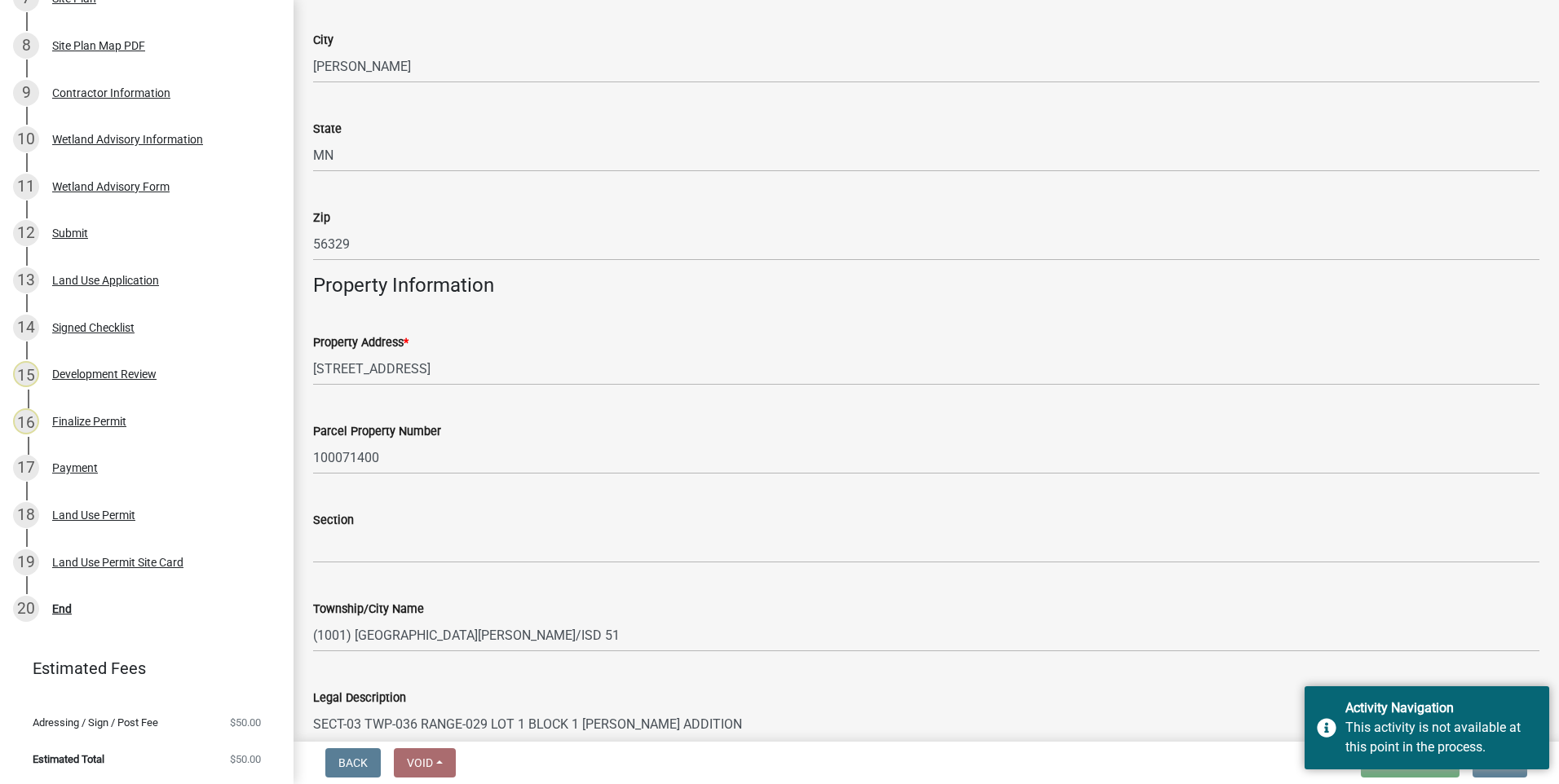
scroll to position [727, 0]
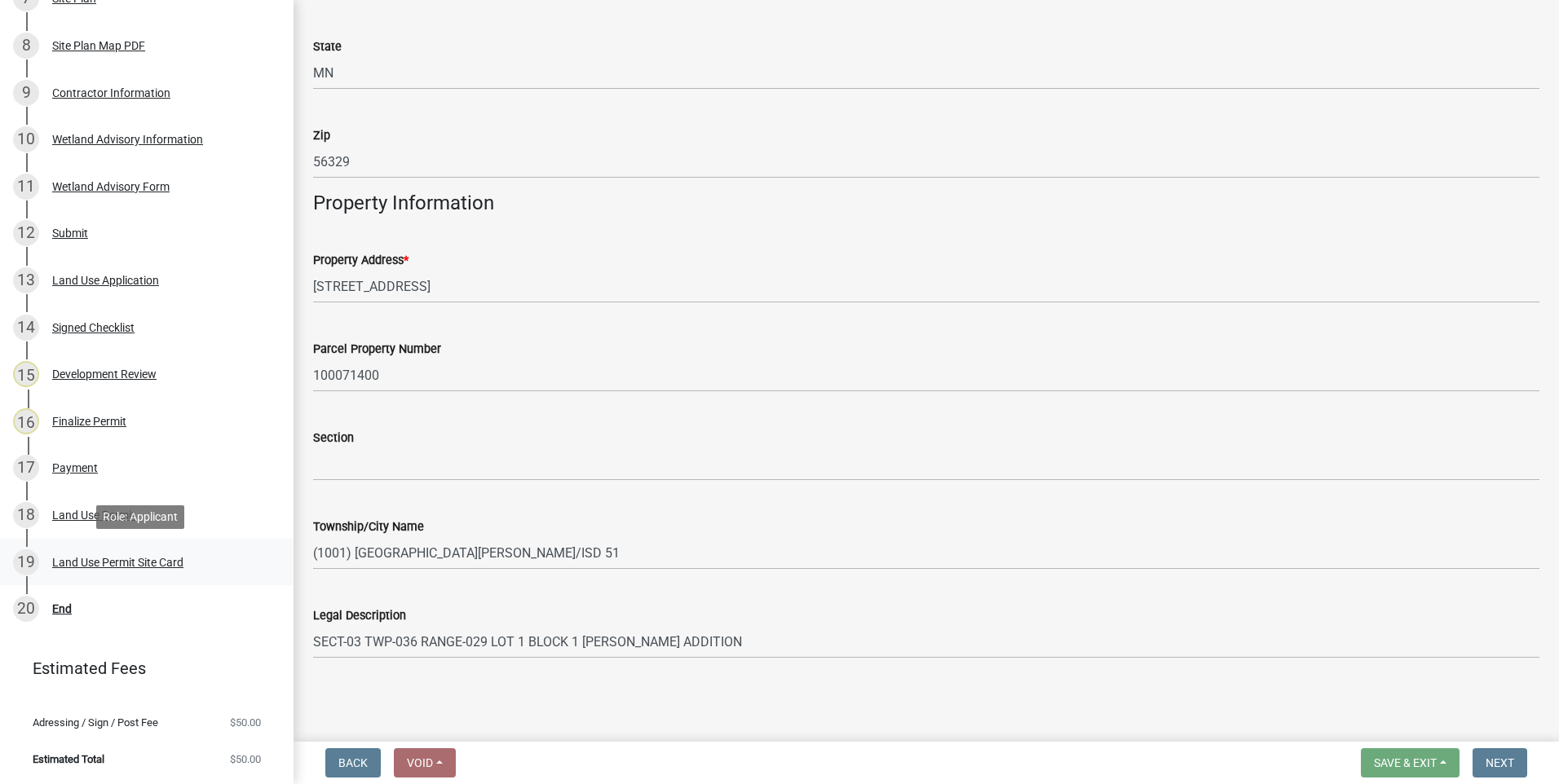
click at [118, 561] on div "Land Use Permit Site Card" at bounding box center [118, 563] width 131 height 11
